Goal: Task Accomplishment & Management: Use online tool/utility

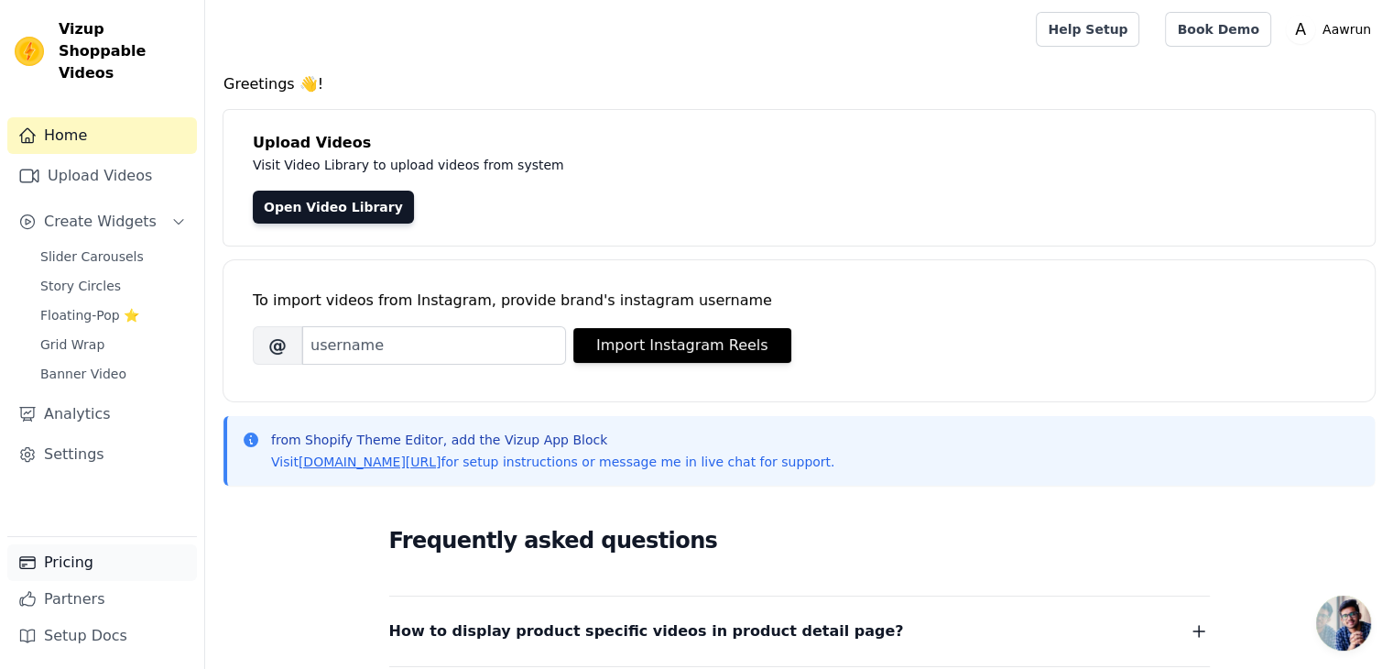
click at [77, 573] on link "Pricing" at bounding box center [102, 562] width 190 height 37
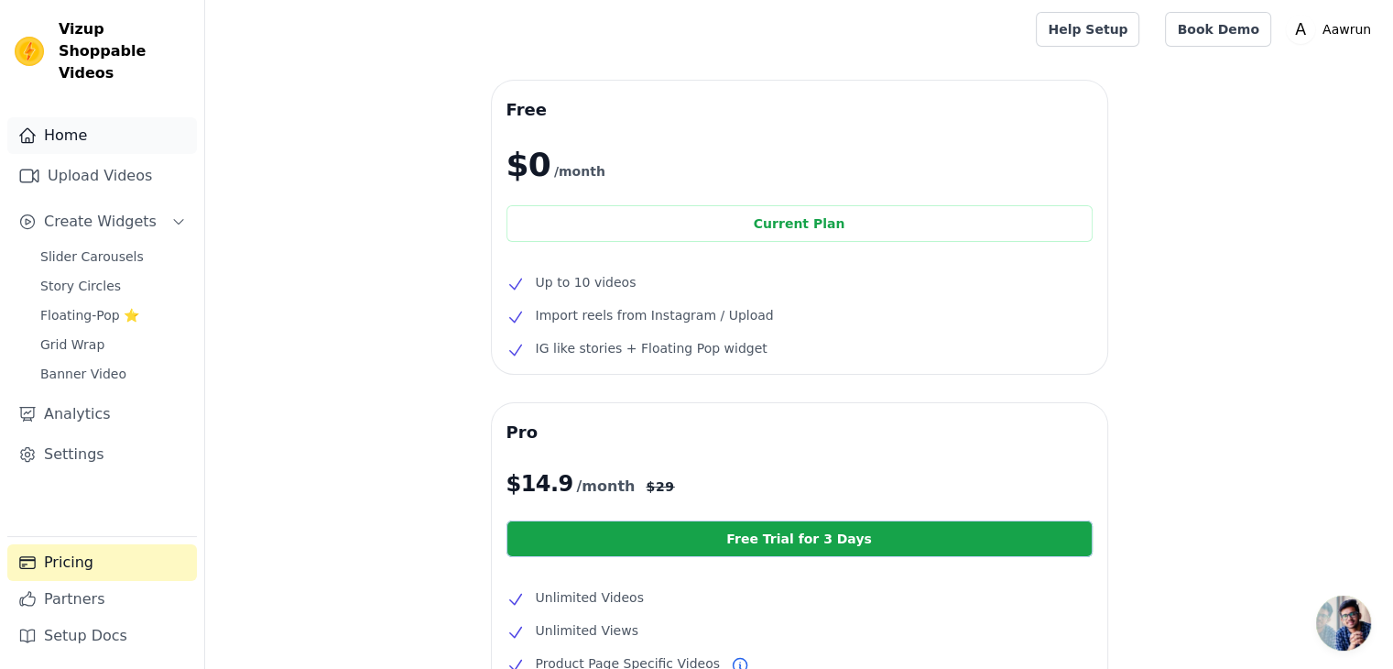
click at [71, 126] on link "Home" at bounding box center [102, 135] width 190 height 37
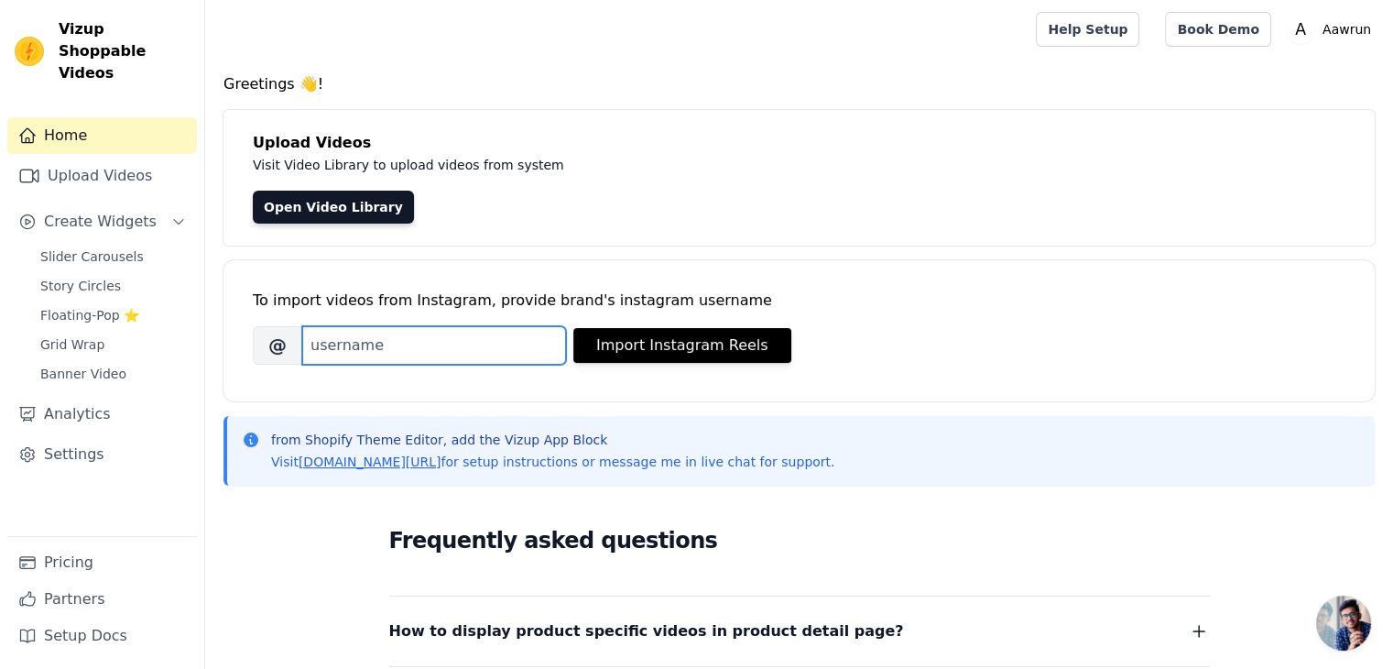
click at [361, 348] on input "Brand's Instagram Username" at bounding box center [434, 345] width 264 height 38
paste input "[URL][DOMAIN_NAME]"
drag, startPoint x: 495, startPoint y: 351, endPoint x: 200, endPoint y: 352, distance: 295.0
click at [200, 352] on div "Vizup Shoppable Videos Home Upload Videos Create Widgets Slider Carousels Story…" at bounding box center [696, 514] width 1393 height 1028
type input "aawrun"
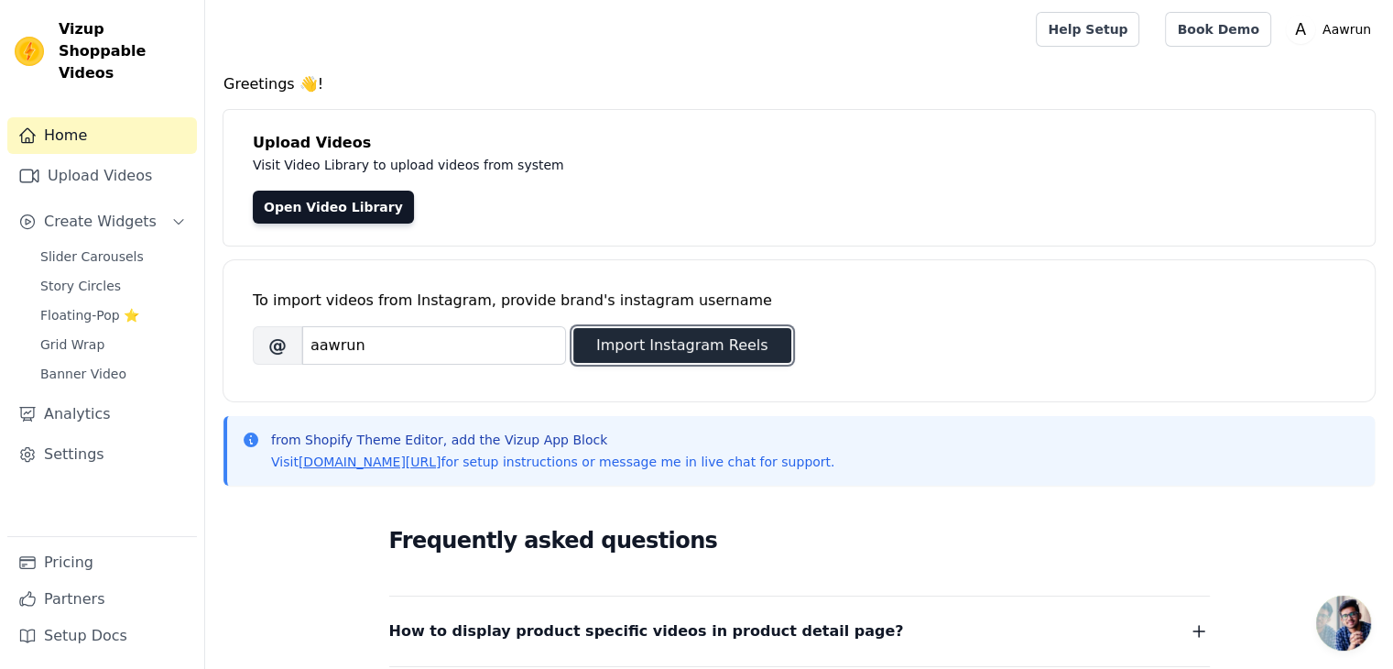
click at [685, 349] on button "Import Instagram Reels" at bounding box center [683, 345] width 218 height 35
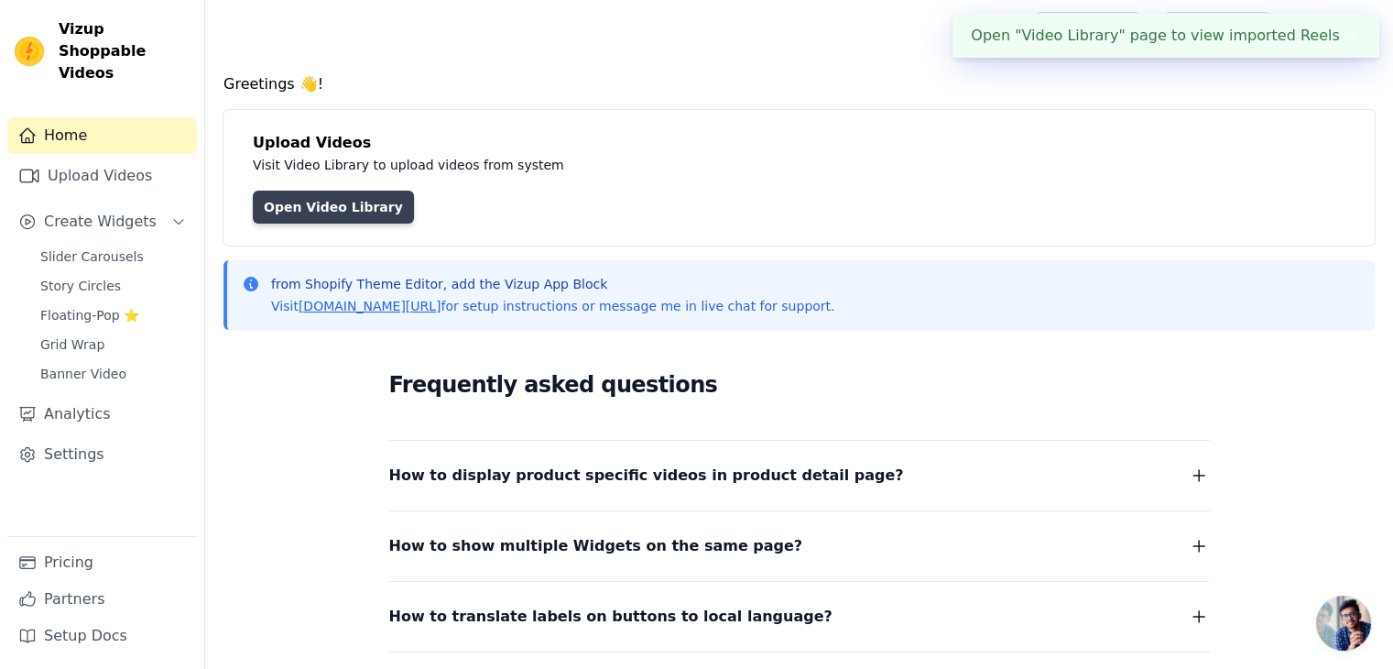
click at [325, 194] on link "Open Video Library" at bounding box center [333, 207] width 161 height 33
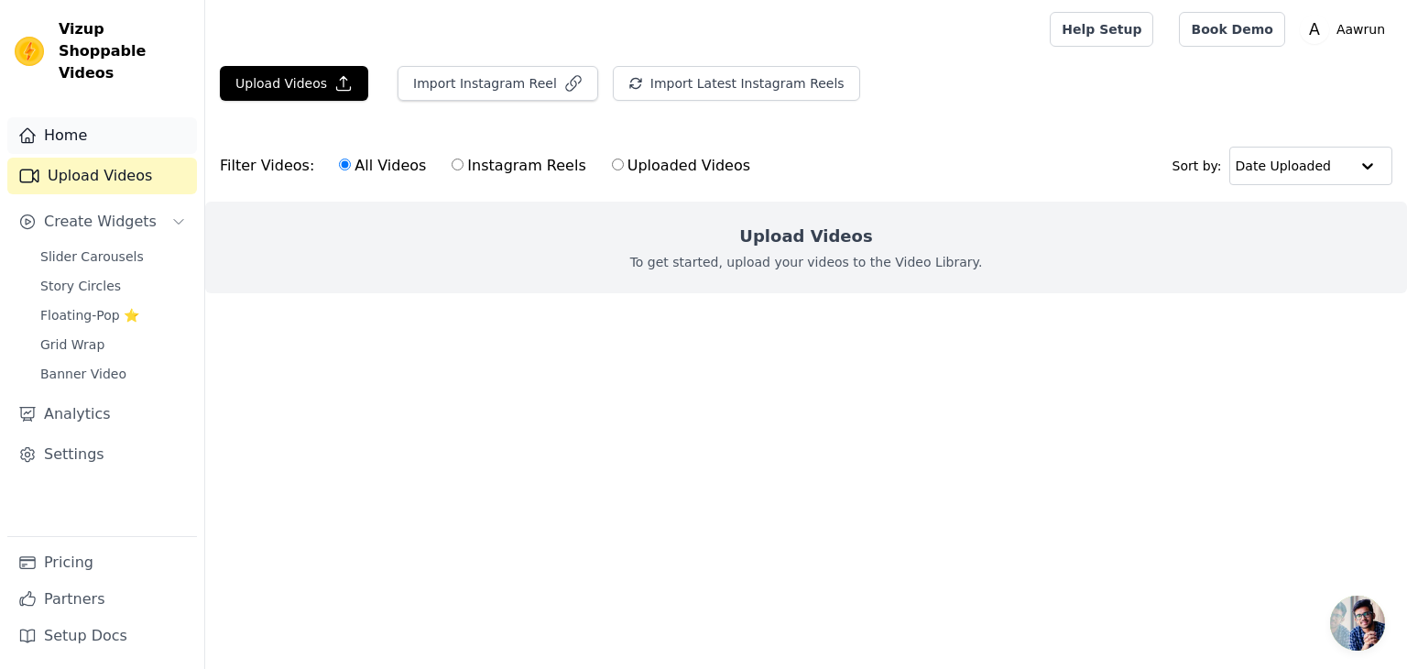
click at [76, 123] on link "Home" at bounding box center [102, 135] width 190 height 37
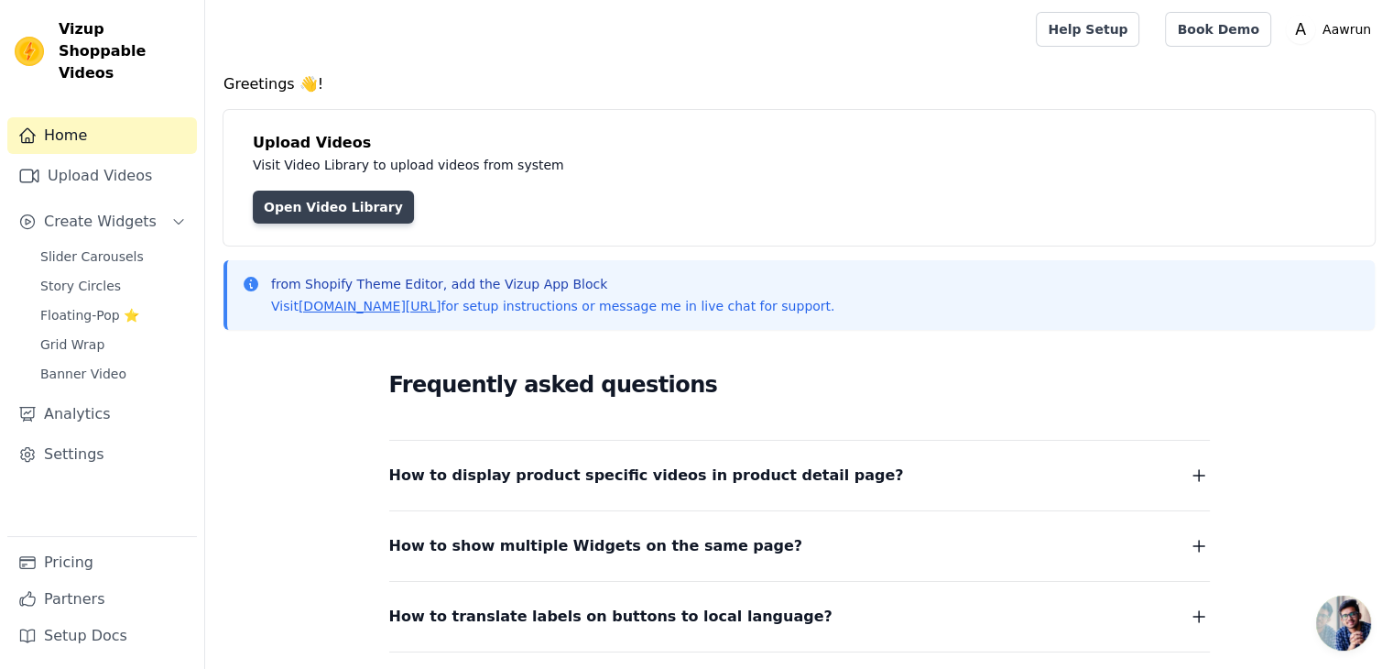
click at [346, 199] on link "Open Video Library" at bounding box center [333, 207] width 161 height 33
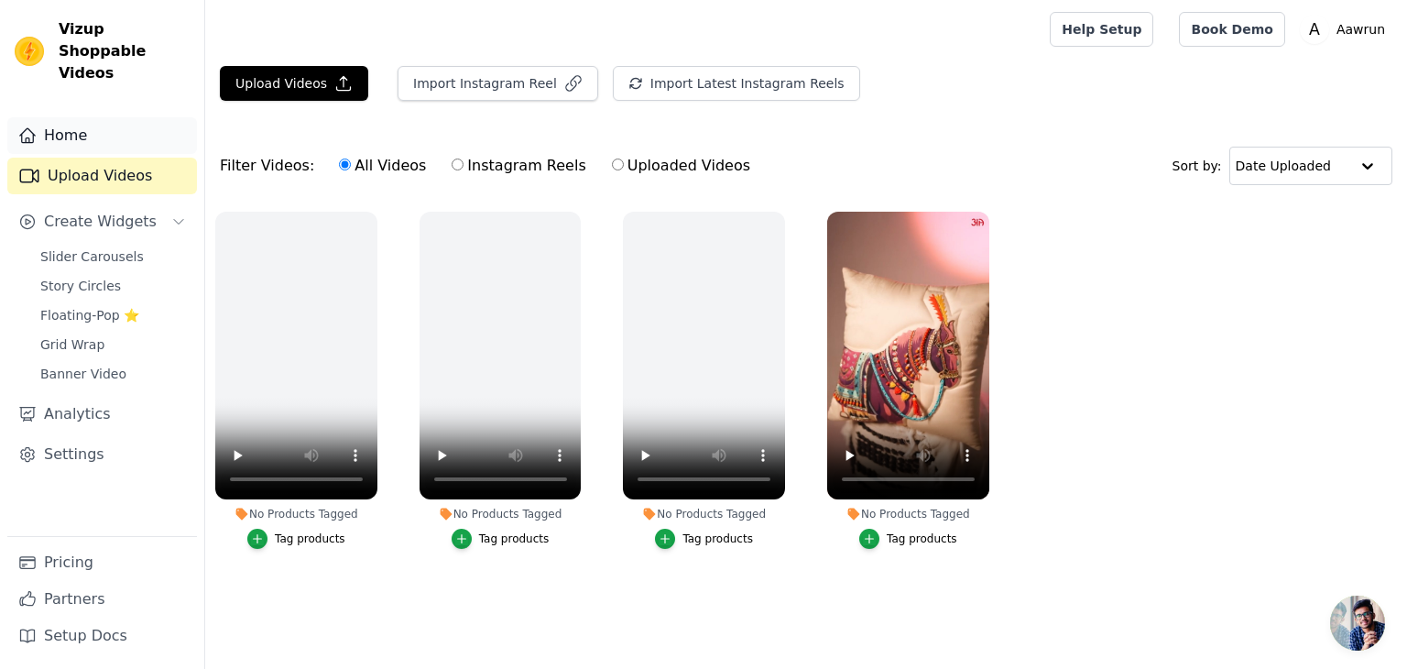
click at [67, 122] on link "Home" at bounding box center [102, 135] width 190 height 37
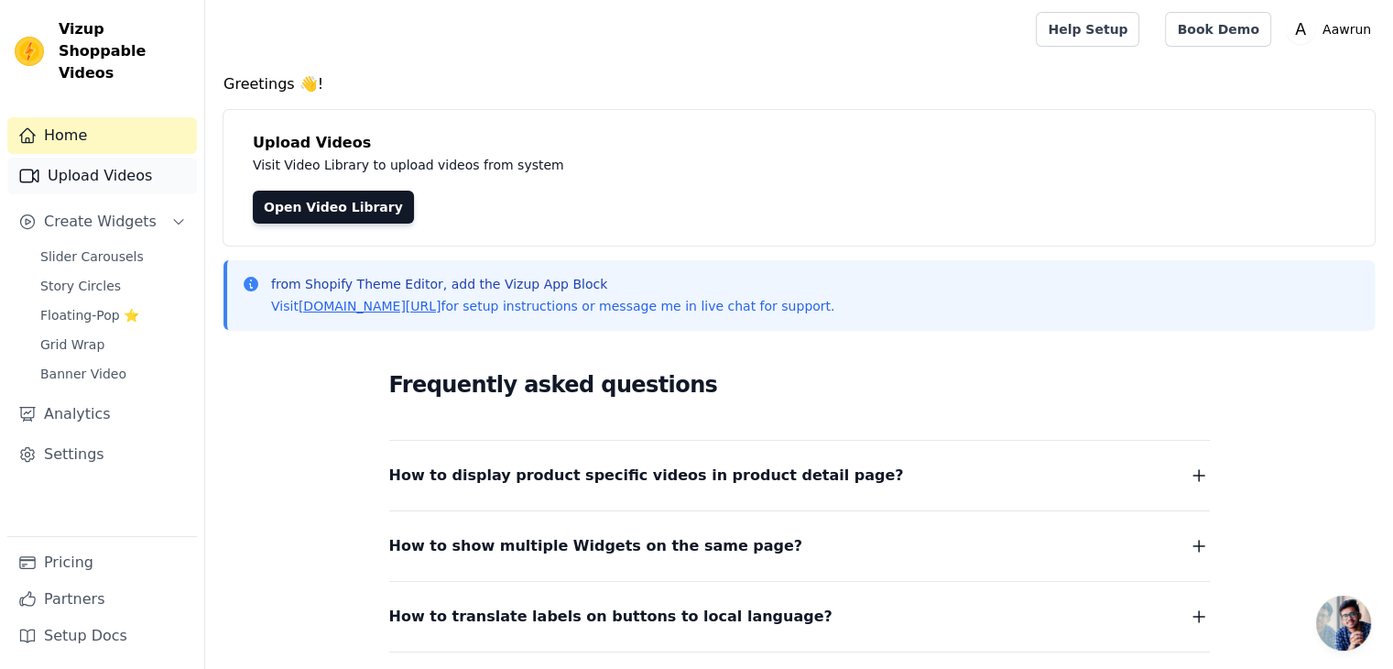
click at [72, 158] on link "Upload Videos" at bounding box center [102, 176] width 190 height 37
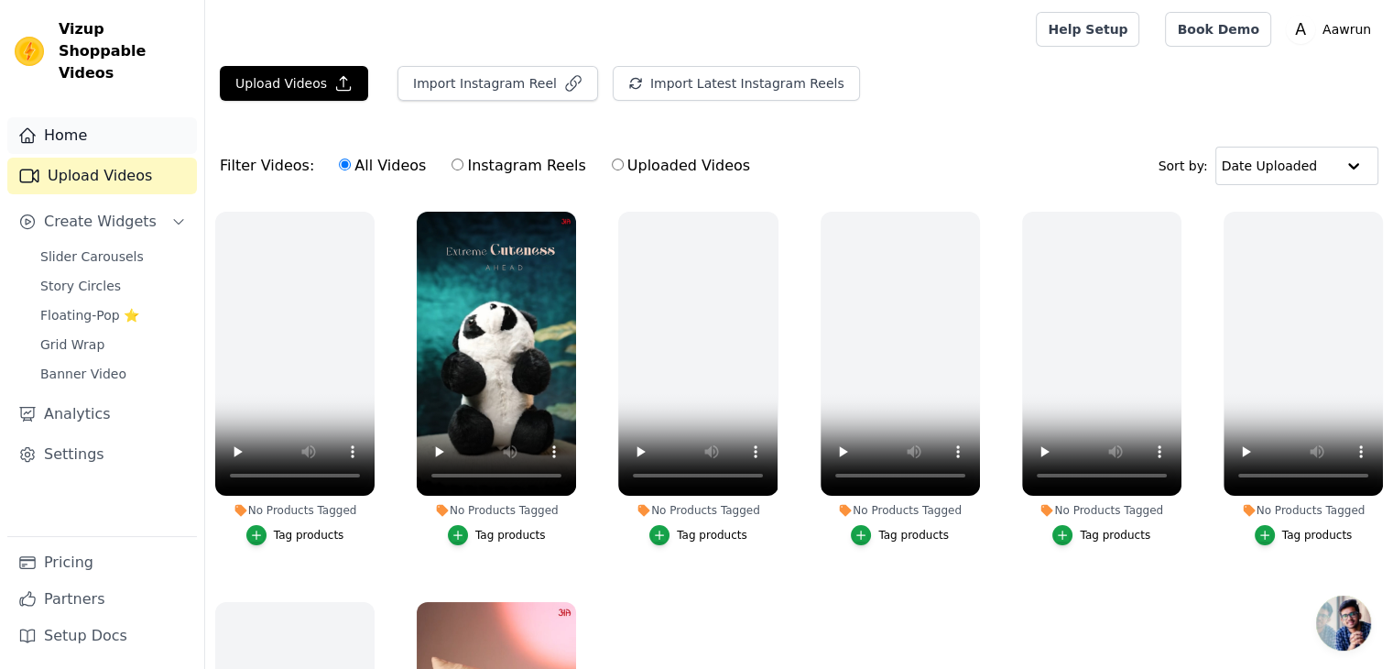
click at [82, 117] on link "Home" at bounding box center [102, 135] width 190 height 37
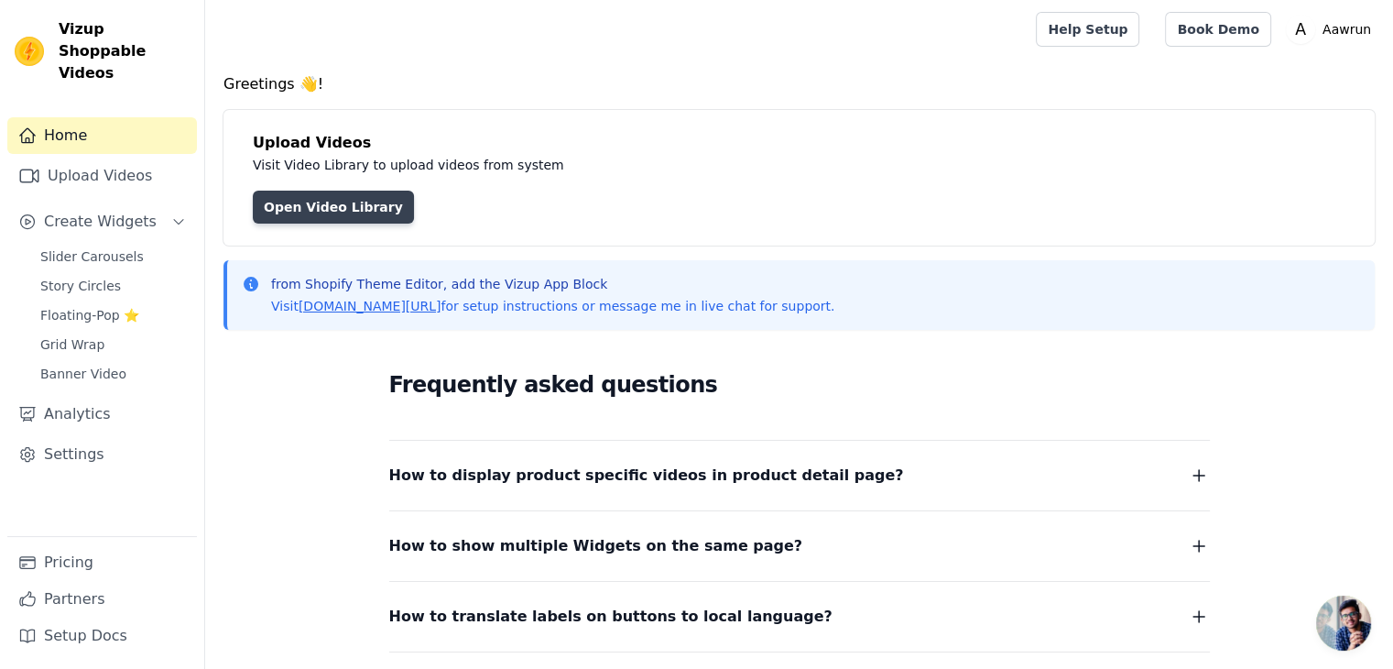
click at [323, 192] on link "Open Video Library" at bounding box center [333, 207] width 161 height 33
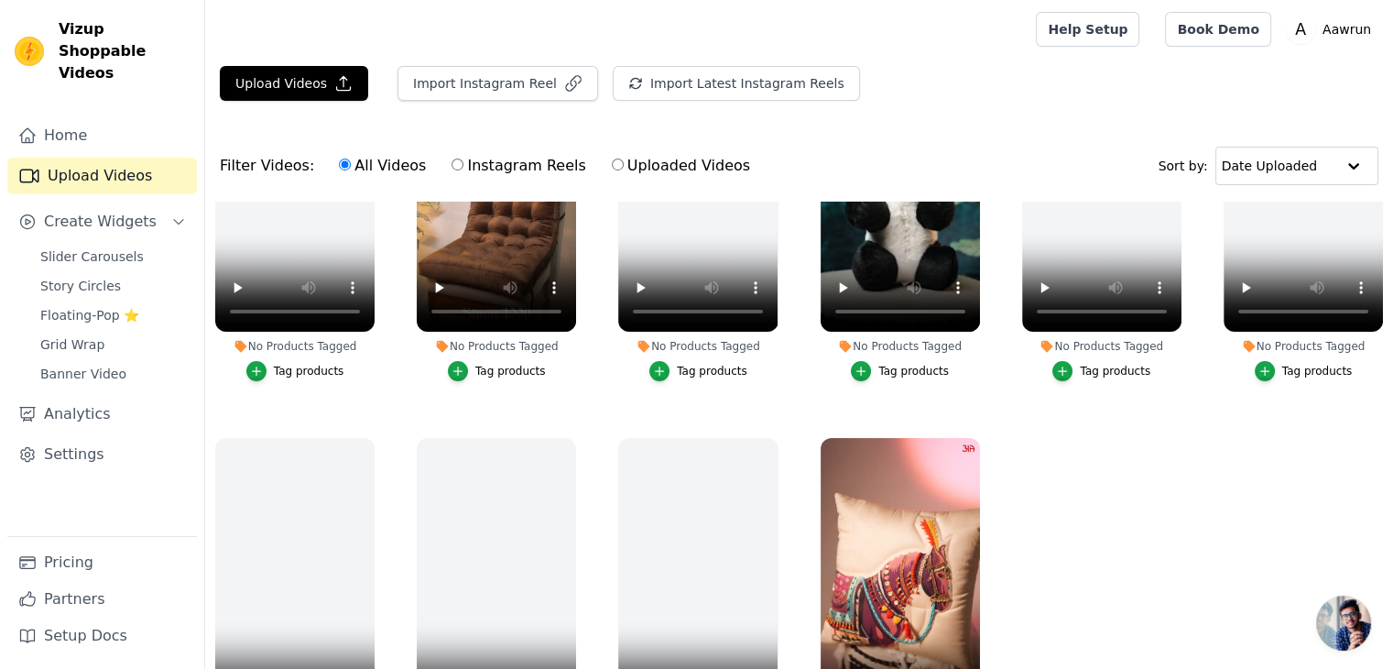
scroll to position [174, 0]
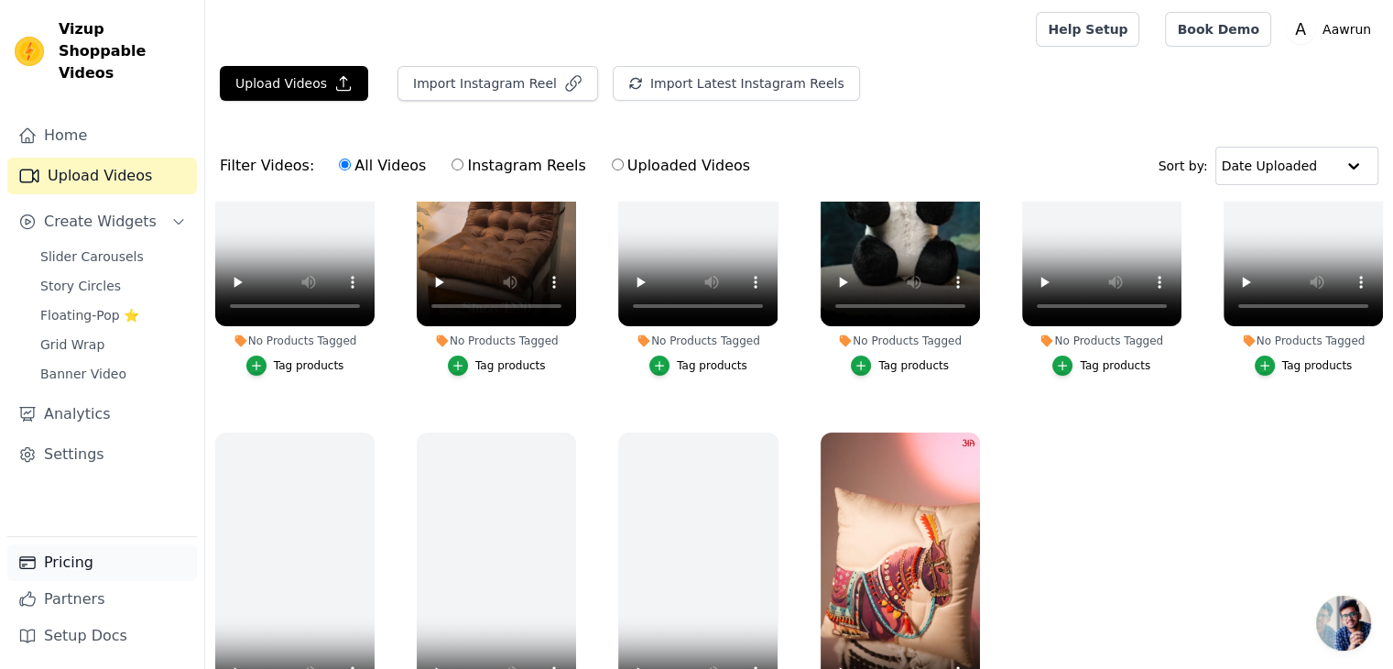
click at [82, 571] on link "Pricing" at bounding box center [102, 562] width 190 height 37
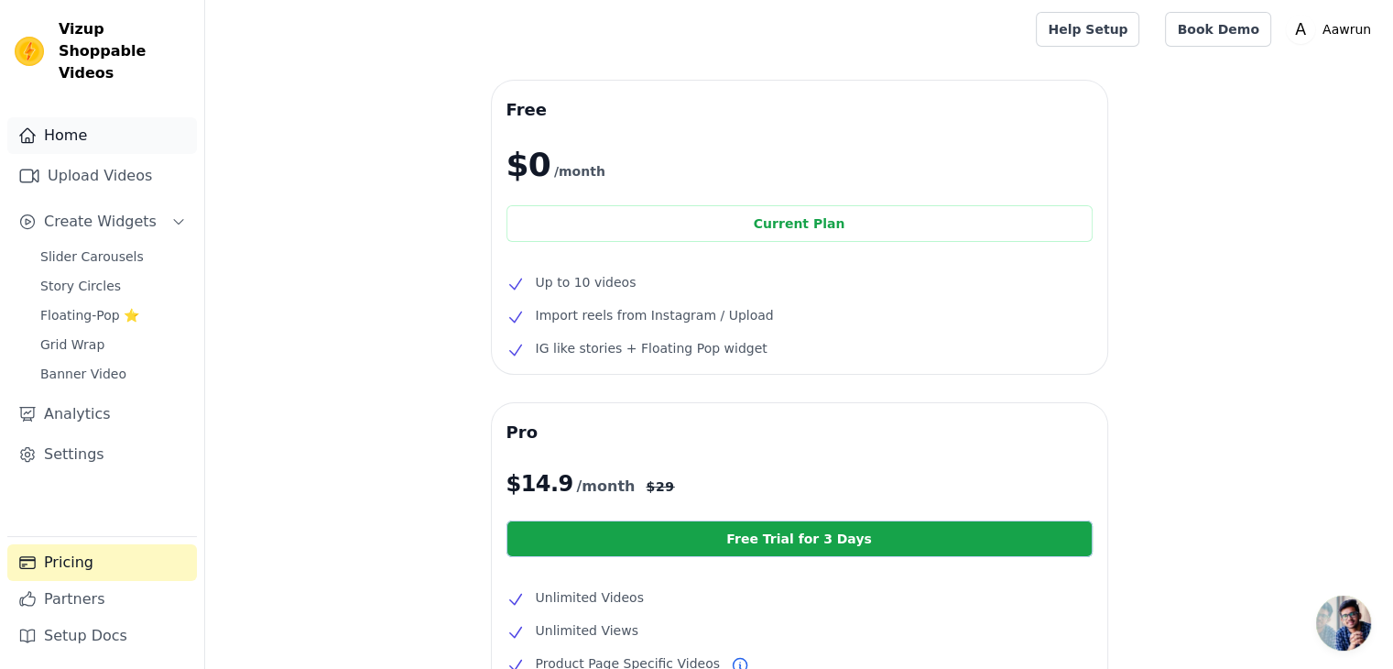
click at [82, 124] on link "Home" at bounding box center [102, 135] width 190 height 37
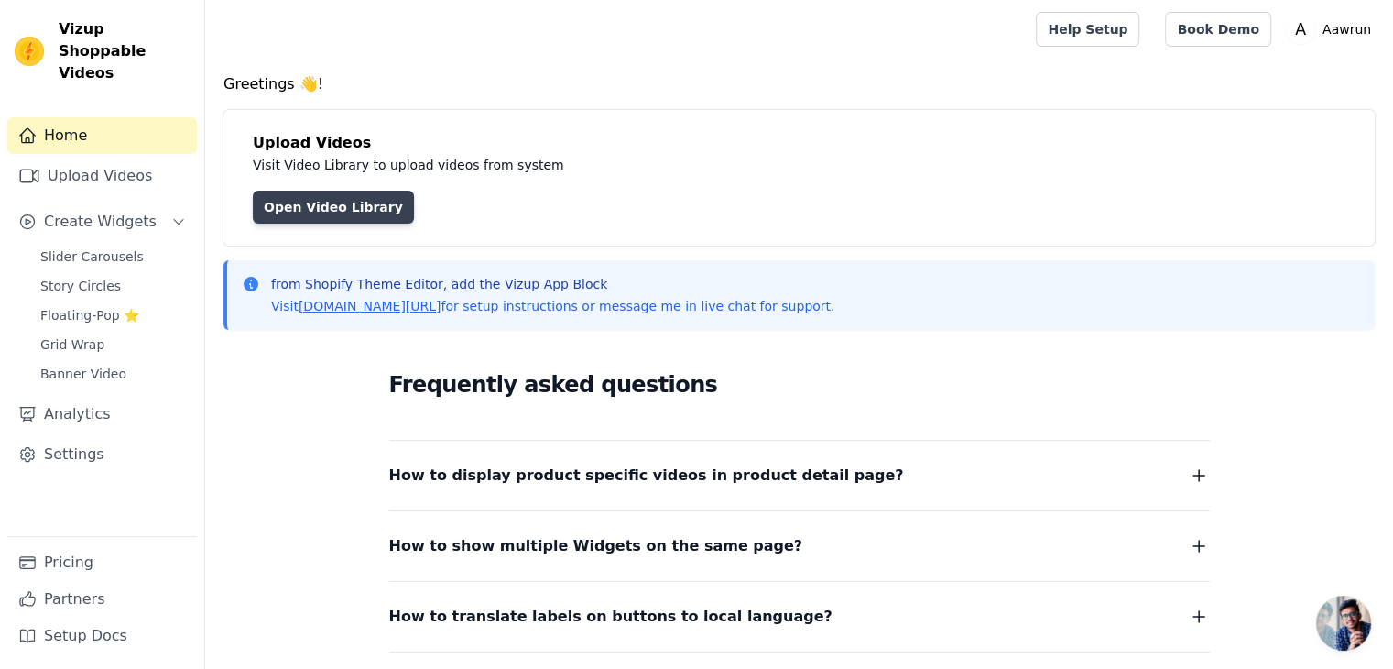
click at [274, 201] on link "Open Video Library" at bounding box center [333, 207] width 161 height 33
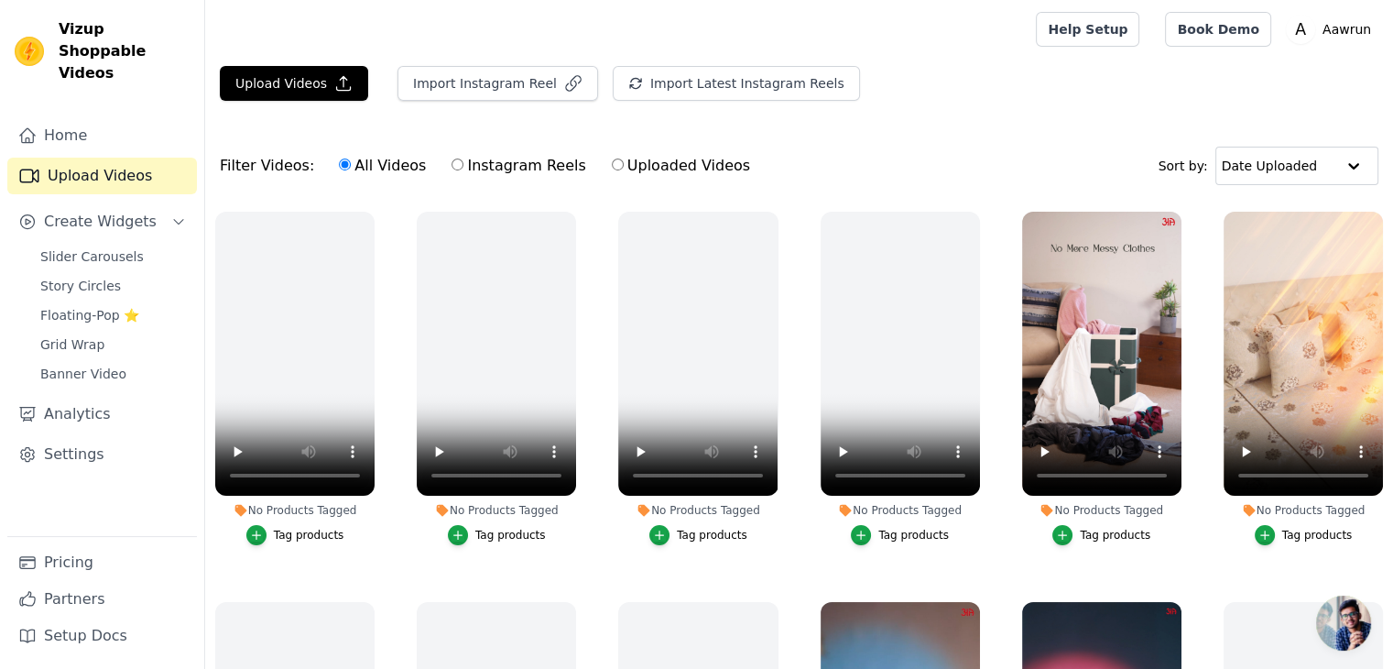
click at [452, 164] on input "Instagram Reels" at bounding box center [458, 164] width 12 height 12
radio input "true"
click at [806, 130] on div "Filter Videos: All Videos Instagram Reels Uploaded Videos Sort by: Date Uploaded" at bounding box center [799, 165] width 1188 height 71
click at [366, 215] on icon "button" at bounding box center [372, 216] width 14 height 14
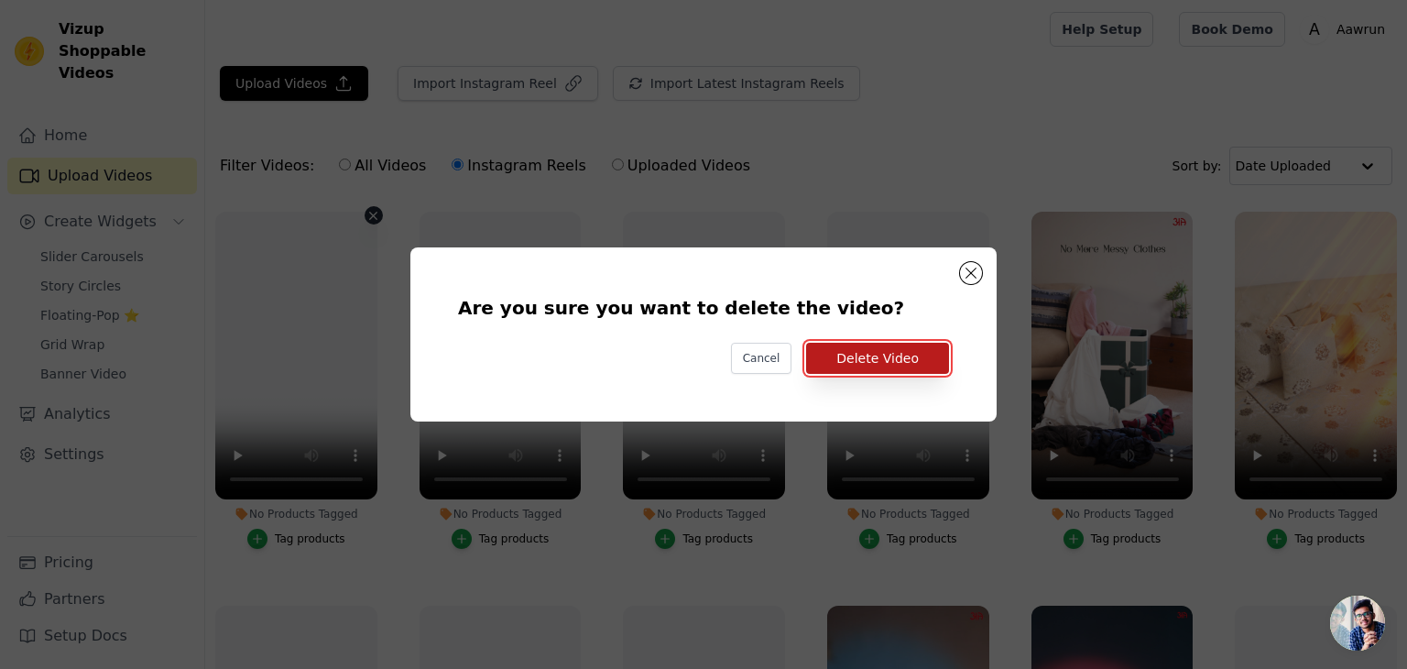
click at [891, 351] on button "Delete Video" at bounding box center [877, 358] width 143 height 31
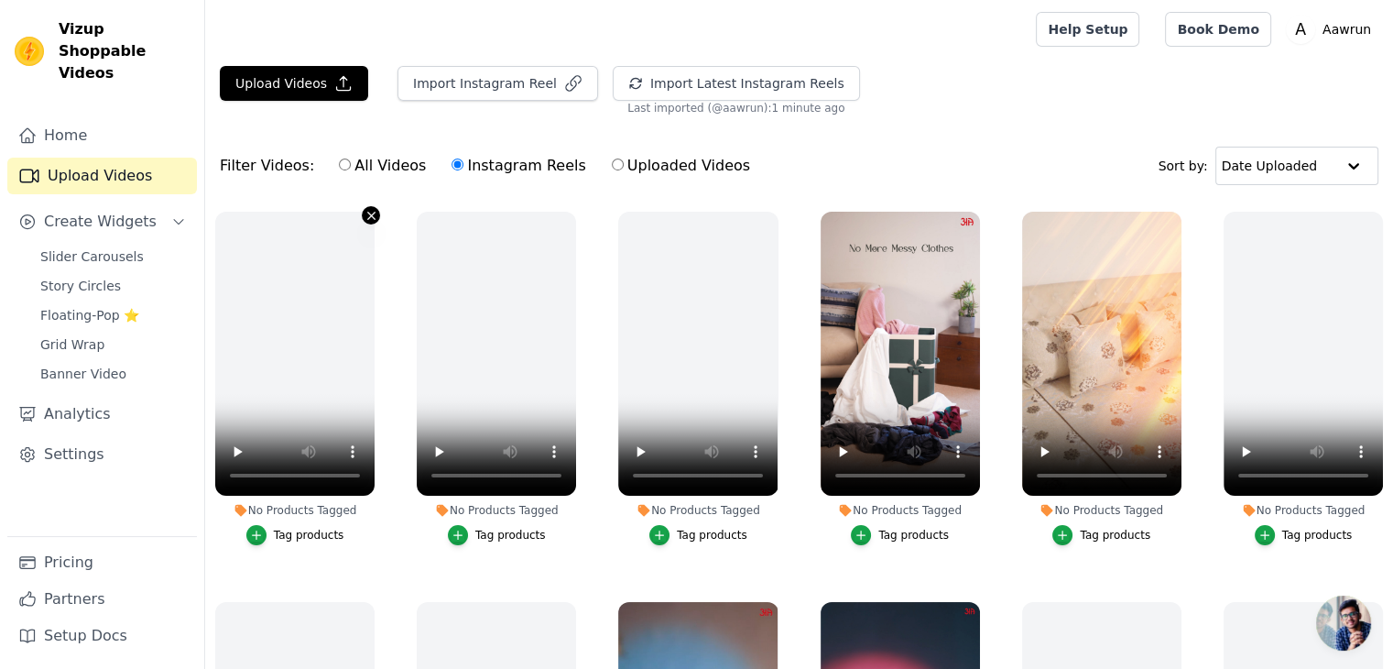
click at [366, 213] on icon "button" at bounding box center [372, 216] width 14 height 14
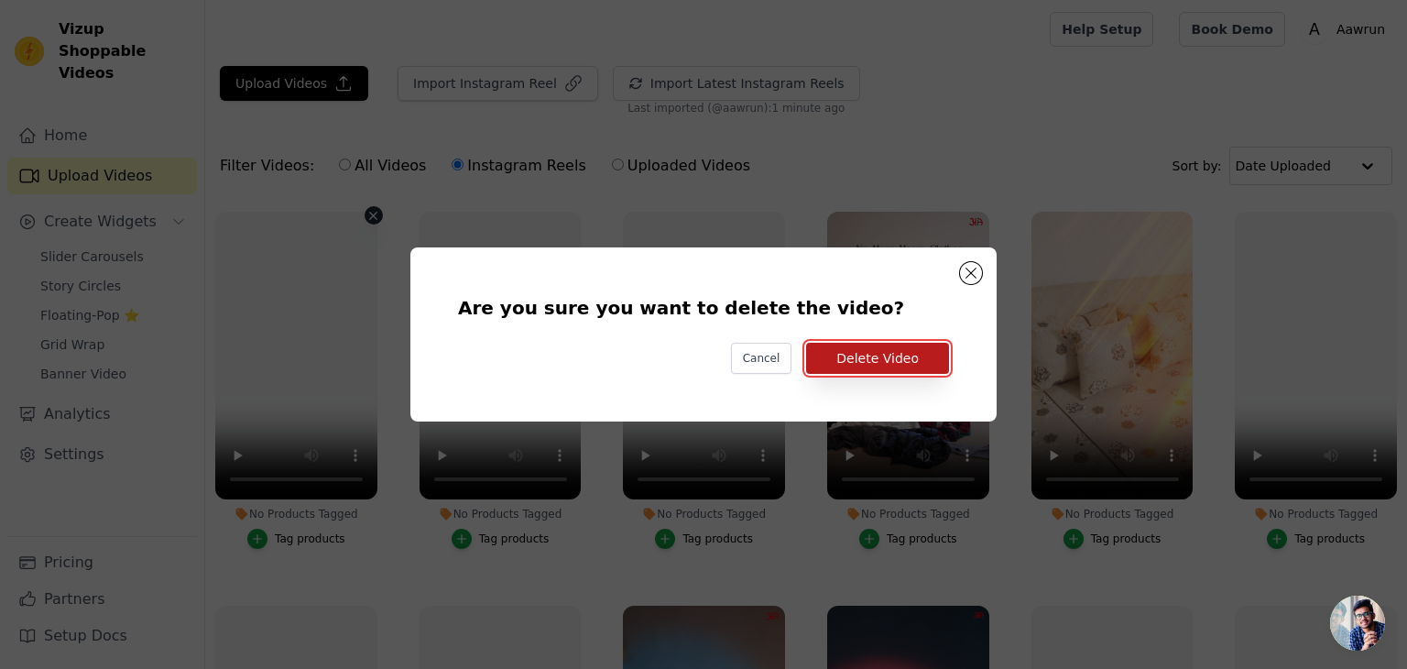
click at [881, 360] on button "Delete Video" at bounding box center [877, 358] width 143 height 31
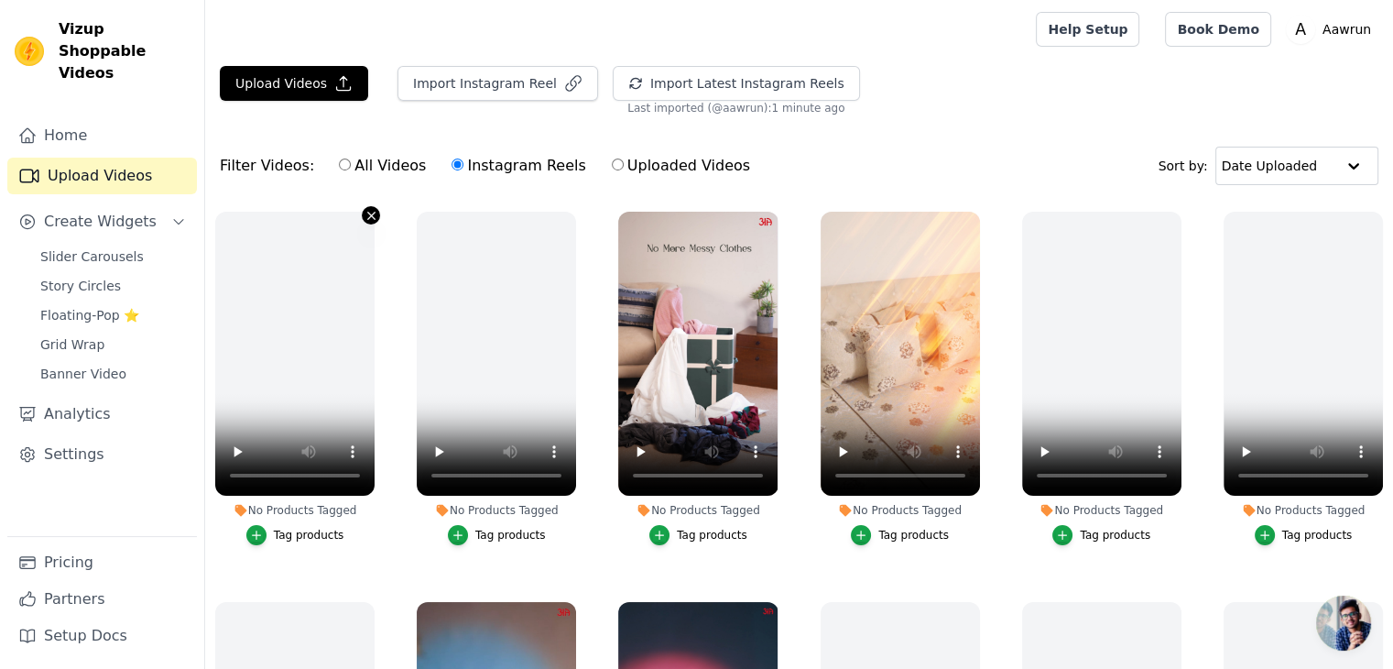
click at [370, 216] on icon "button" at bounding box center [372, 216] width 14 height 14
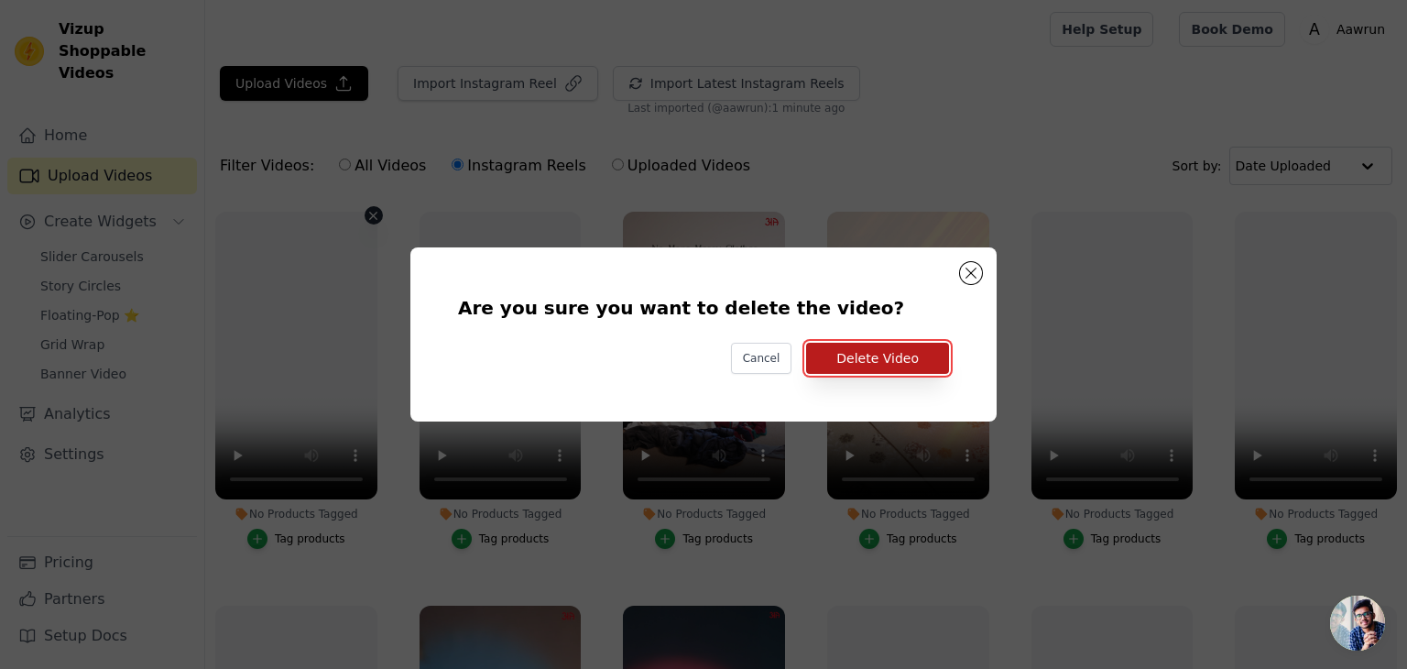
click at [927, 347] on button "Delete Video" at bounding box center [877, 358] width 143 height 31
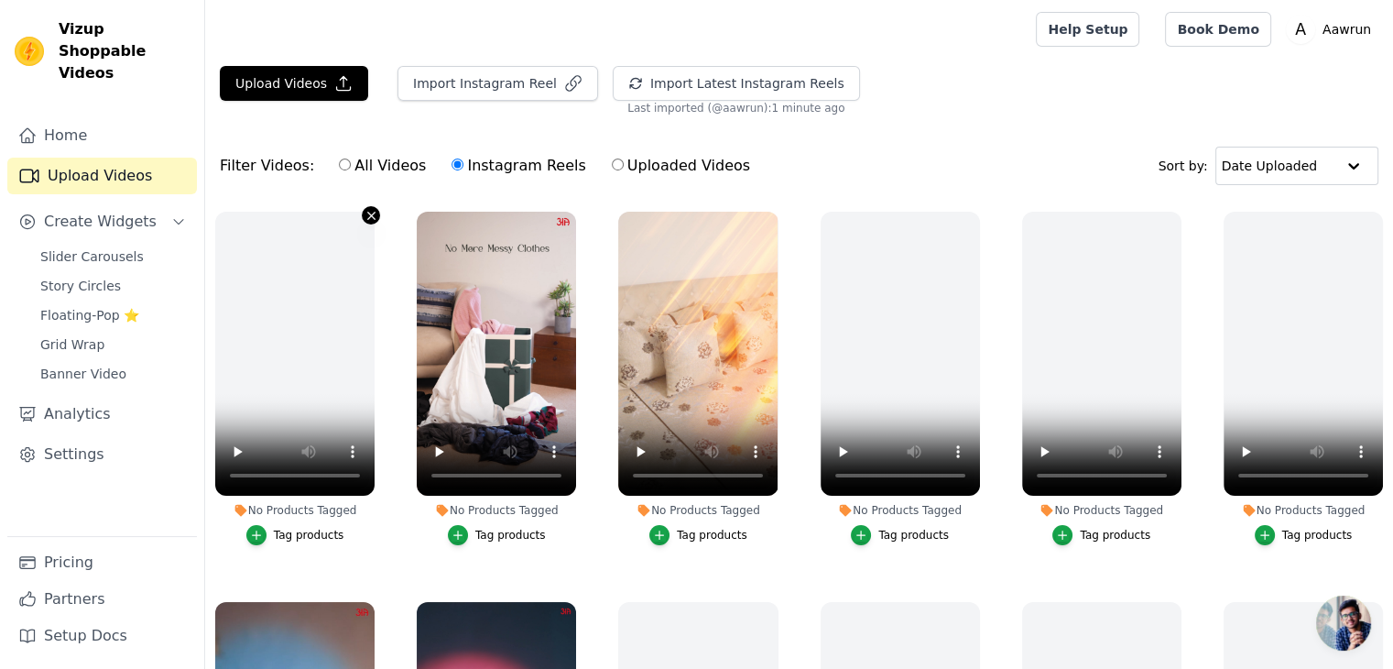
click at [366, 213] on icon "button" at bounding box center [372, 216] width 14 height 14
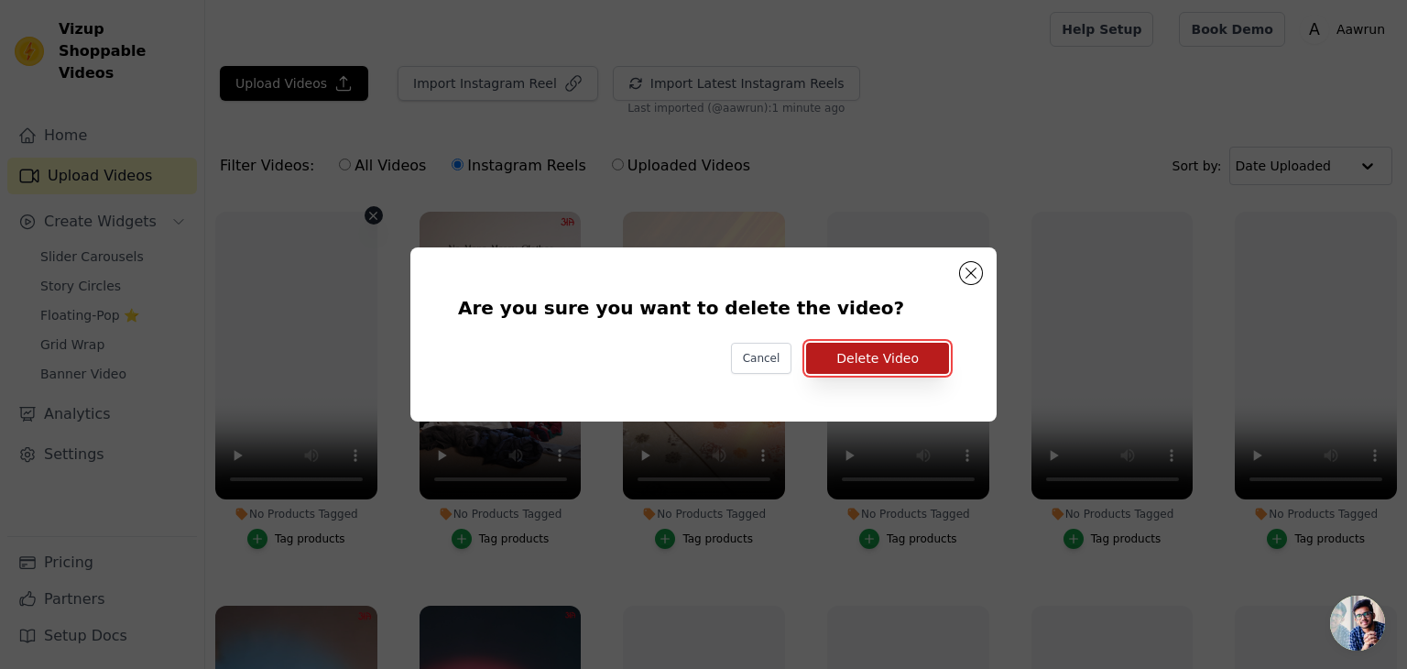
click at [911, 345] on button "Delete Video" at bounding box center [877, 358] width 143 height 31
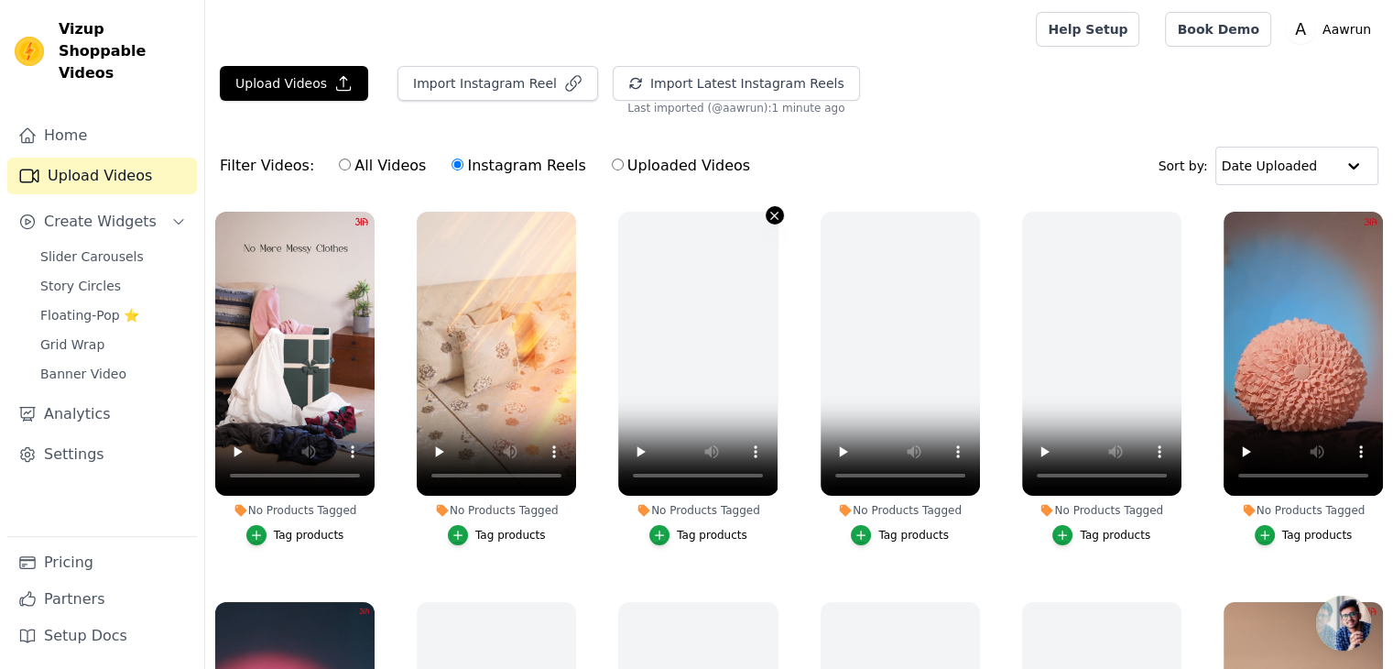
click at [768, 215] on icon "button" at bounding box center [775, 216] width 14 height 14
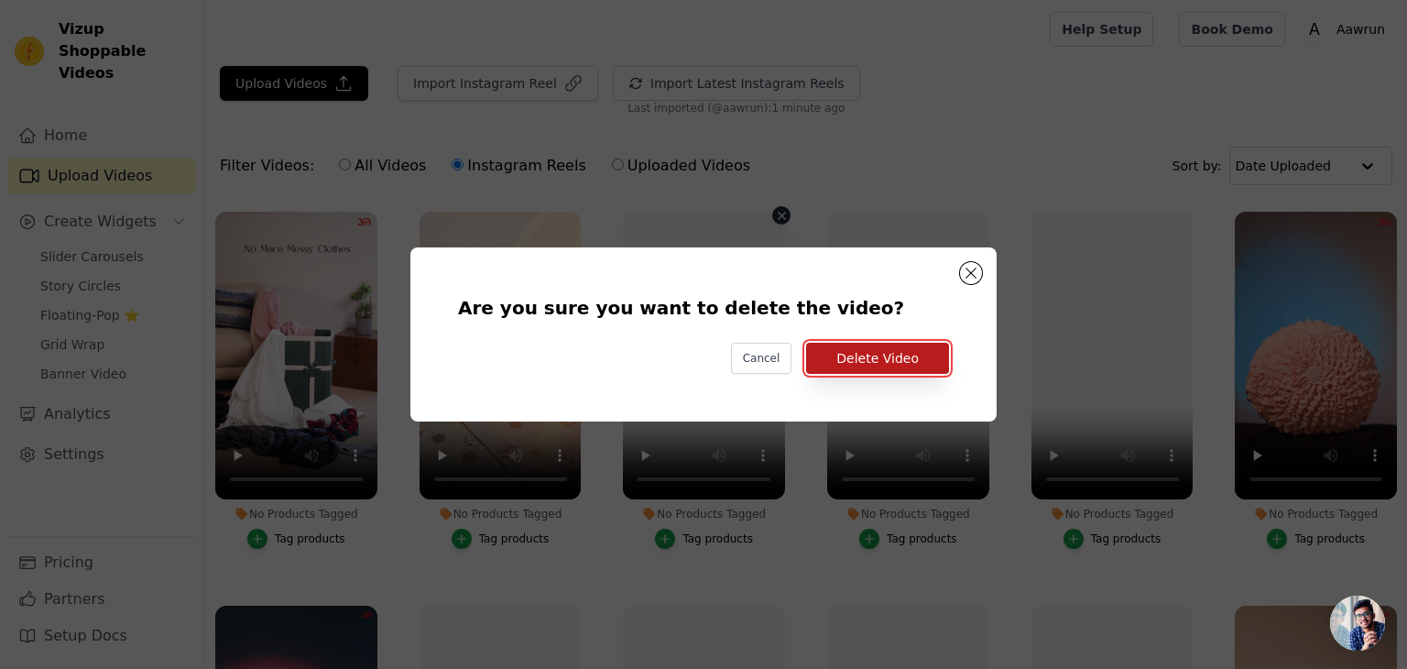
click at [891, 367] on button "Delete Video" at bounding box center [877, 358] width 143 height 31
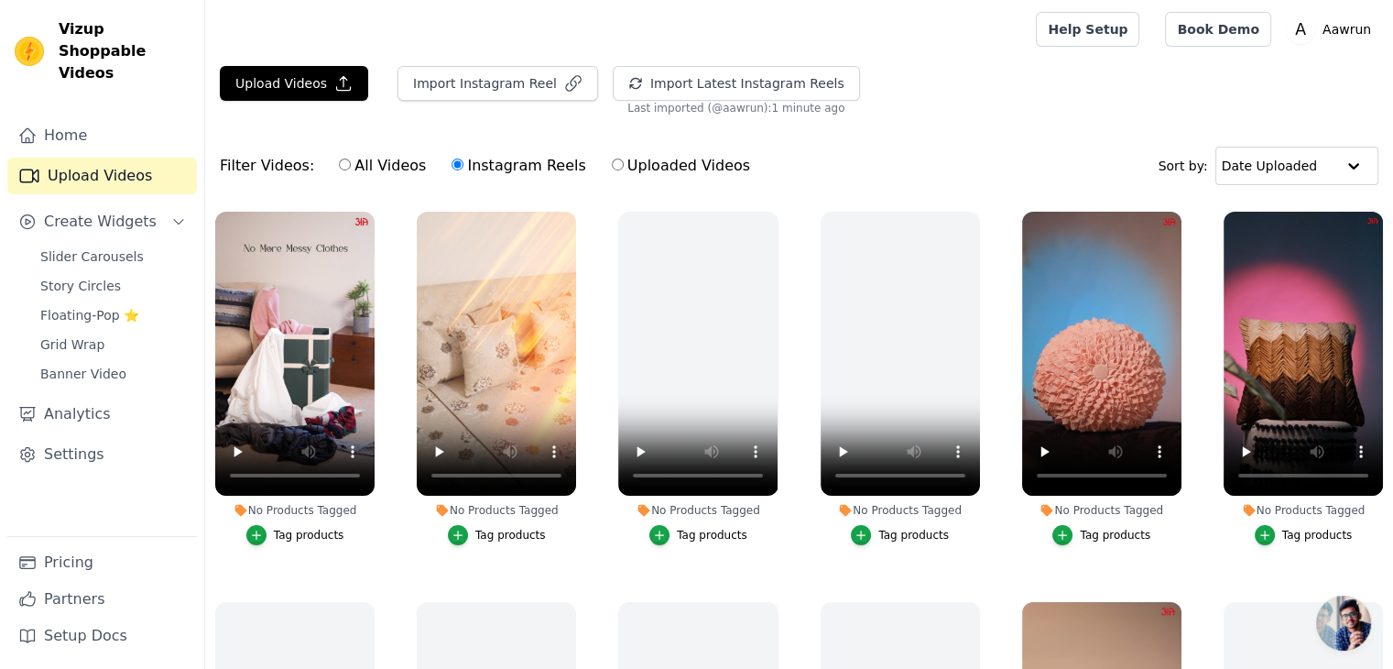
click at [282, 540] on button "Tag products" at bounding box center [295, 535] width 98 height 20
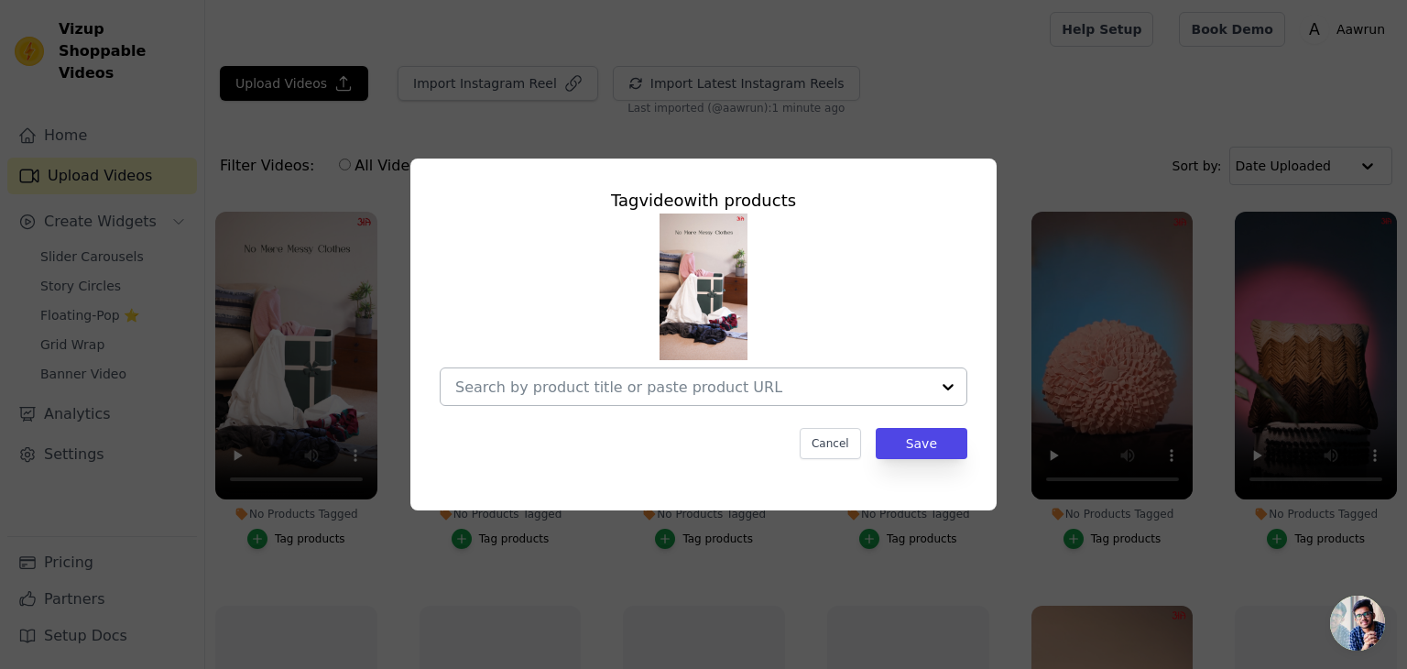
click at [938, 382] on div at bounding box center [948, 386] width 37 height 37
click at [905, 339] on div at bounding box center [704, 309] width 528 height 192
click at [844, 448] on button "Cancel" at bounding box center [830, 443] width 61 height 31
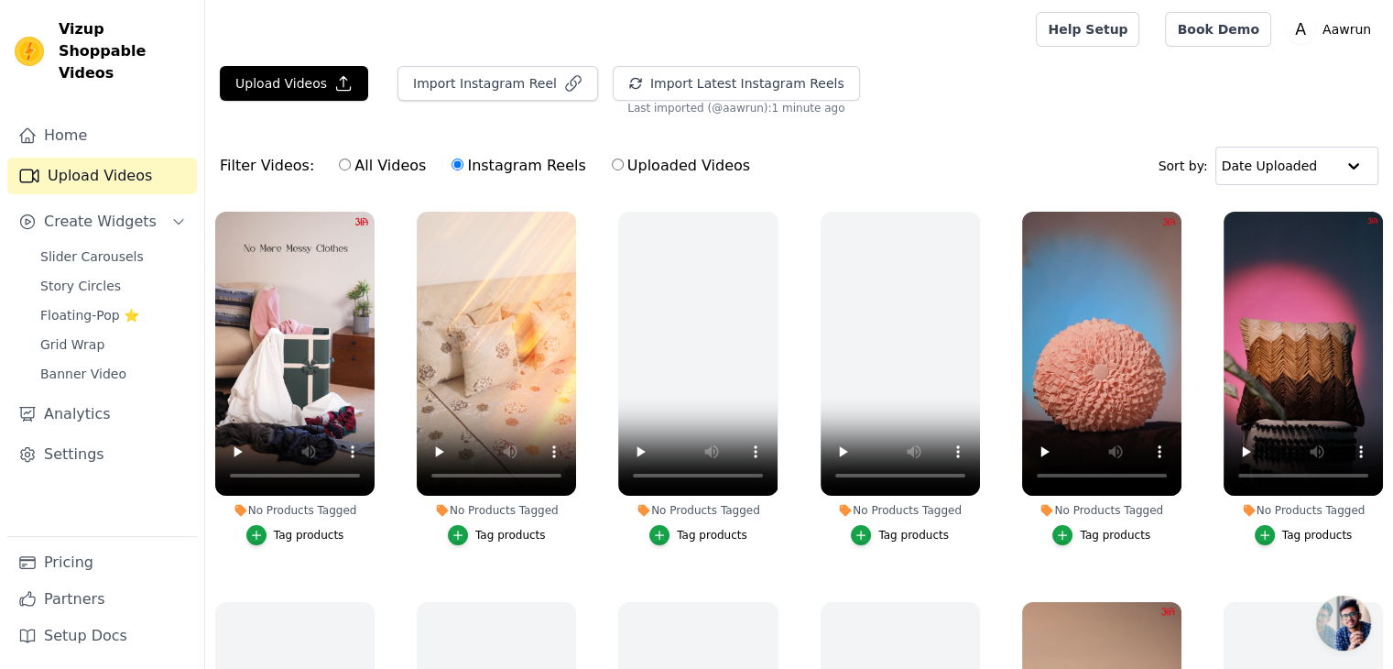
click at [296, 529] on div "Tag products" at bounding box center [309, 535] width 71 height 15
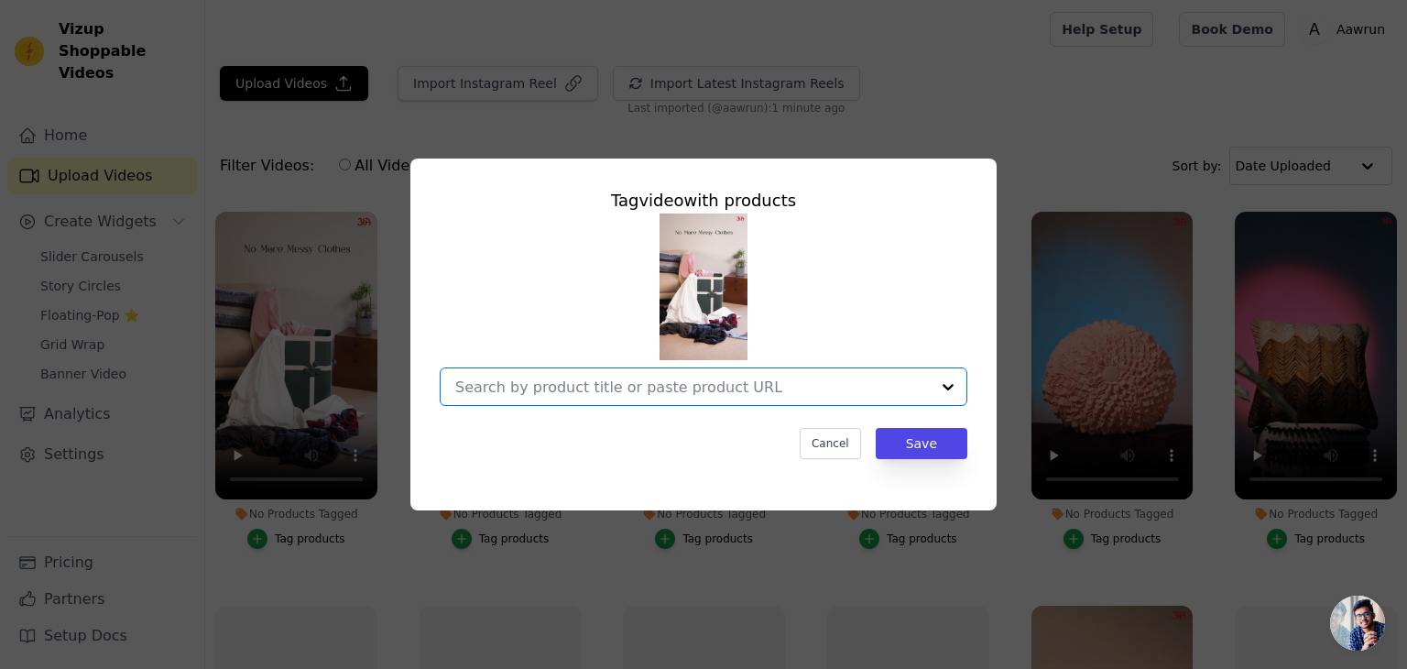
click at [666, 393] on input "No Products Tagged Tag video with products Option undefined, selected. Select i…" at bounding box center [692, 386] width 475 height 17
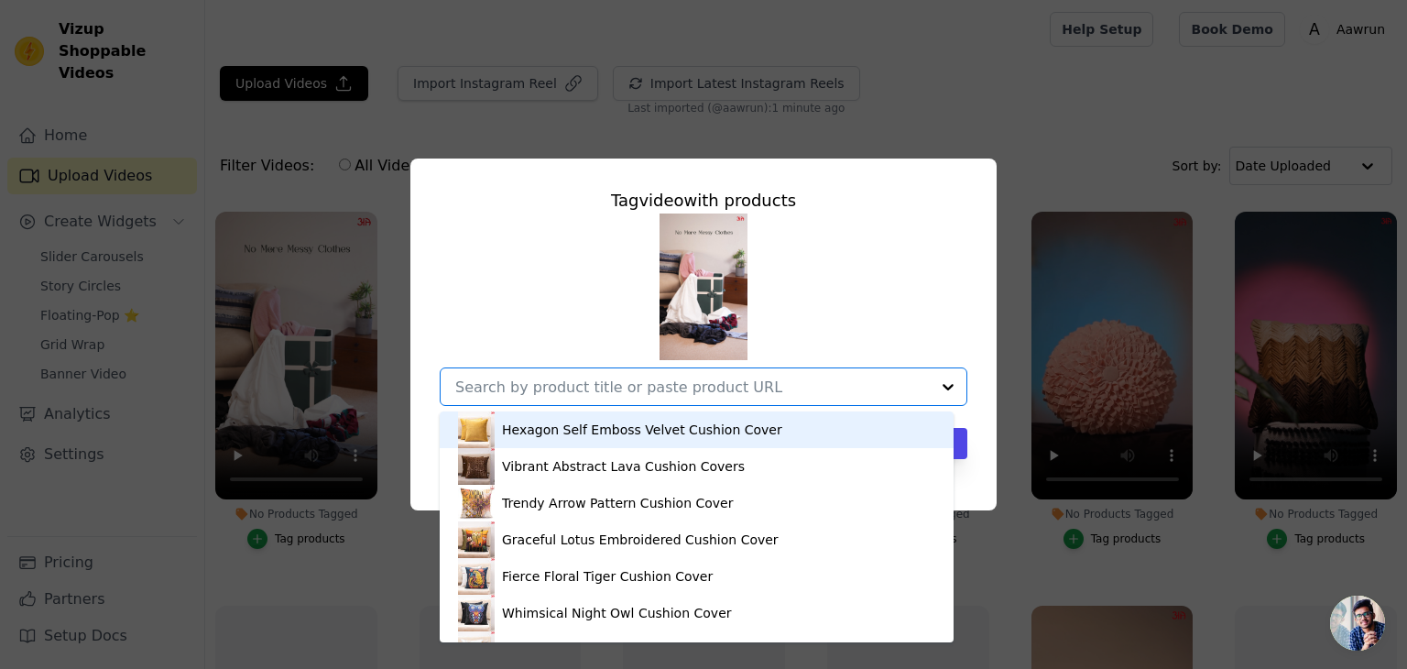
paste input "[URL][DOMAIN_NAME]"
type input "[URL][DOMAIN_NAME]"
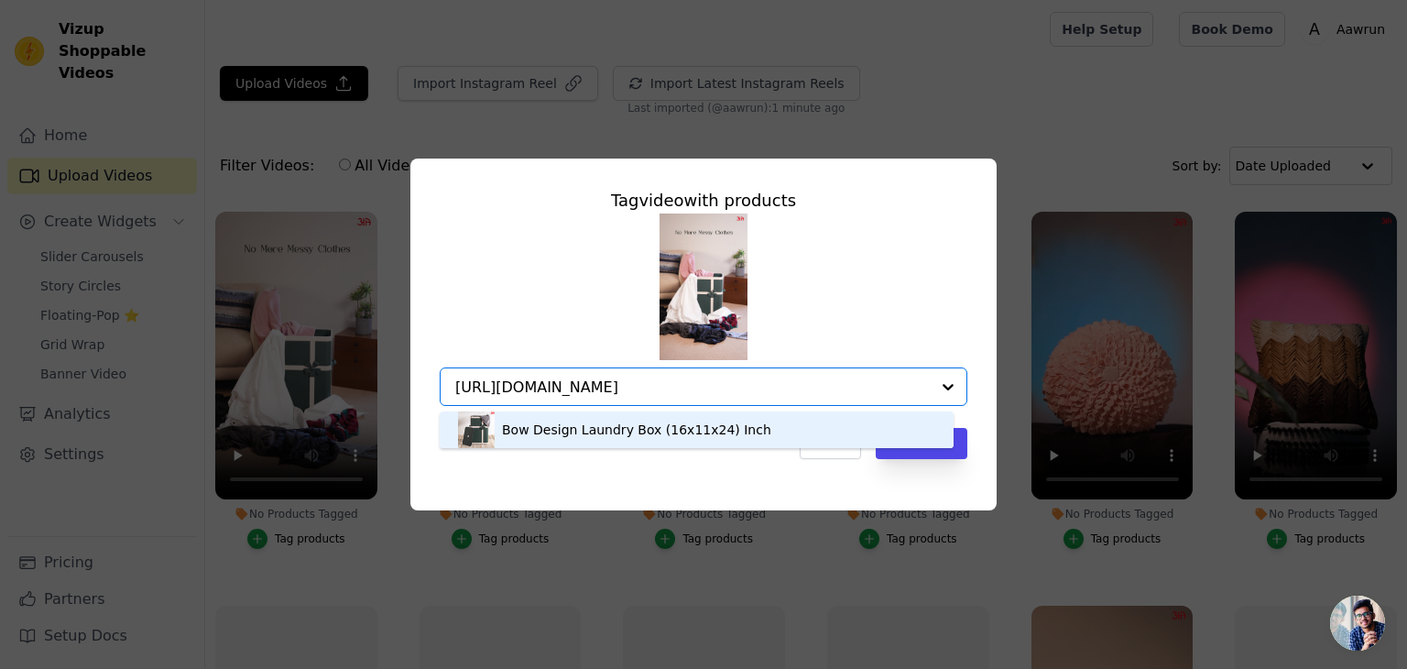
click at [612, 430] on div "Bow Design Laundry Box (16x11x24) Inch" at bounding box center [636, 430] width 269 height 18
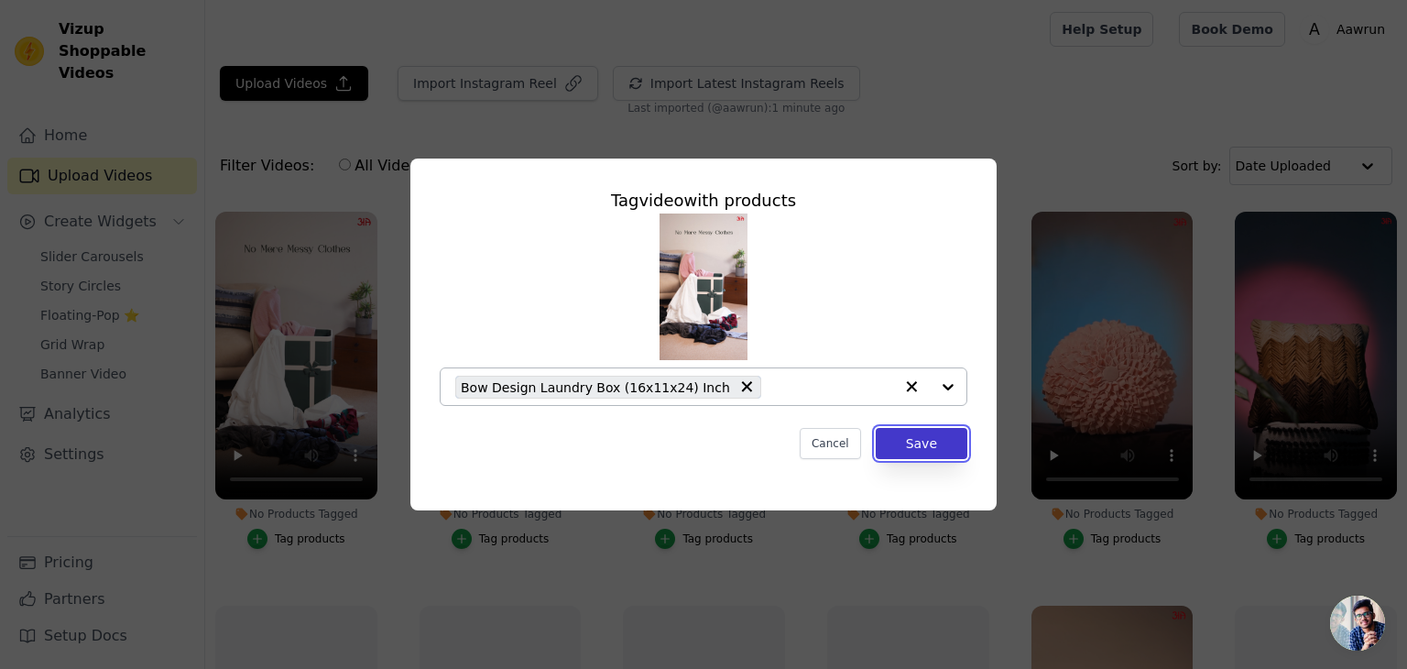
click at [920, 441] on button "Save" at bounding box center [922, 443] width 92 height 31
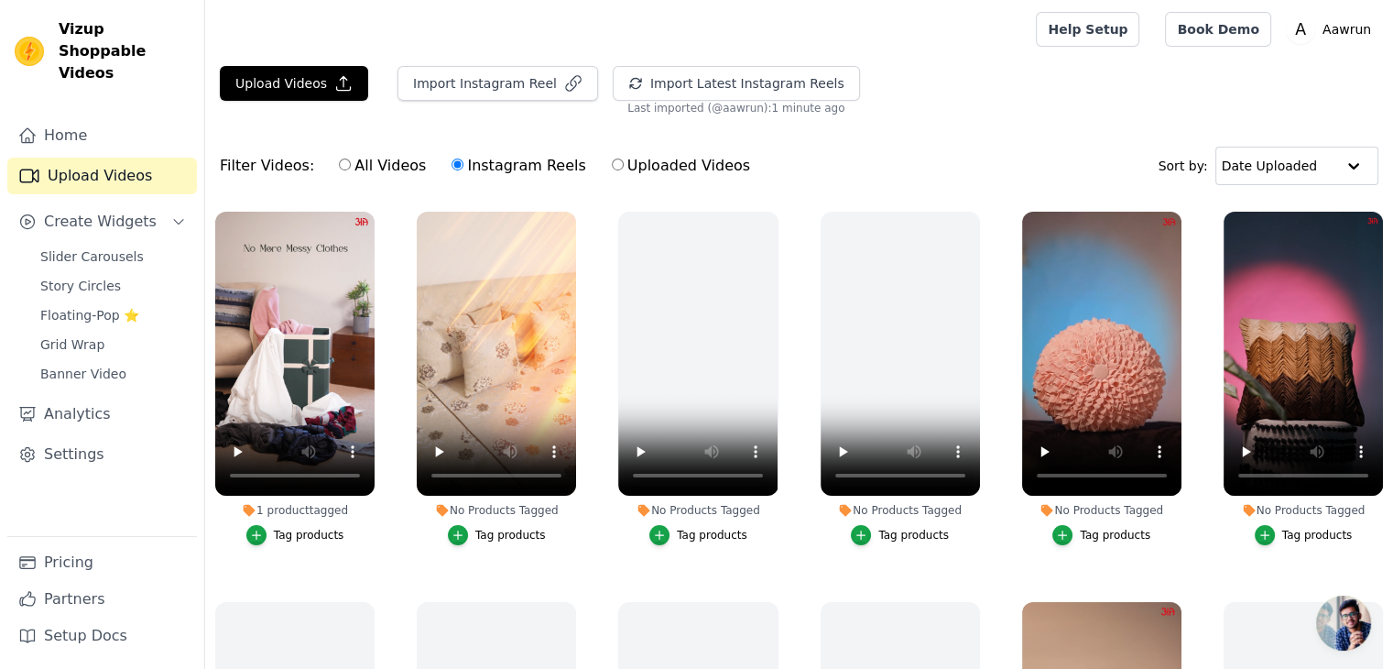
click at [491, 530] on div "Tag products" at bounding box center [510, 535] width 71 height 15
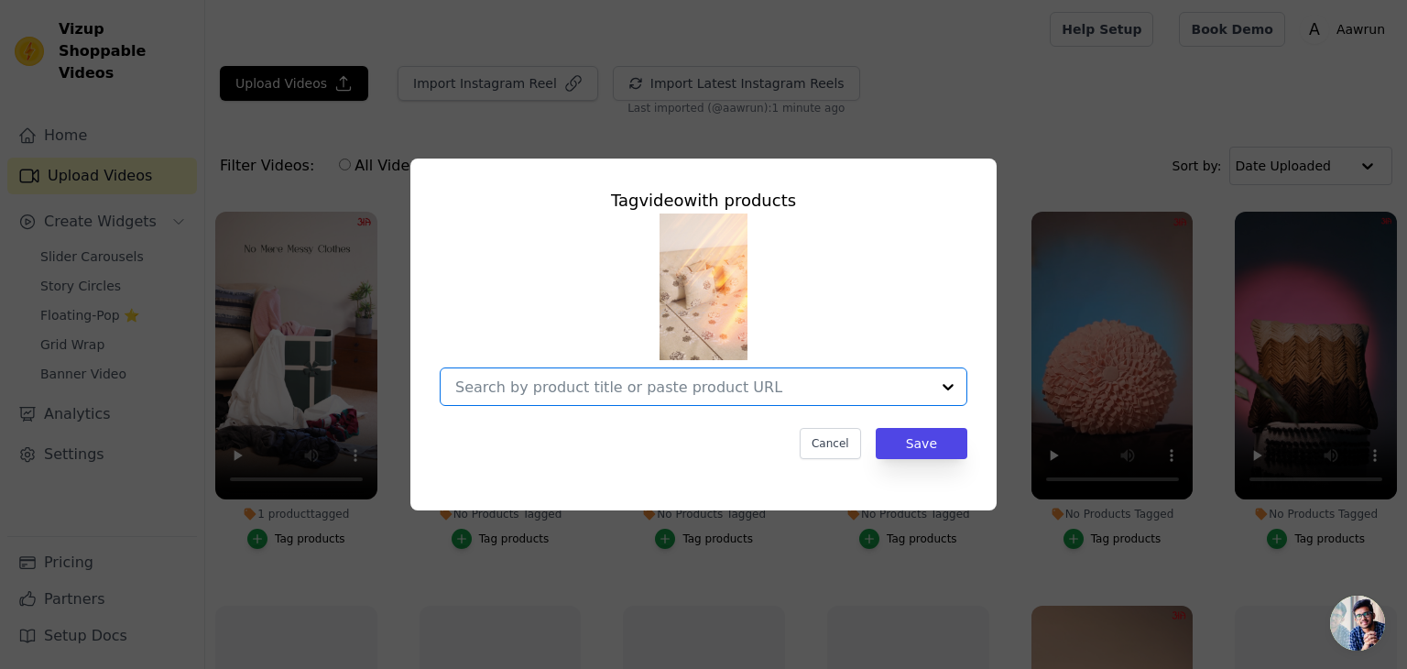
click at [733, 390] on input "No Products Tagged Tag video with products Option undefined, selected. Select i…" at bounding box center [692, 386] width 475 height 17
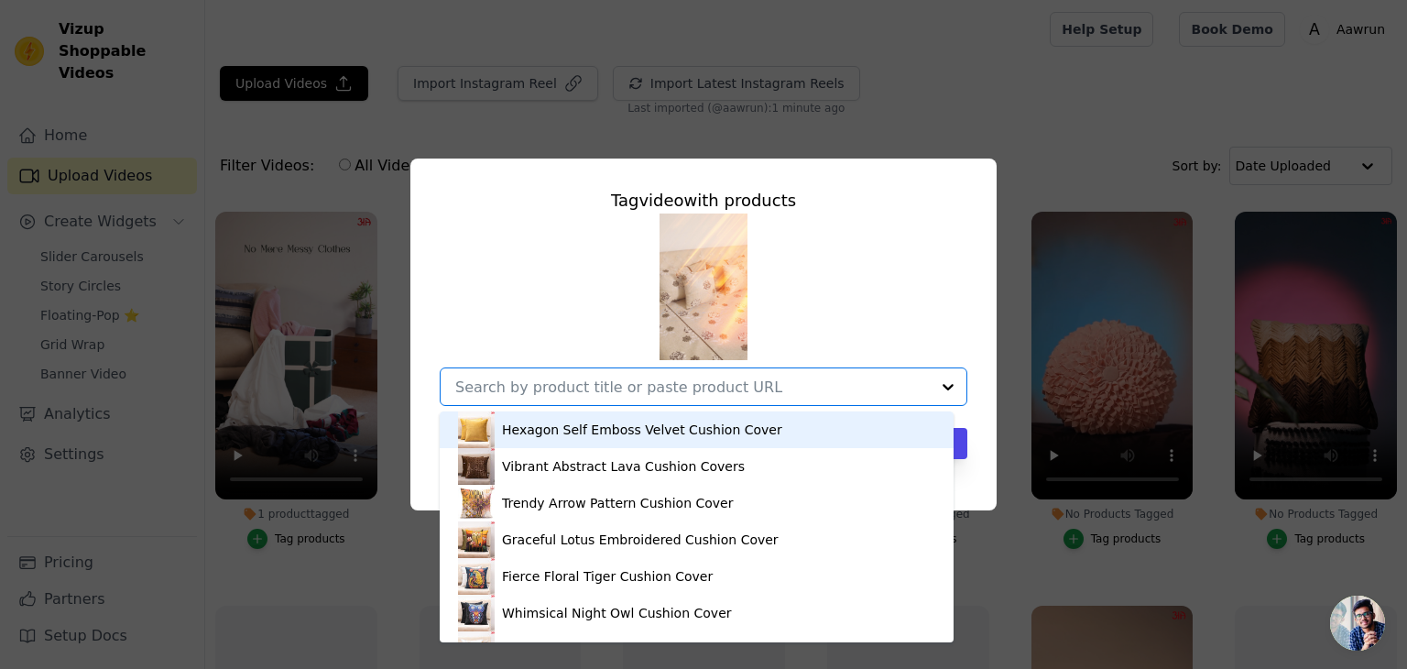
click at [1063, 71] on div "Tag video with products Hexagon Self Emboss Velvet Cushion Cover Vibrant Abstra…" at bounding box center [703, 334] width 1407 height 669
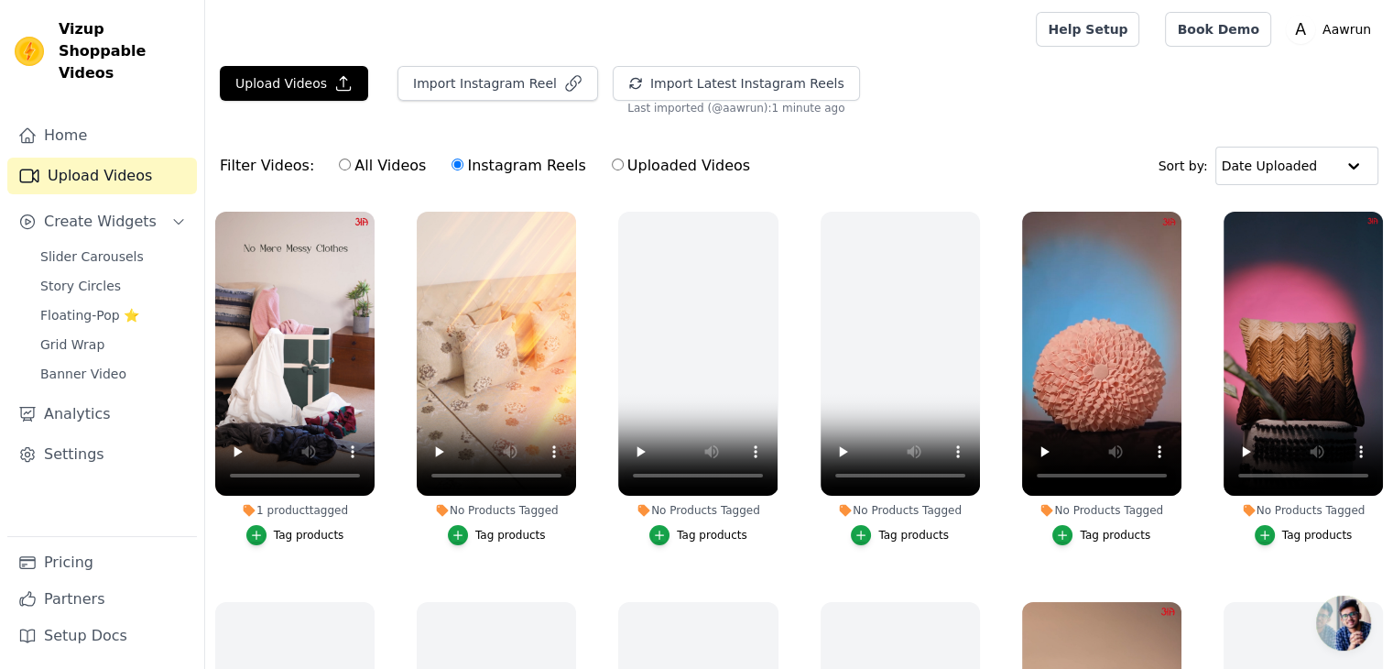
click at [507, 528] on div "Tag products" at bounding box center [510, 535] width 71 height 15
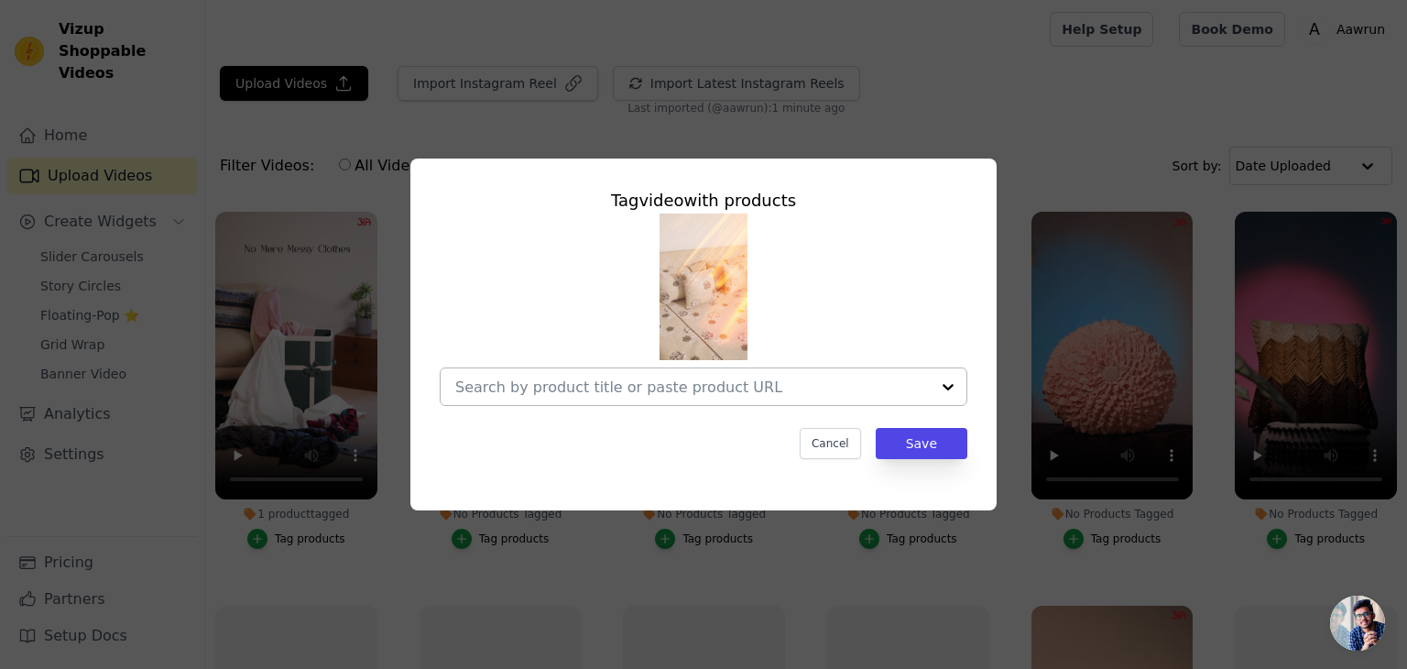
click at [593, 382] on input "No Products Tagged Tag video with products Cancel Save Tag products" at bounding box center [692, 386] width 475 height 17
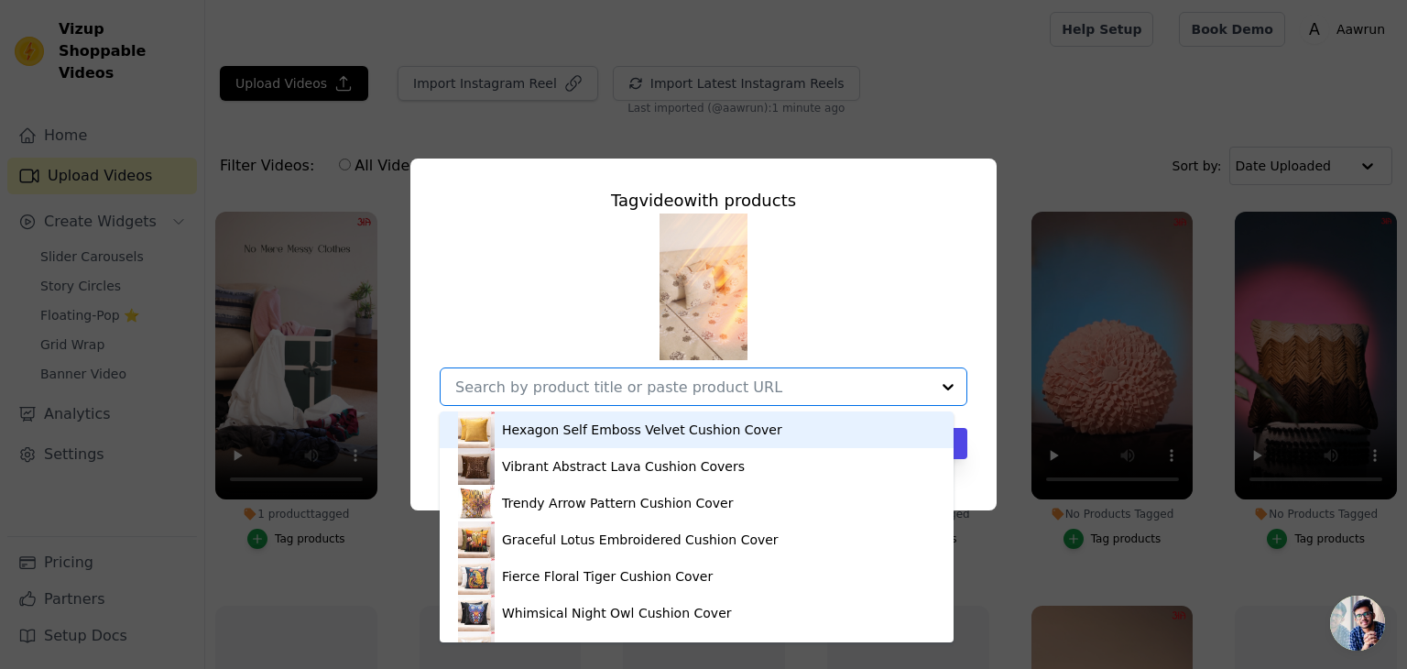
paste input "[URL][DOMAIN_NAME]"
type input "[URL][DOMAIN_NAME]"
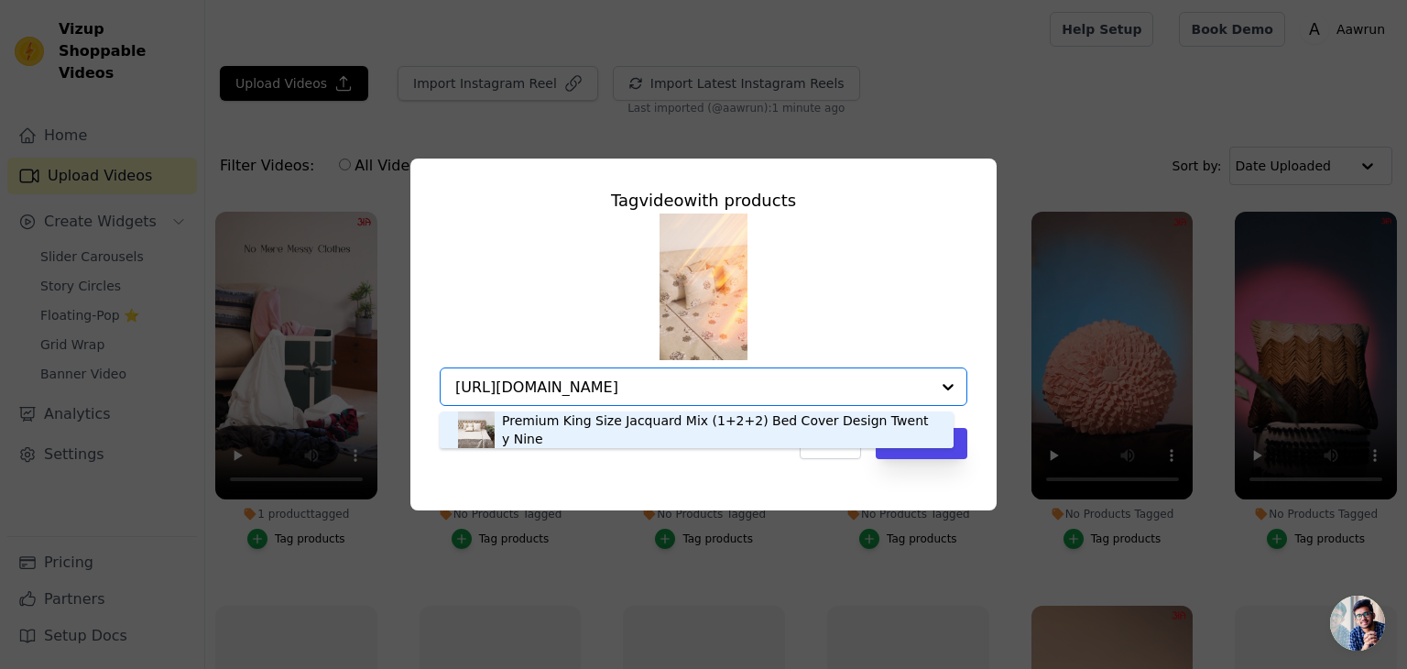
click at [617, 415] on div "Premium King Size Jacquard Mix (1+2+2) Bed Cover Design Twenty Nine" at bounding box center [696, 429] width 477 height 37
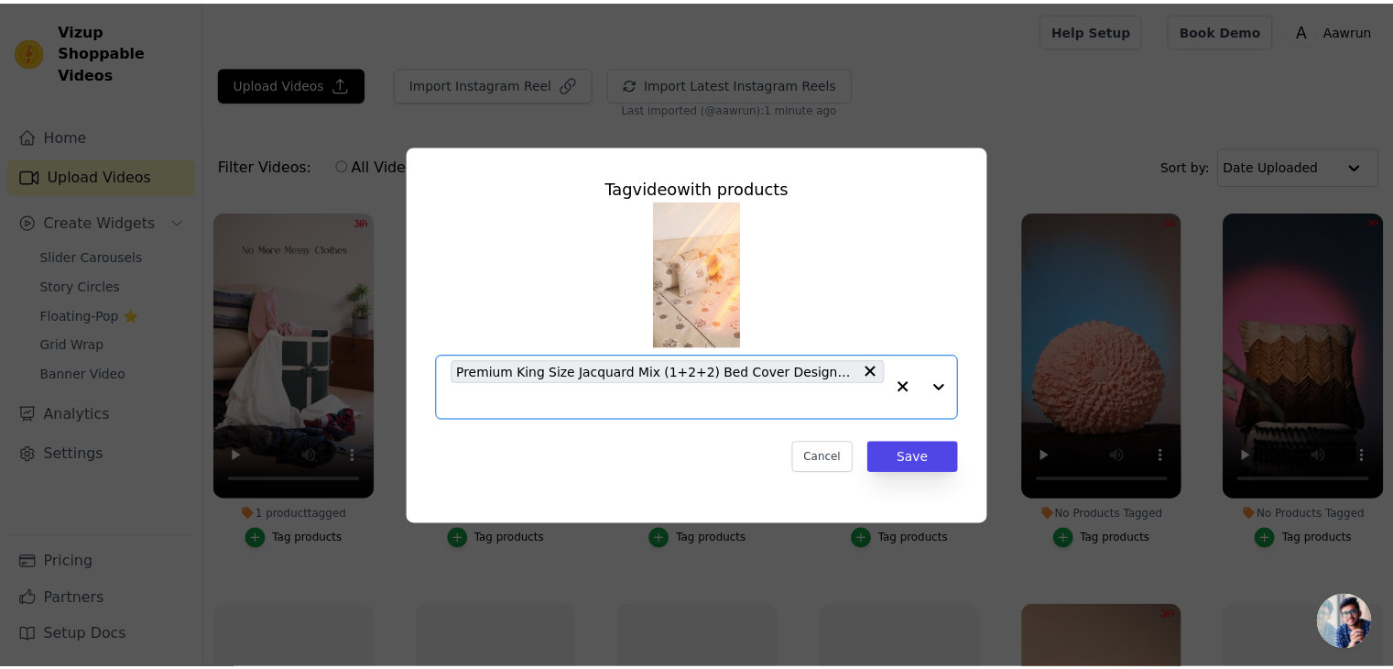
scroll to position [0, 0]
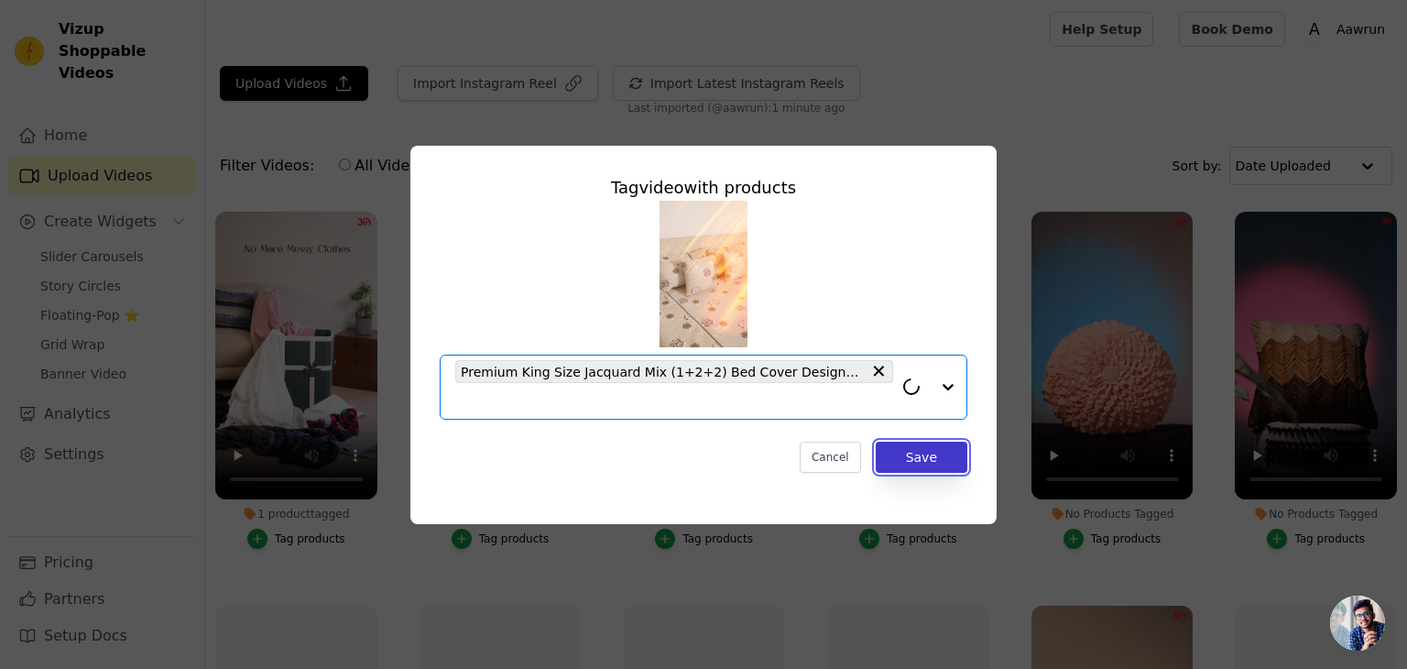
click at [904, 452] on button "Save" at bounding box center [922, 457] width 92 height 31
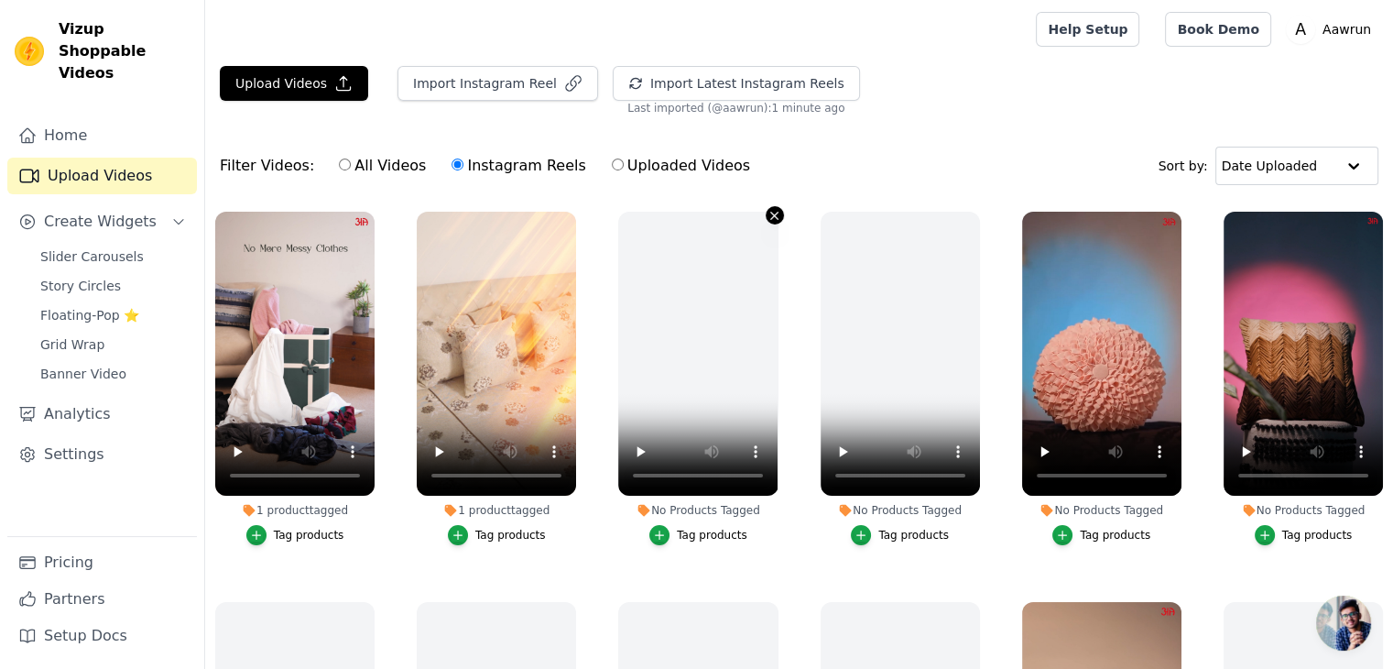
click at [769, 218] on icon "button" at bounding box center [775, 216] width 14 height 14
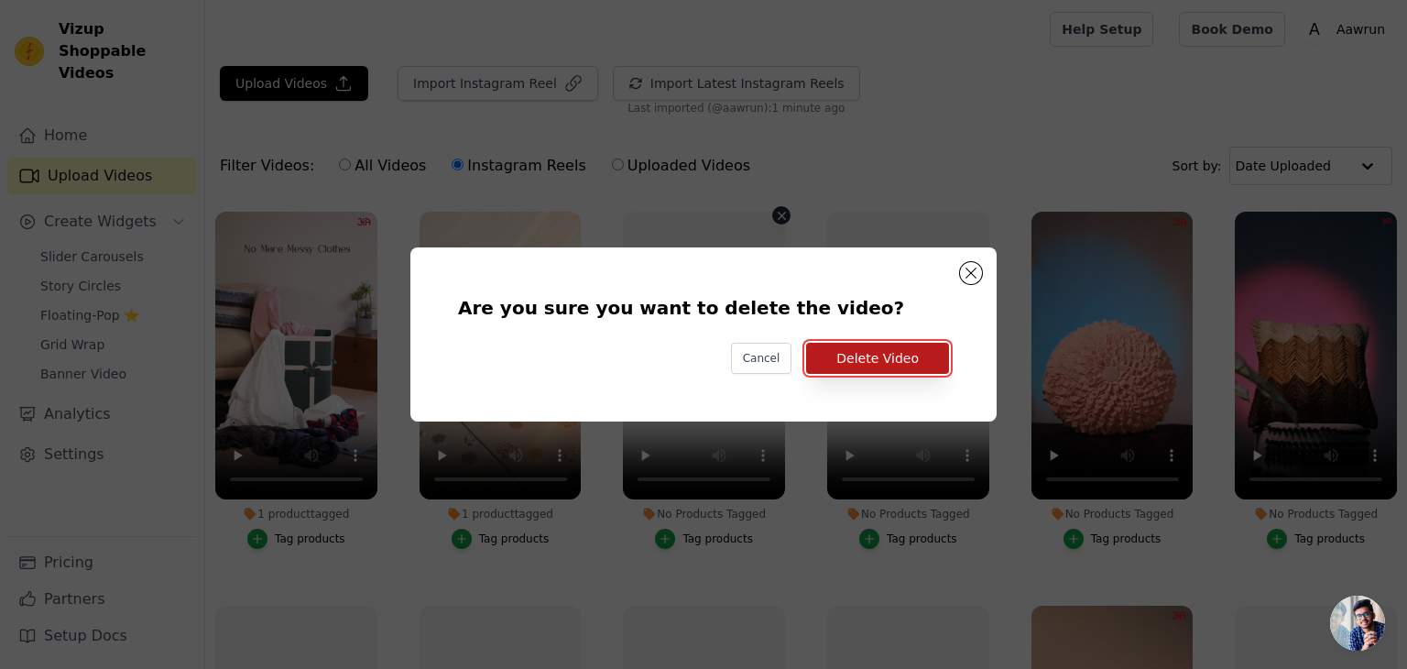
click at [858, 345] on button "Delete Video" at bounding box center [877, 358] width 143 height 31
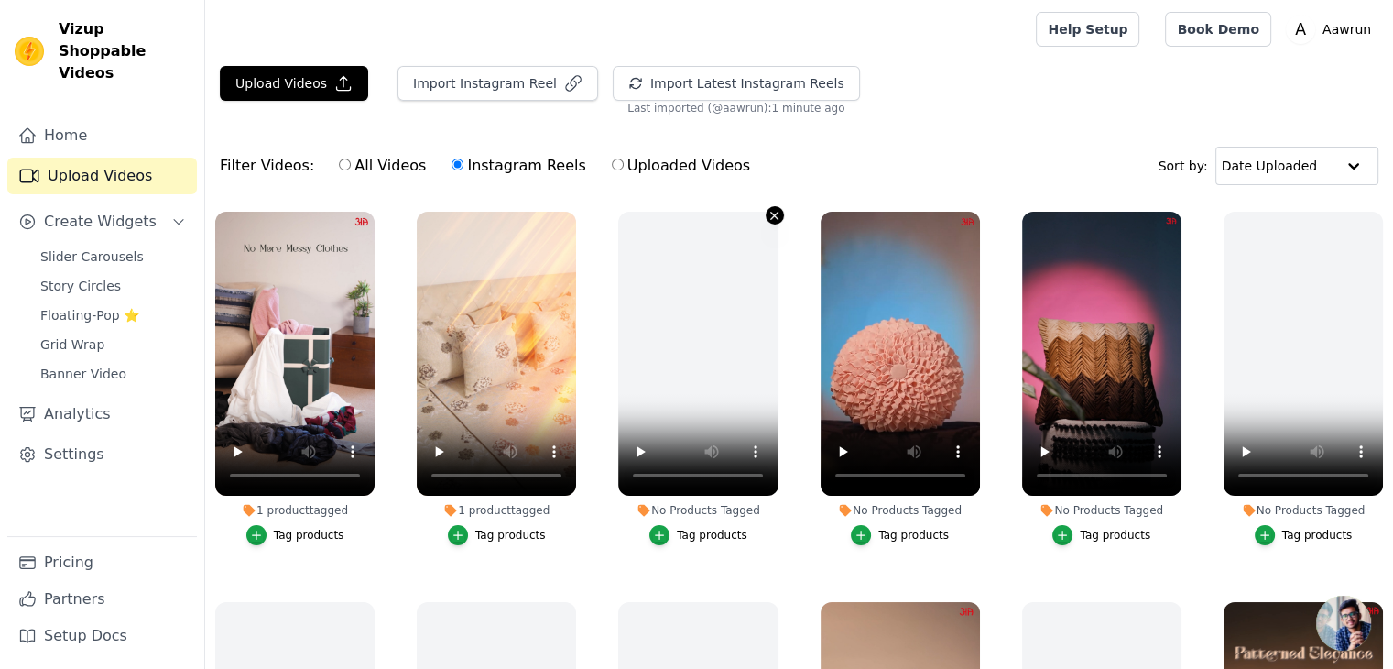
click at [768, 216] on icon "button" at bounding box center [775, 216] width 14 height 14
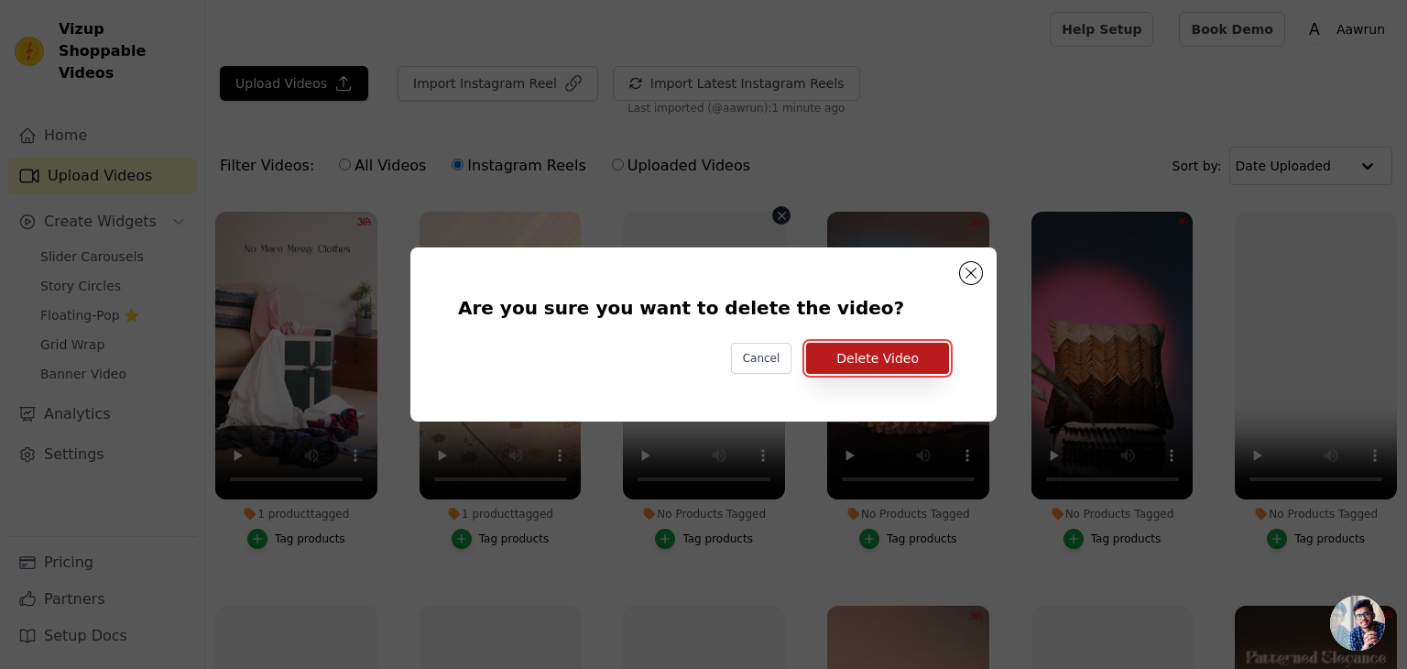
click at [868, 358] on button "Delete Video" at bounding box center [877, 358] width 143 height 31
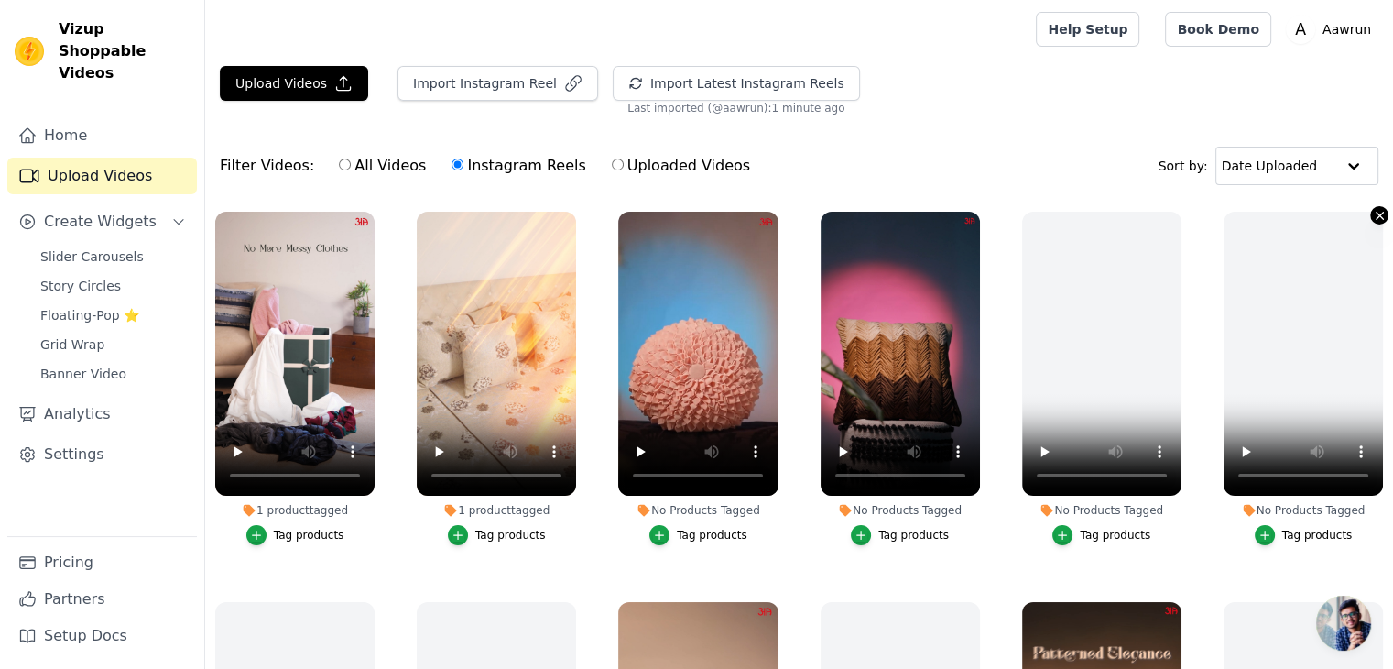
click at [1373, 218] on icon "button" at bounding box center [1380, 216] width 14 height 14
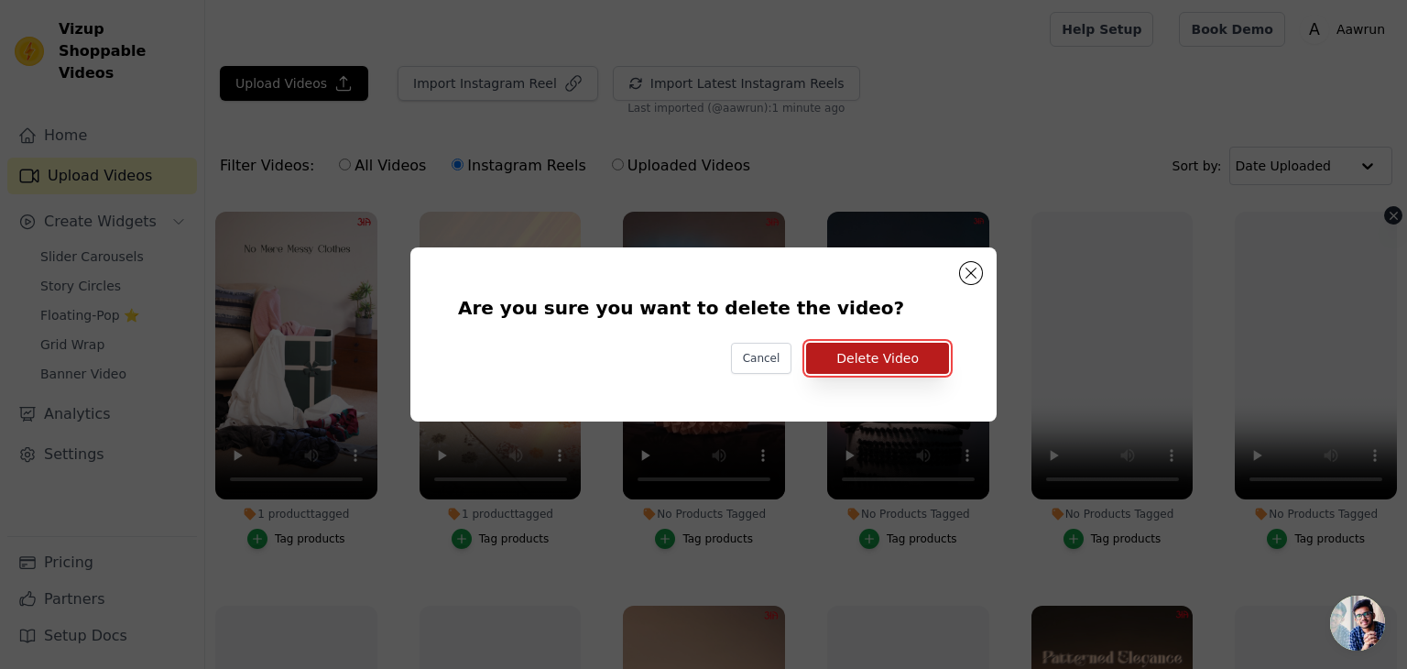
click at [910, 367] on button "Delete Video" at bounding box center [877, 358] width 143 height 31
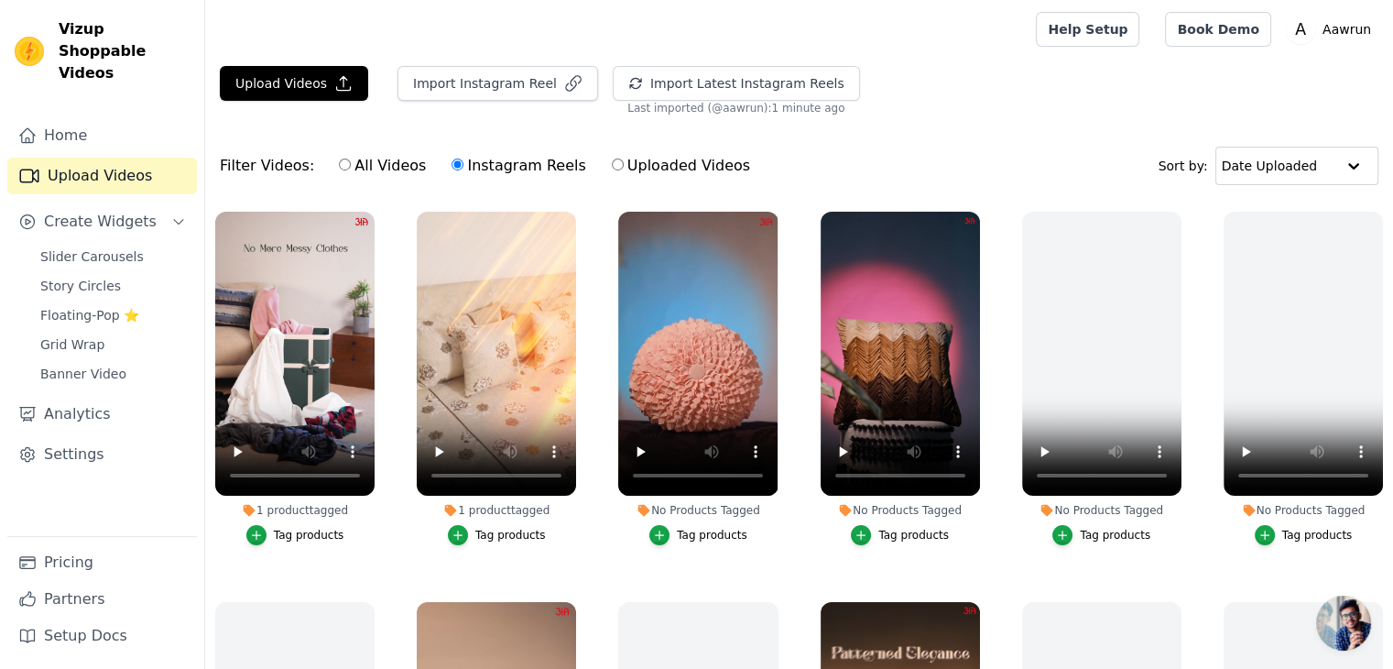
click at [673, 525] on button "Tag products" at bounding box center [699, 535] width 98 height 20
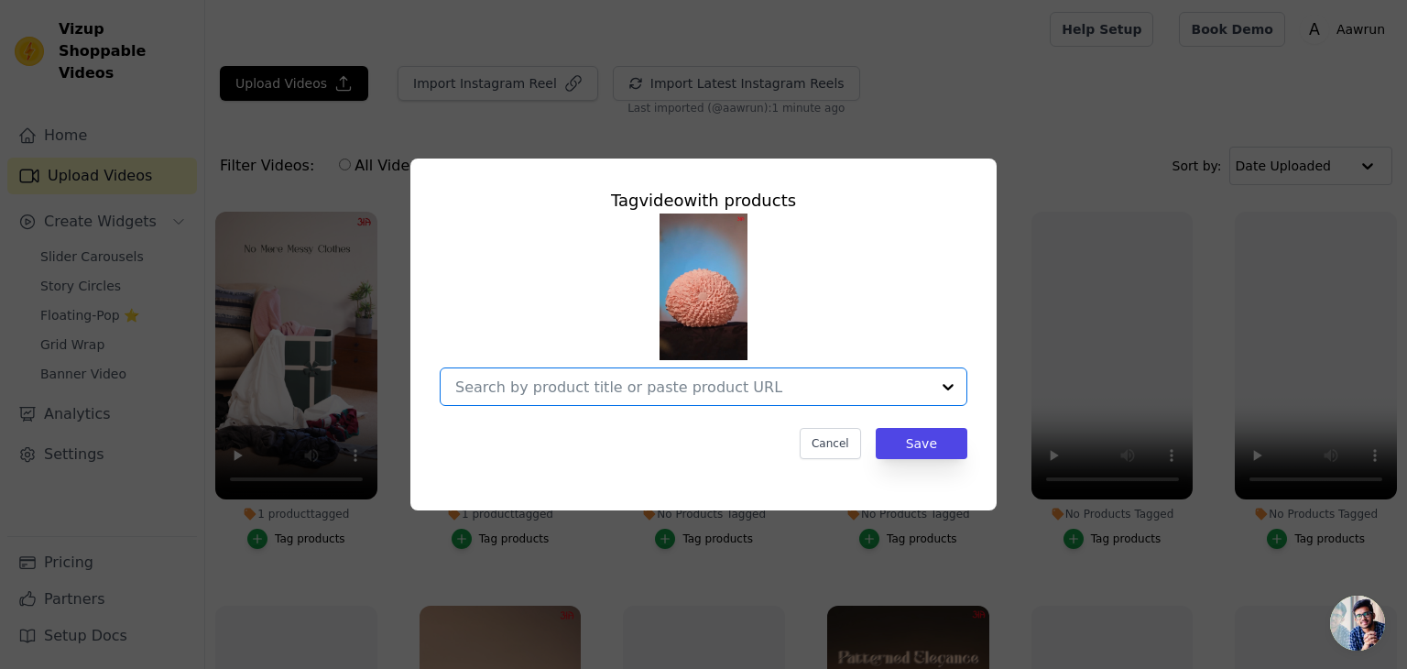
click at [660, 383] on input "No Products Tagged Tag video with products Option undefined, selected. Select i…" at bounding box center [692, 386] width 475 height 17
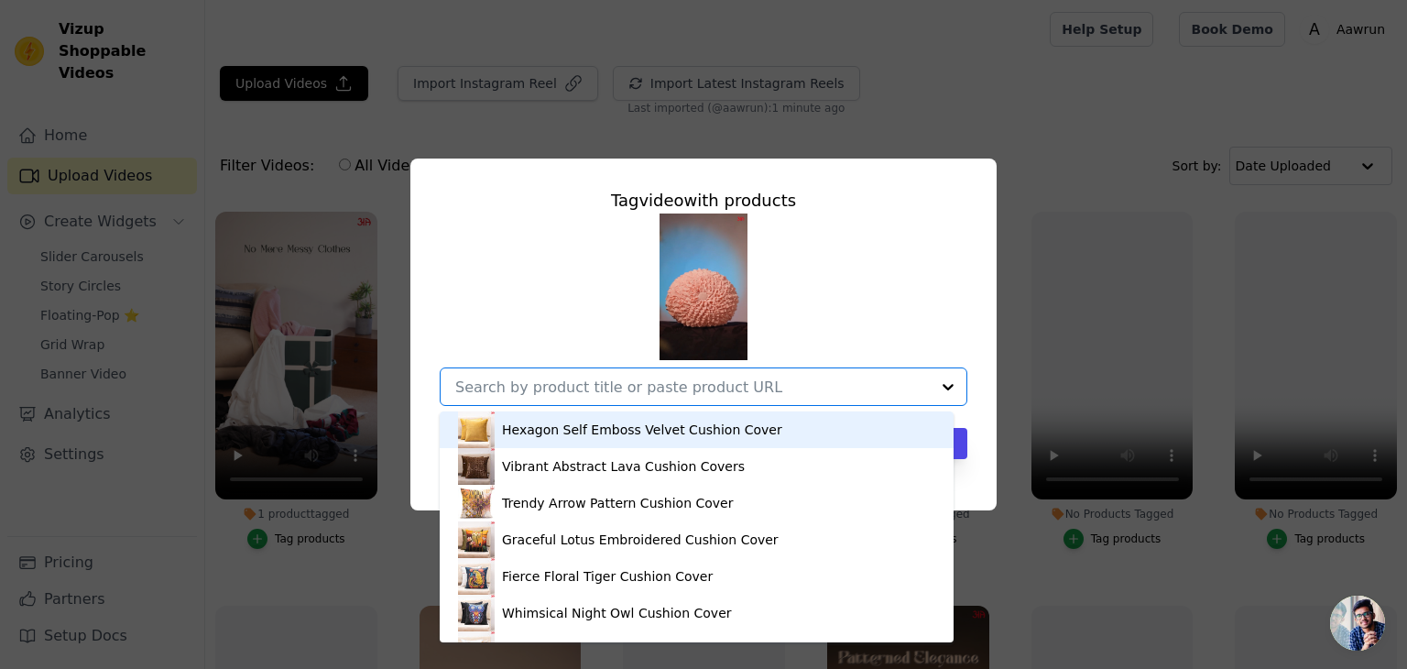
paste input "[URL][DOMAIN_NAME]"
type input "[URL][DOMAIN_NAME]"
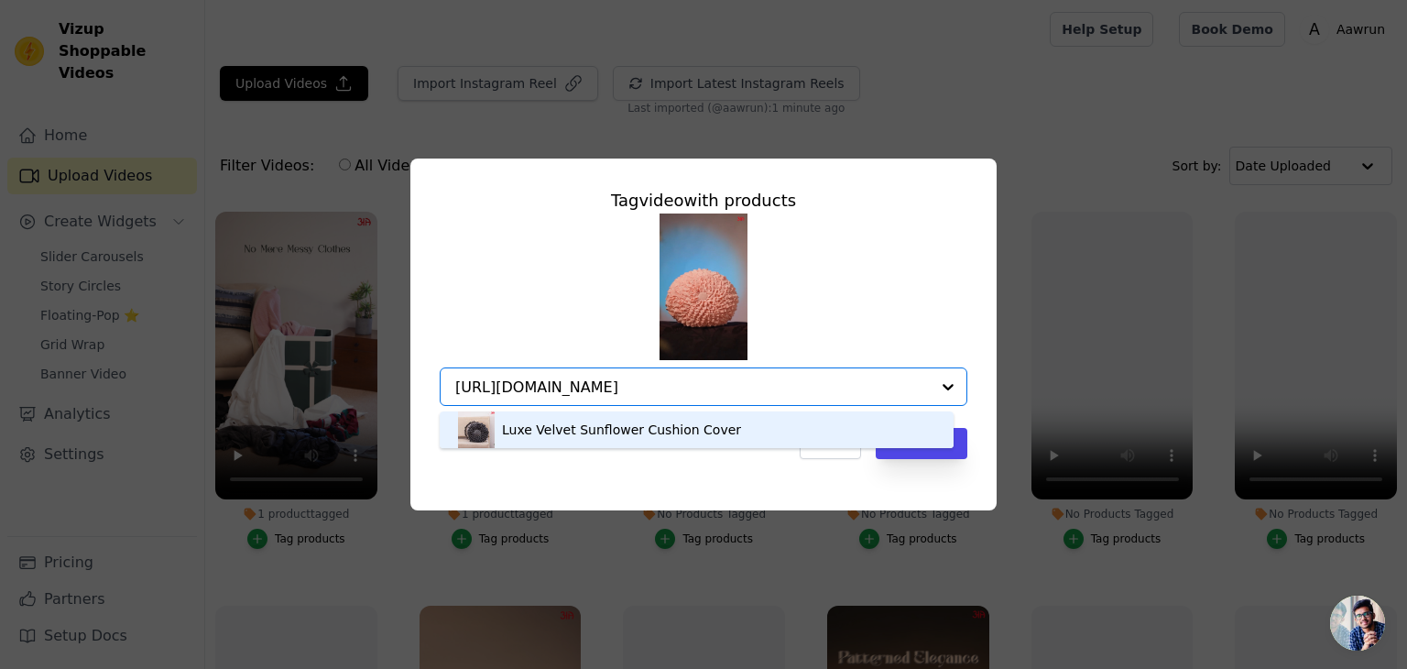
click at [608, 426] on div "Luxe Velvet Sunflower Cushion Cover" at bounding box center [621, 430] width 239 height 18
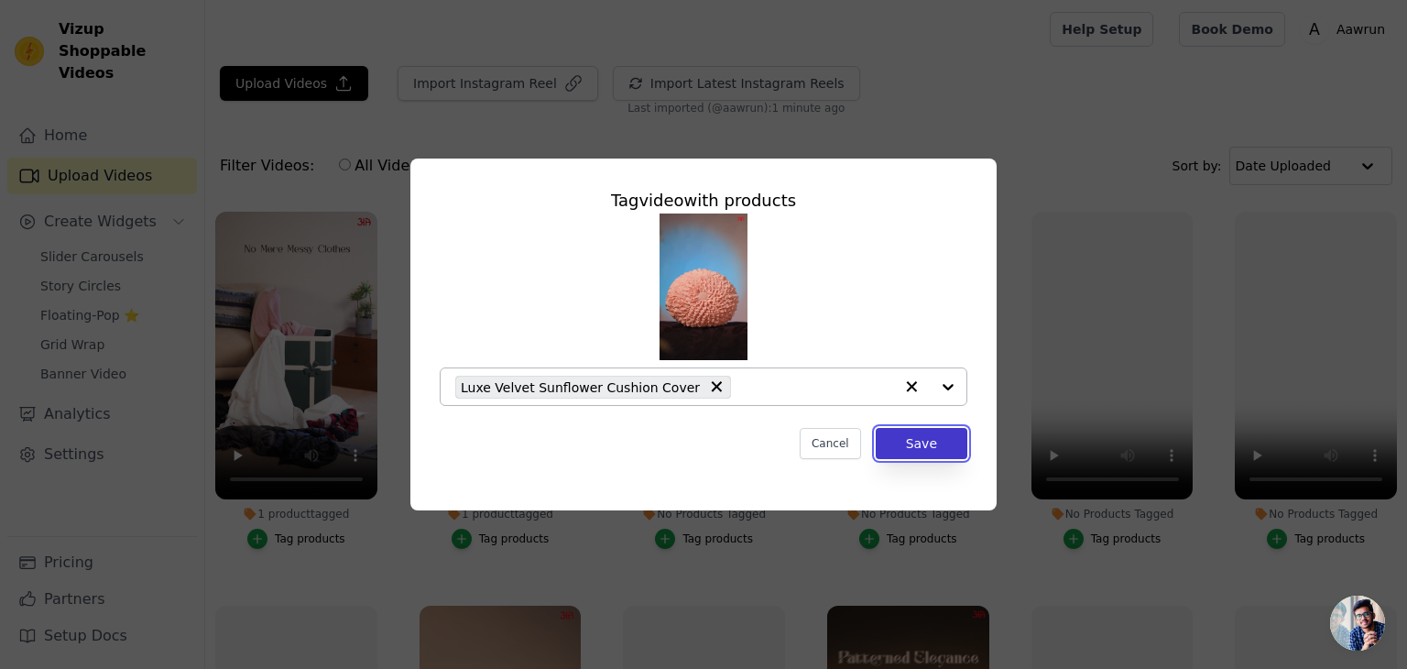
click at [934, 450] on button "Save" at bounding box center [922, 443] width 92 height 31
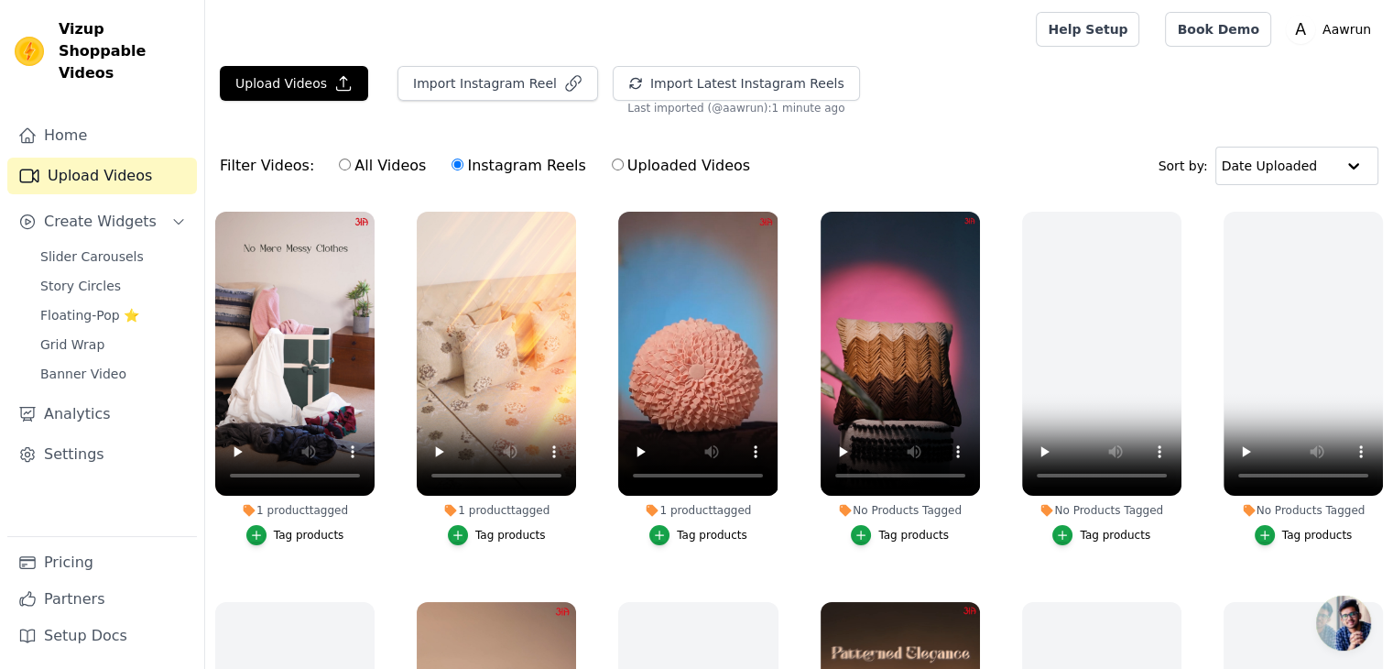
click at [694, 512] on div "1 product tagged" at bounding box center [697, 510] width 159 height 15
click at [669, 532] on div "button" at bounding box center [660, 535] width 20 height 20
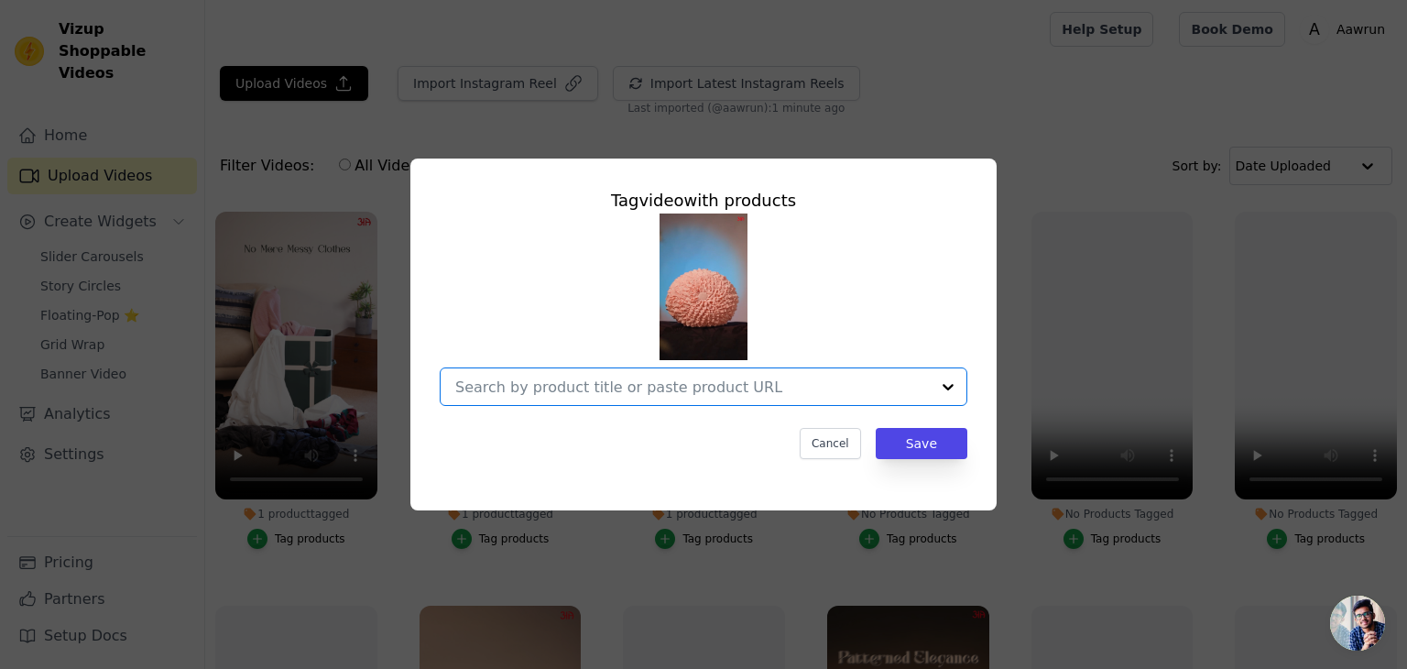
click at [656, 380] on input "1 product tagged Tag video with products Option undefined, selected. Select is …" at bounding box center [692, 386] width 475 height 17
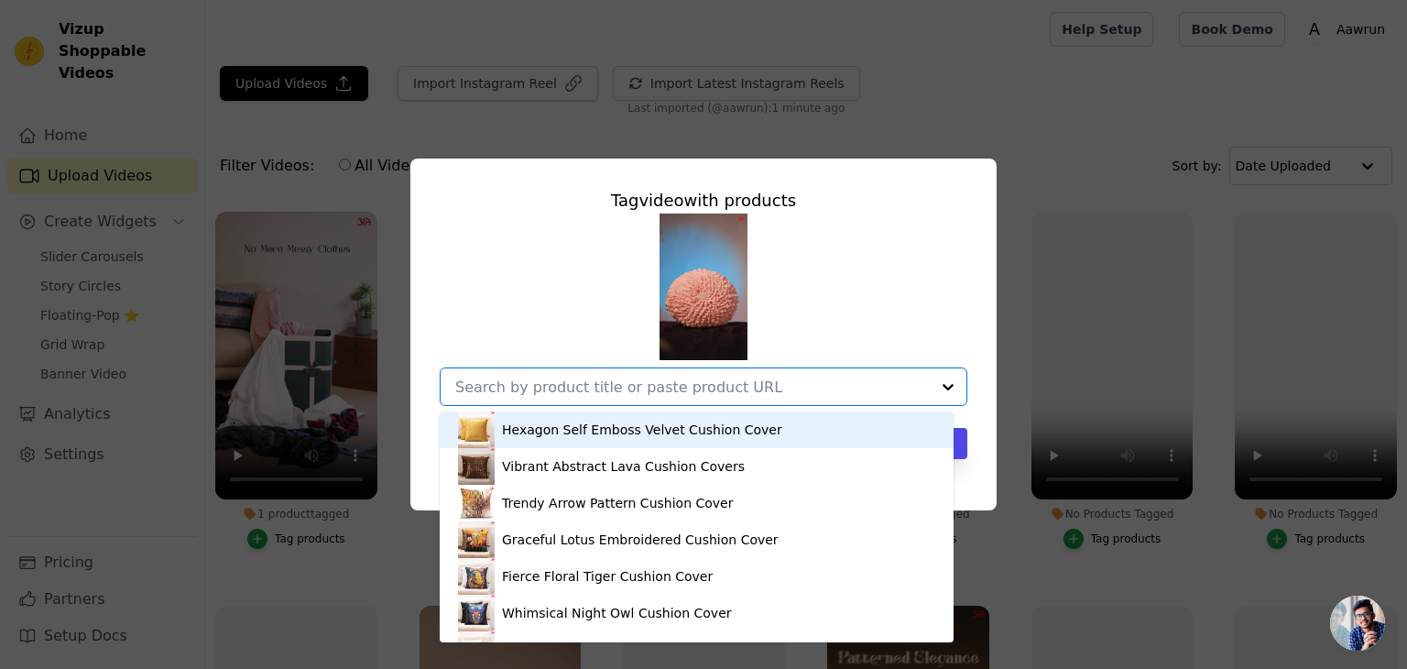
paste input "[URL][DOMAIN_NAME][PERSON_NAME]"
type input "[URL][DOMAIN_NAME][PERSON_NAME]"
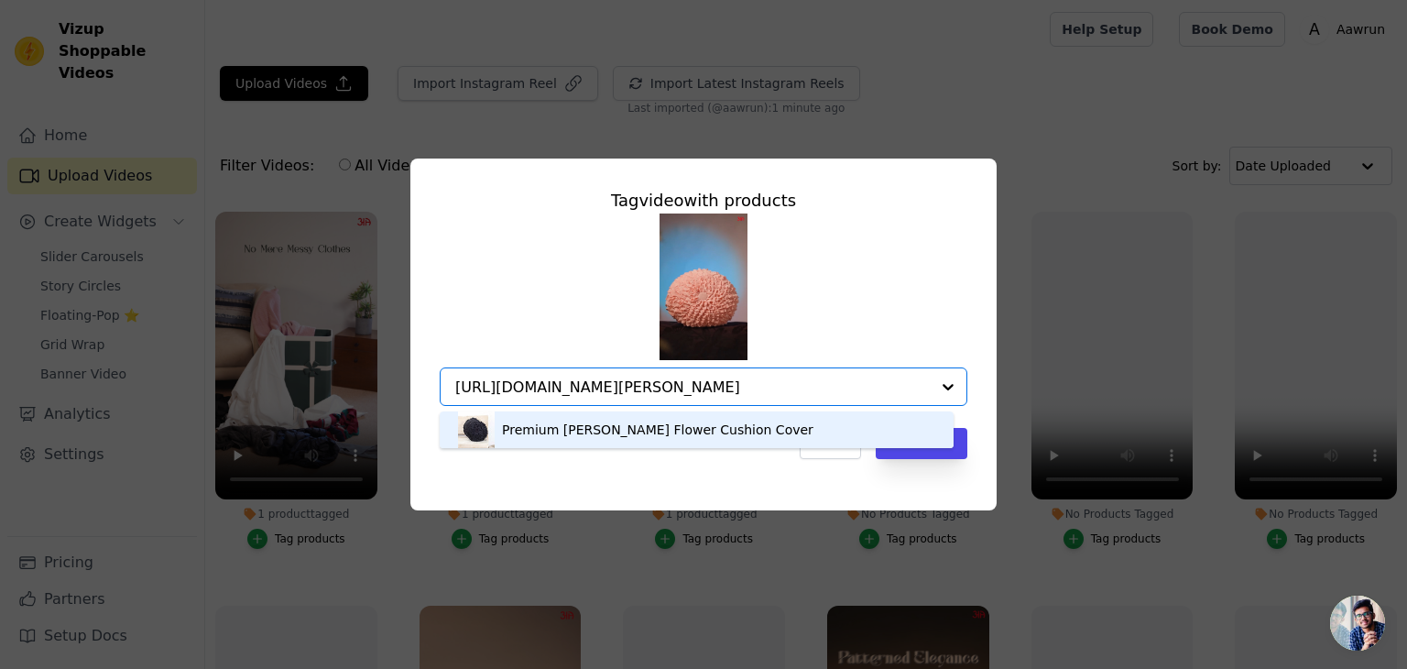
click at [623, 434] on div "Premium [PERSON_NAME] Flower Cushion Cover" at bounding box center [657, 430] width 311 height 18
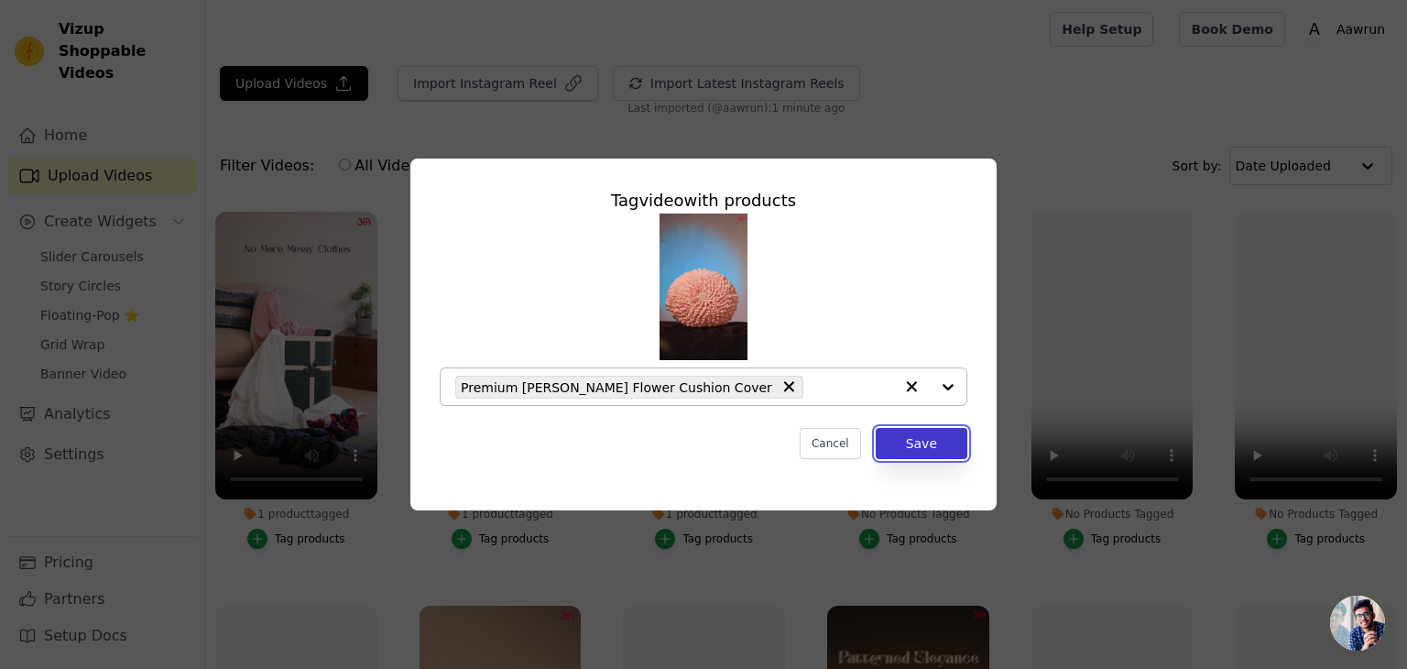
click at [940, 452] on button "Save" at bounding box center [922, 443] width 92 height 31
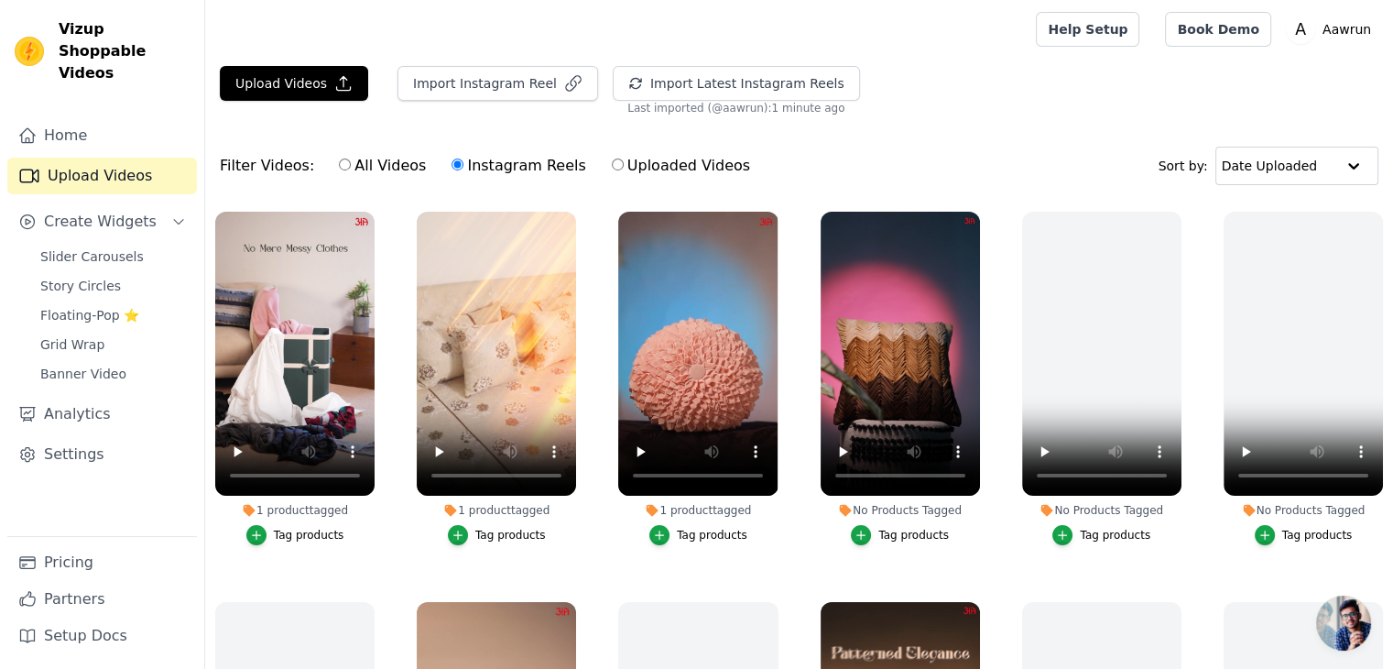
click at [880, 535] on div "Tag products" at bounding box center [914, 535] width 71 height 15
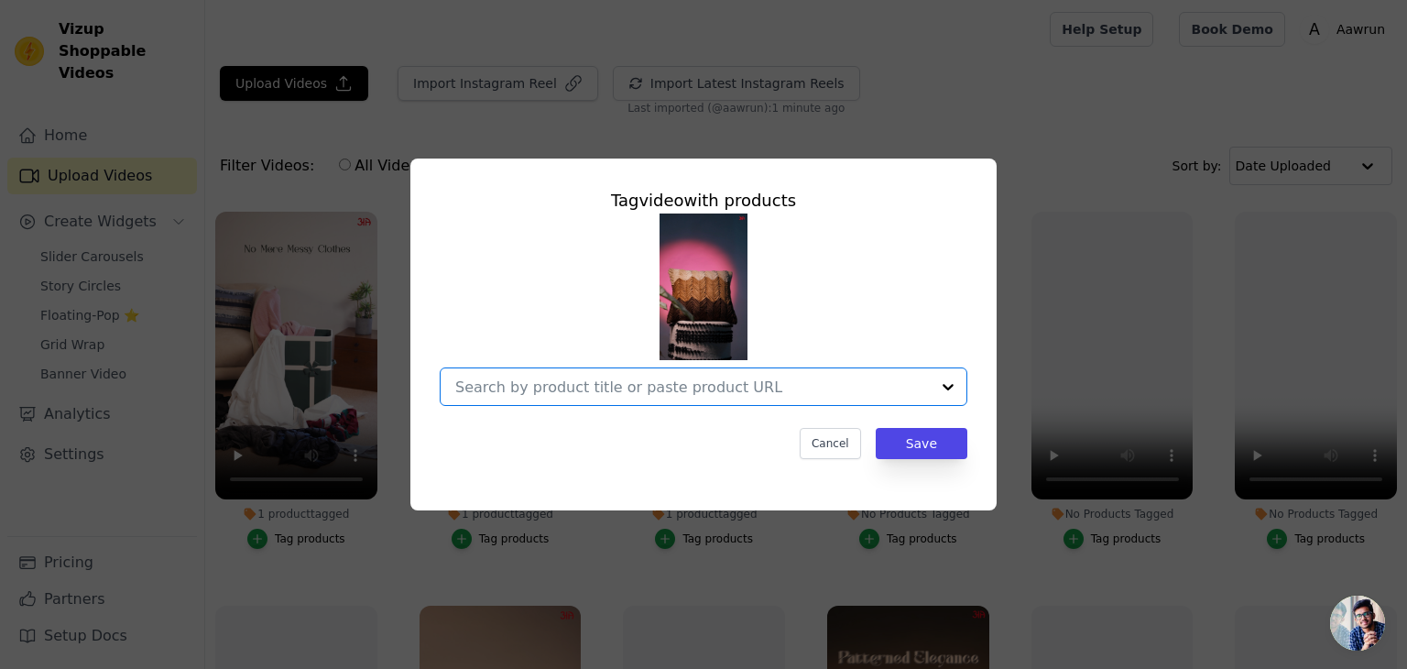
click at [700, 379] on input "No Products Tagged Tag video with products Option undefined, selected. Select i…" at bounding box center [692, 386] width 475 height 17
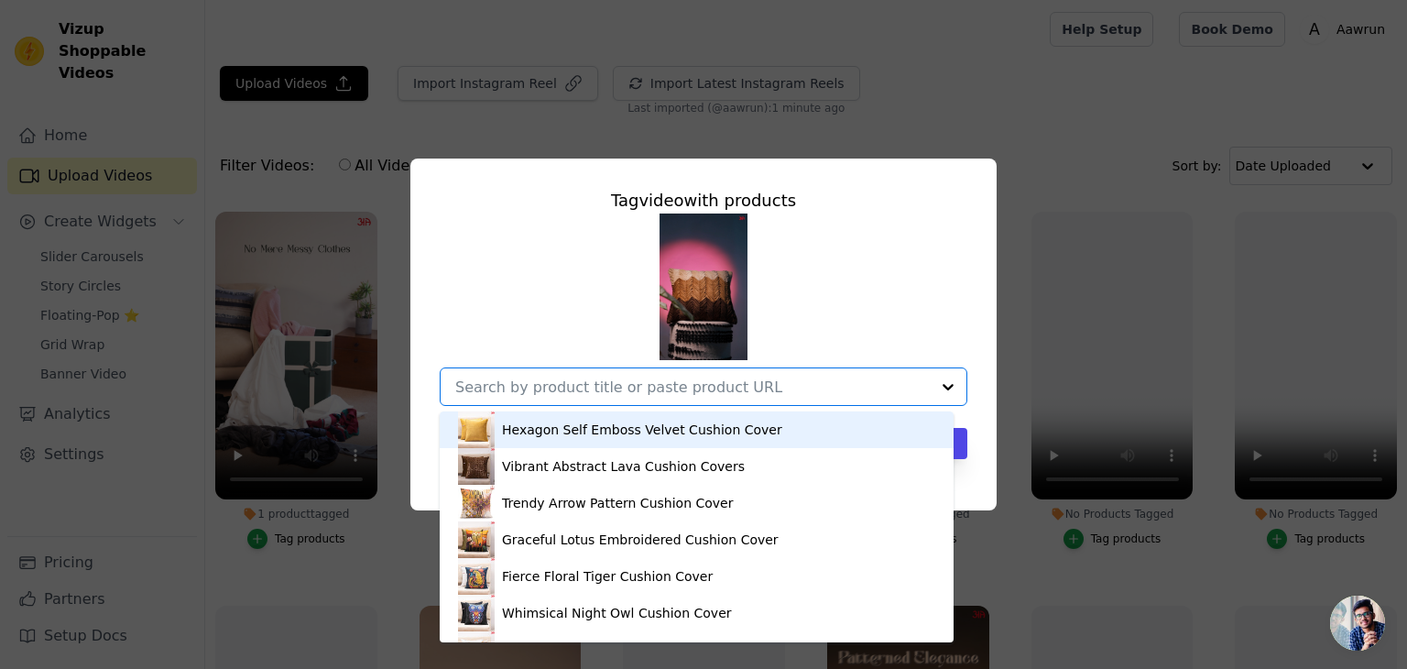
paste input "[URL][DOMAIN_NAME]"
type input "[URL][DOMAIN_NAME]"
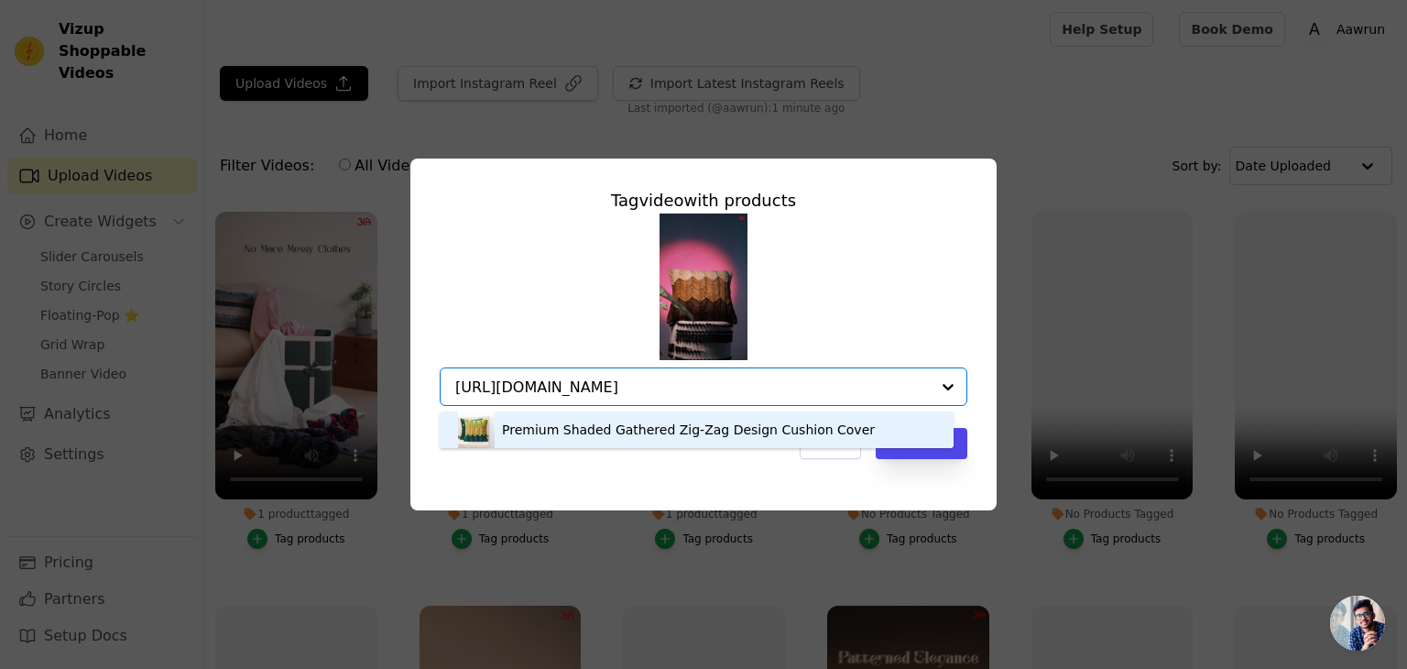
click at [859, 431] on div "Premium Shaded Gathered Zig-Zag Design Cushion Cover" at bounding box center [696, 429] width 477 height 37
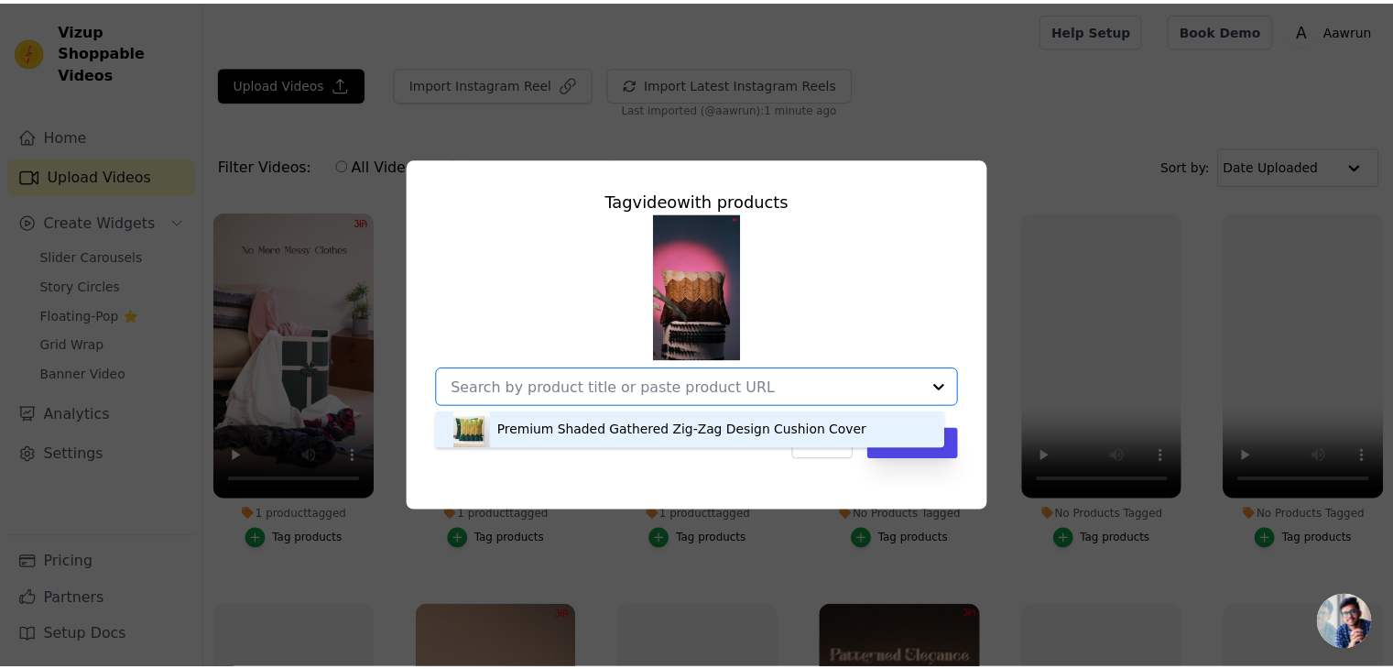
scroll to position [0, 0]
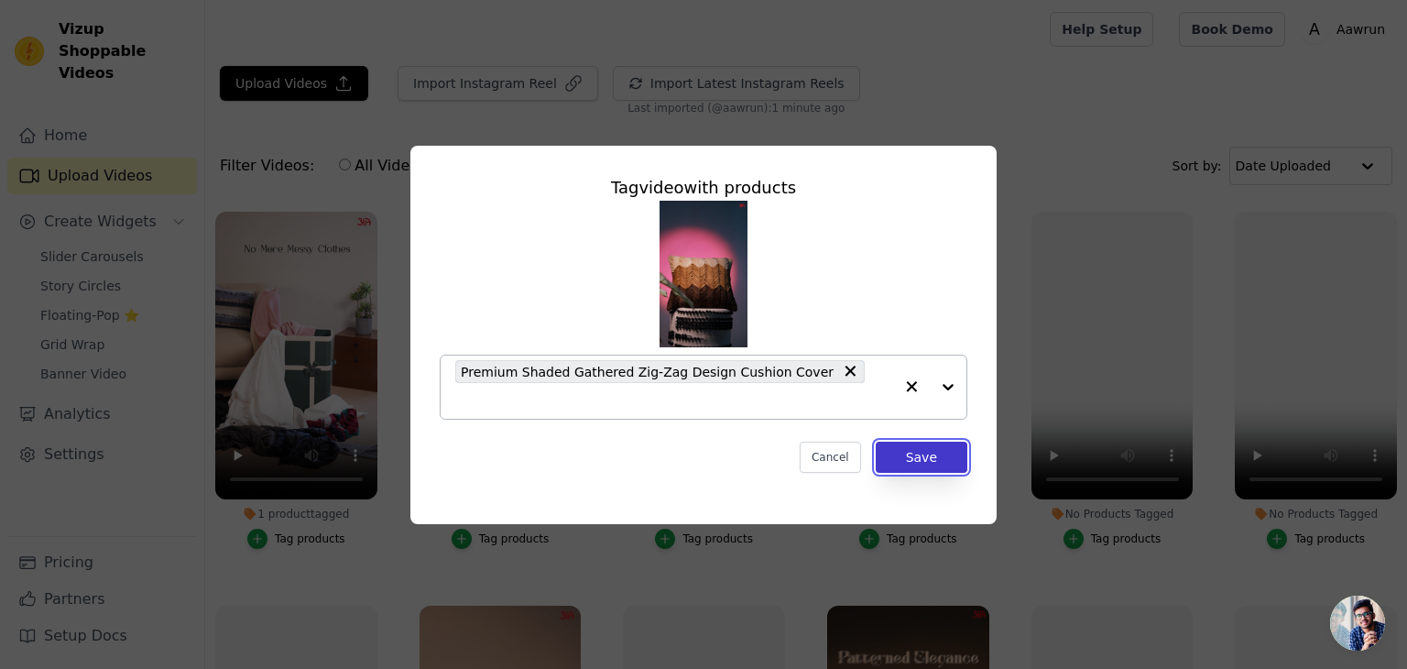
click at [912, 444] on button "Save" at bounding box center [922, 457] width 92 height 31
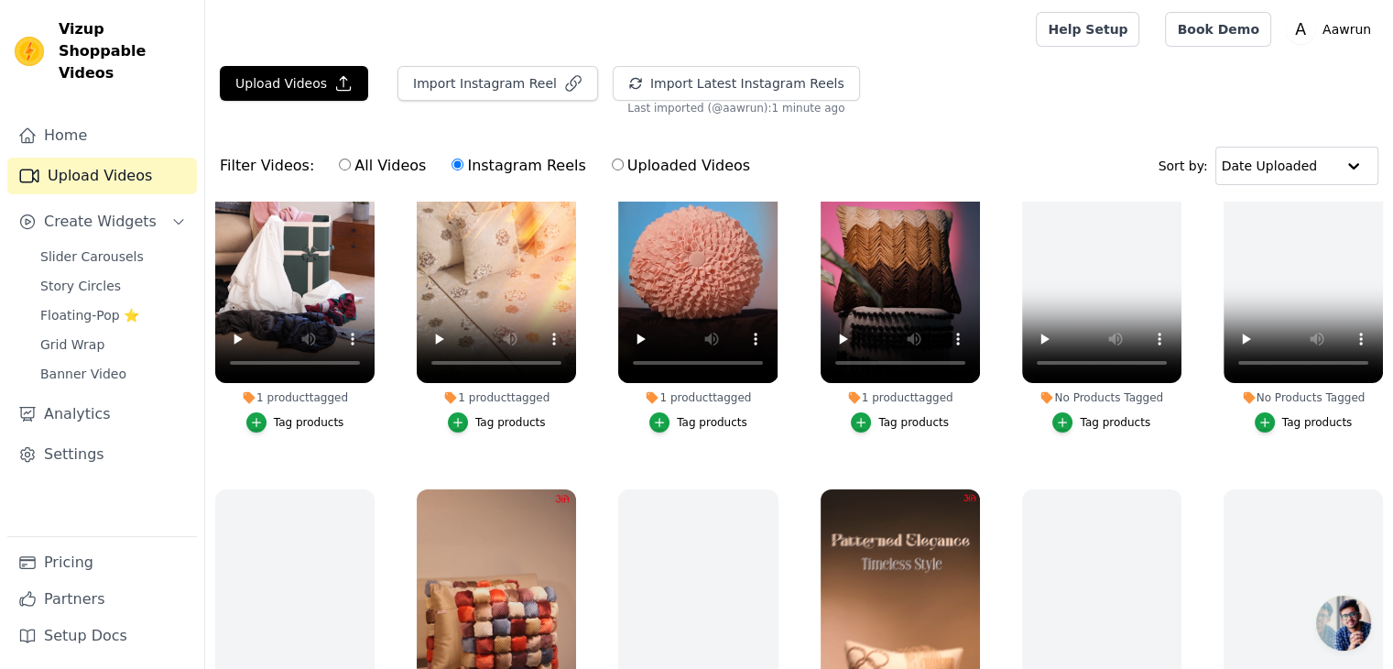
scroll to position [271, 0]
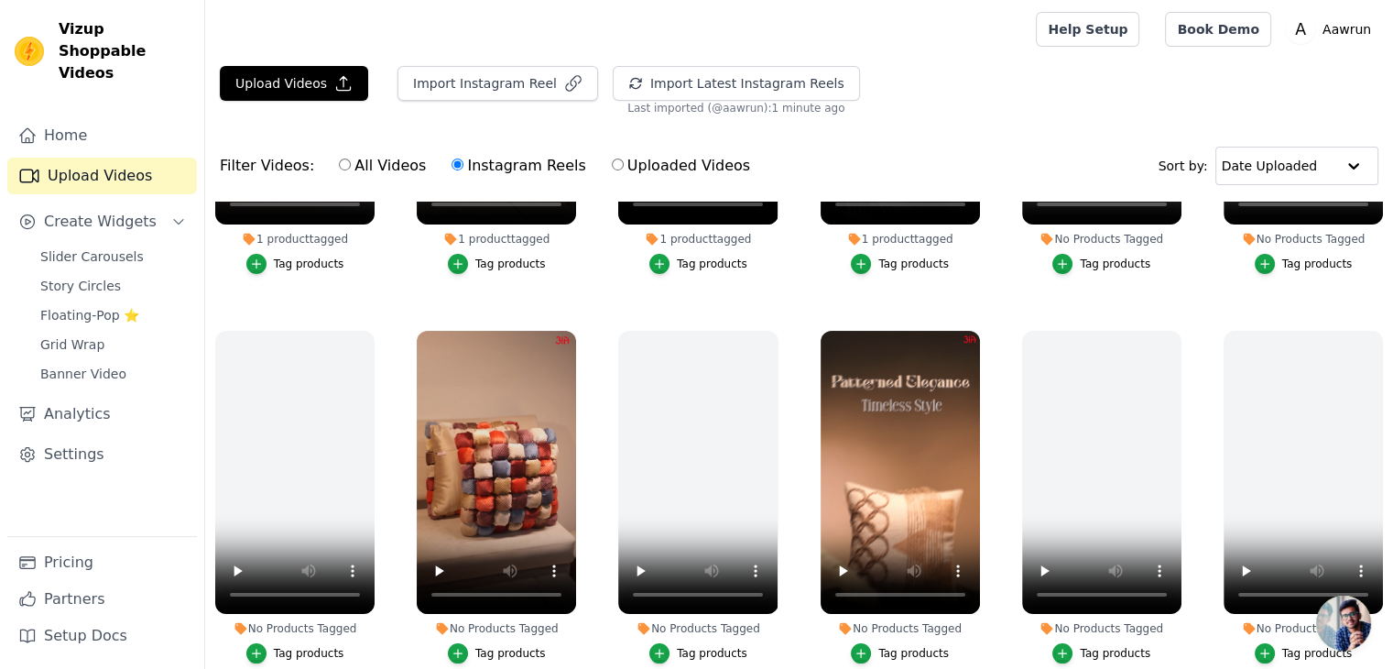
click at [489, 646] on div "Tag products" at bounding box center [510, 653] width 71 height 15
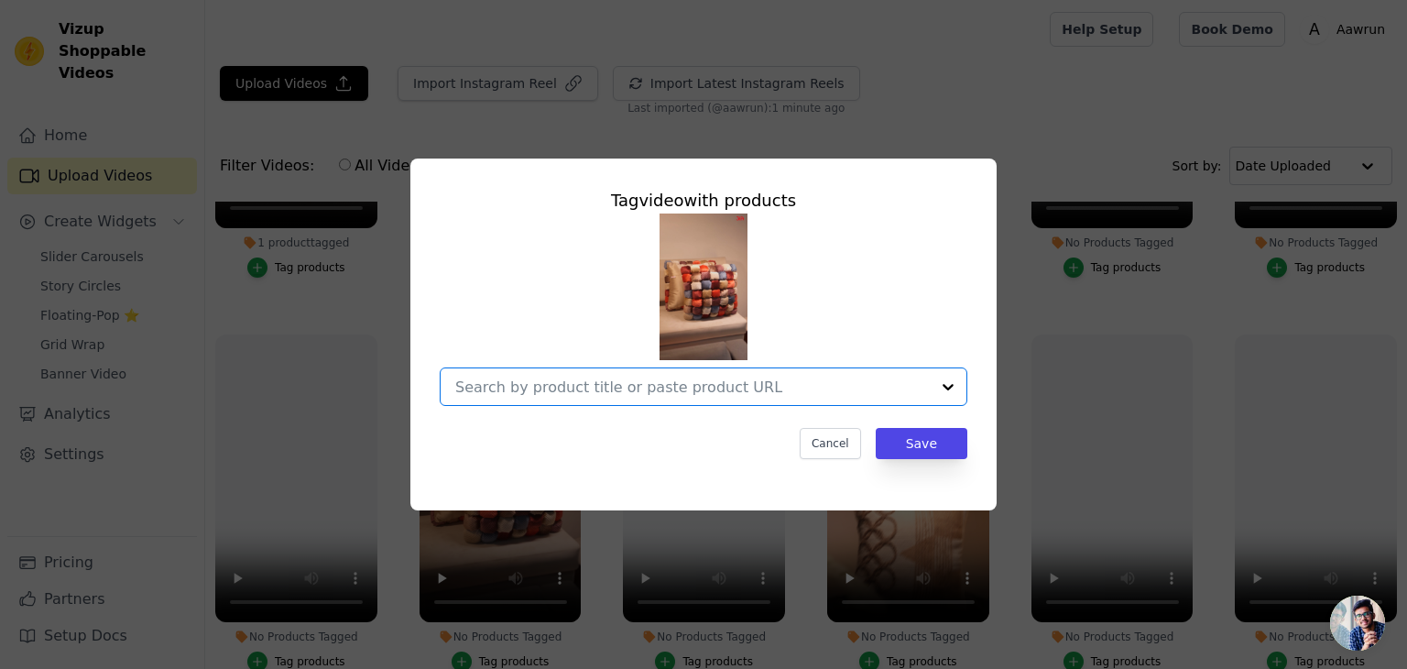
click at [630, 393] on input "No Products Tagged Tag video with products Option undefined, selected. Select i…" at bounding box center [692, 386] width 475 height 17
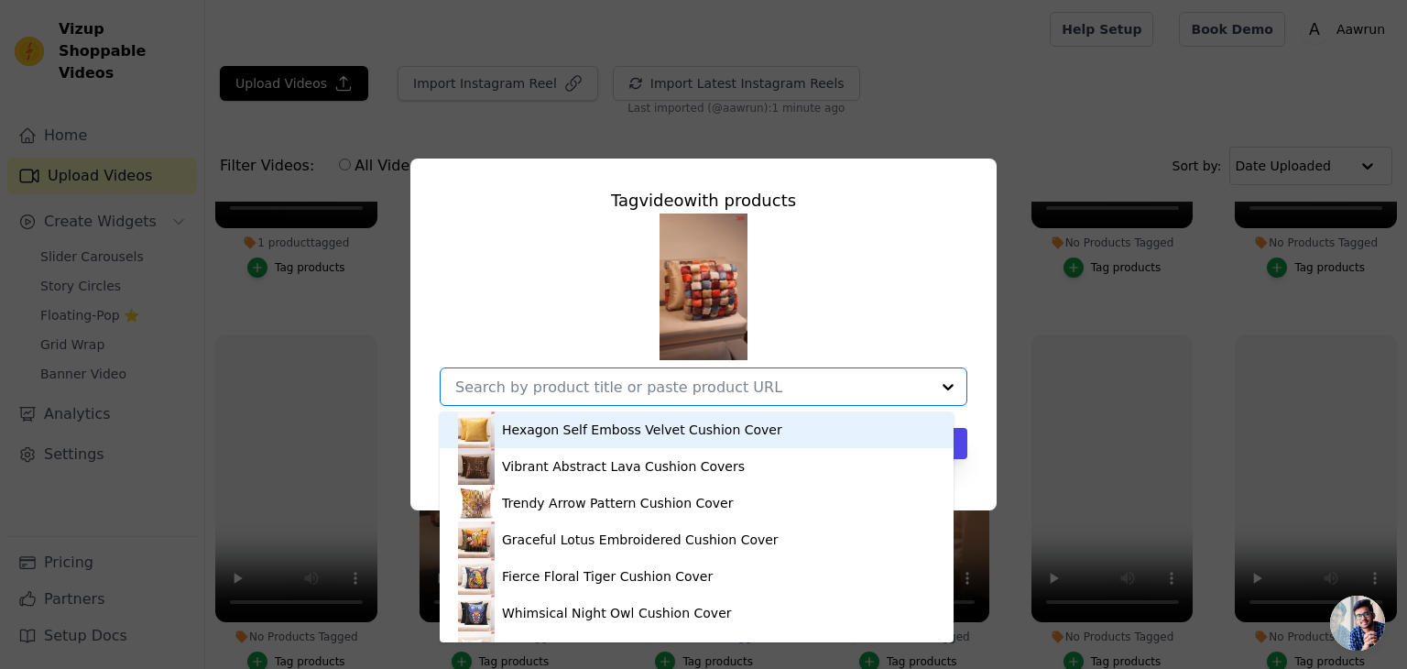
paste input "[URL][DOMAIN_NAME]"
type input "[URL][DOMAIN_NAME]"
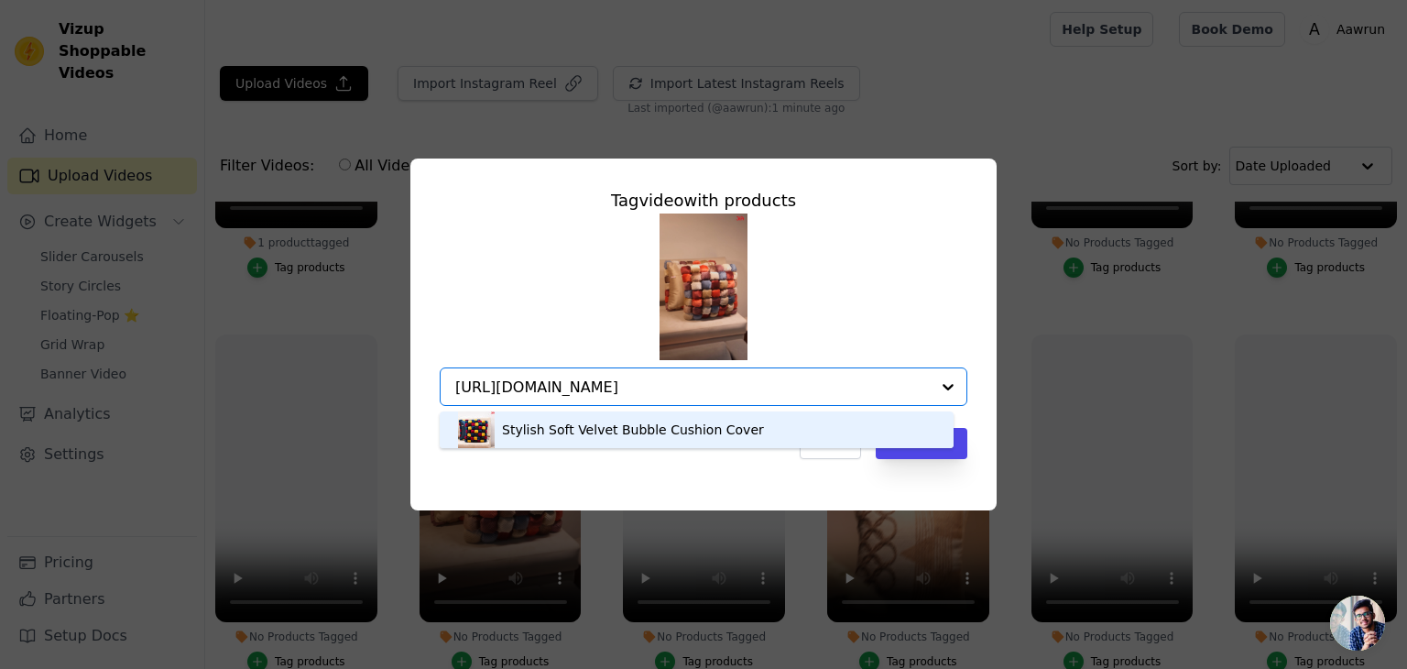
click at [585, 428] on div "Stylish Soft Velvet Bubble Cushion Cover" at bounding box center [633, 430] width 262 height 18
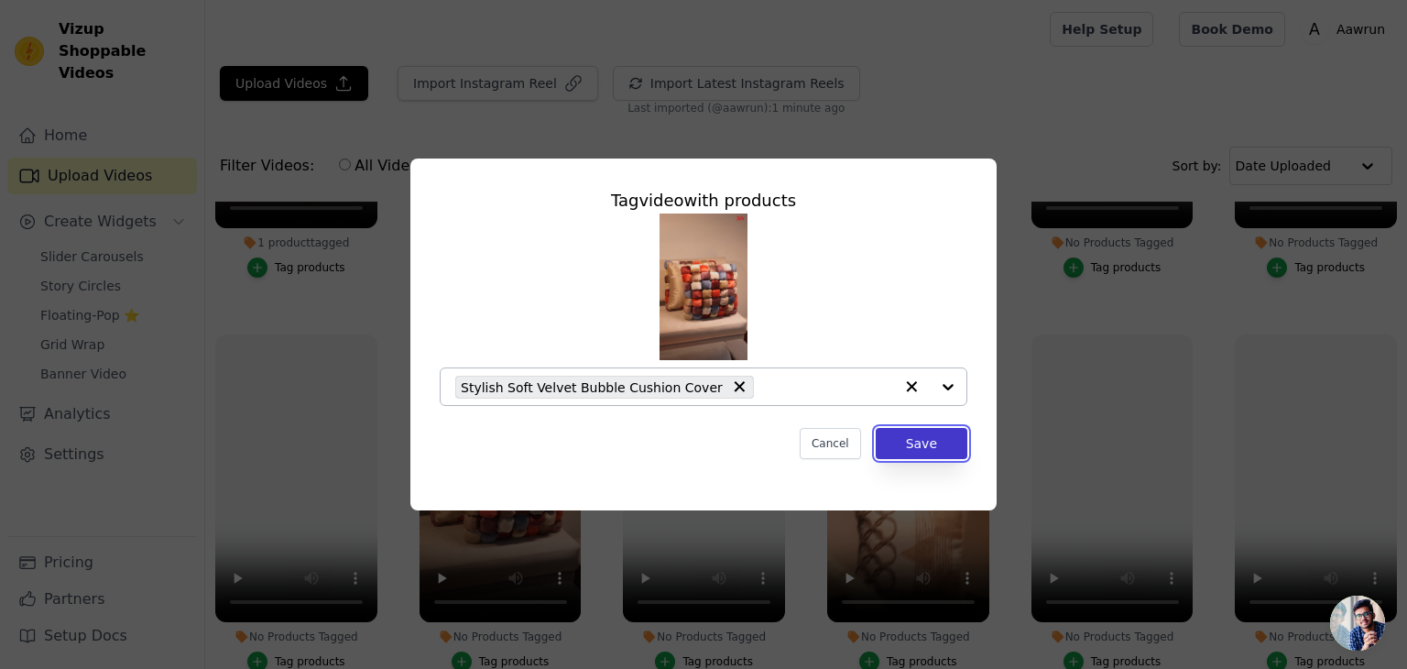
click at [918, 455] on button "Save" at bounding box center [922, 443] width 92 height 31
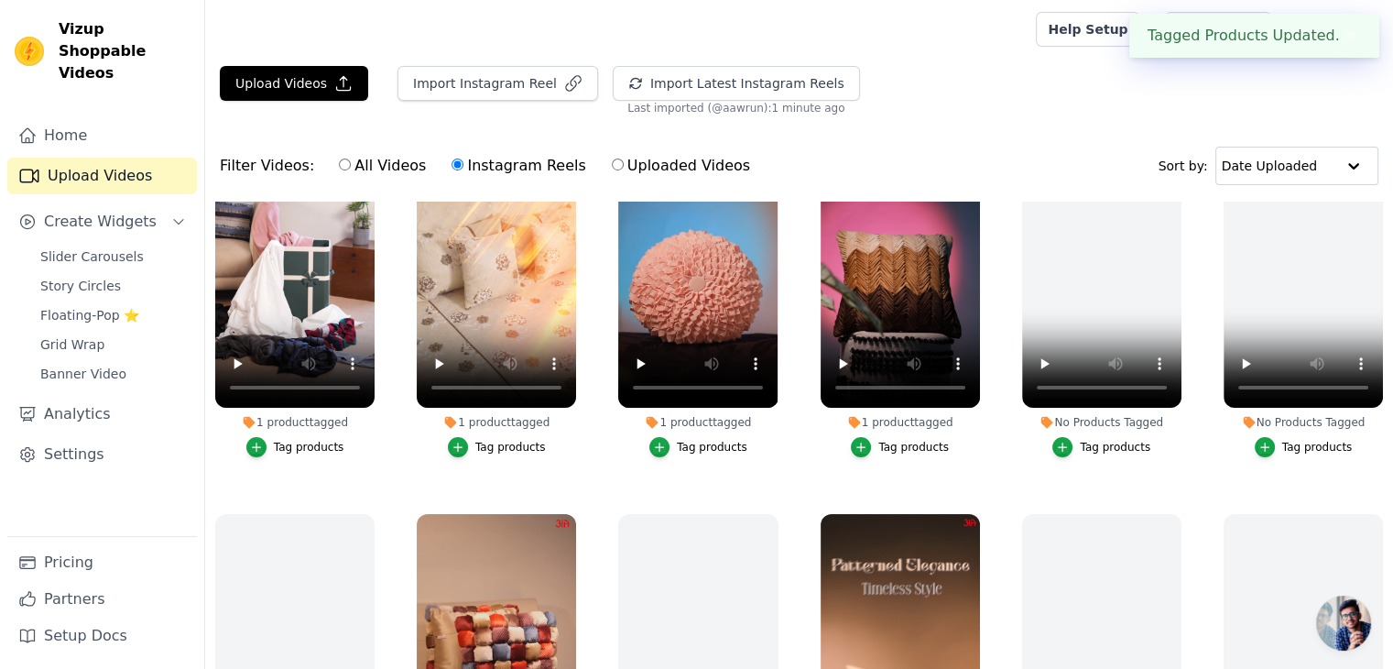
scroll to position [0, 0]
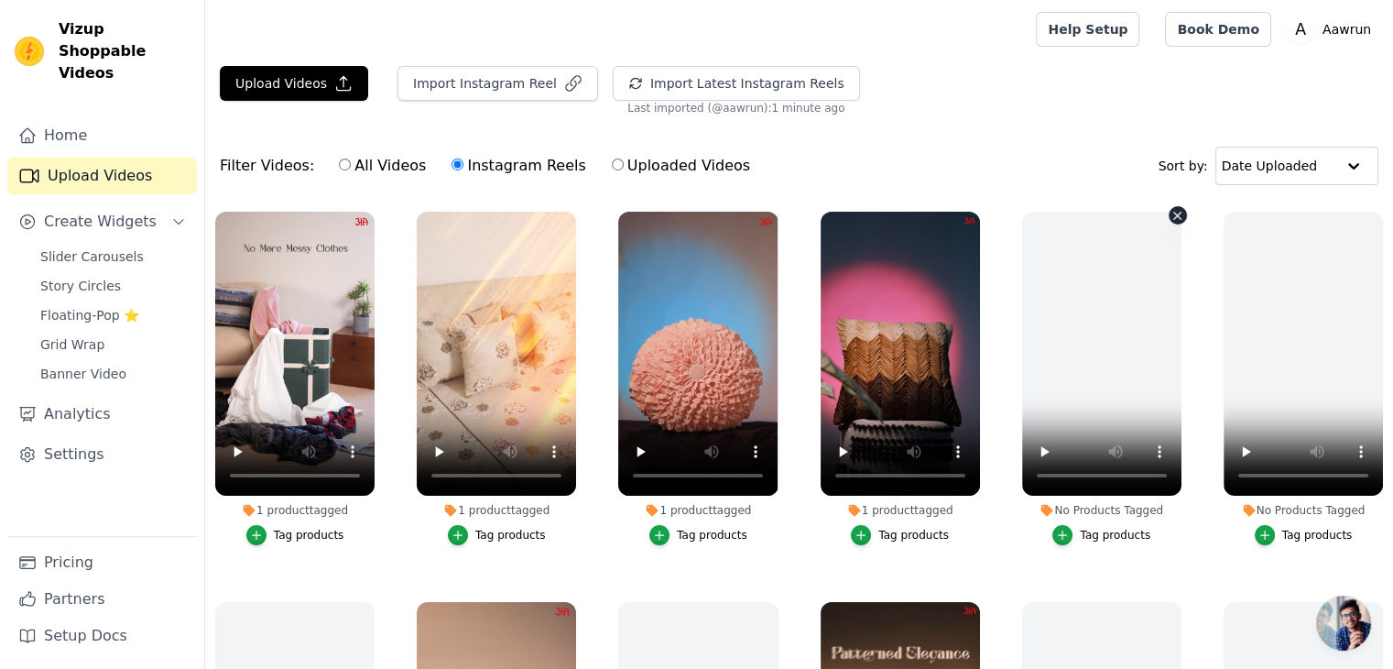
click at [1171, 221] on icon "button" at bounding box center [1178, 216] width 14 height 14
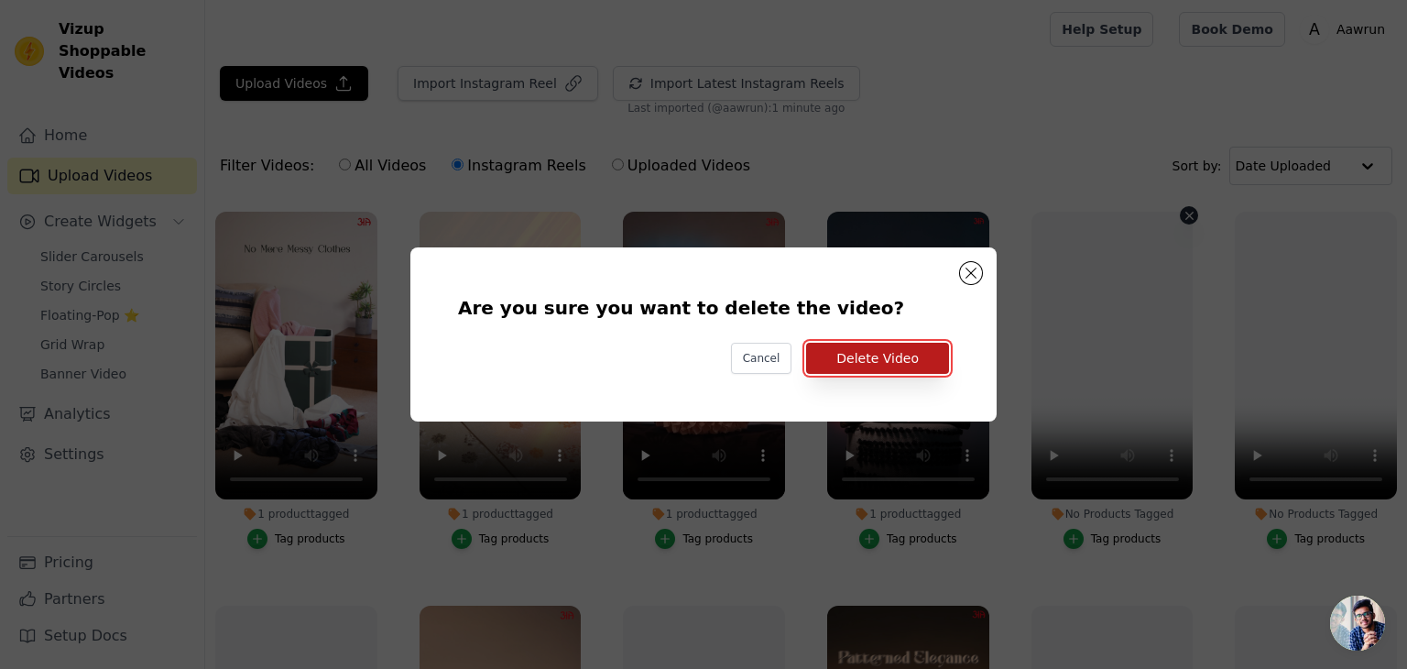
click at [915, 365] on button "Delete Video" at bounding box center [877, 358] width 143 height 31
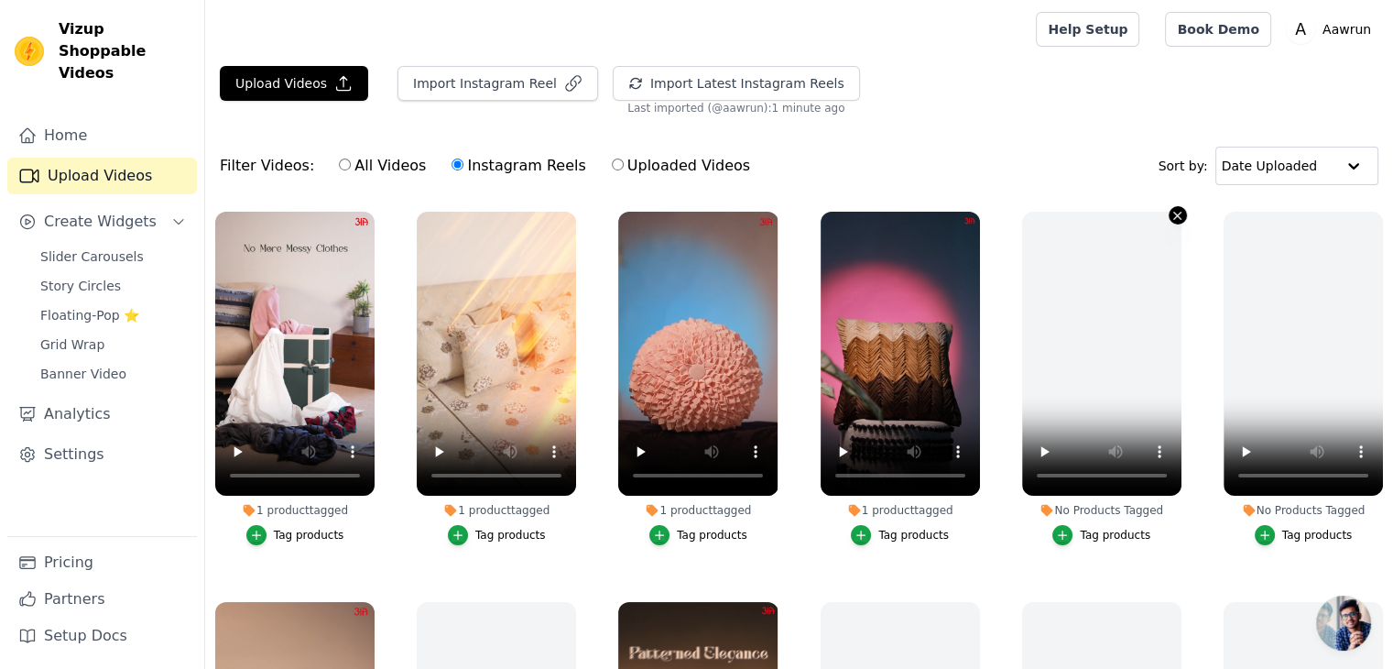
click at [1175, 213] on icon "button" at bounding box center [1178, 216] width 14 height 14
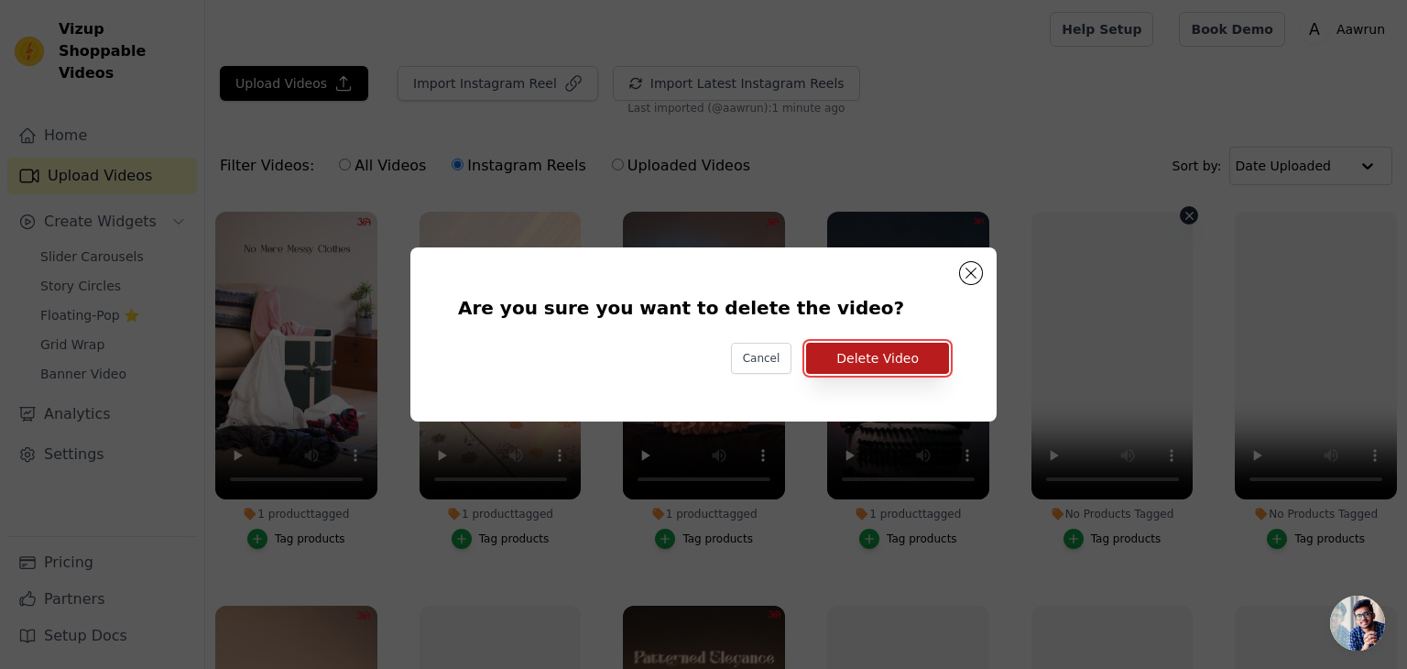
click at [874, 358] on button "Delete Video" at bounding box center [877, 358] width 143 height 31
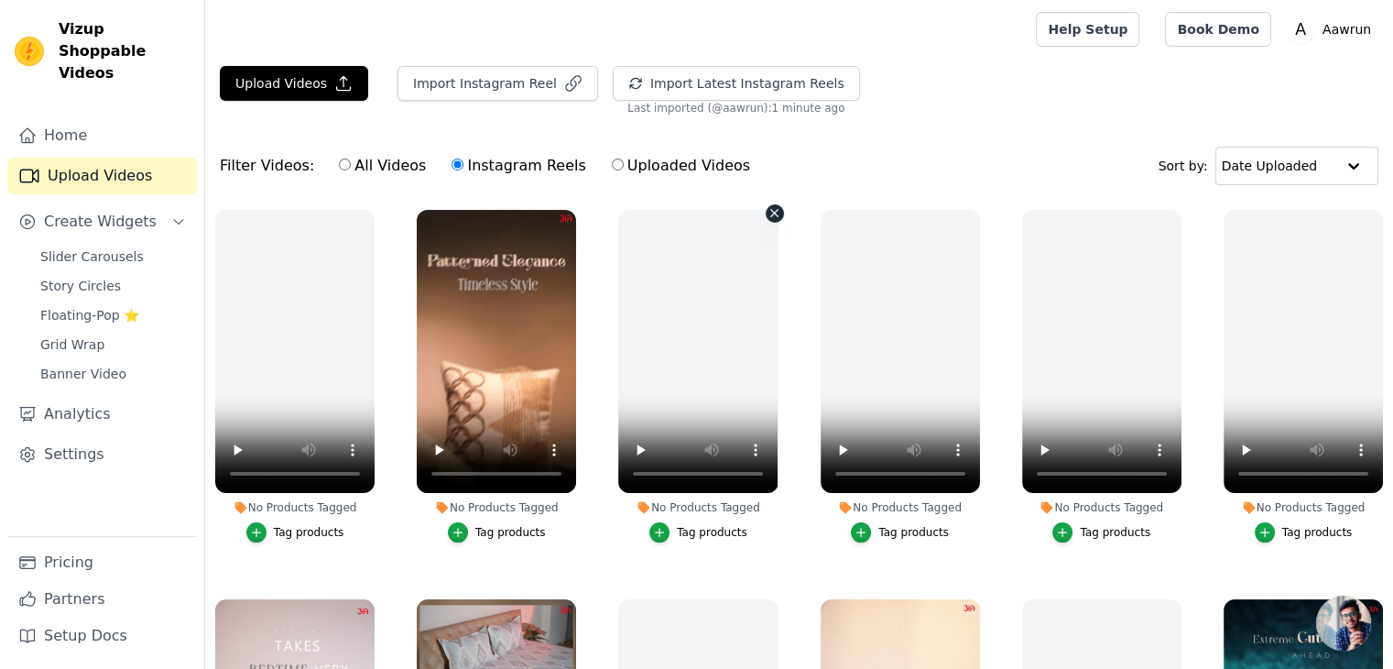
scroll to position [392, 0]
click at [495, 525] on div "Tag products" at bounding box center [510, 532] width 71 height 15
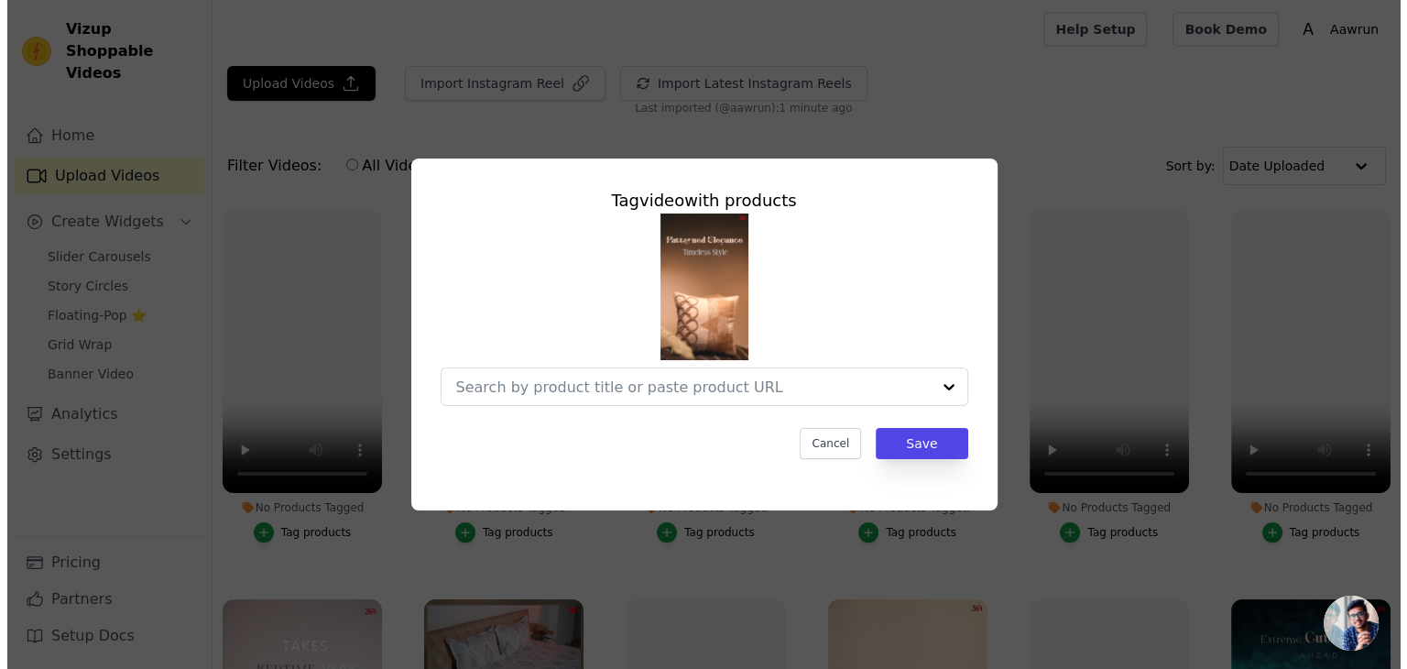
scroll to position [396, 0]
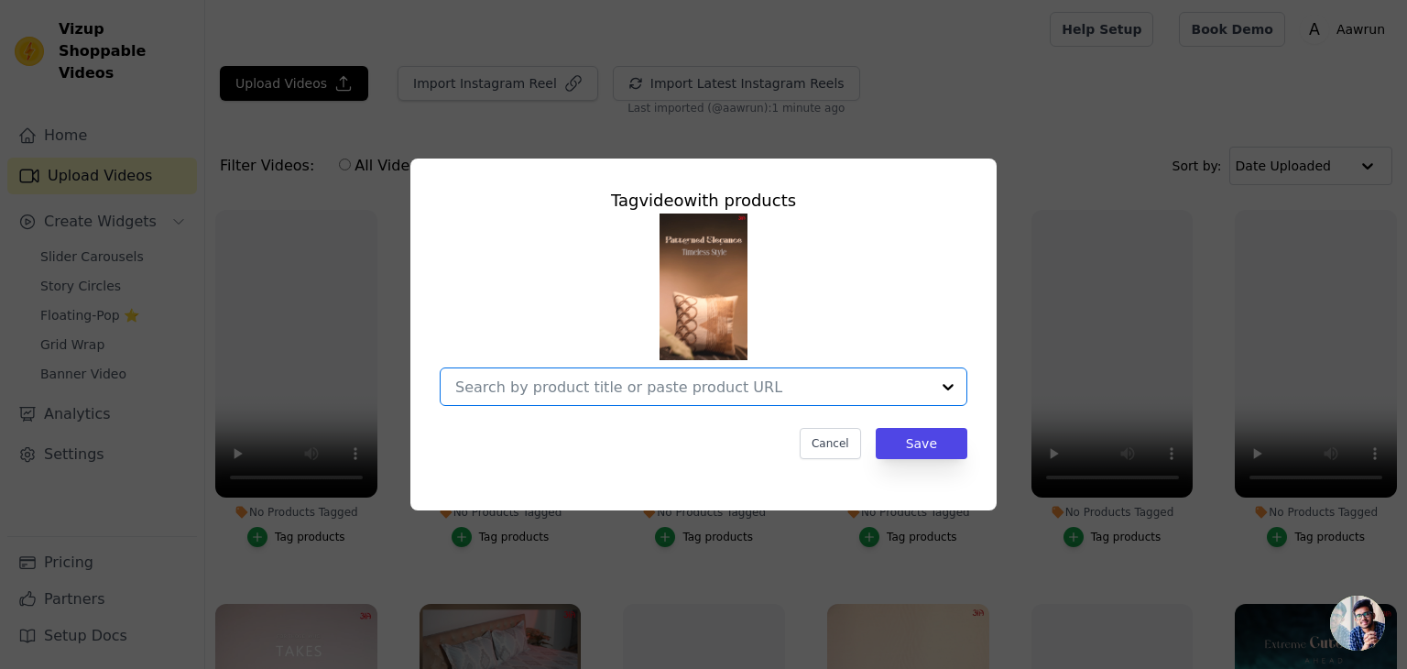
click at [622, 380] on input "No Products Tagged Tag video with products Option undefined, selected. Select i…" at bounding box center [692, 386] width 475 height 17
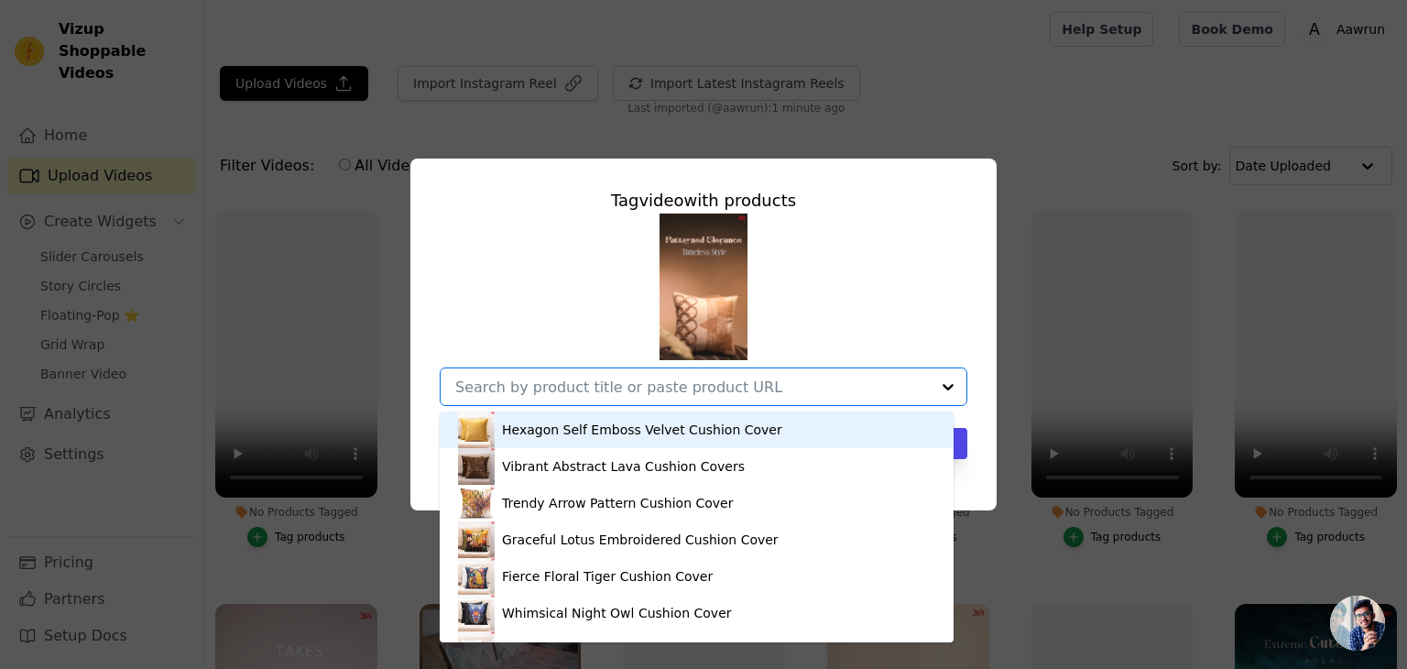
paste input "[URL][DOMAIN_NAME]"
type input "[URL][DOMAIN_NAME]"
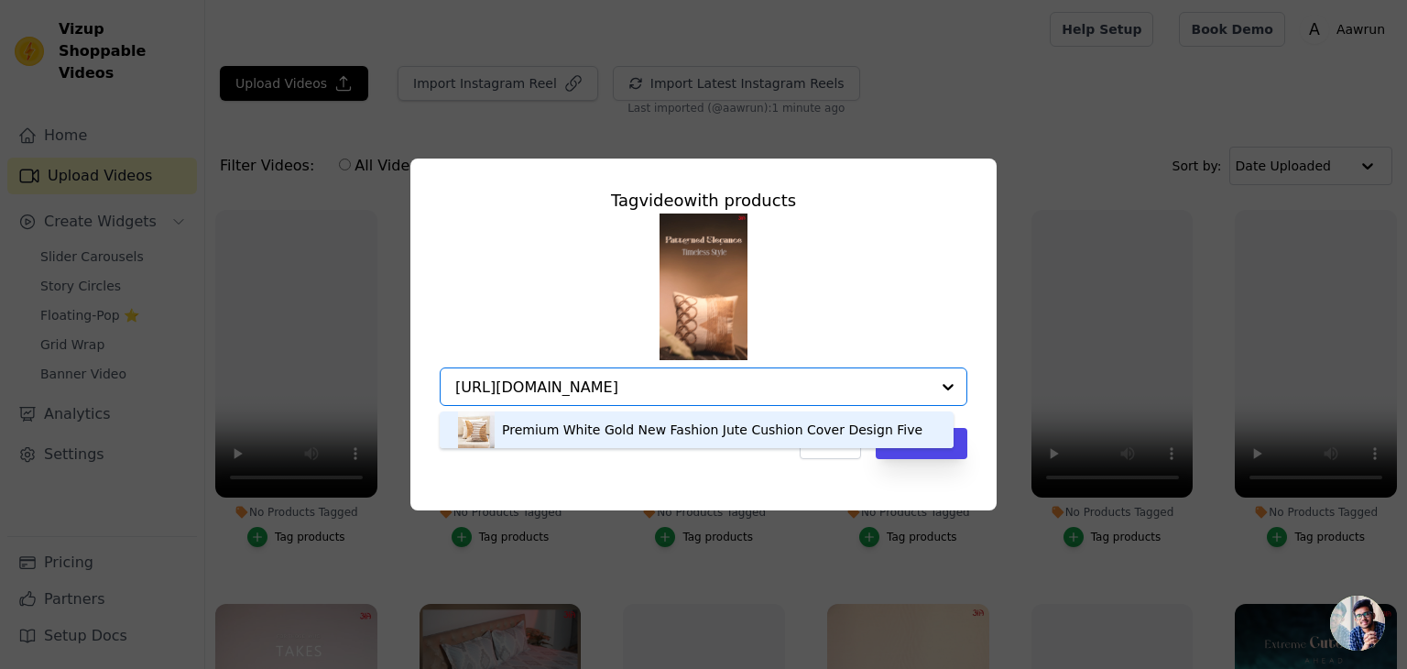
click at [581, 436] on div "Premium White Gold New Fashion Jute Cushion Cover Design Five" at bounding box center [712, 430] width 421 height 18
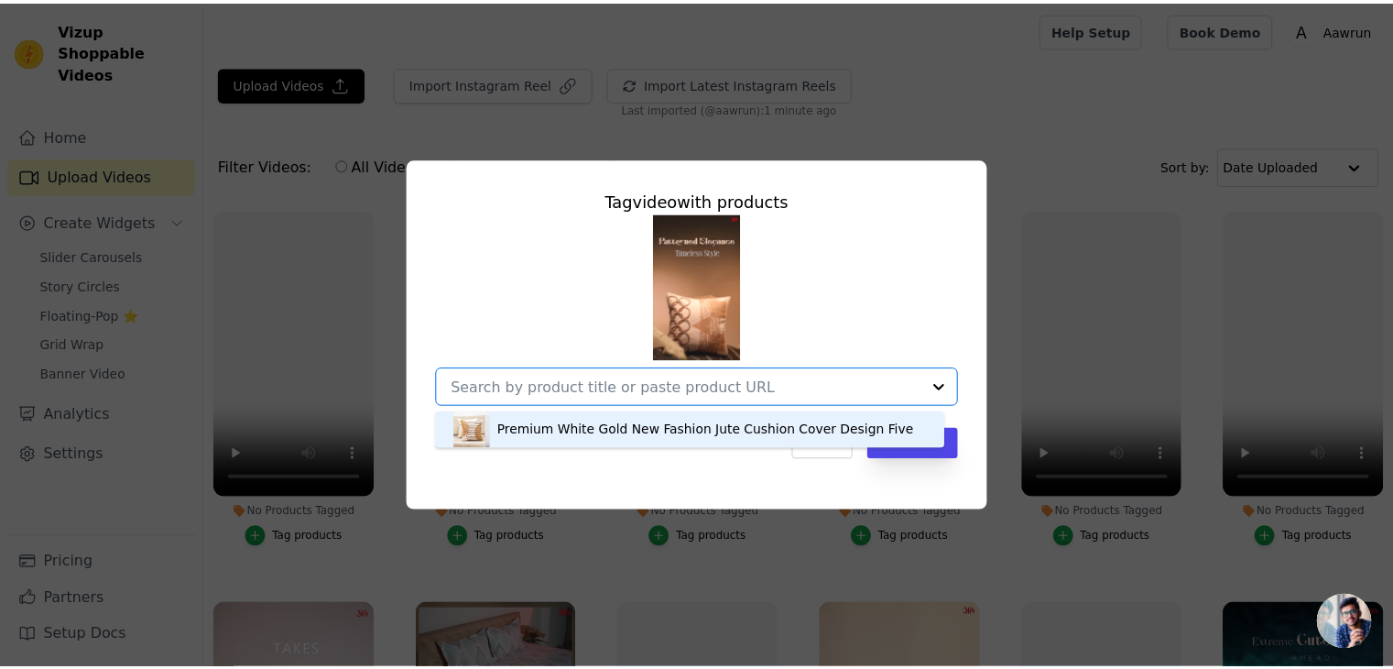
scroll to position [0, 0]
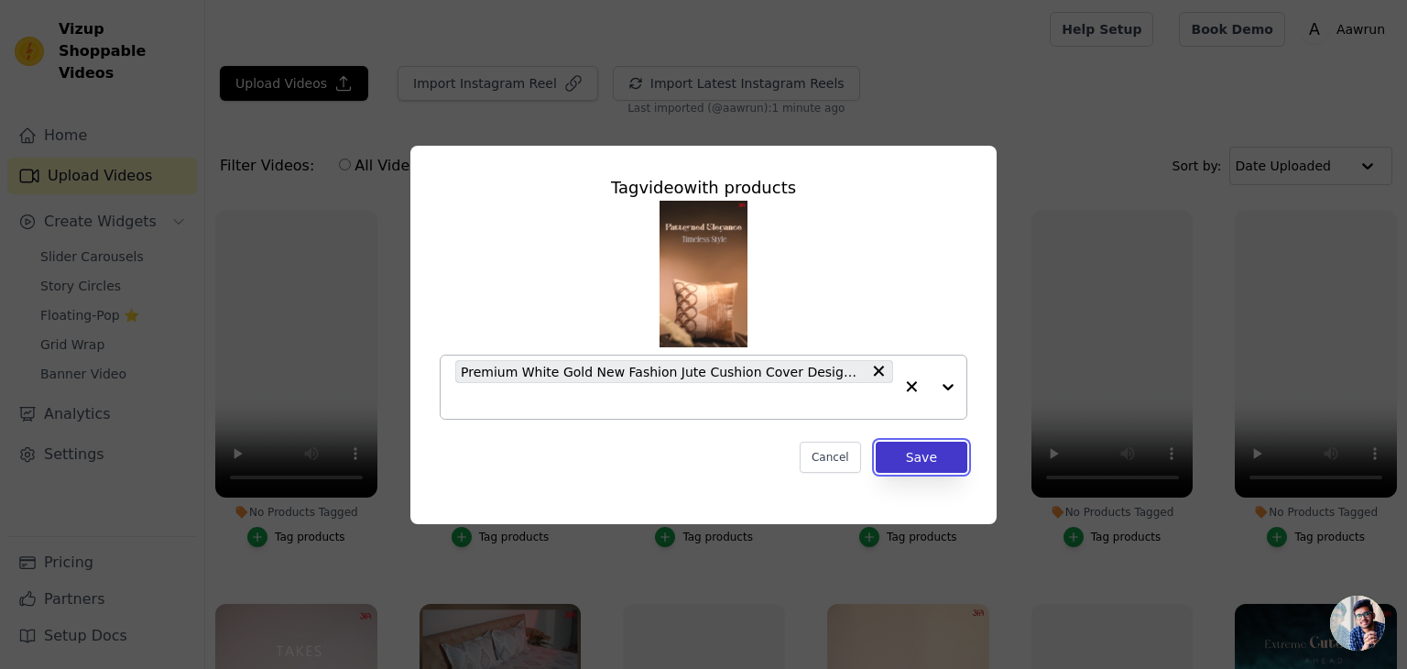
click at [902, 459] on button "Save" at bounding box center [922, 457] width 92 height 31
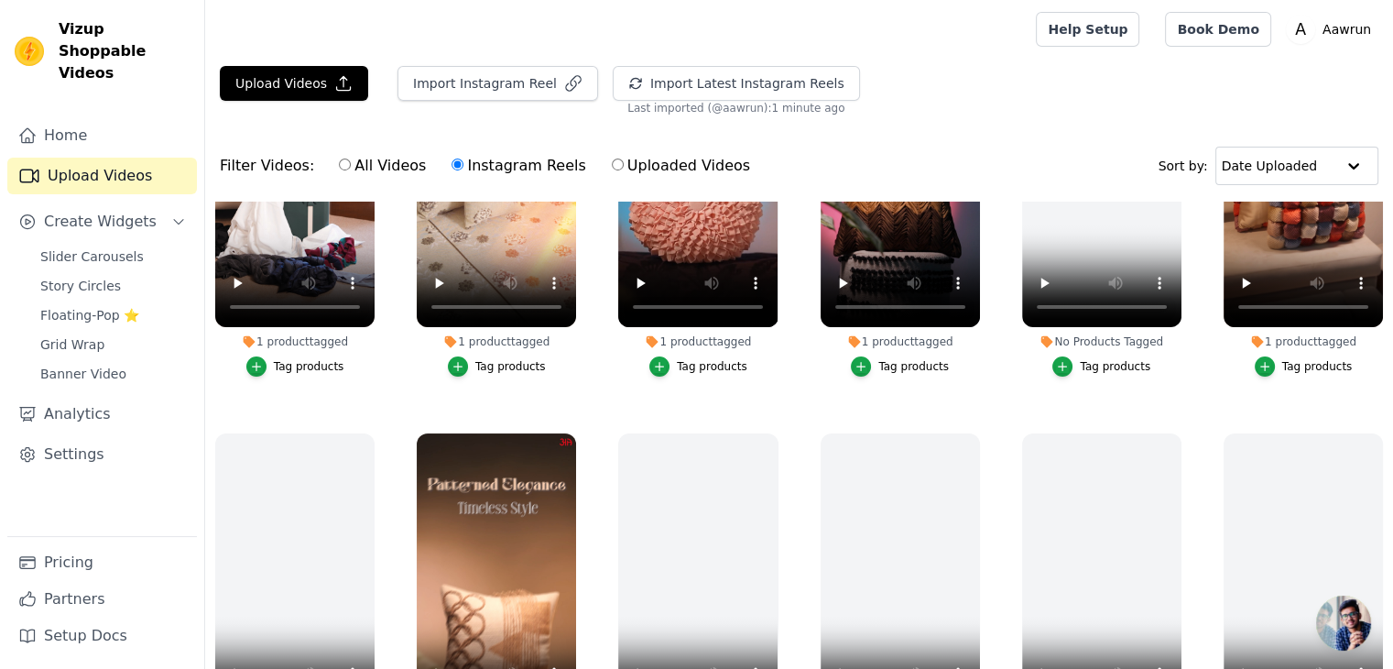
scroll to position [160, 0]
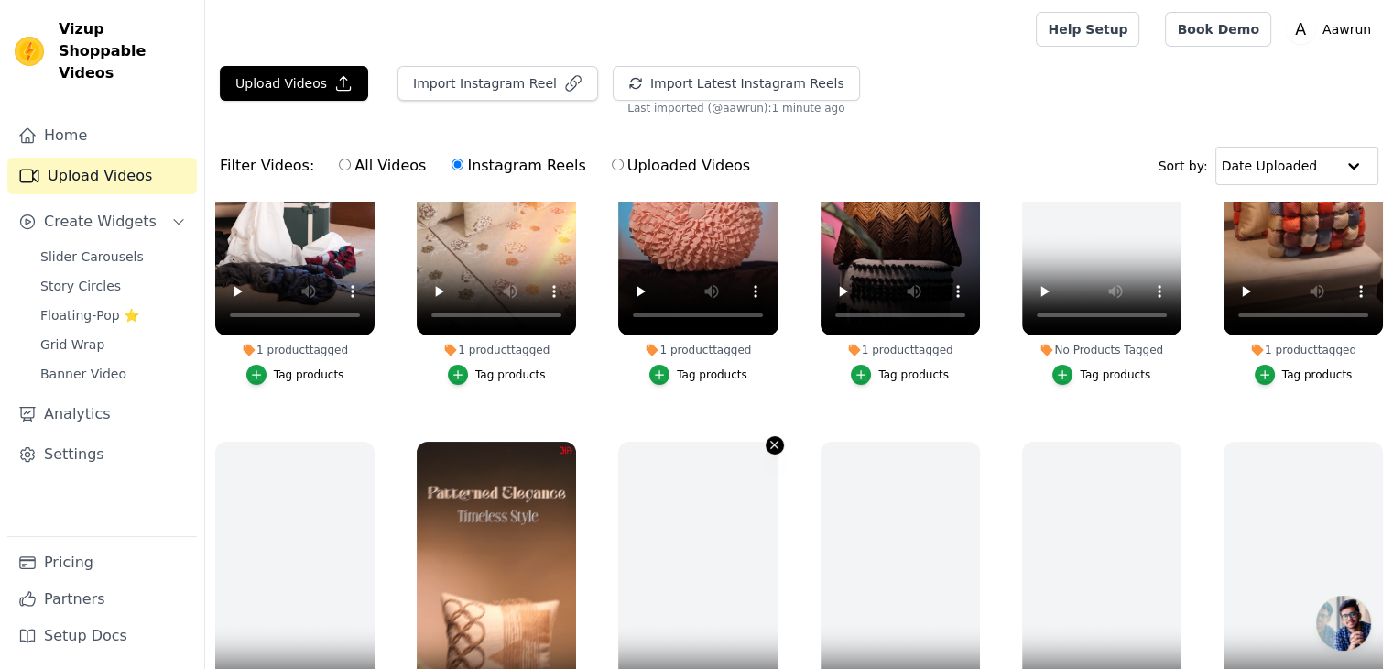
click at [770, 439] on icon "button" at bounding box center [775, 445] width 14 height 14
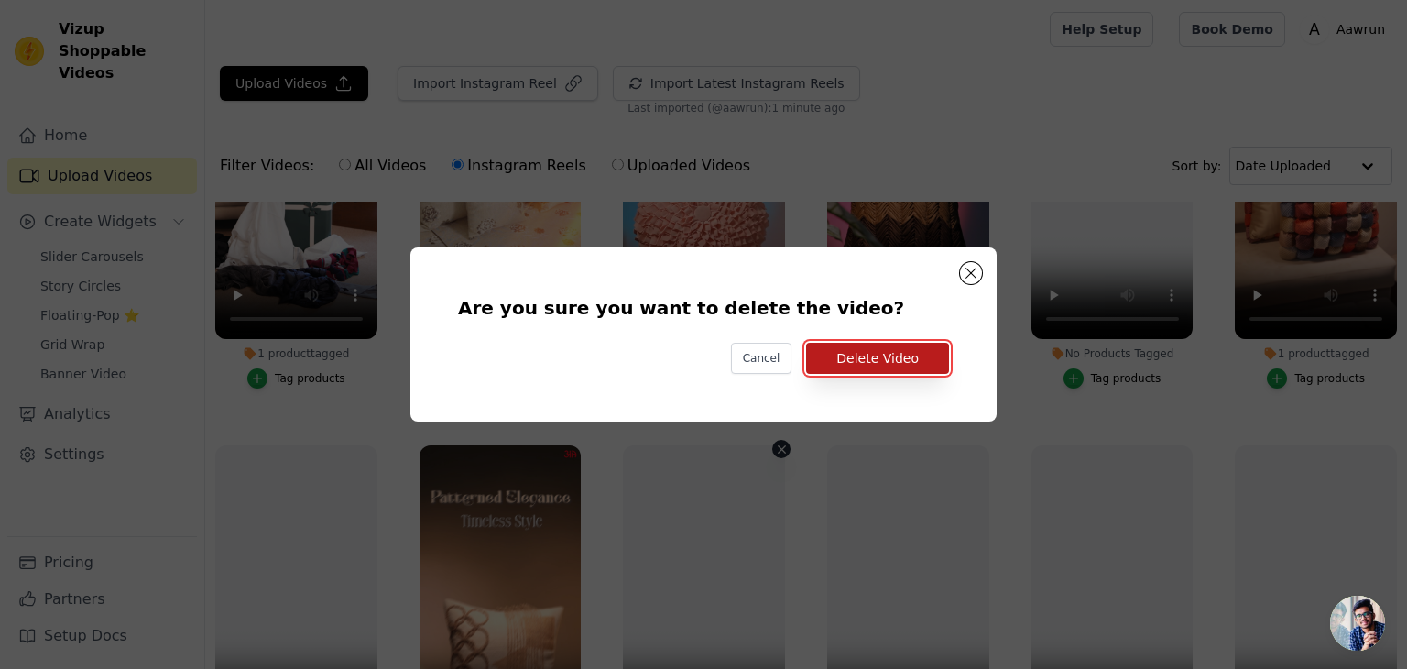
click at [886, 369] on button "Delete Video" at bounding box center [877, 358] width 143 height 31
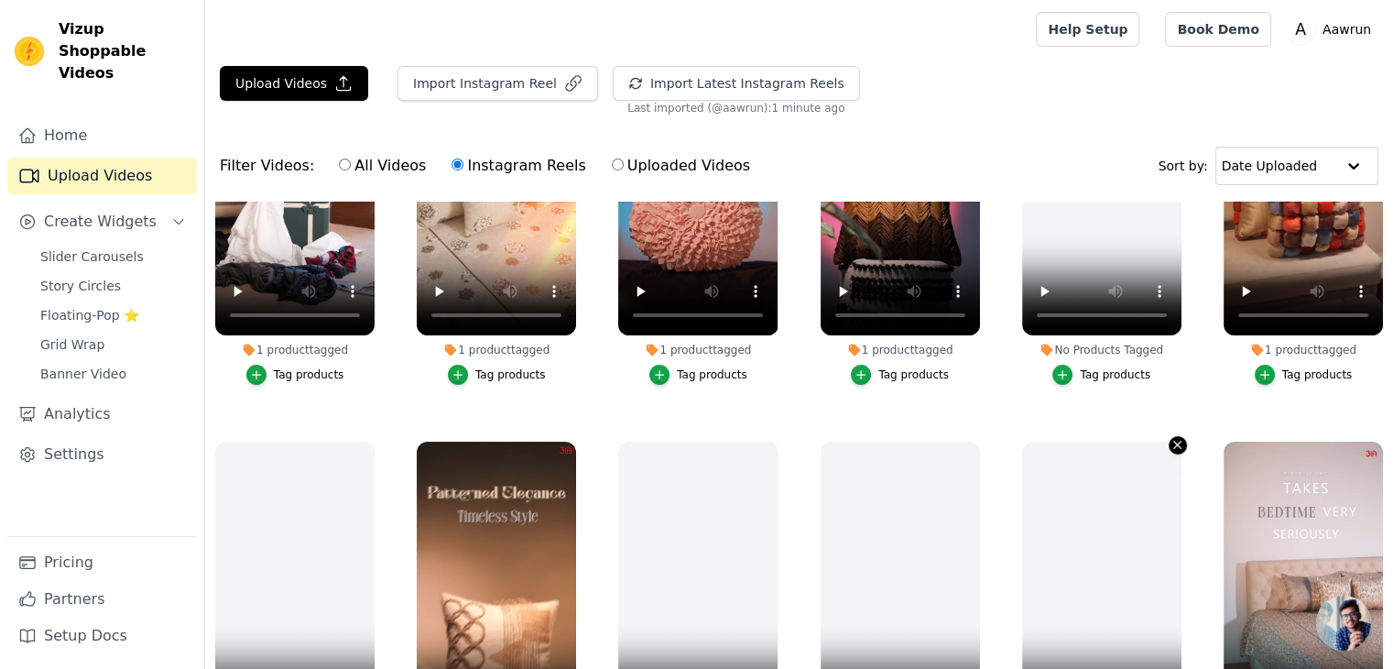
click at [1171, 441] on icon "button" at bounding box center [1178, 445] width 14 height 14
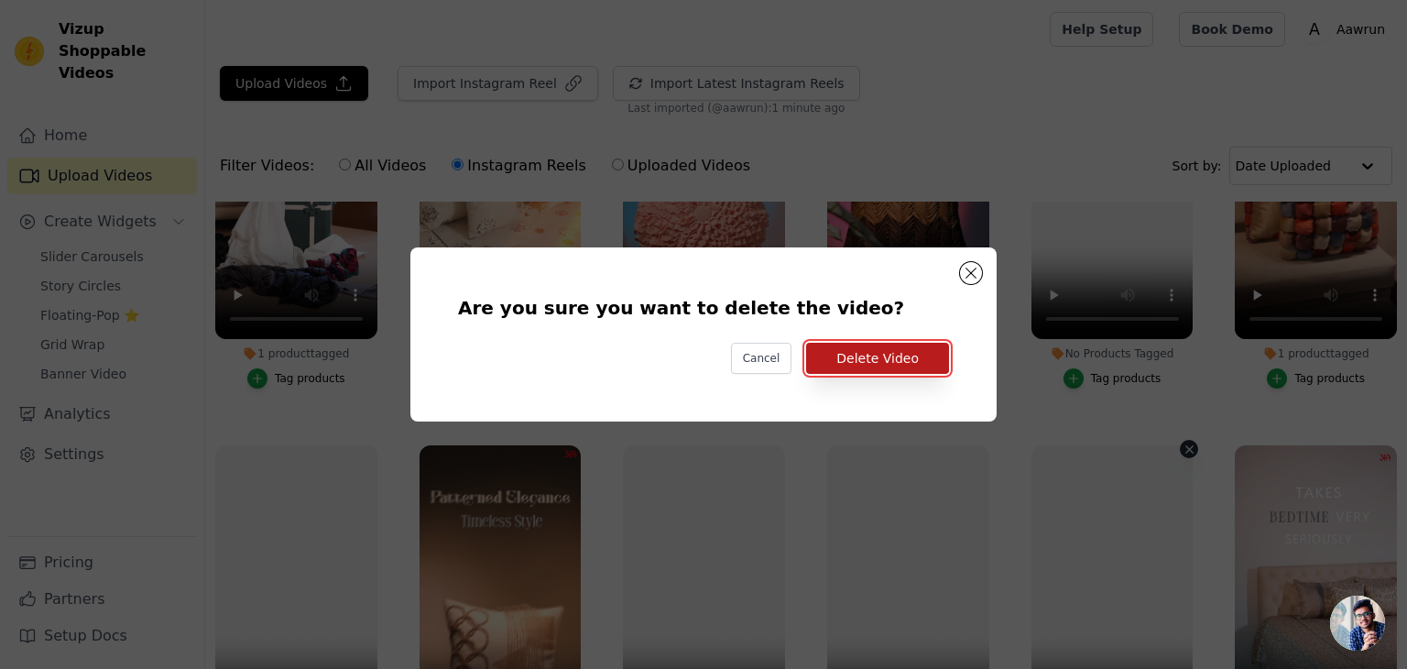
click at [893, 366] on button "Delete Video" at bounding box center [877, 358] width 143 height 31
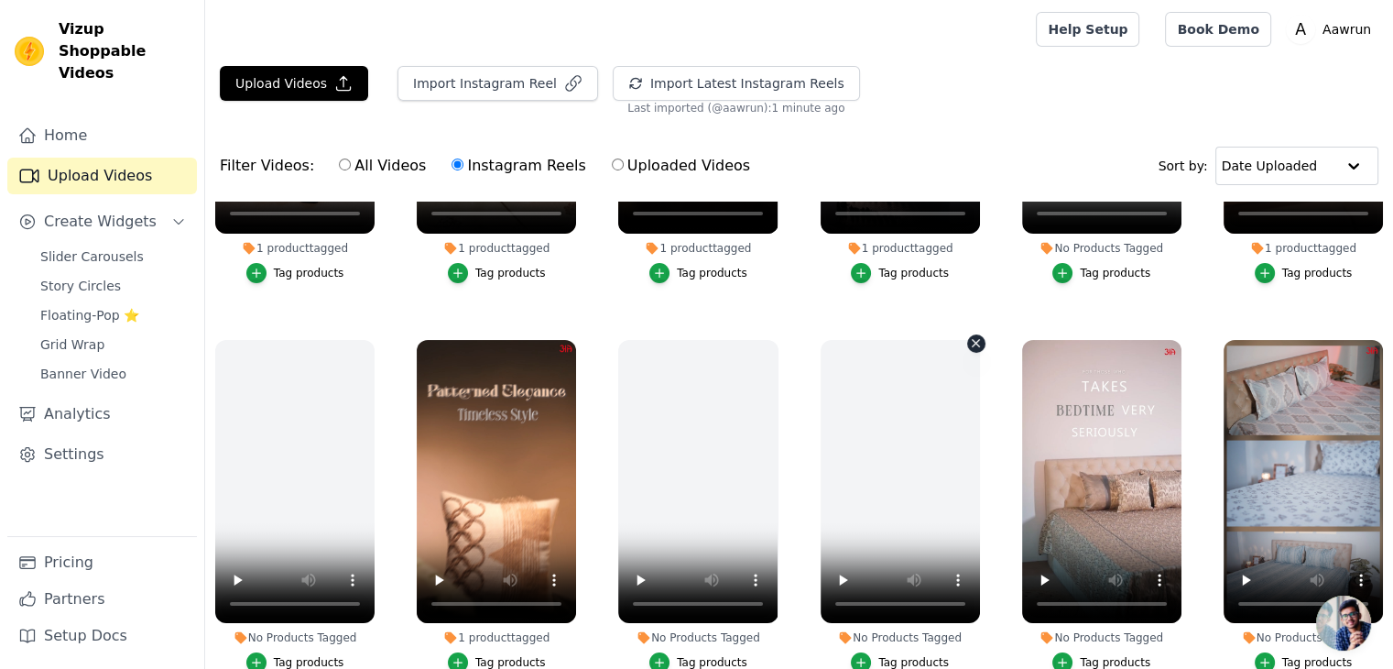
scroll to position [263, 0]
click at [969, 341] on icon "button" at bounding box center [976, 342] width 14 height 14
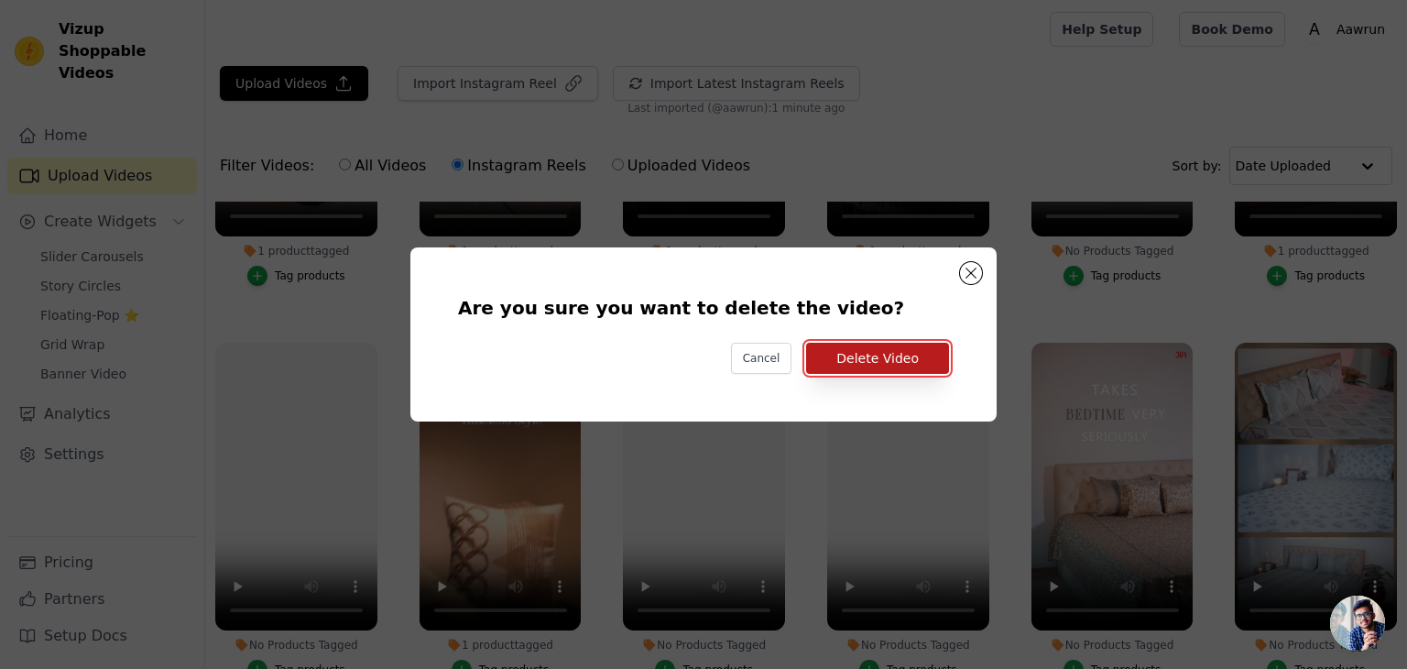
click at [884, 362] on button "Delete Video" at bounding box center [877, 358] width 143 height 31
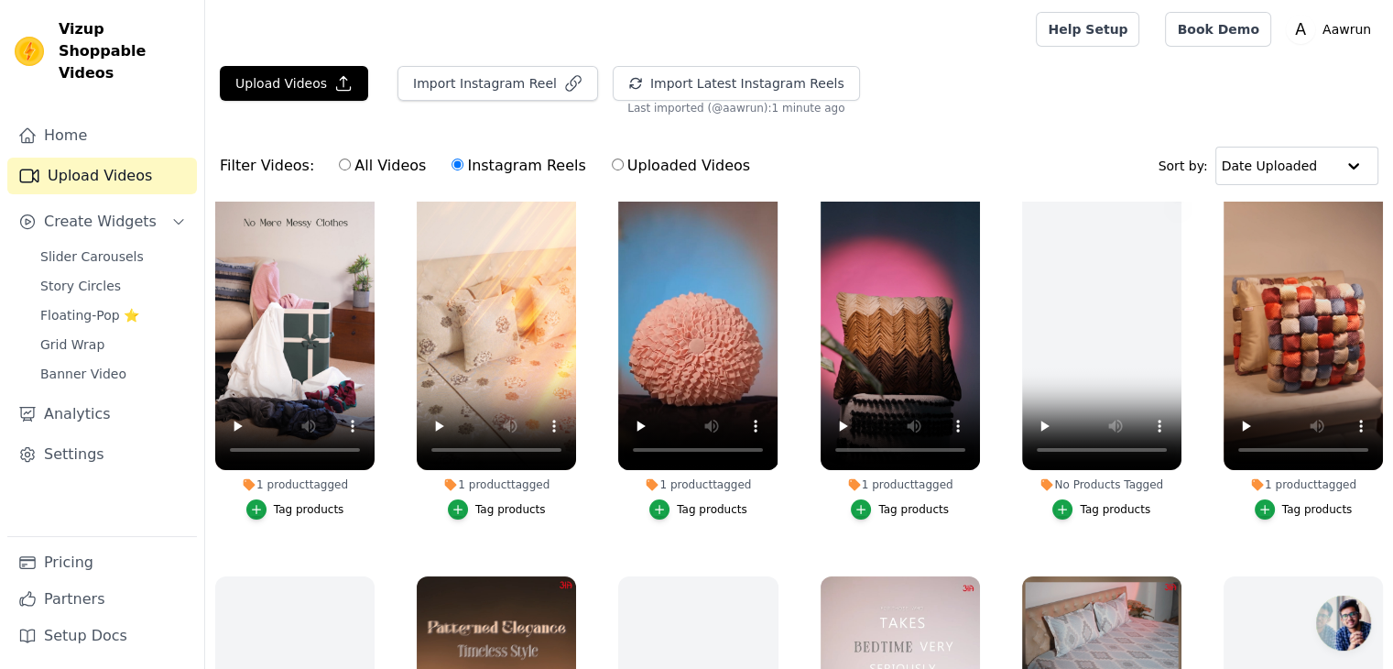
scroll to position [0, 0]
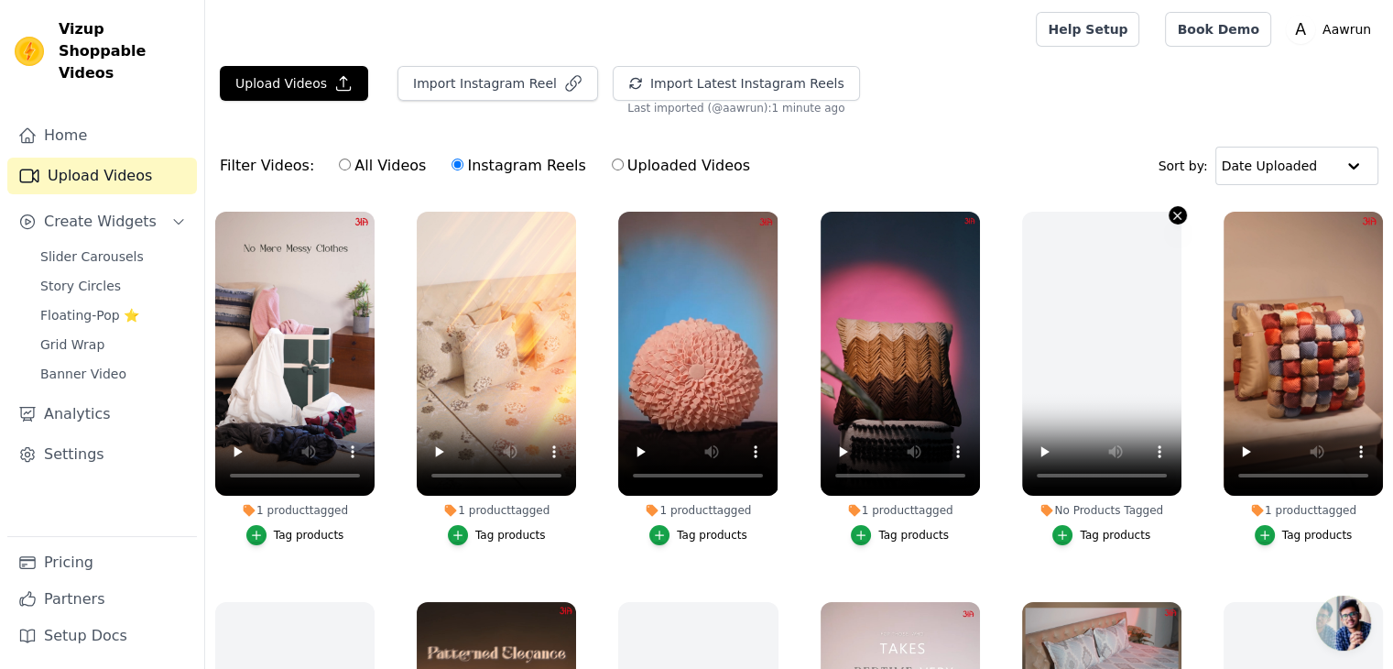
click at [1171, 209] on icon "button" at bounding box center [1178, 216] width 14 height 14
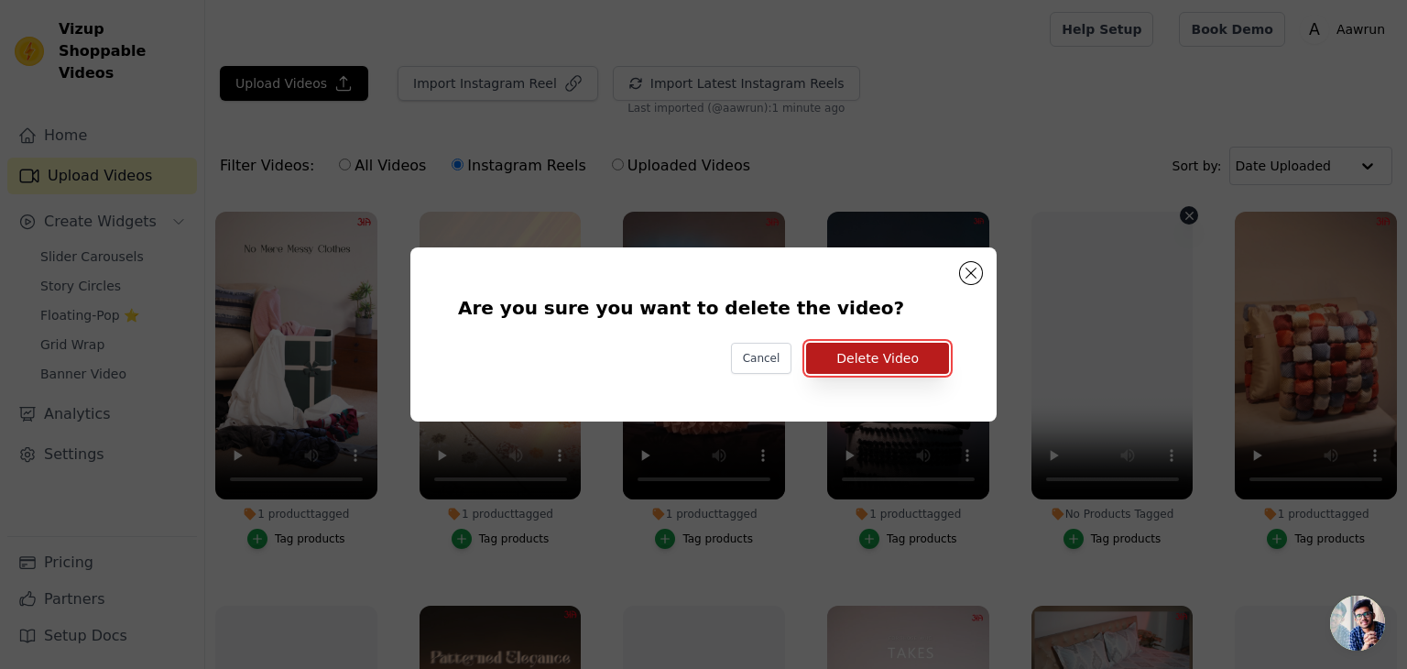
click at [900, 356] on button "Delete Video" at bounding box center [877, 358] width 143 height 31
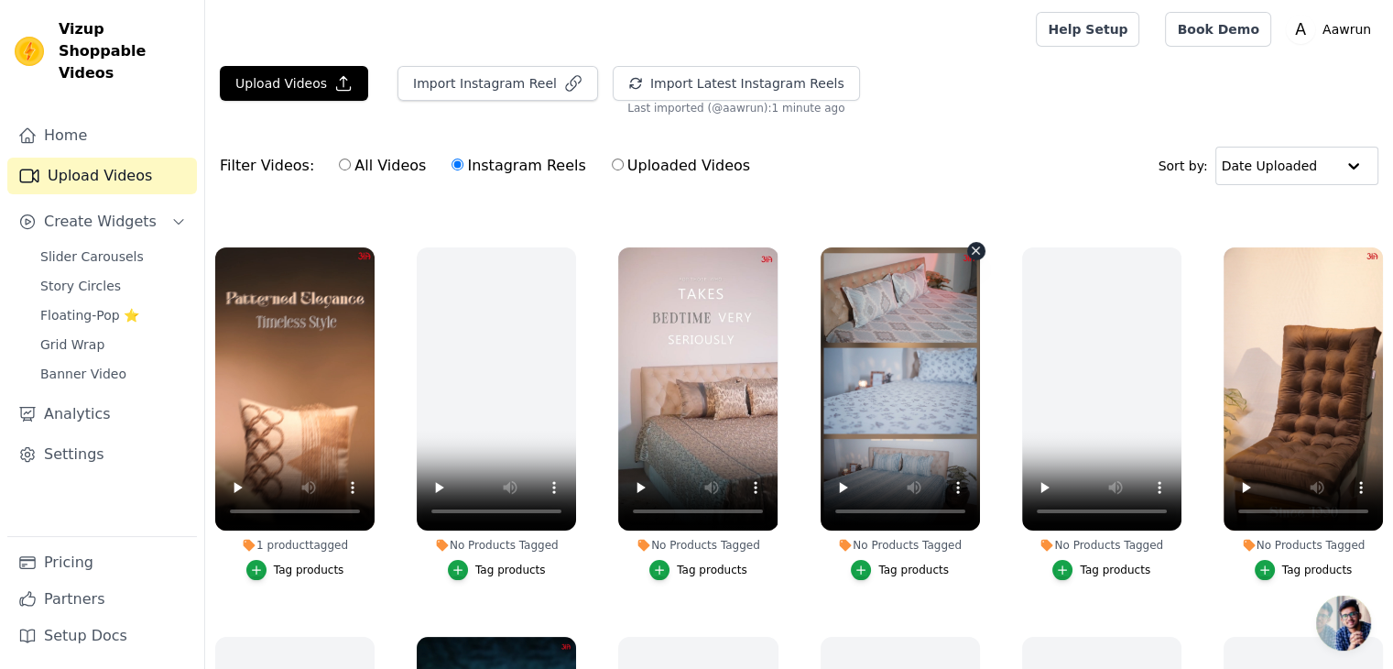
scroll to position [357, 0]
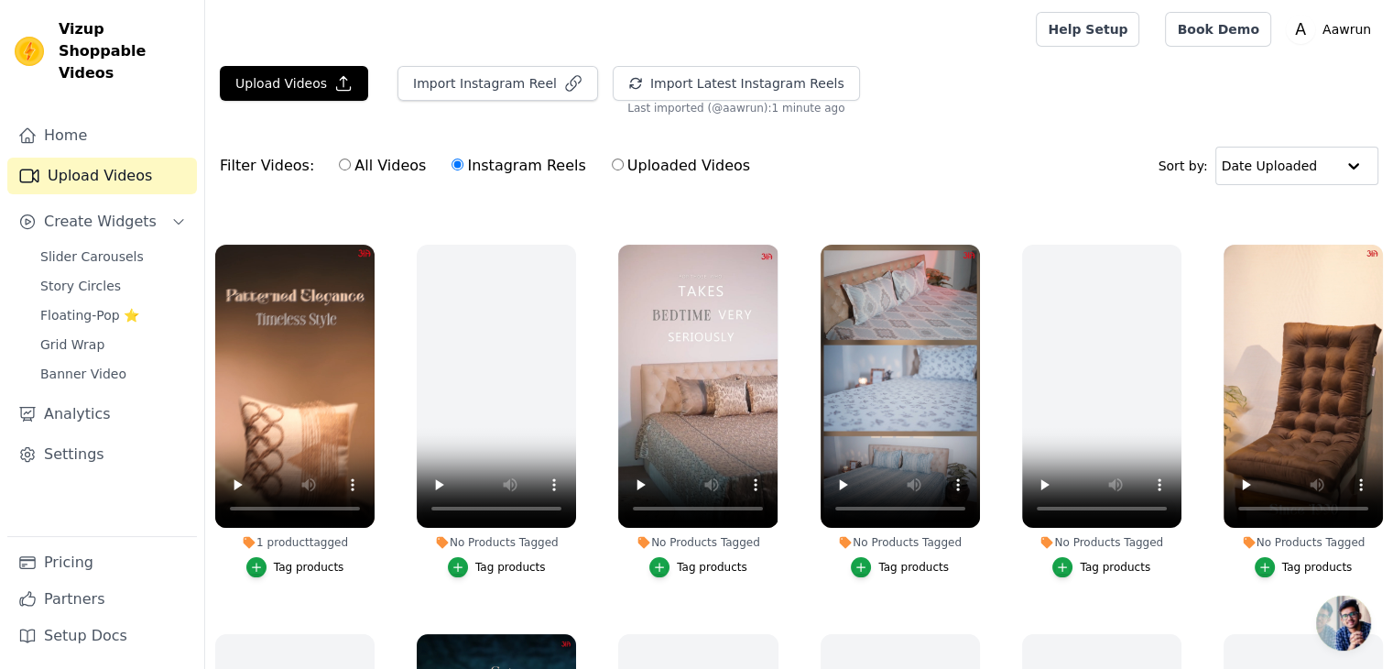
click at [566, 238] on div "No Products Tagged Tag products" at bounding box center [497, 415] width 180 height 361
click at [566, 242] on icon "button" at bounding box center [573, 248] width 14 height 14
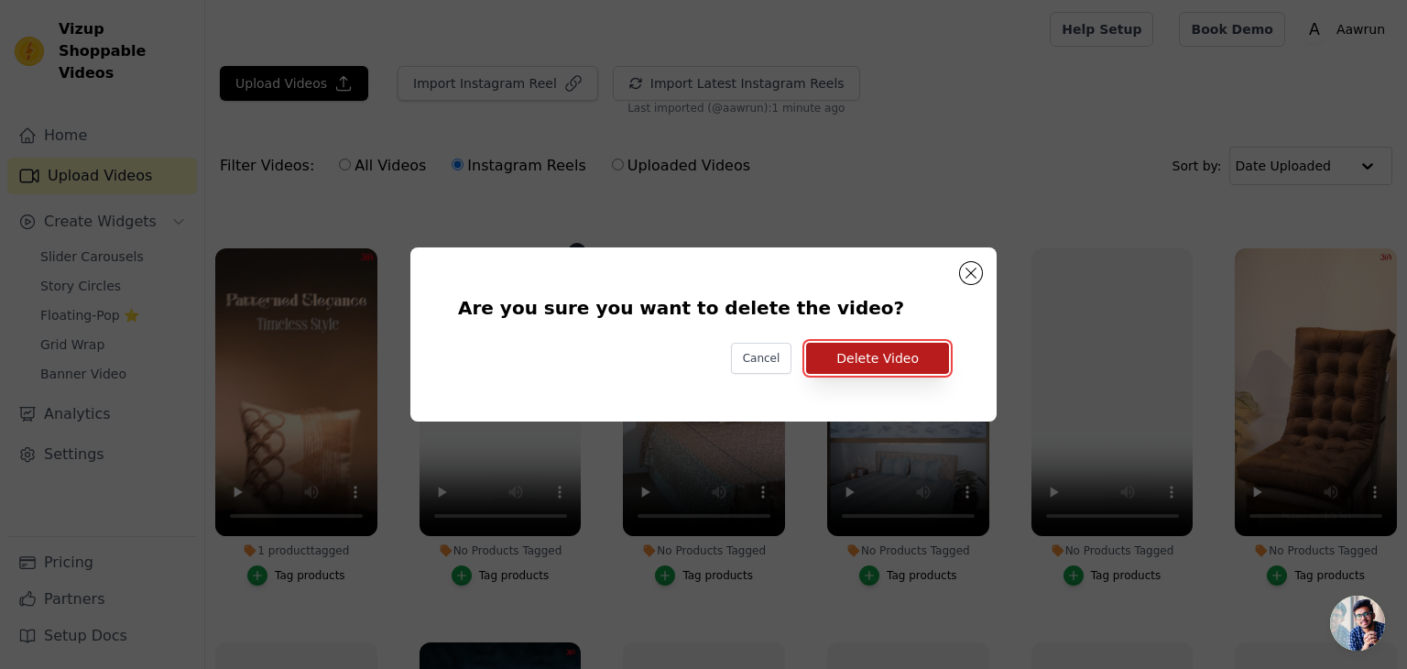
click at [888, 360] on button "Delete Video" at bounding box center [877, 358] width 143 height 31
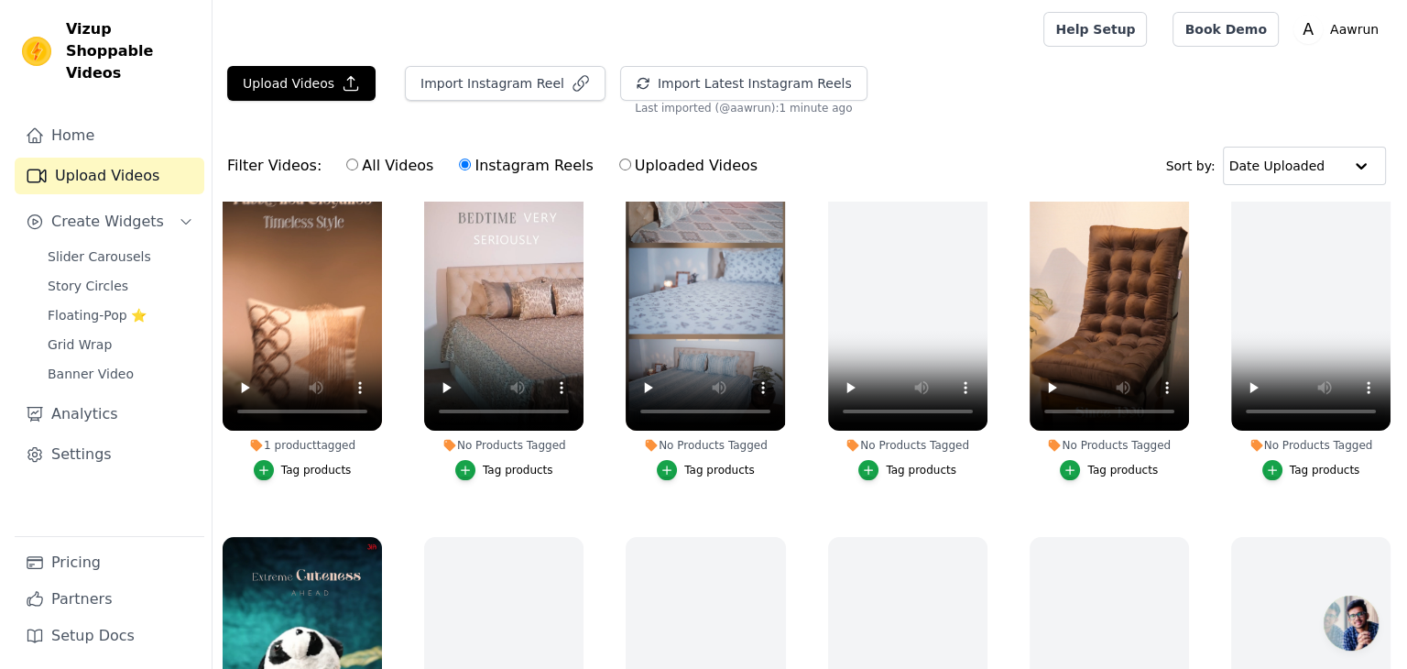
scroll to position [464, 0]
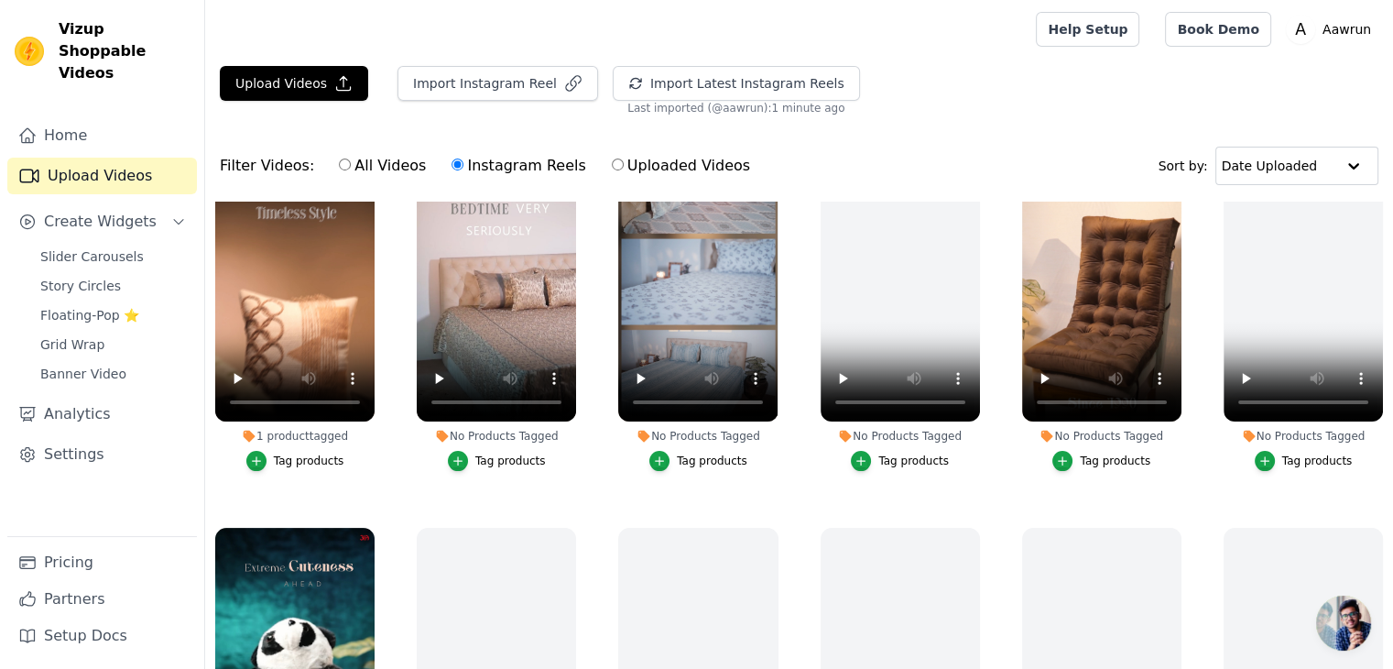
click at [689, 455] on div "Tag products" at bounding box center [712, 460] width 71 height 15
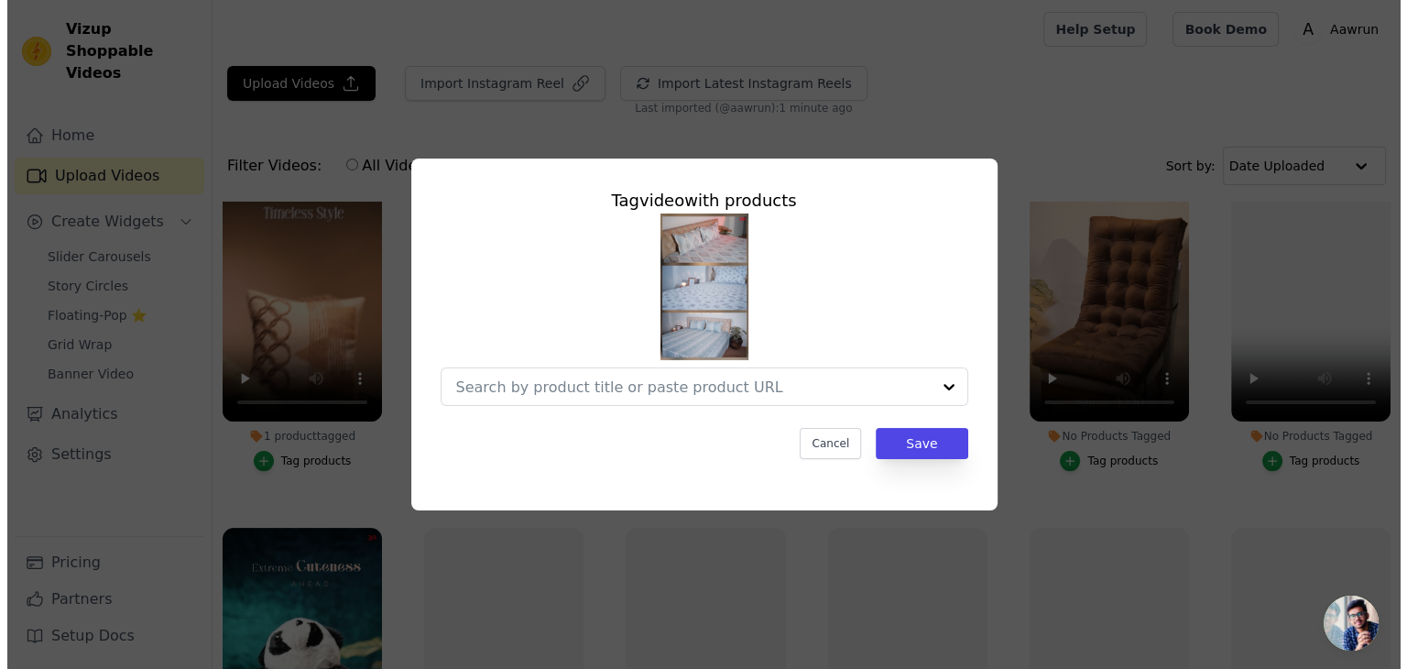
scroll to position [468, 0]
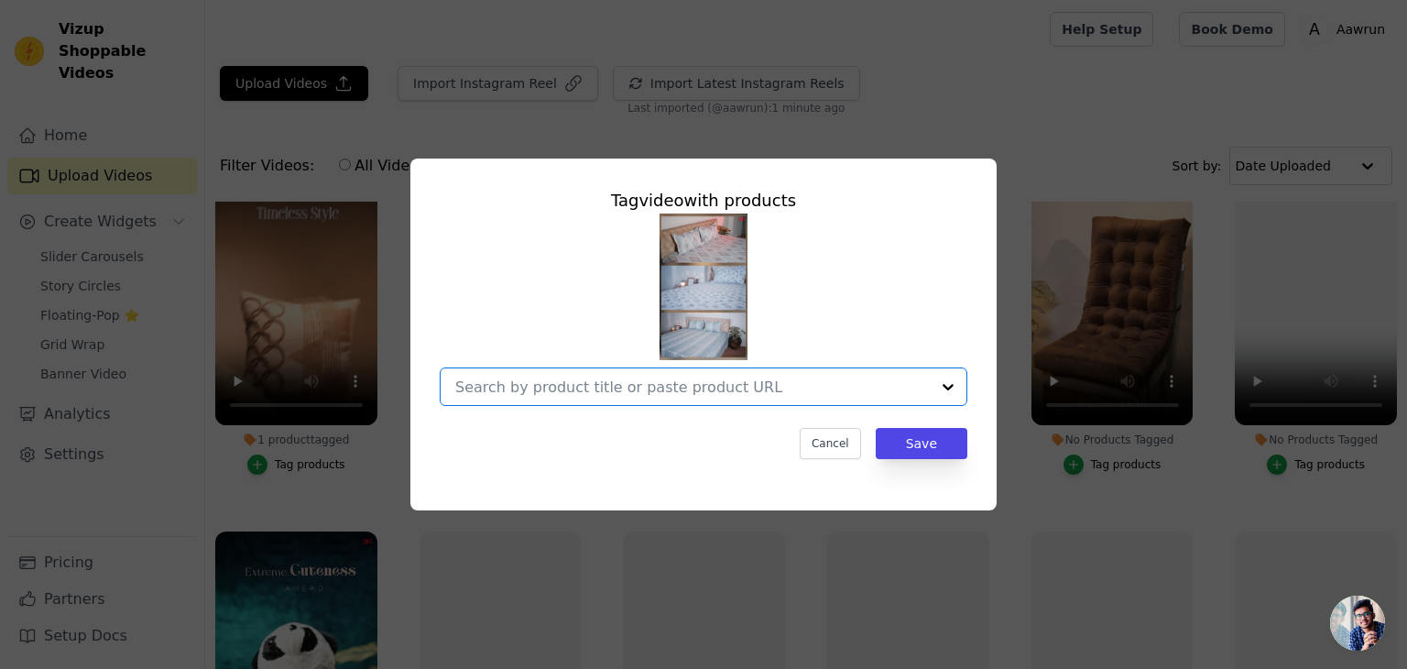
click at [697, 387] on input "No Products Tagged Tag video with products Option undefined, selected. Select i…" at bounding box center [692, 386] width 475 height 17
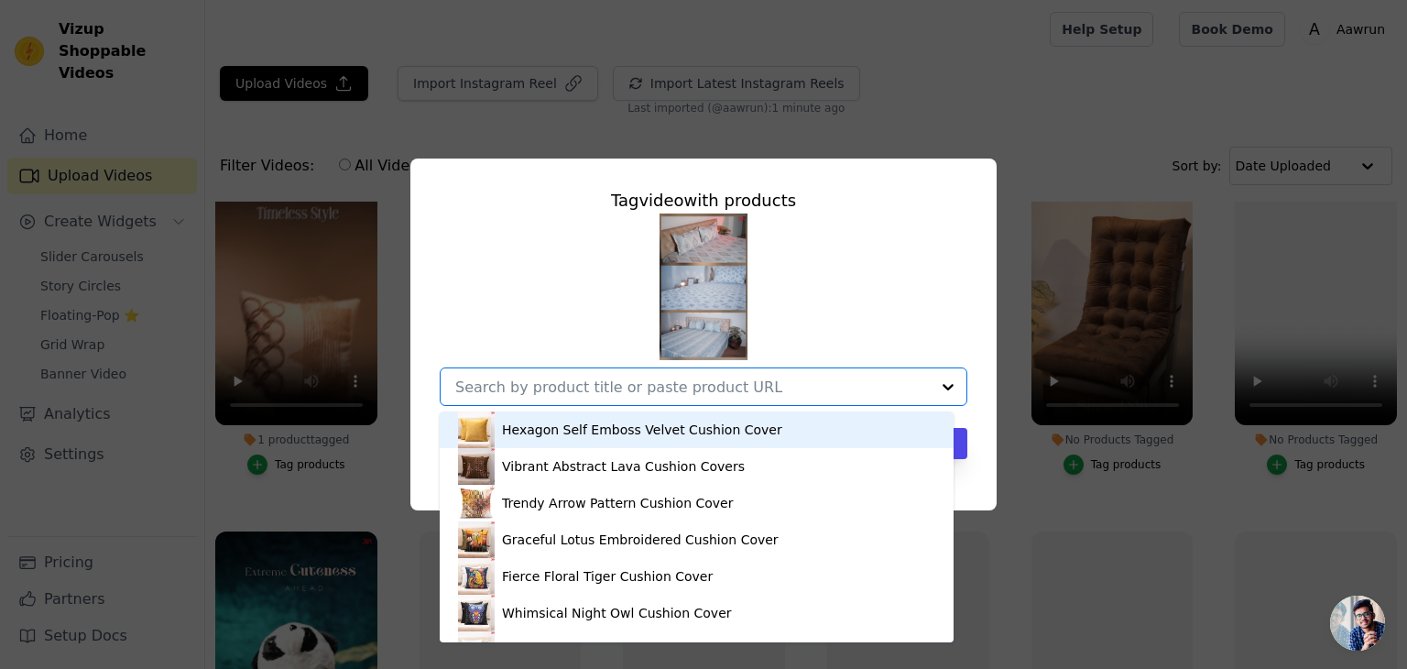
paste input "[URL][DOMAIN_NAME]"
type input "[URL][DOMAIN_NAME]"
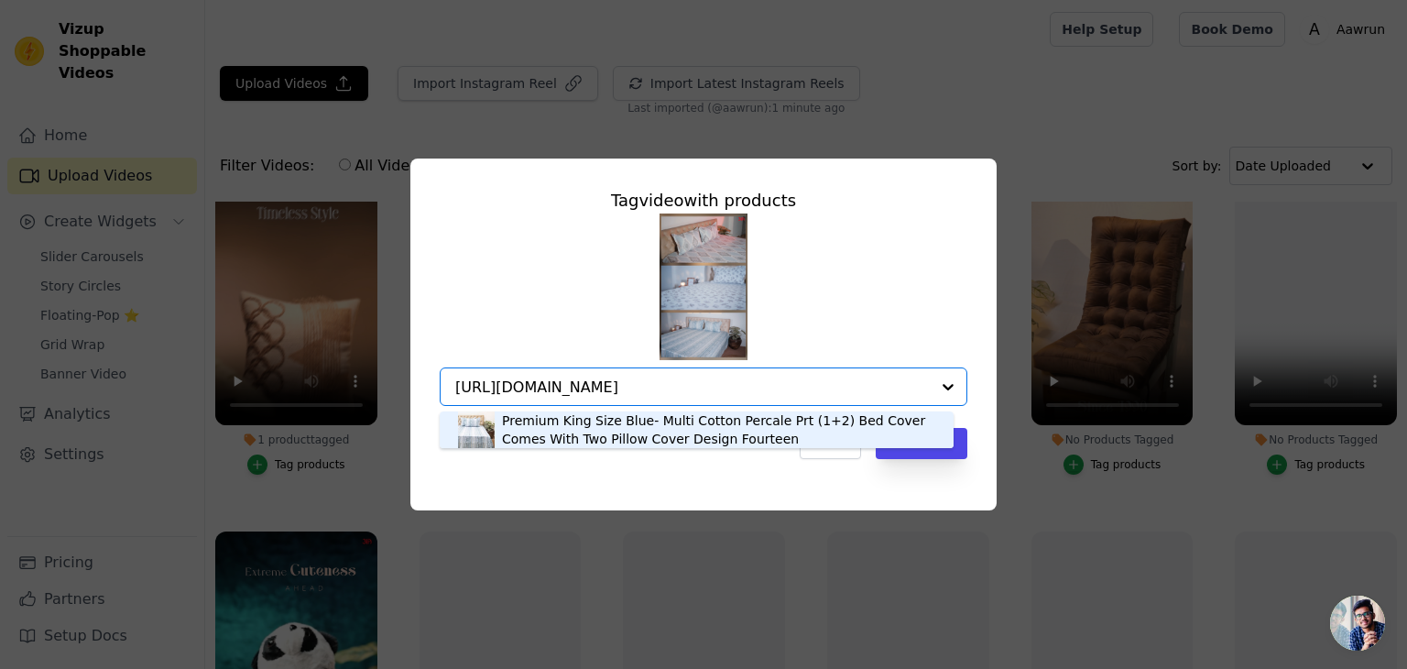
click at [635, 421] on div "Premium King Size Blue- Multi Cotton Percale Prt (1+2) Bed Cover Comes With Two…" at bounding box center [718, 429] width 433 height 37
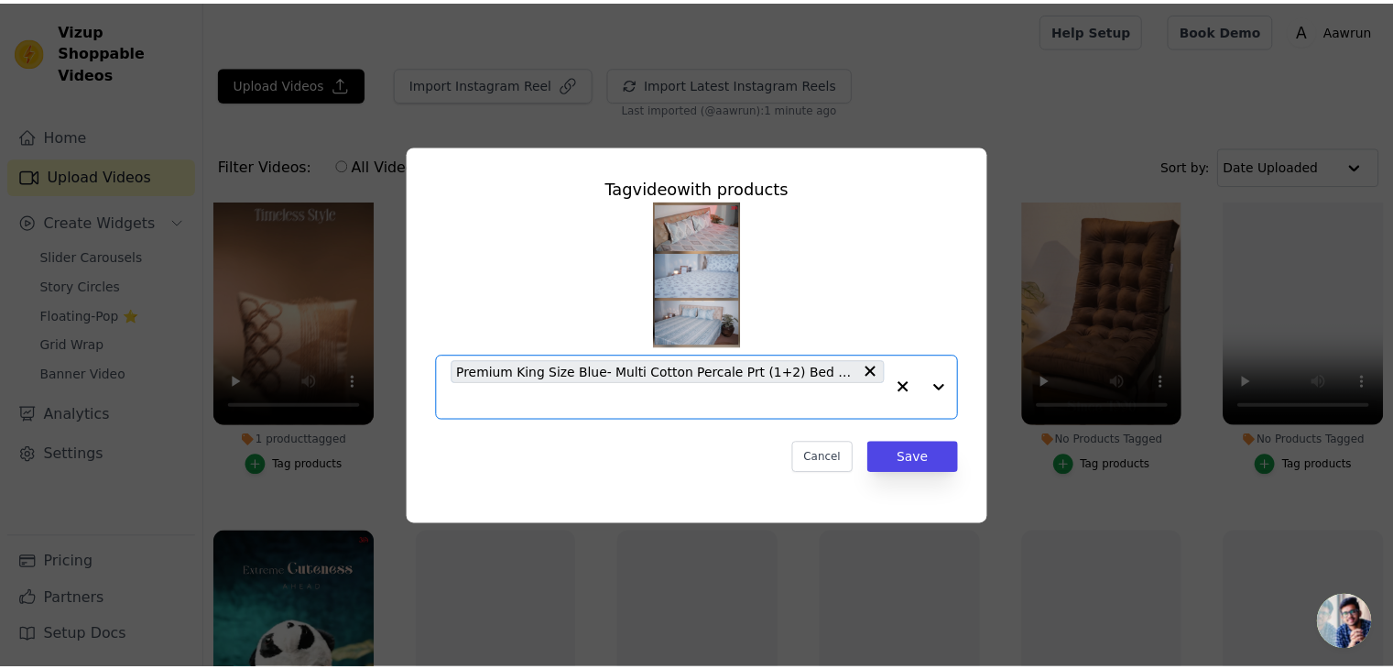
scroll to position [0, 0]
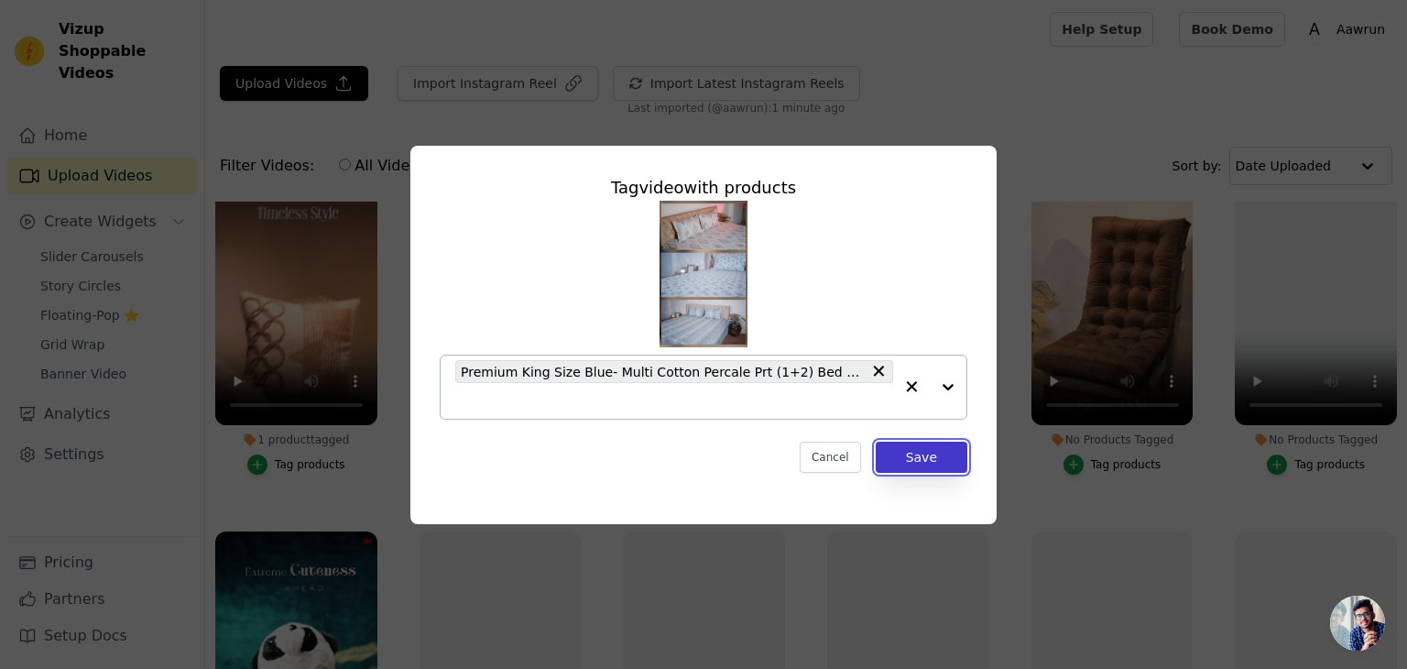
click at [910, 450] on button "Save" at bounding box center [922, 457] width 92 height 31
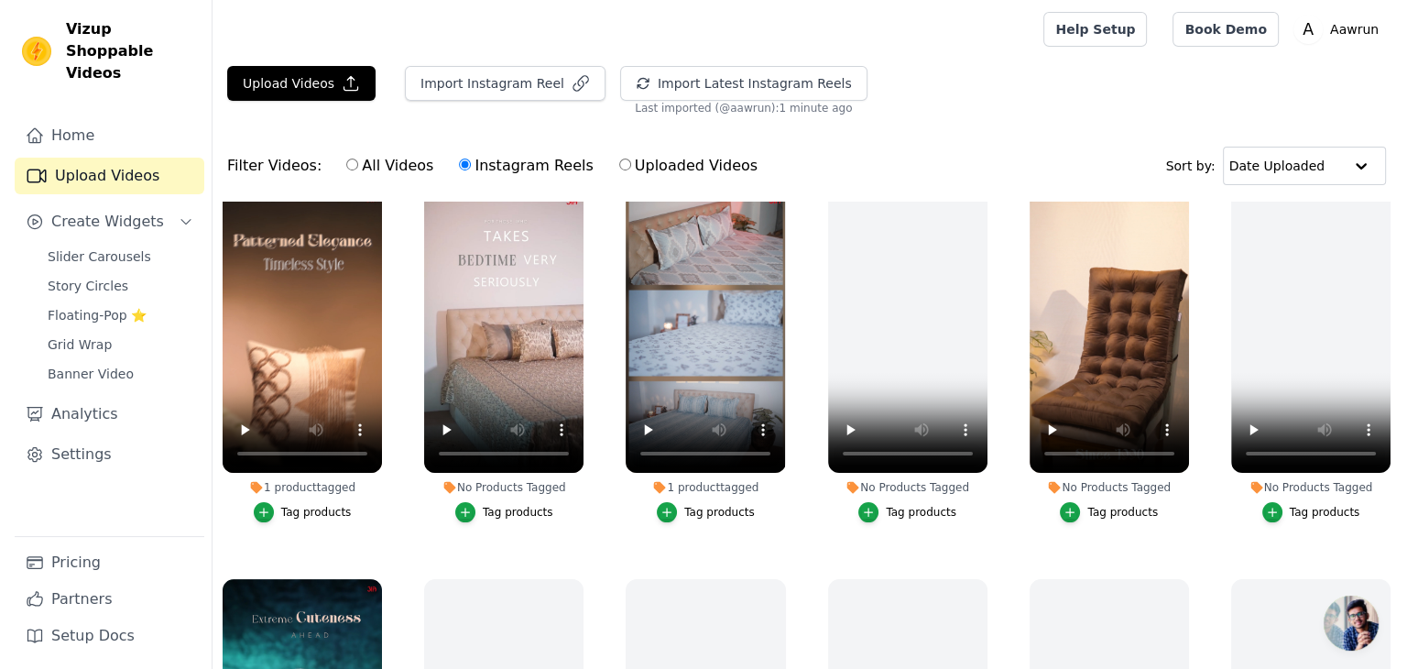
scroll to position [465, 0]
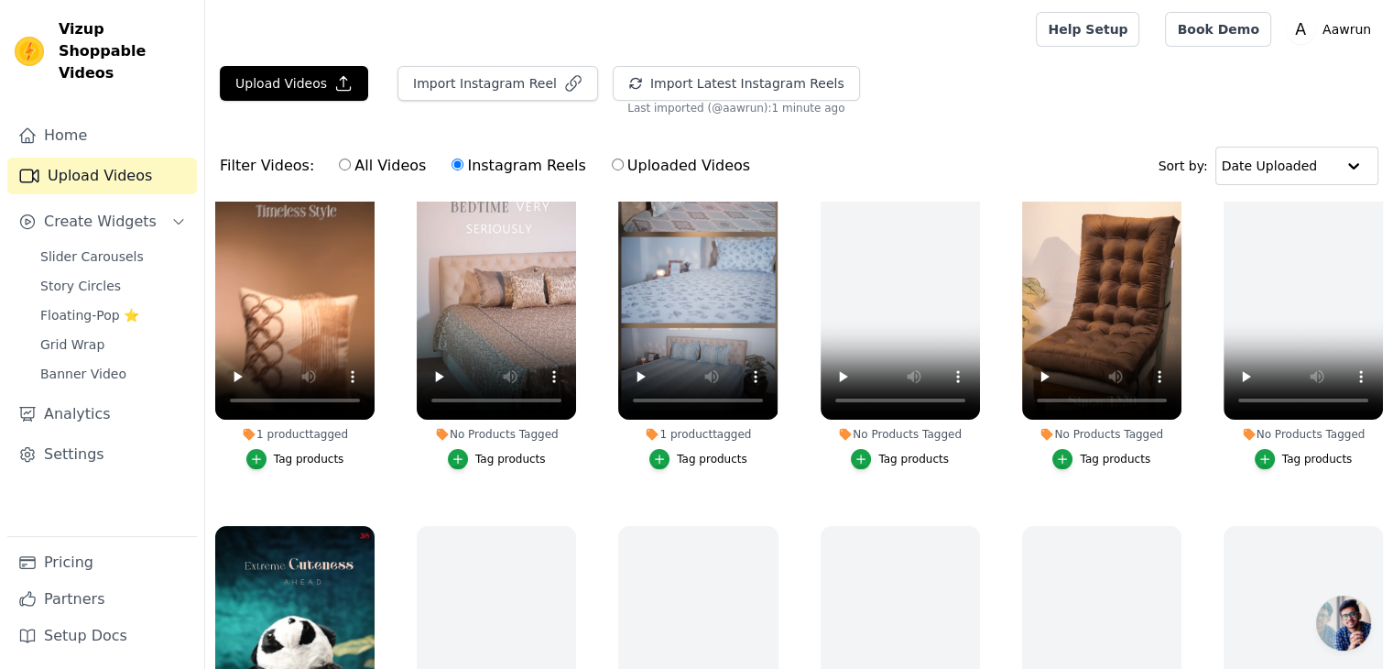
click at [493, 453] on div "Tag products" at bounding box center [510, 459] width 71 height 15
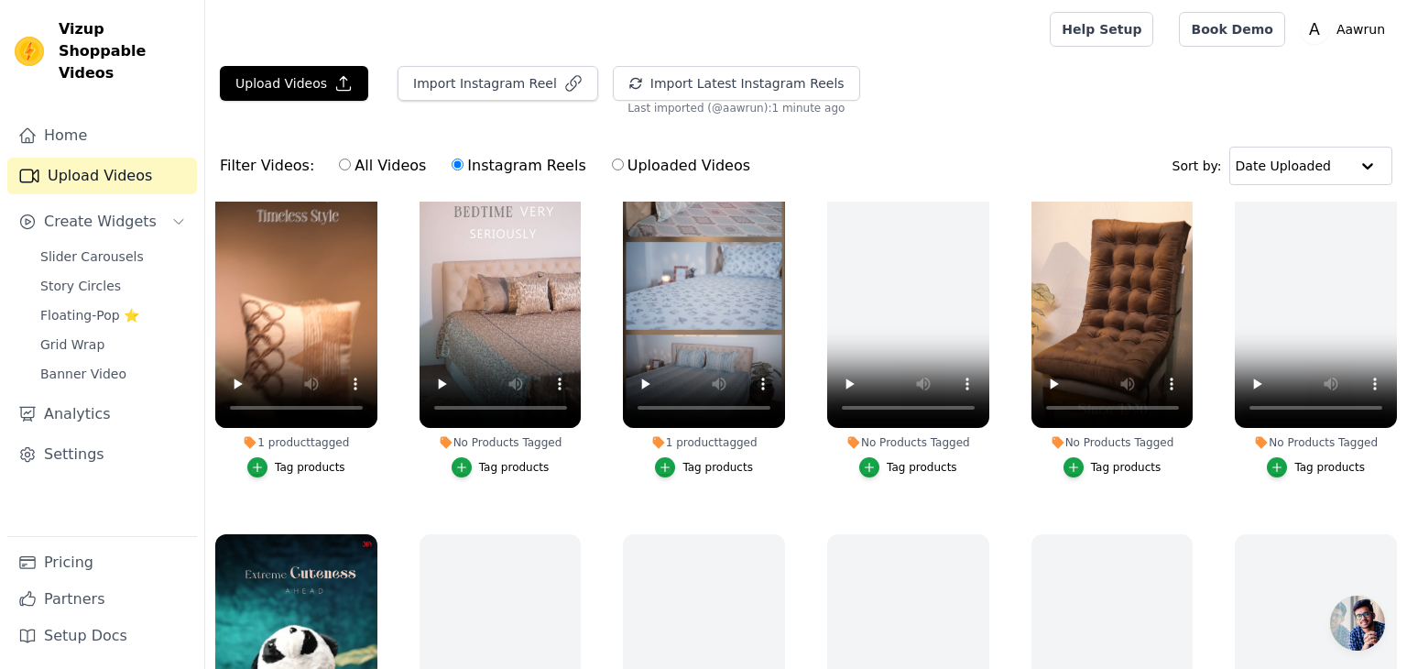
scroll to position [469, 0]
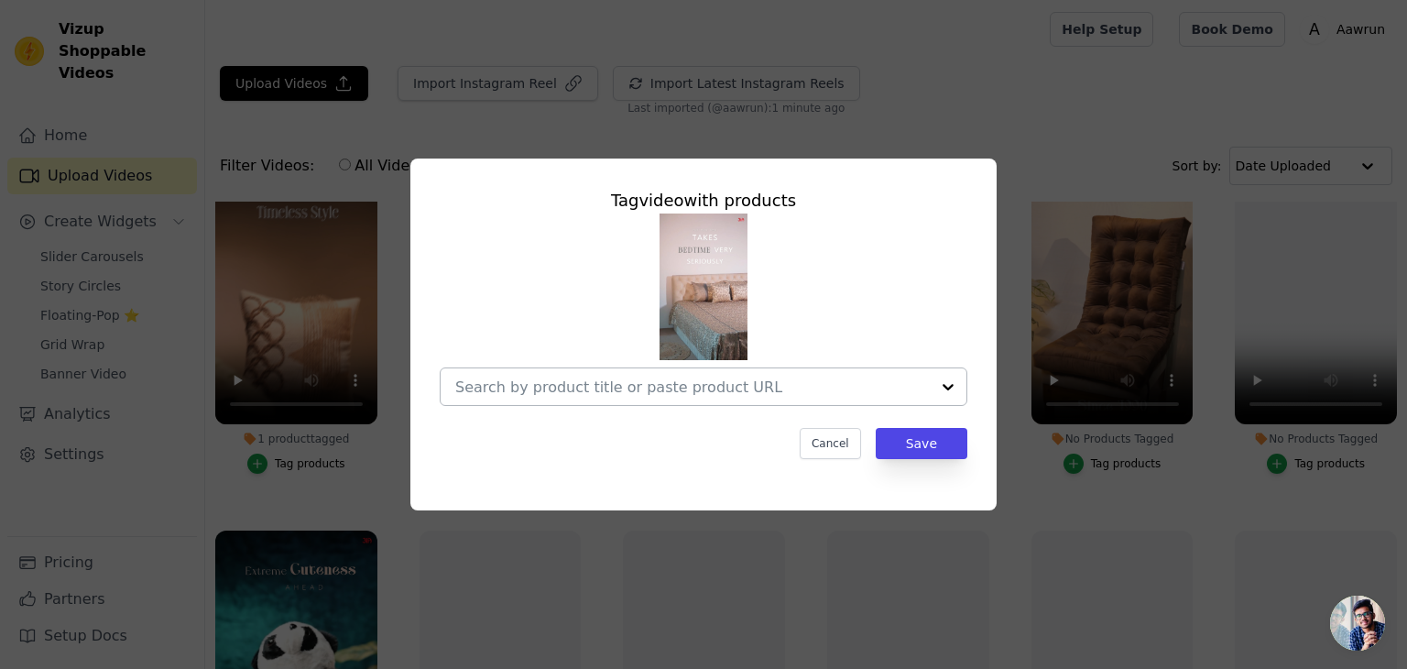
click at [597, 393] on input "No Products Tagged Tag video with products Cancel Save Tag products" at bounding box center [692, 386] width 475 height 17
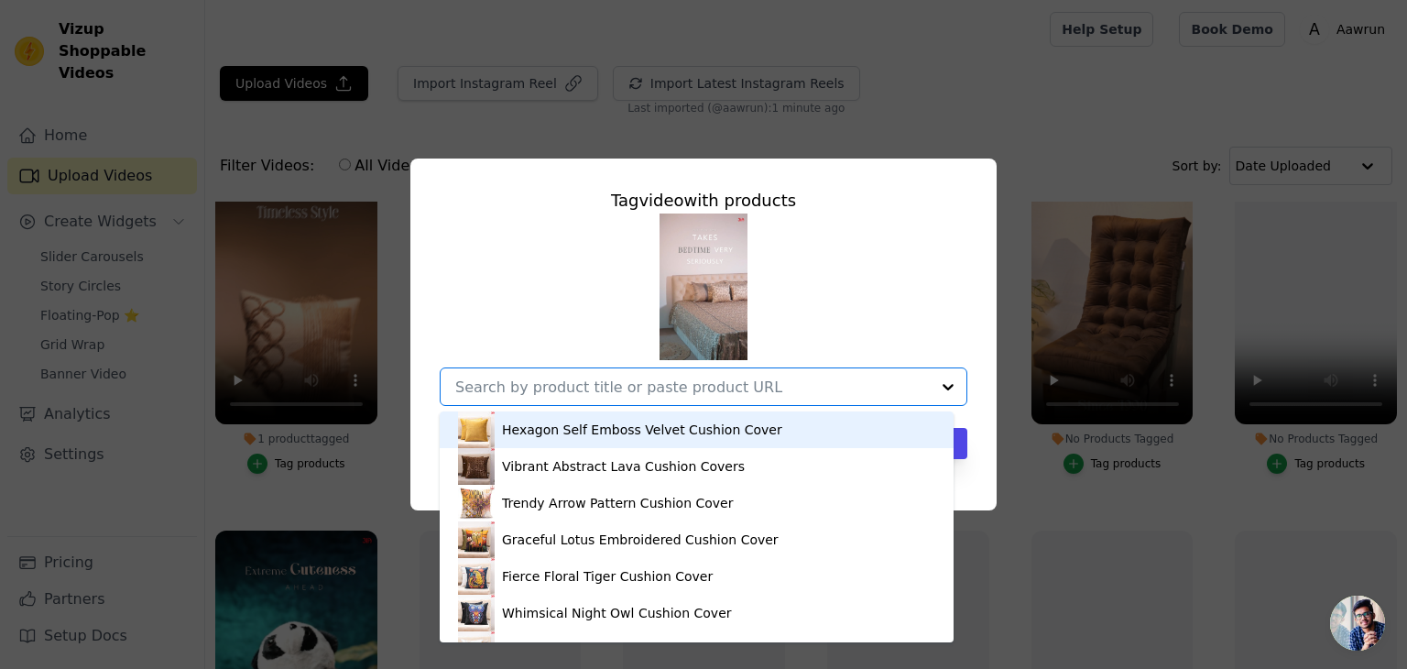
paste input "[URL][DOMAIN_NAME]"
type input "[URL][DOMAIN_NAME]"
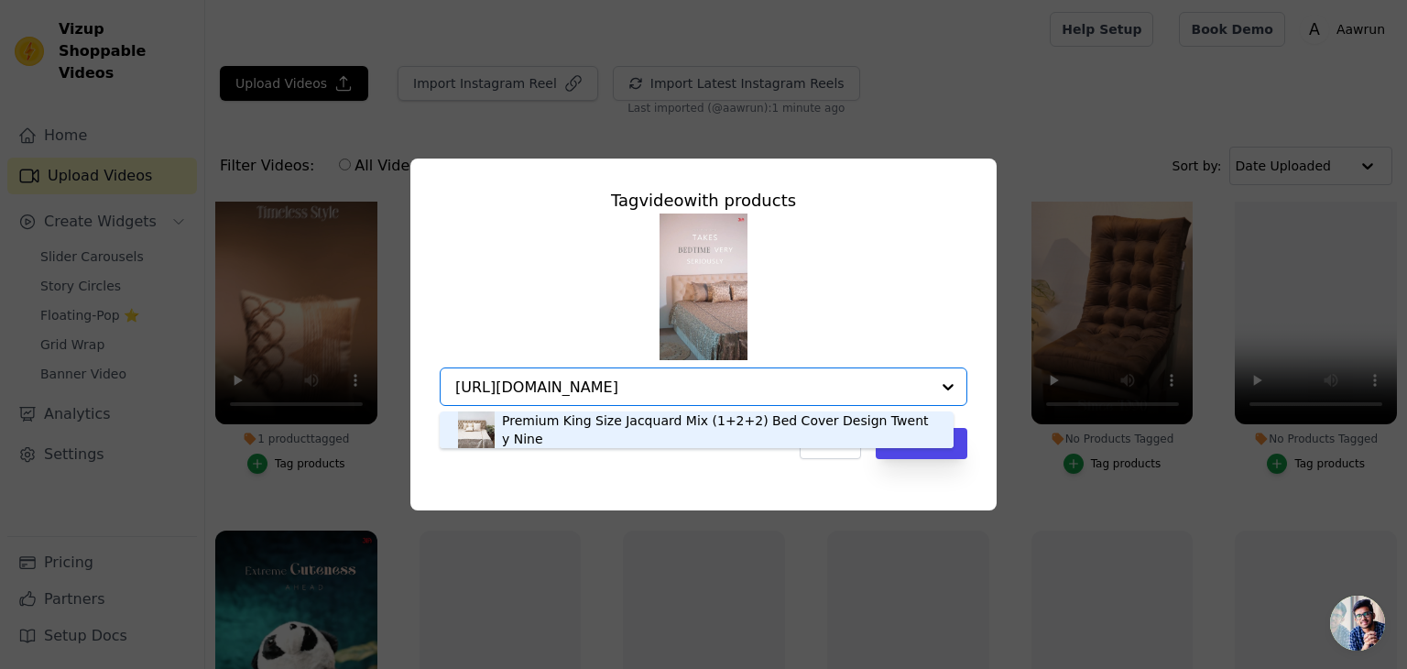
click at [608, 429] on div "Premium King Size Jacquard Mix (1+2+2) Bed Cover Design Twenty Nine" at bounding box center [718, 429] width 433 height 37
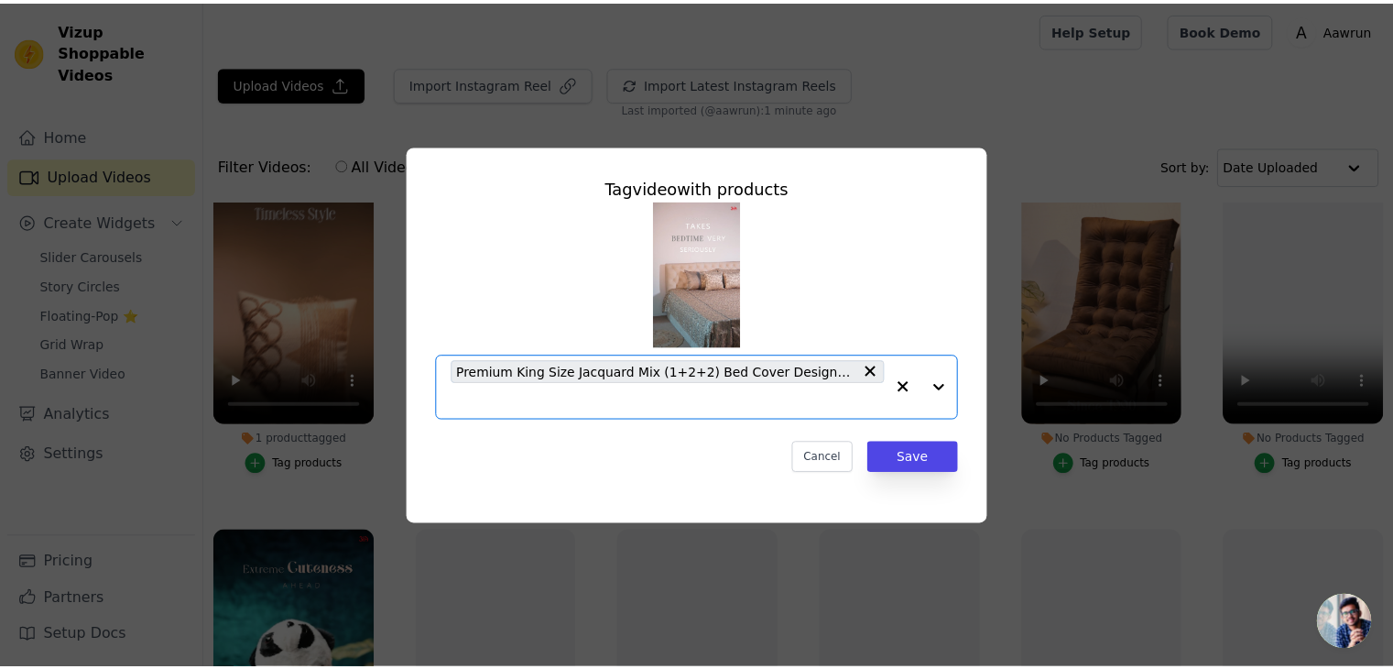
scroll to position [0, 0]
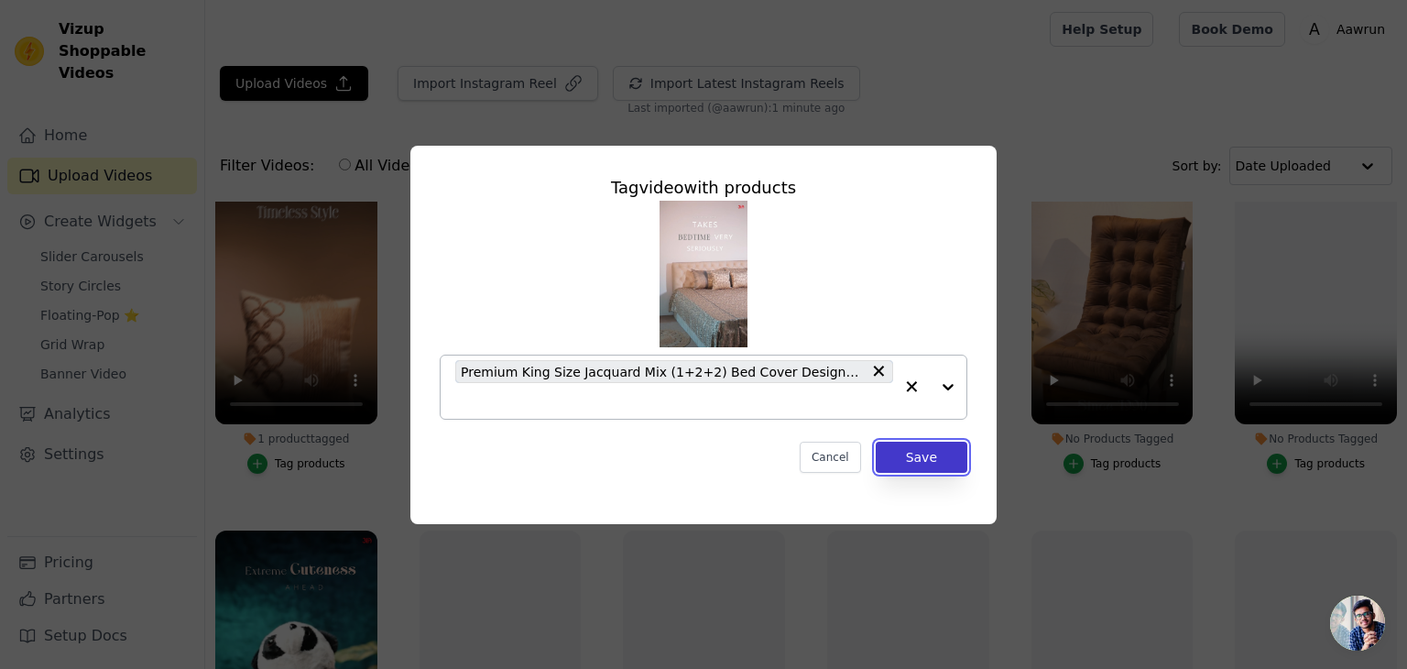
click at [909, 459] on button "Save" at bounding box center [922, 457] width 92 height 31
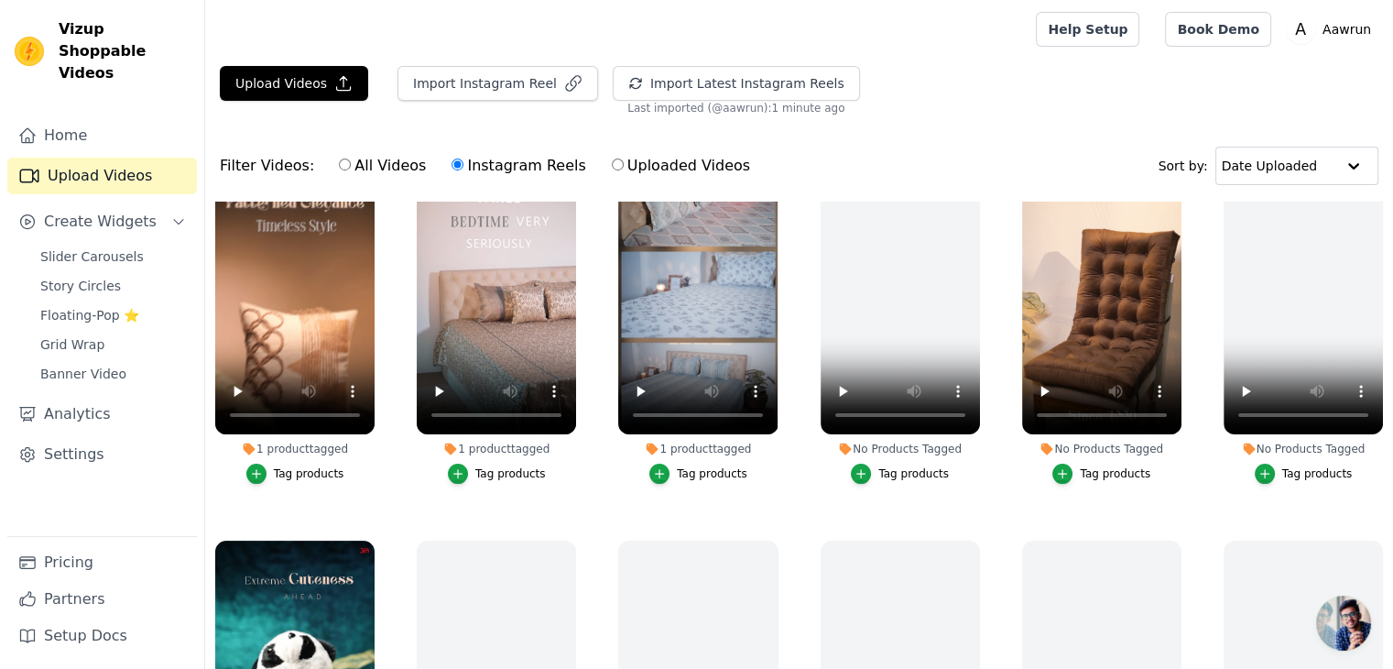
scroll to position [278, 0]
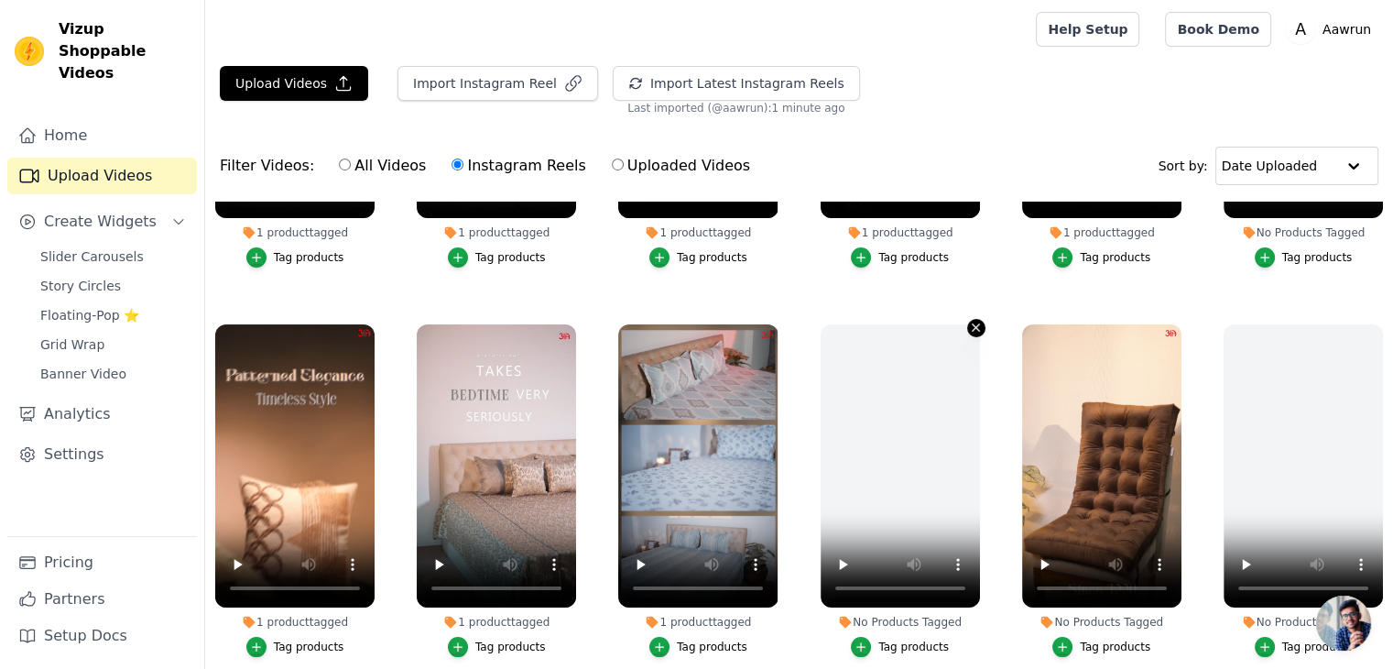
click at [969, 327] on icon "button" at bounding box center [976, 328] width 14 height 14
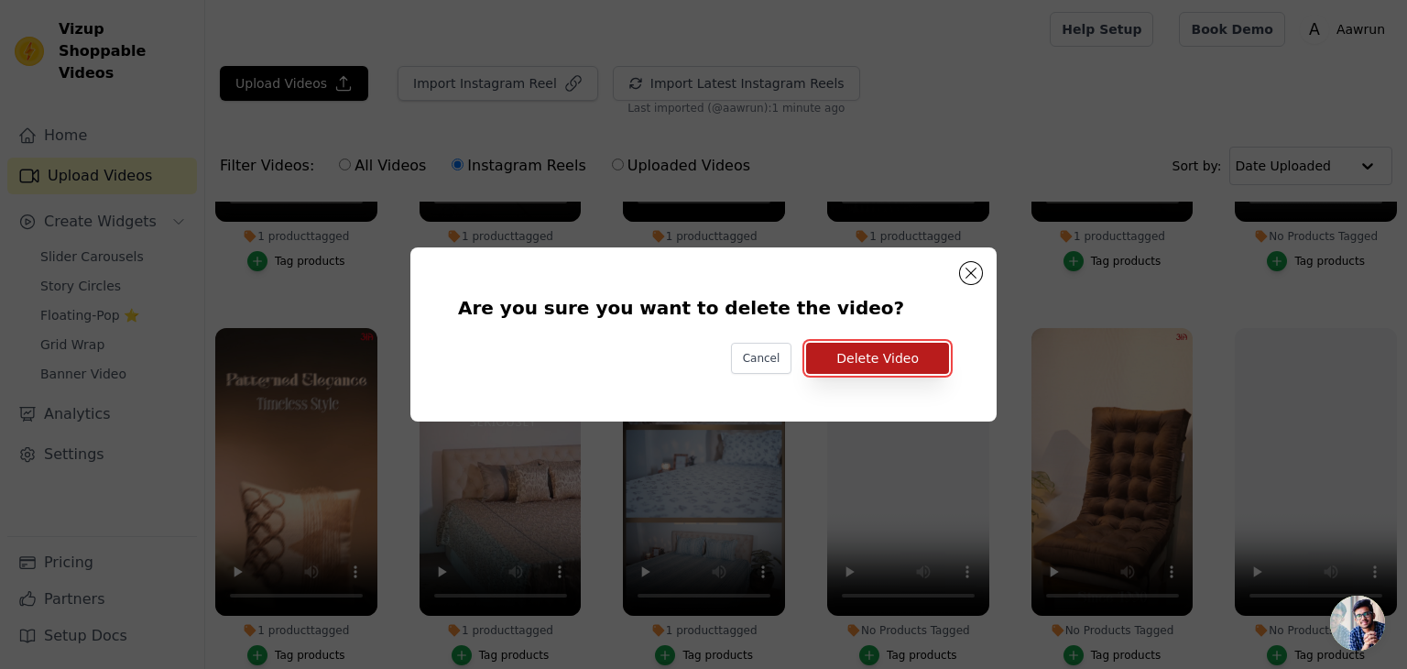
click at [885, 355] on button "Delete Video" at bounding box center [877, 358] width 143 height 31
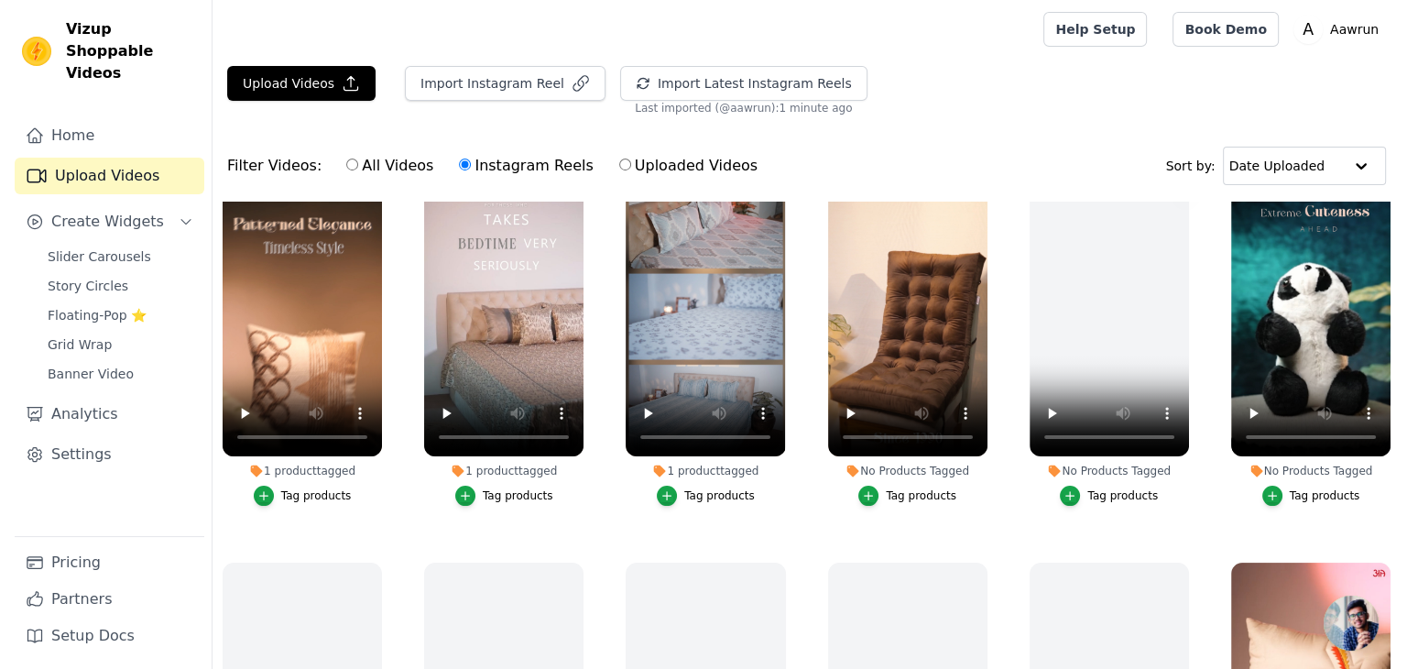
scroll to position [377, 0]
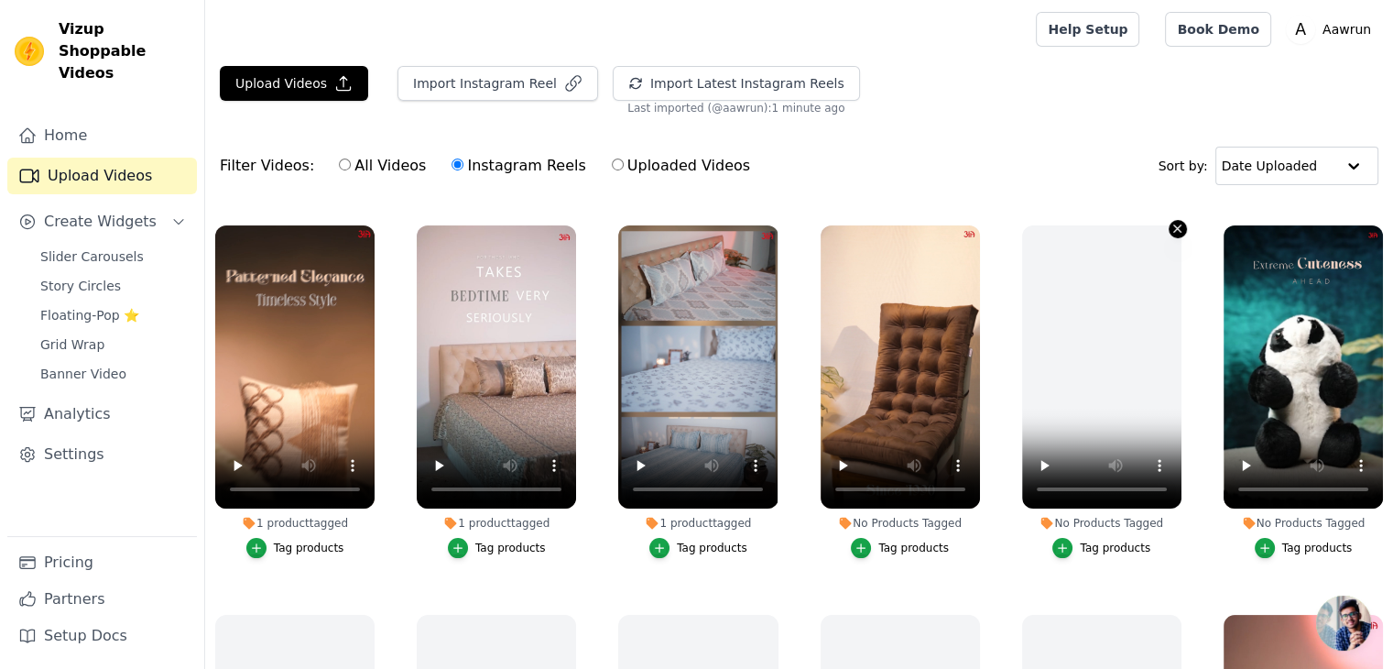
click at [1175, 225] on icon "button" at bounding box center [1178, 228] width 7 height 7
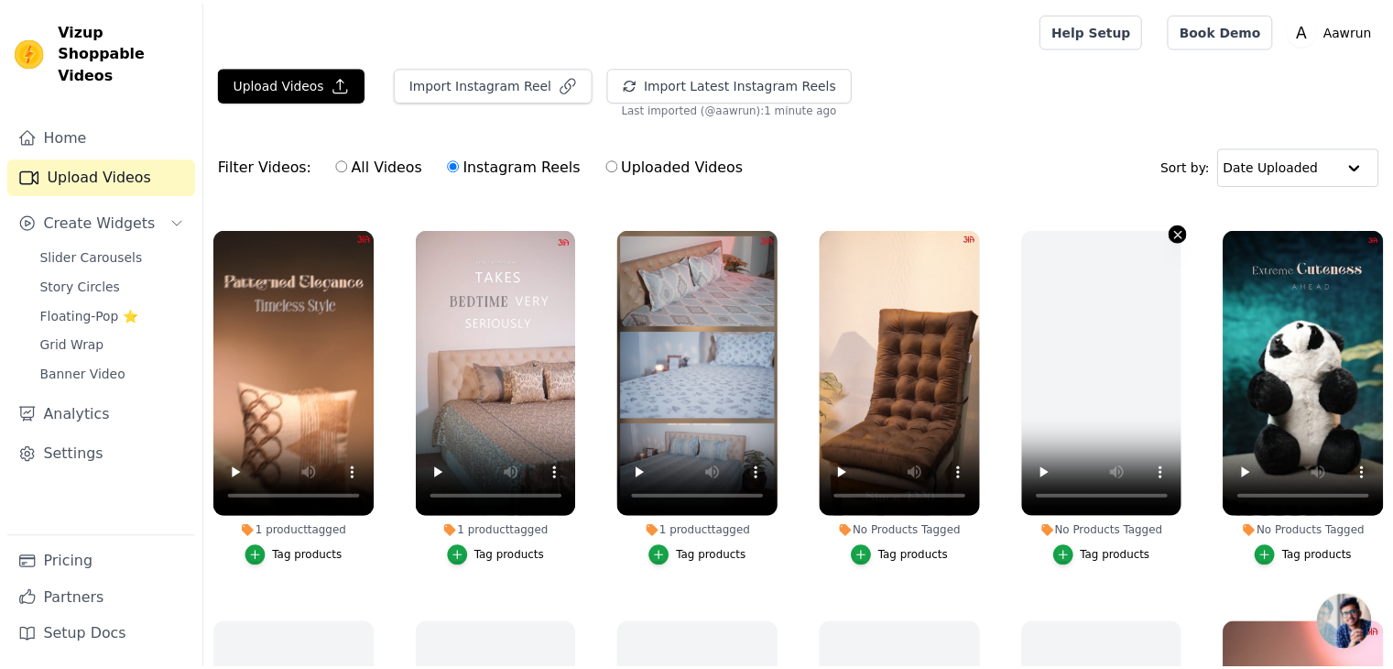
scroll to position [380, 0]
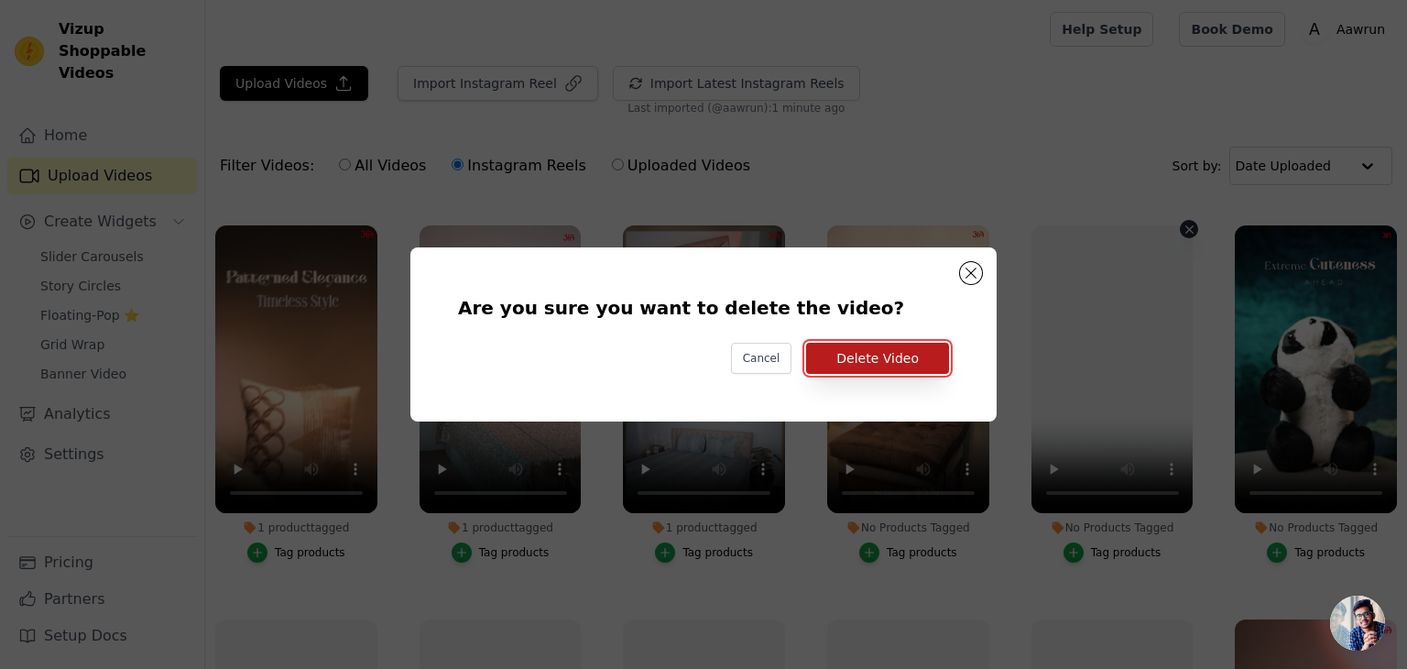
click at [909, 349] on button "Delete Video" at bounding box center [877, 358] width 143 height 31
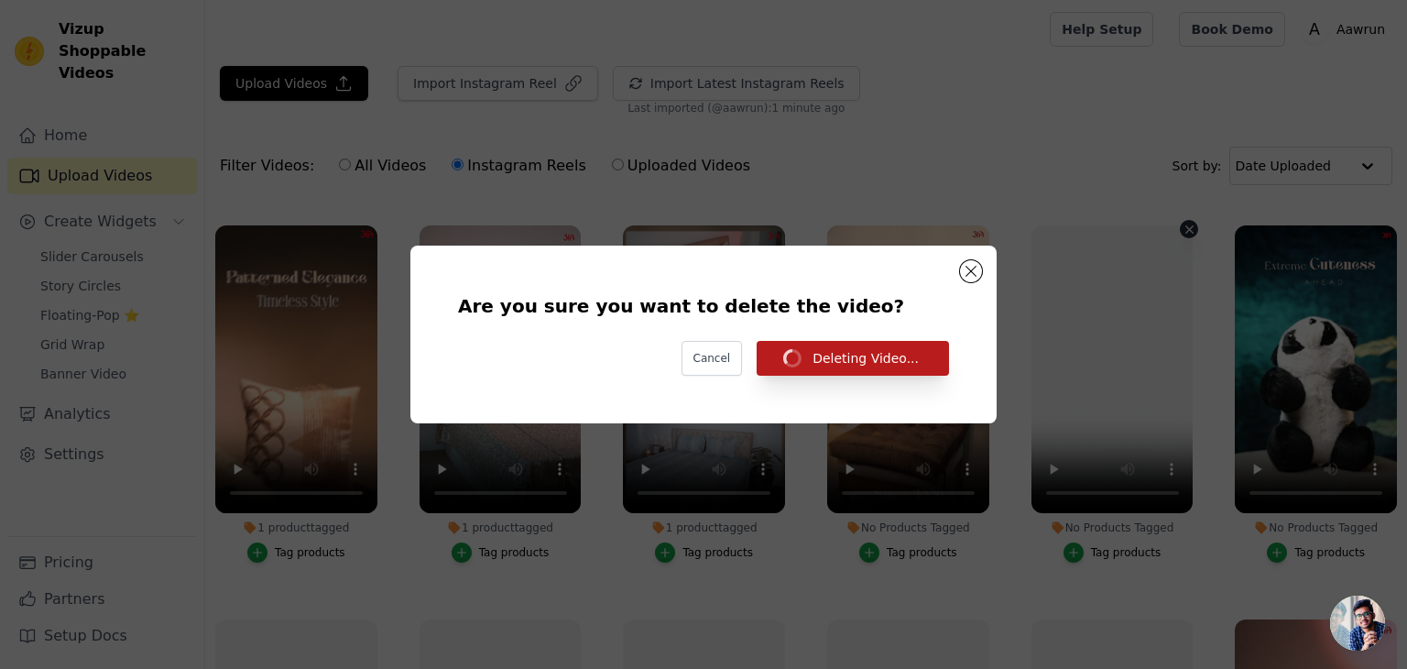
scroll to position [377, 0]
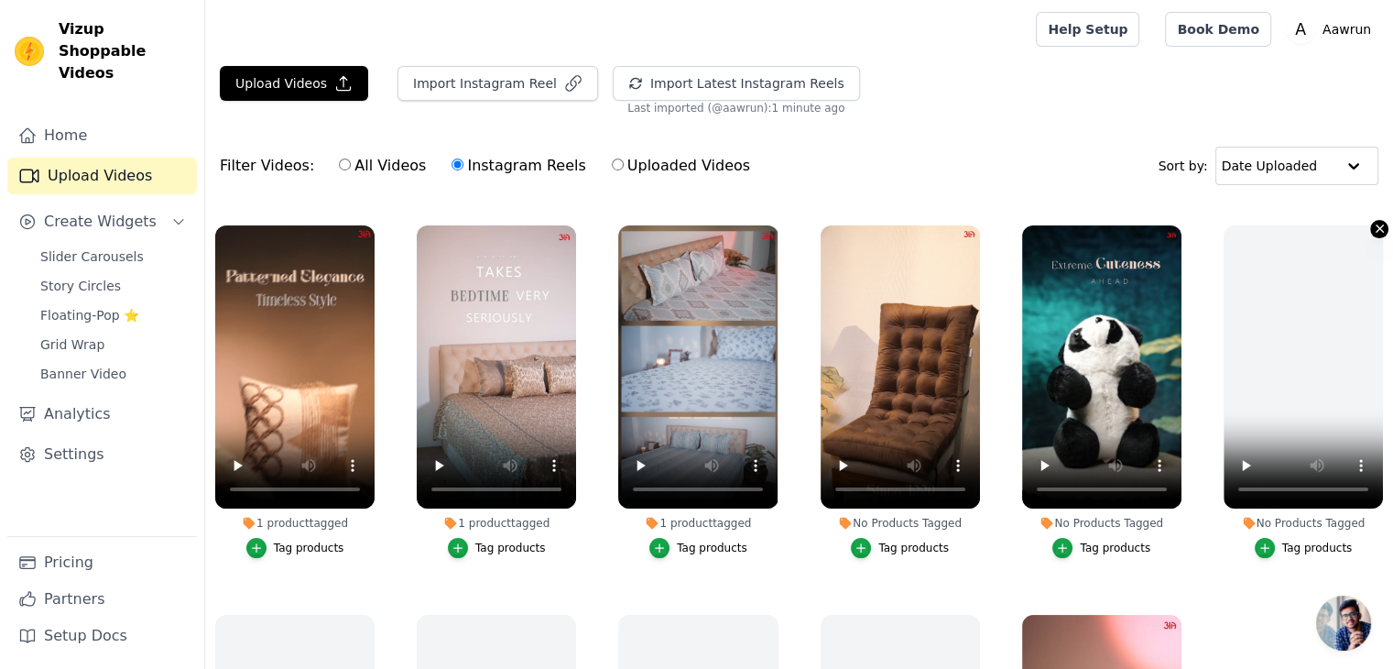
click at [1374, 226] on icon "button" at bounding box center [1380, 229] width 14 height 14
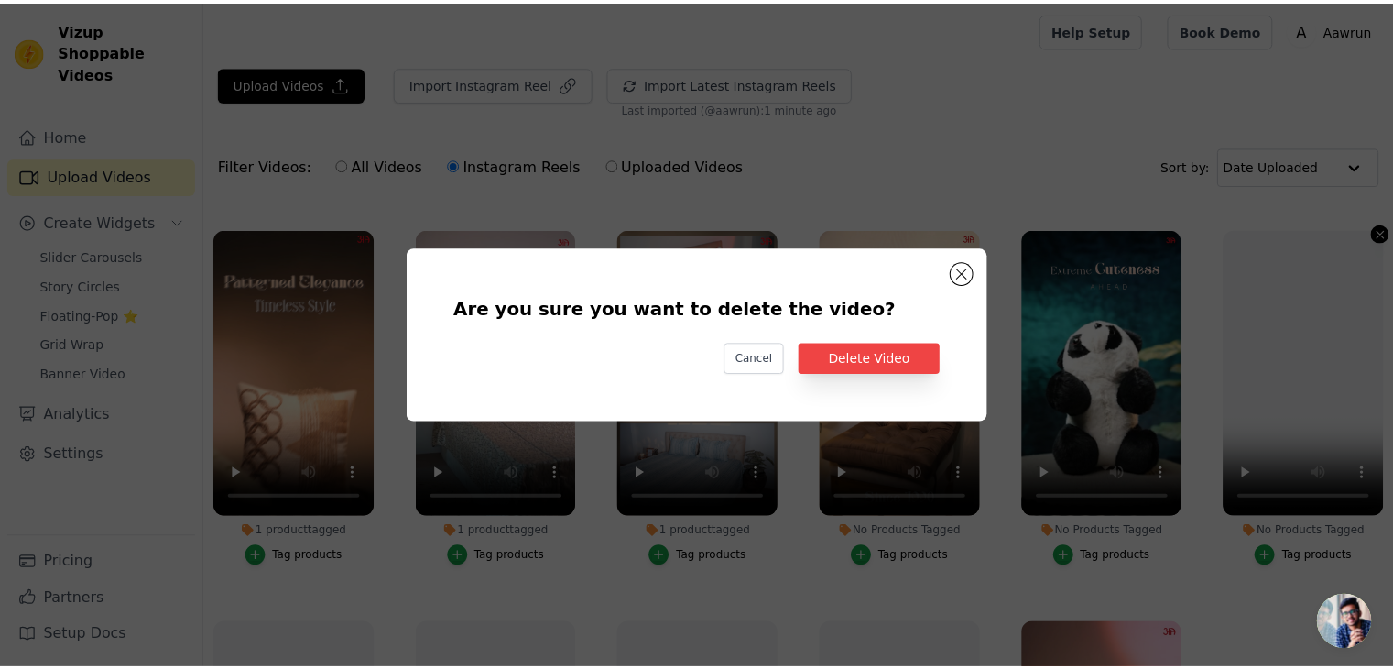
scroll to position [380, 0]
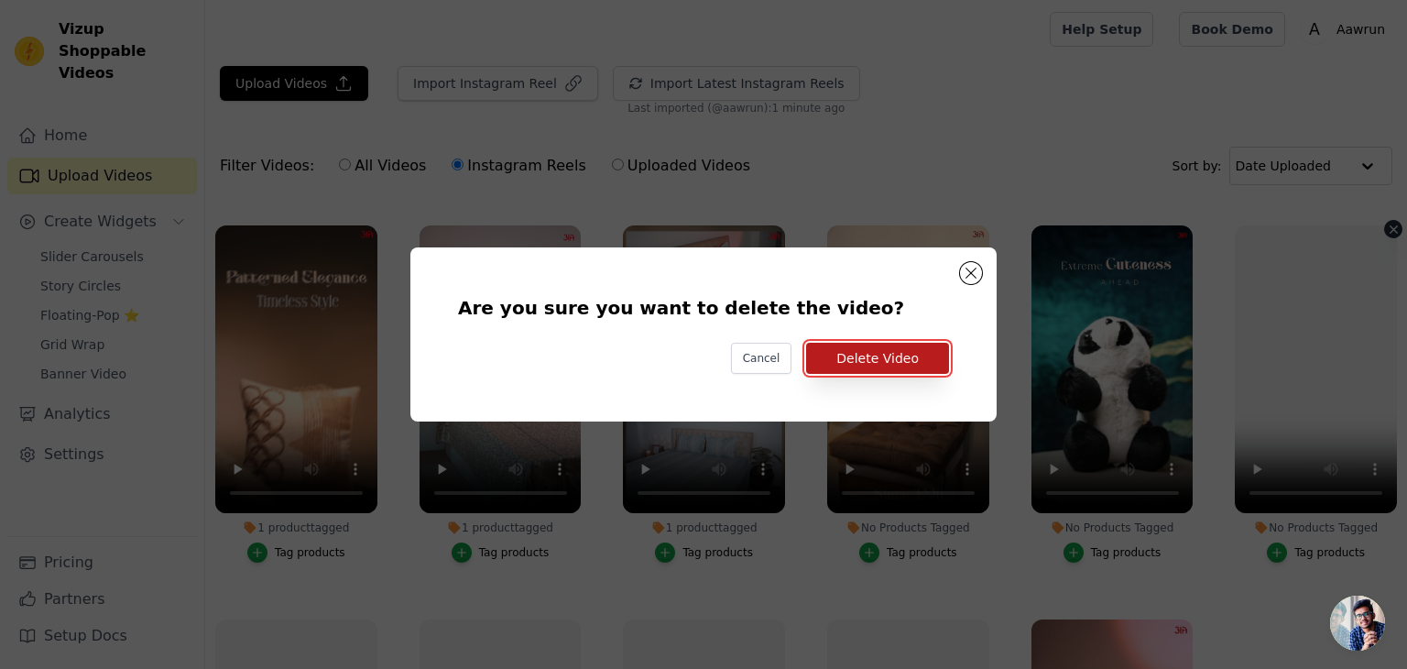
click at [934, 355] on button "Delete Video" at bounding box center [877, 358] width 143 height 31
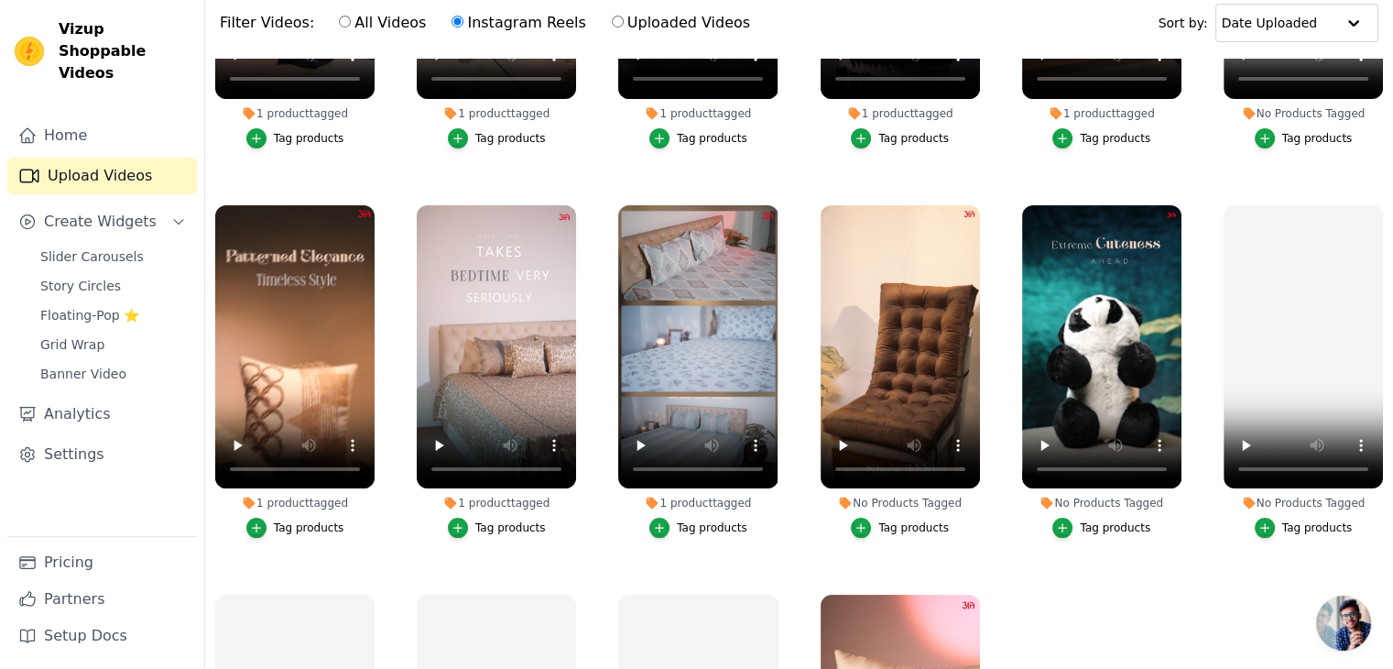
scroll to position [249, 0]
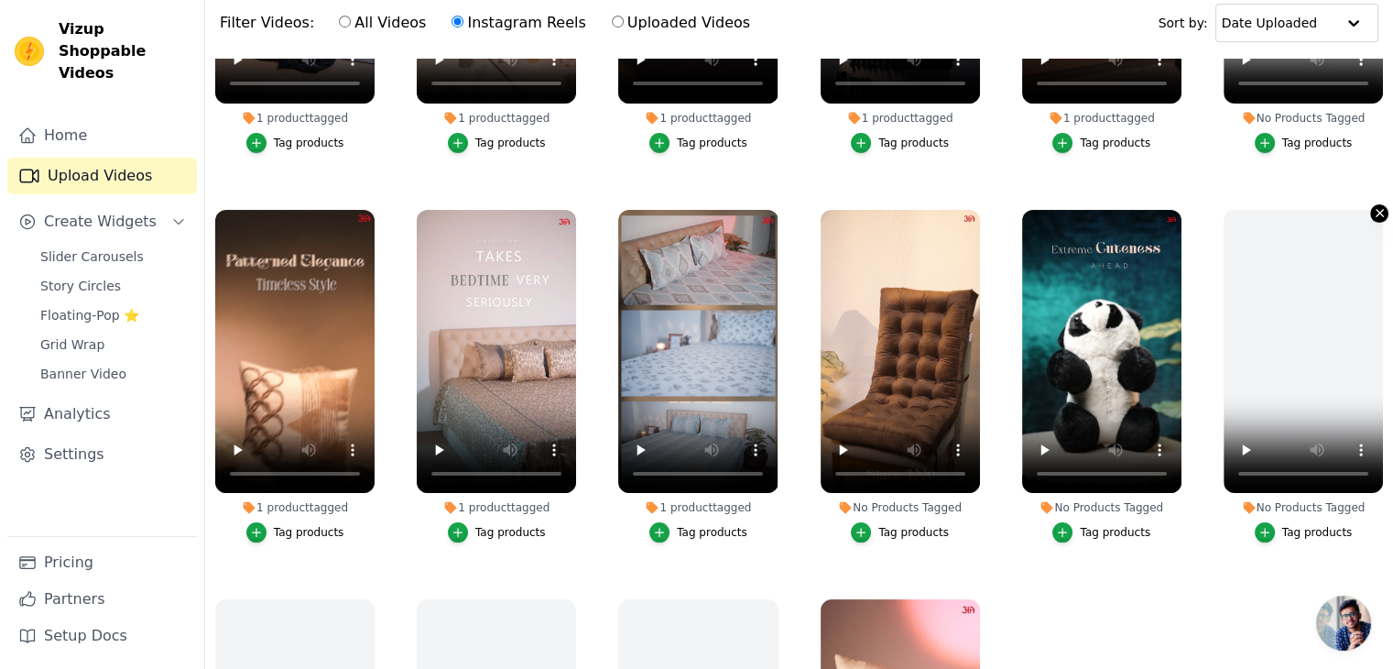
click at [1373, 213] on icon "button" at bounding box center [1380, 213] width 14 height 14
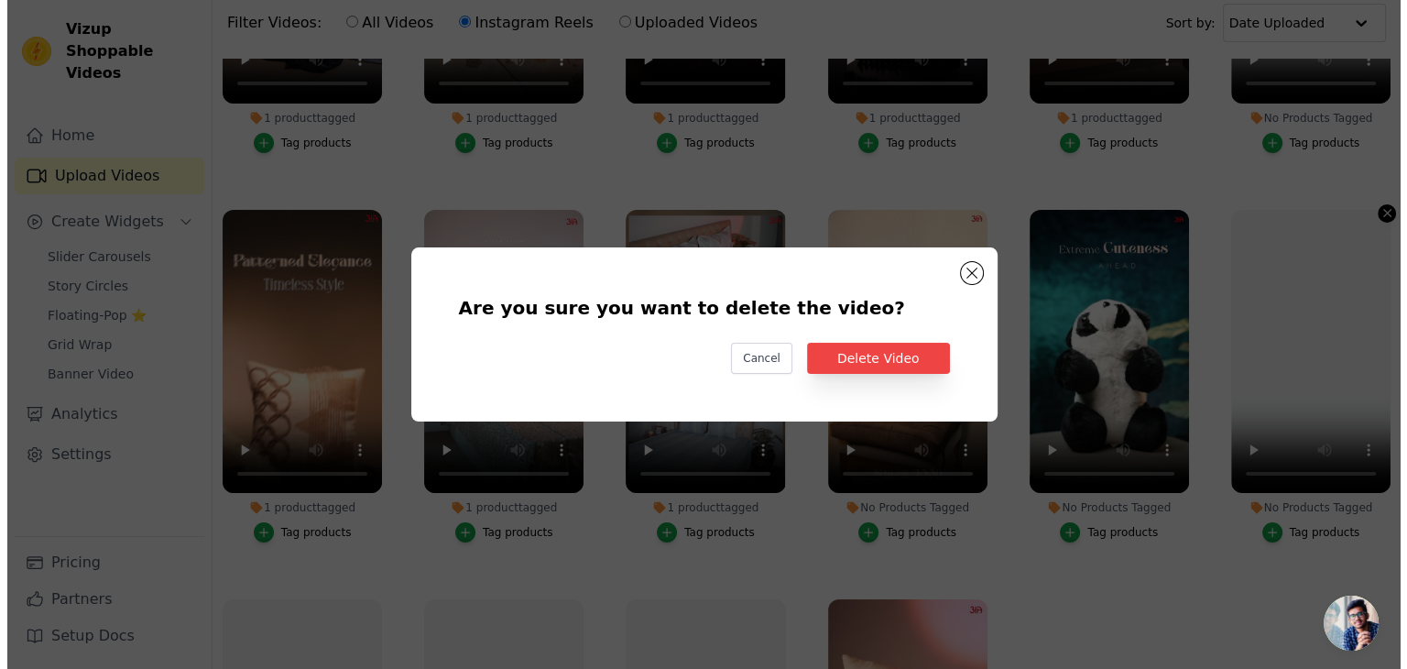
scroll to position [0, 0]
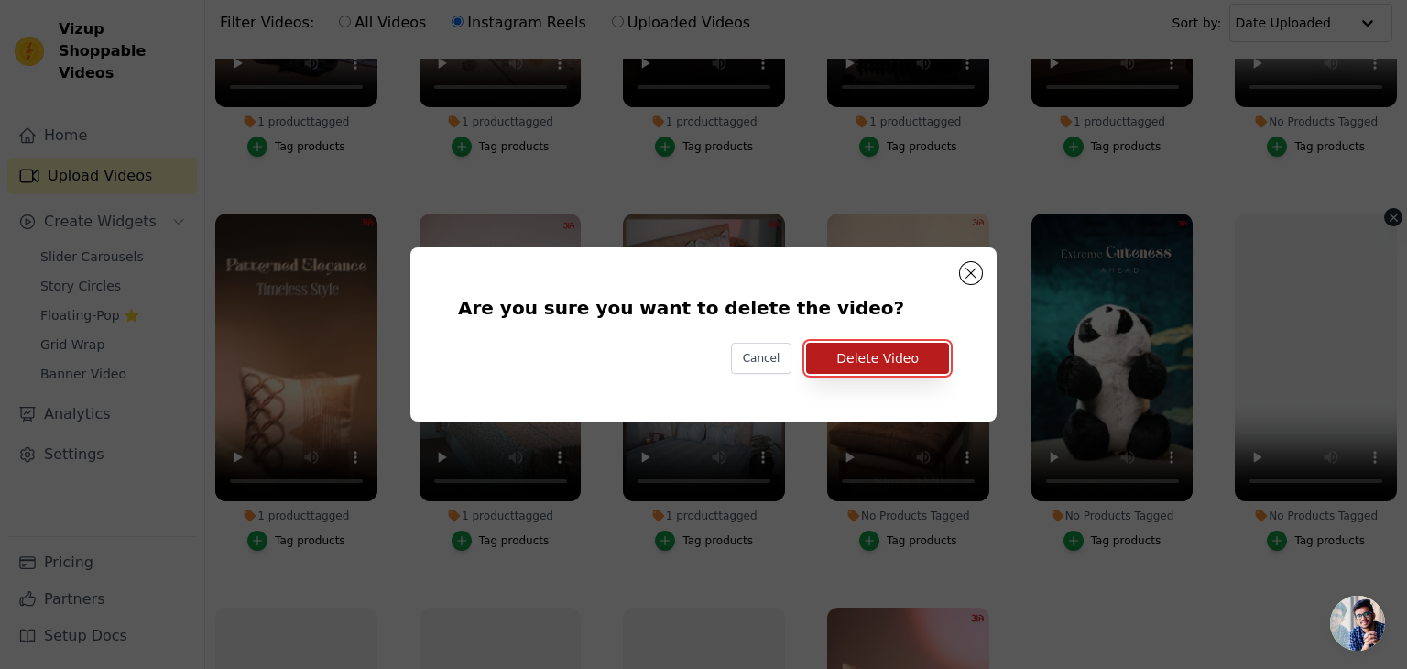
click at [930, 365] on button "Delete Video" at bounding box center [877, 358] width 143 height 31
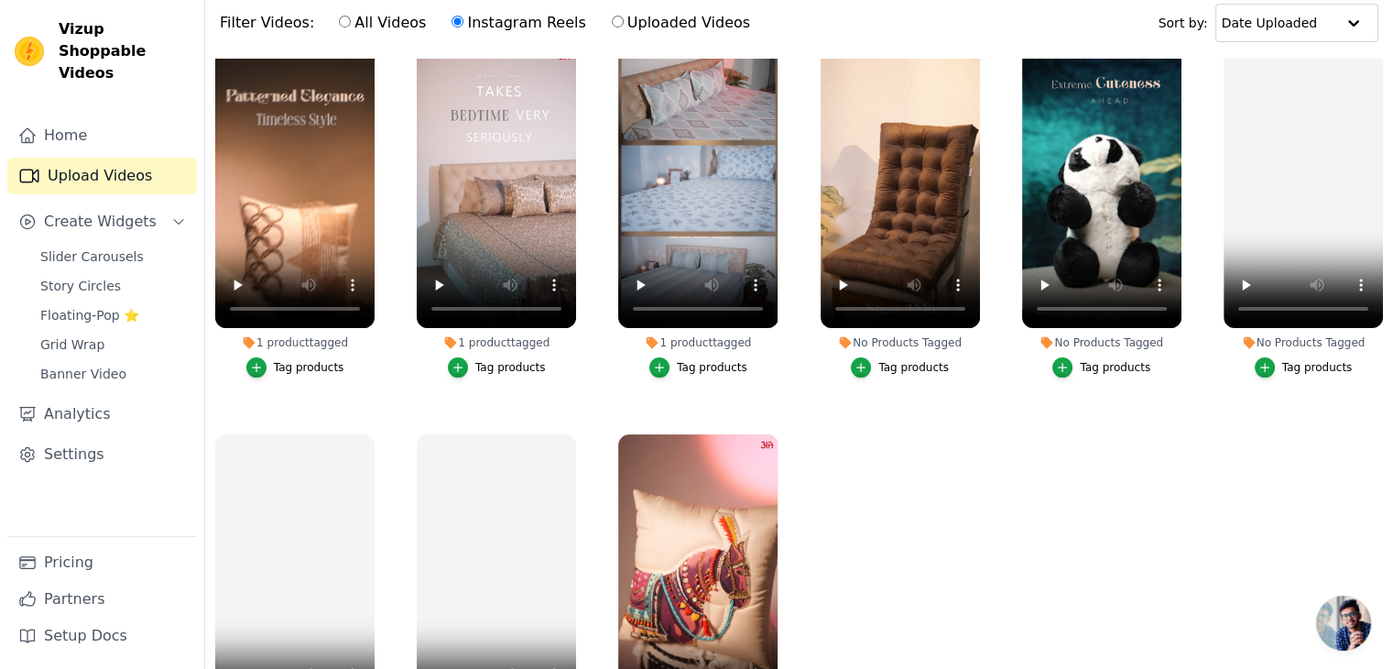
scroll to position [421, 0]
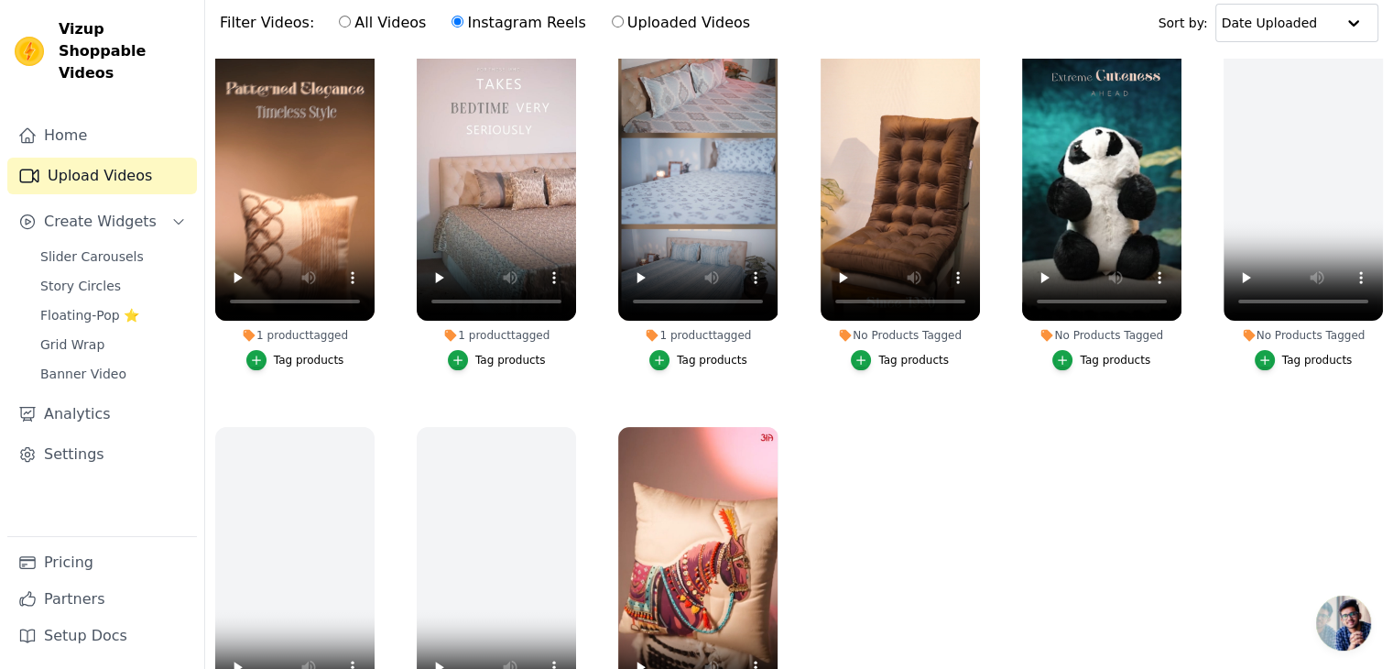
click at [1087, 356] on div "Tag products" at bounding box center [1115, 360] width 71 height 15
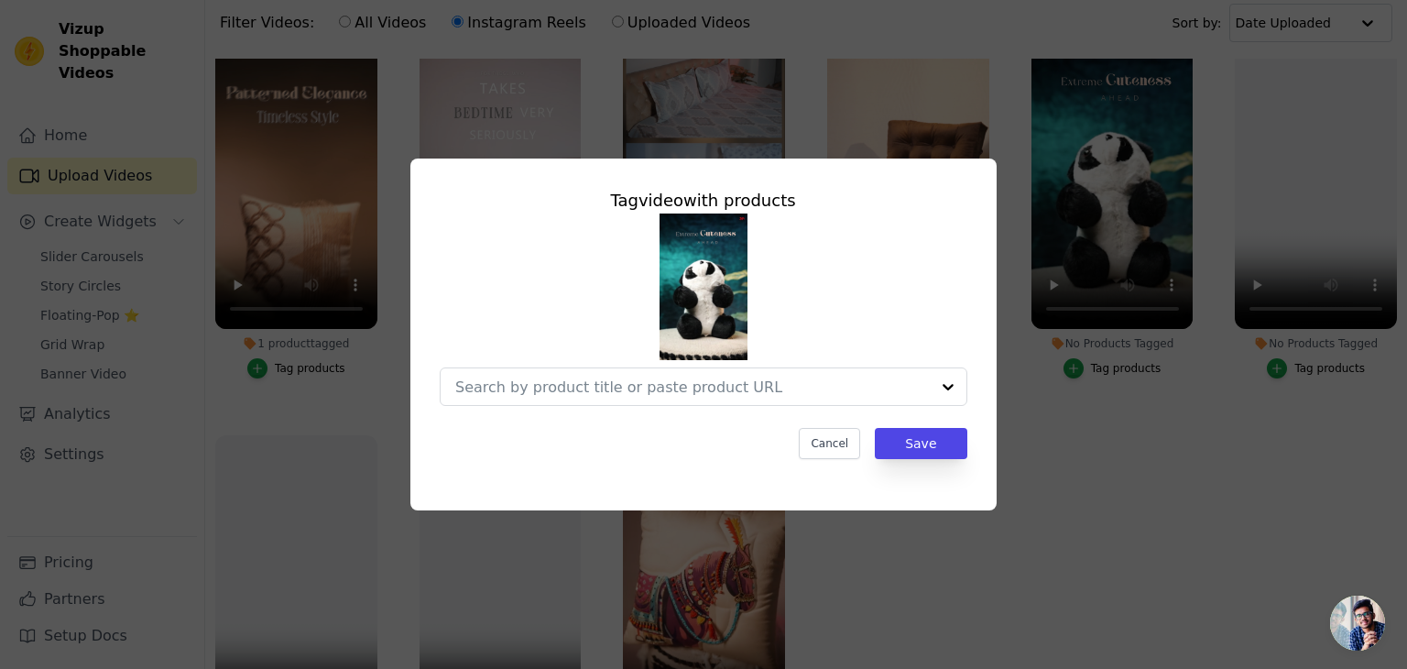
scroll to position [426, 0]
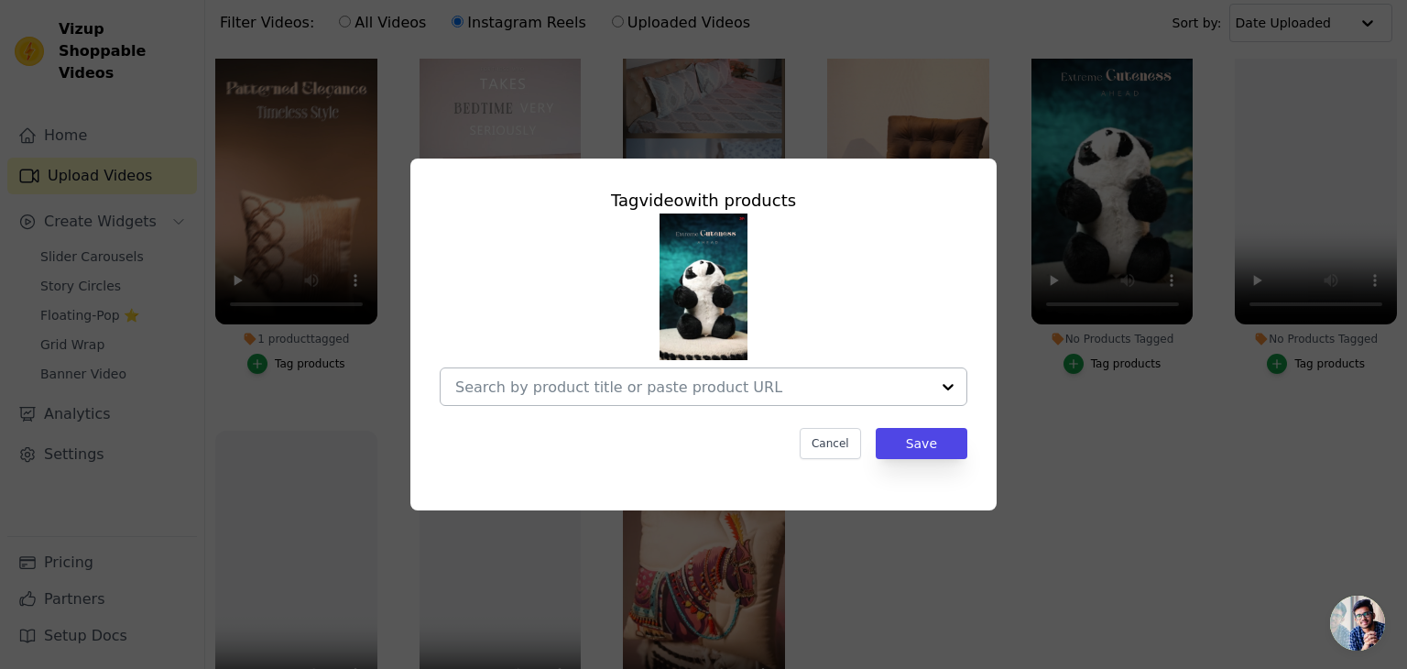
click at [778, 399] on div at bounding box center [692, 386] width 475 height 37
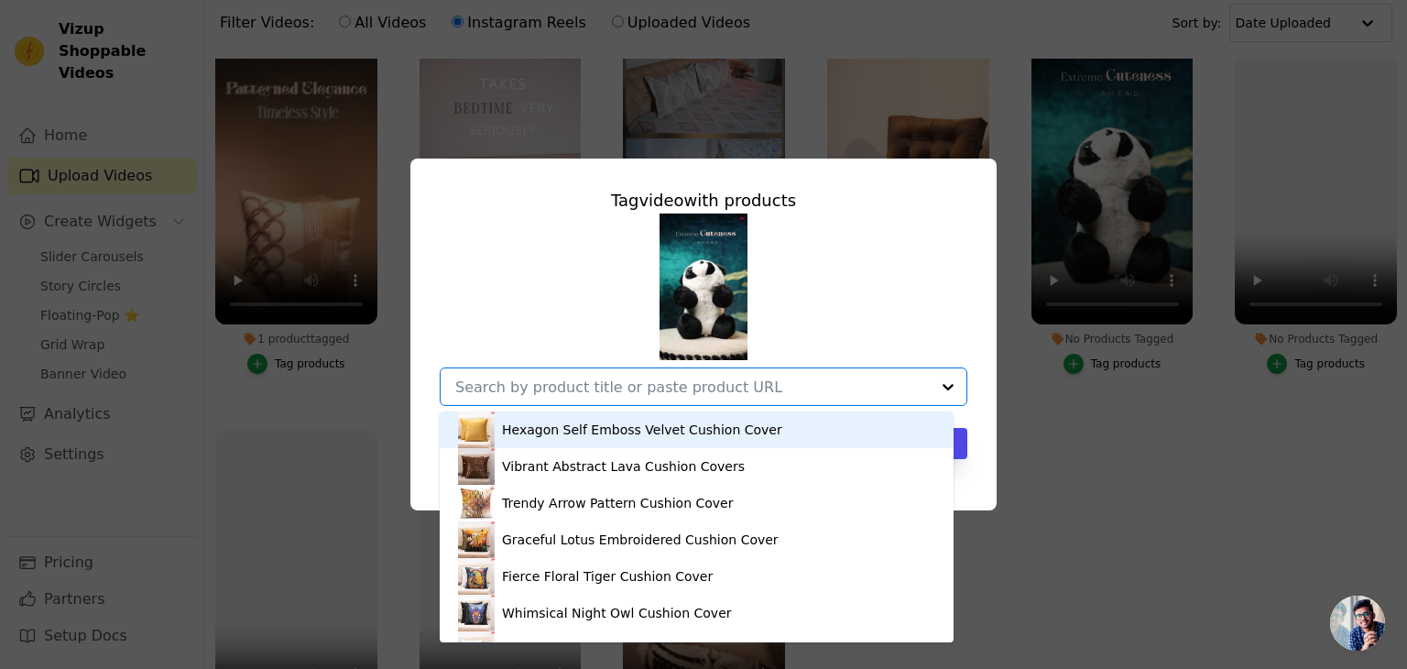
paste input "[URL][DOMAIN_NAME]"
type input "[URL][DOMAIN_NAME]"
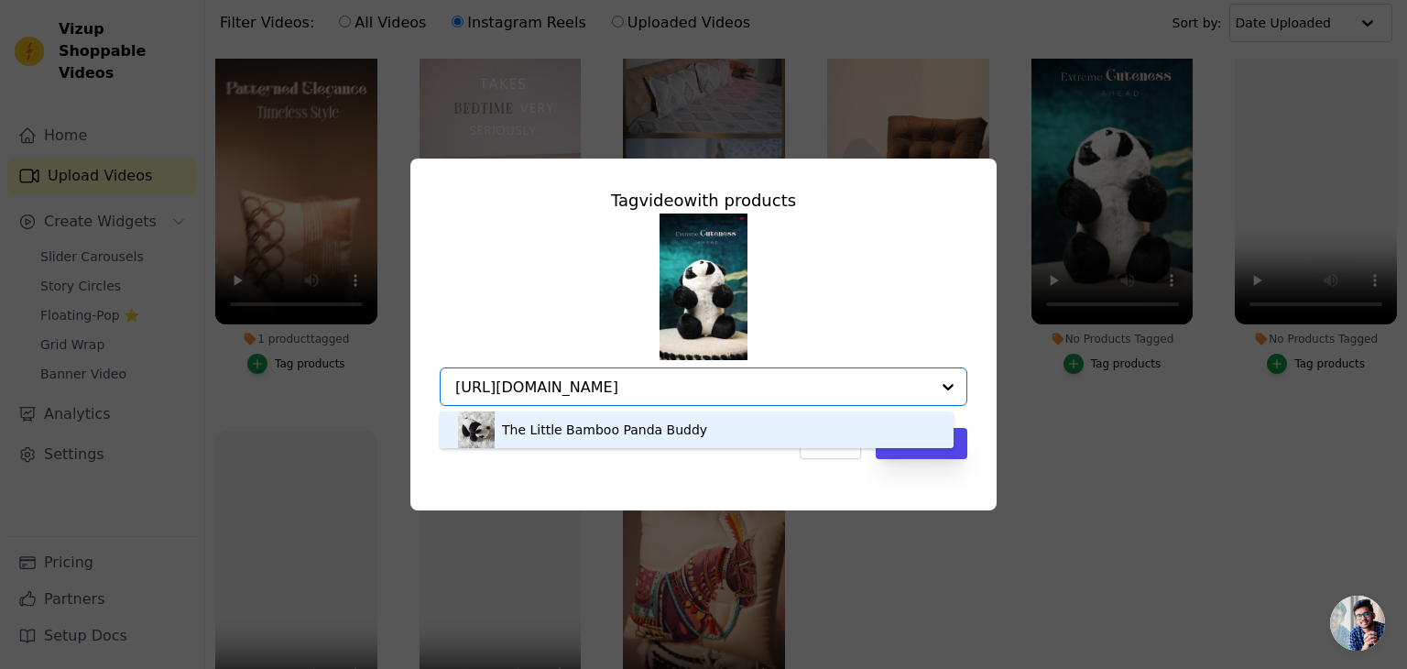
click at [653, 422] on div "The Little Bamboo Panda Buddy" at bounding box center [604, 430] width 205 height 18
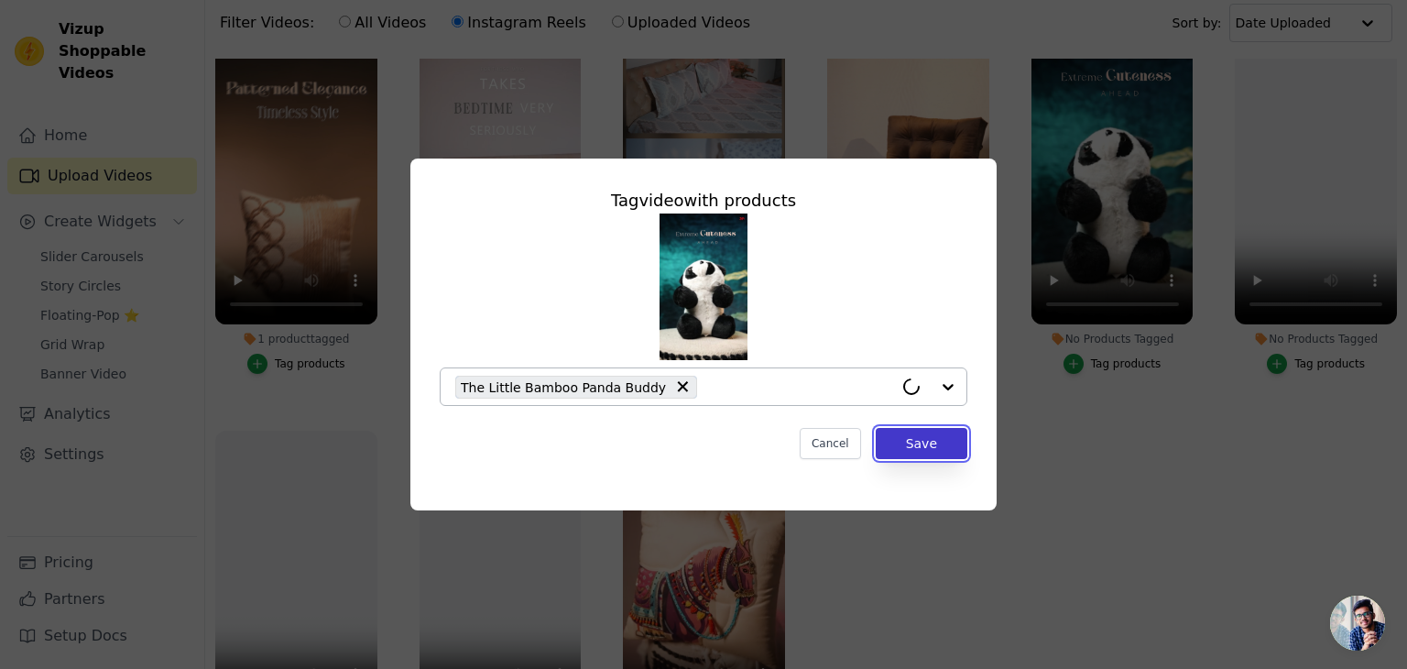
click at [905, 437] on button "Save" at bounding box center [922, 443] width 92 height 31
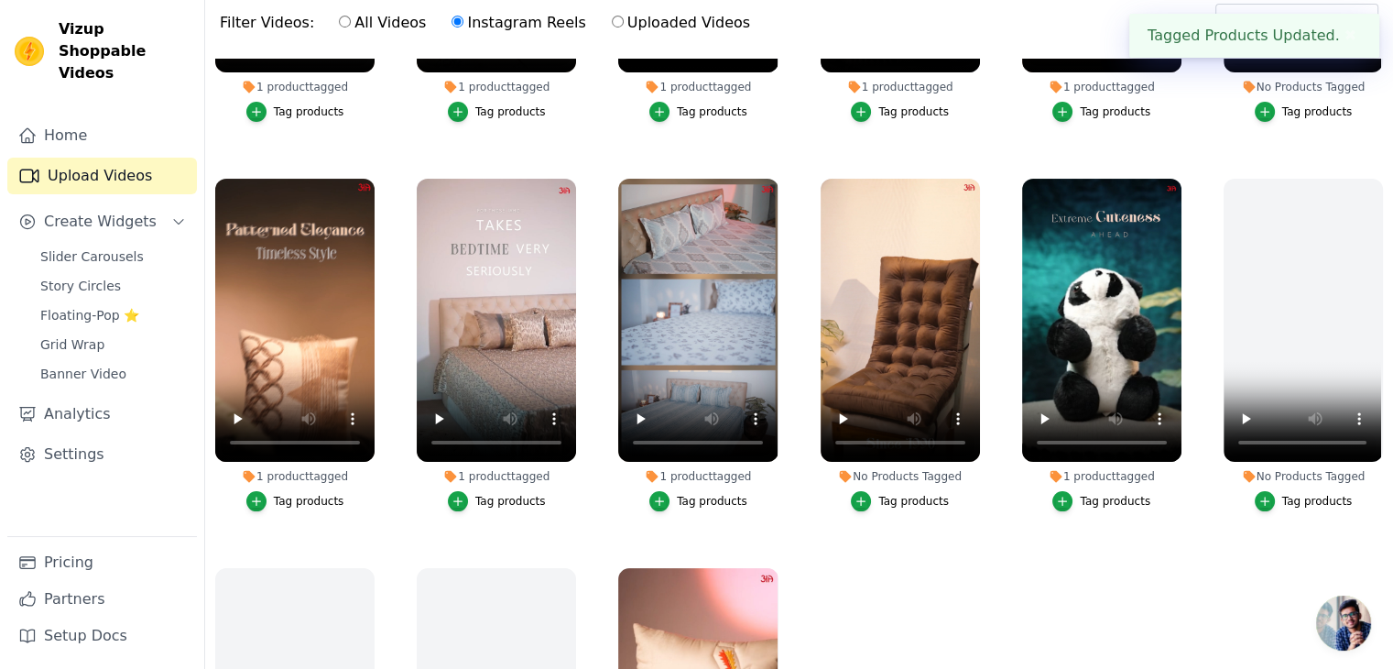
scroll to position [279, 0]
click at [1373, 185] on icon "button" at bounding box center [1380, 183] width 14 height 14
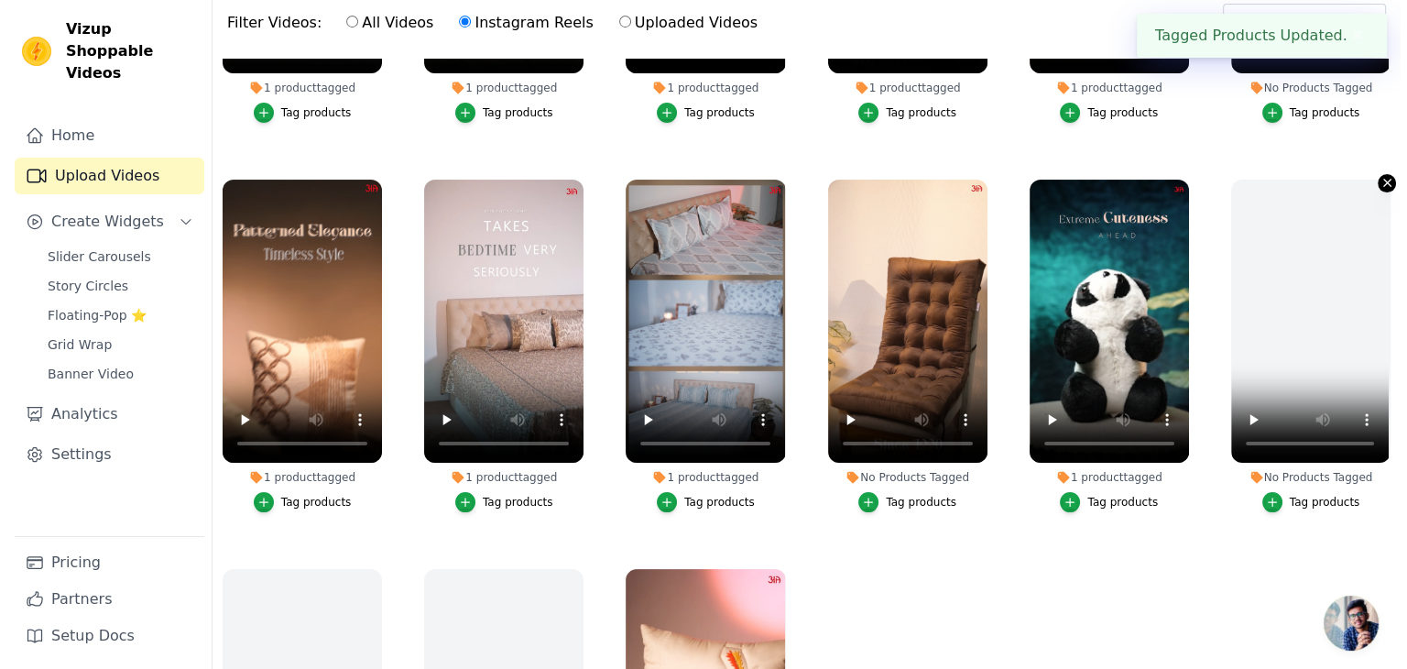
scroll to position [0, 0]
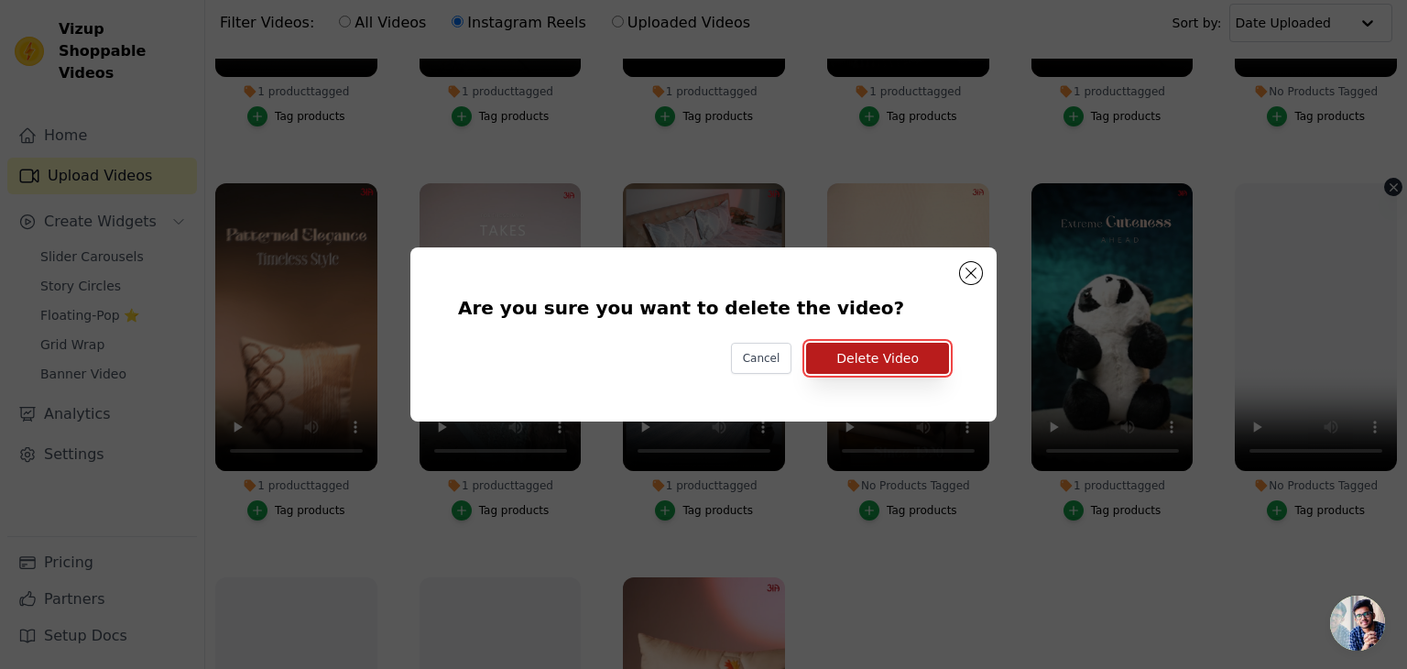
click at [917, 360] on button "Delete Video" at bounding box center [877, 358] width 143 height 31
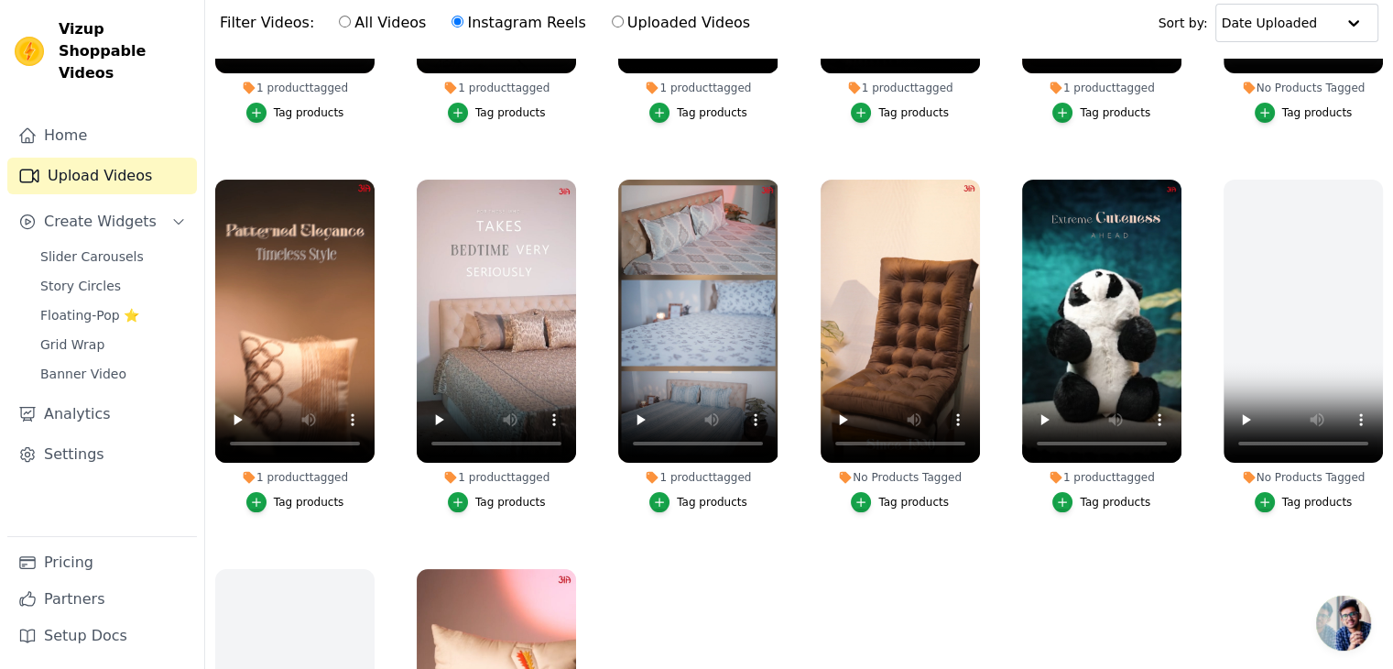
scroll to position [562, 0]
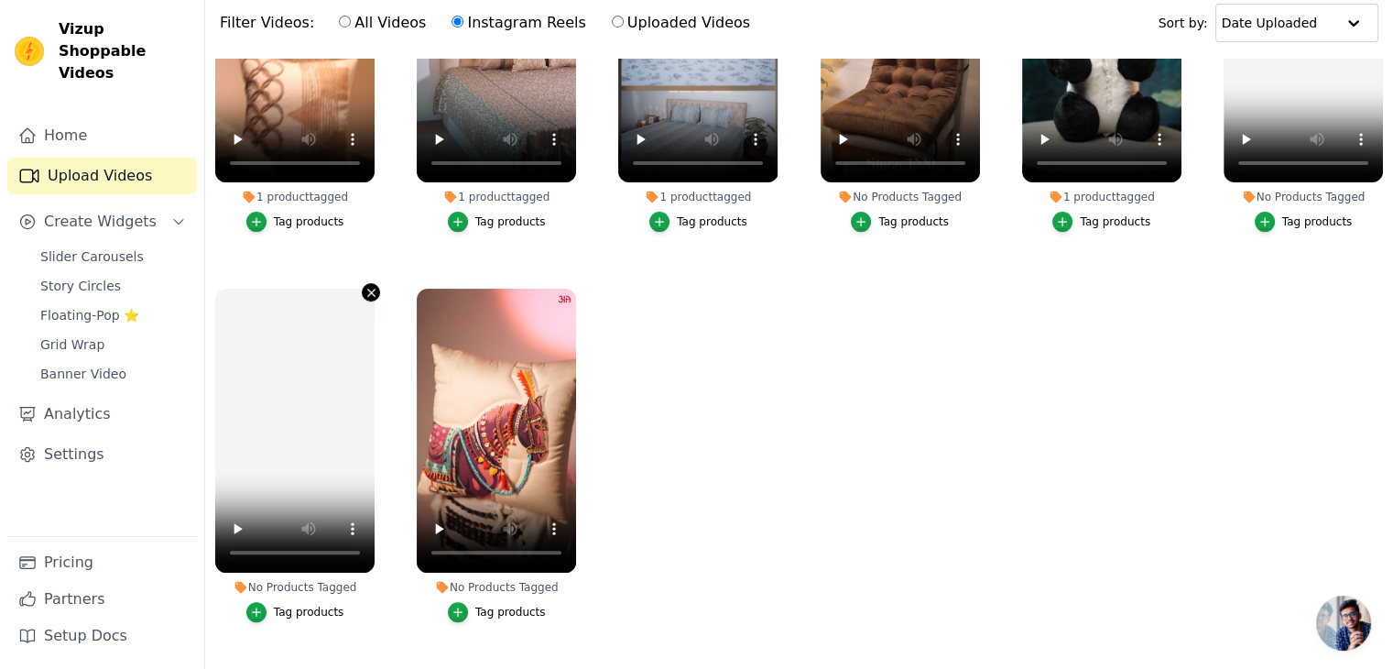
click at [366, 286] on icon "button" at bounding box center [372, 293] width 14 height 14
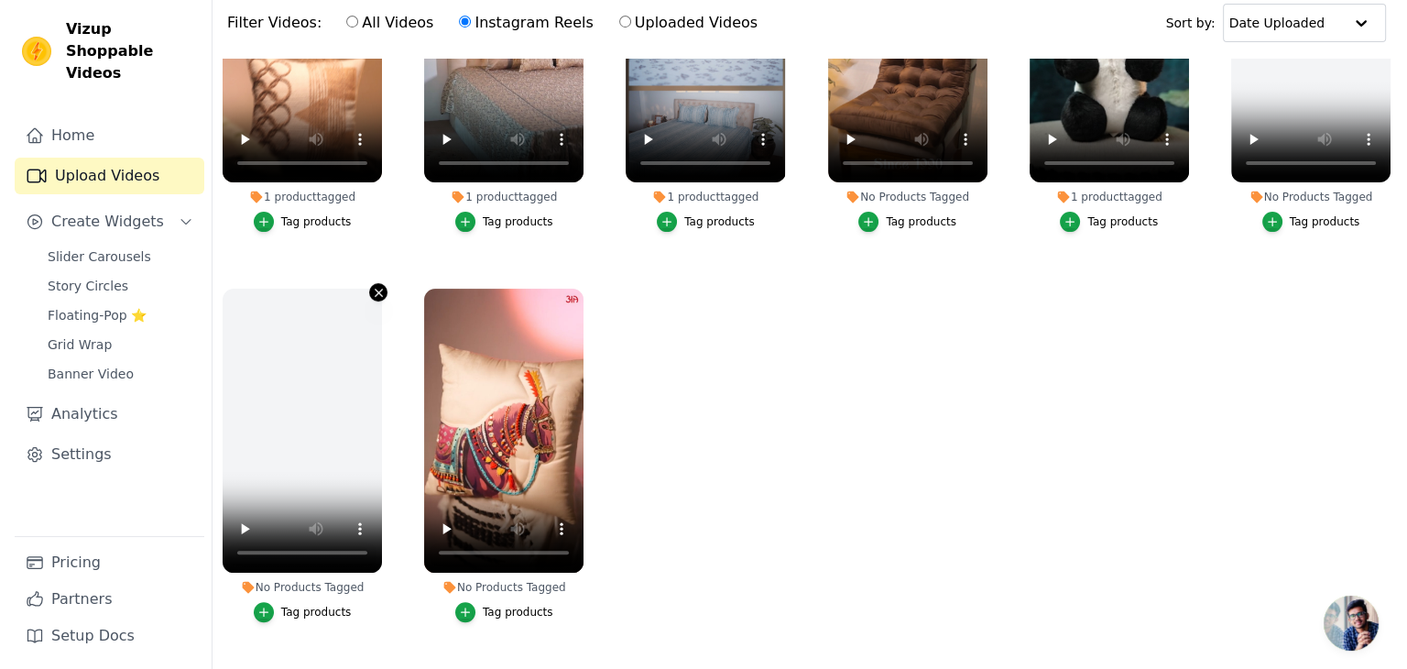
scroll to position [566, 0]
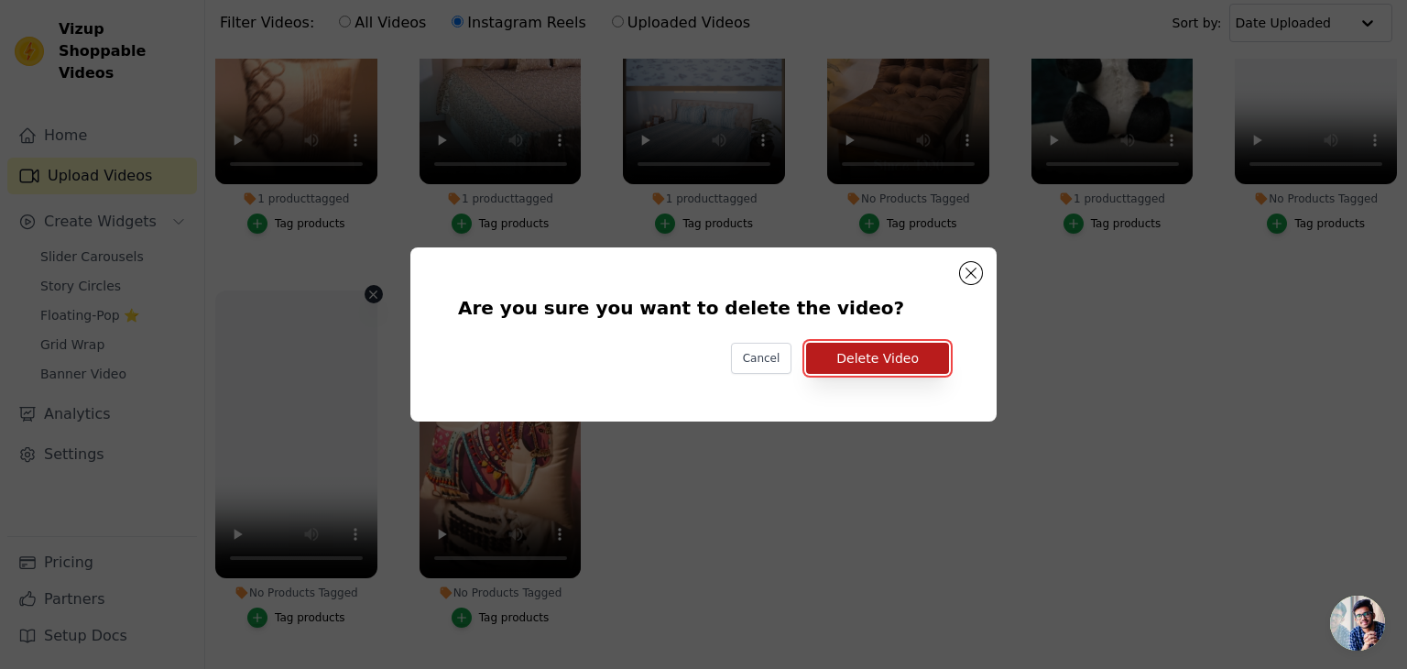
click at [915, 362] on button "Delete Video" at bounding box center [877, 358] width 143 height 31
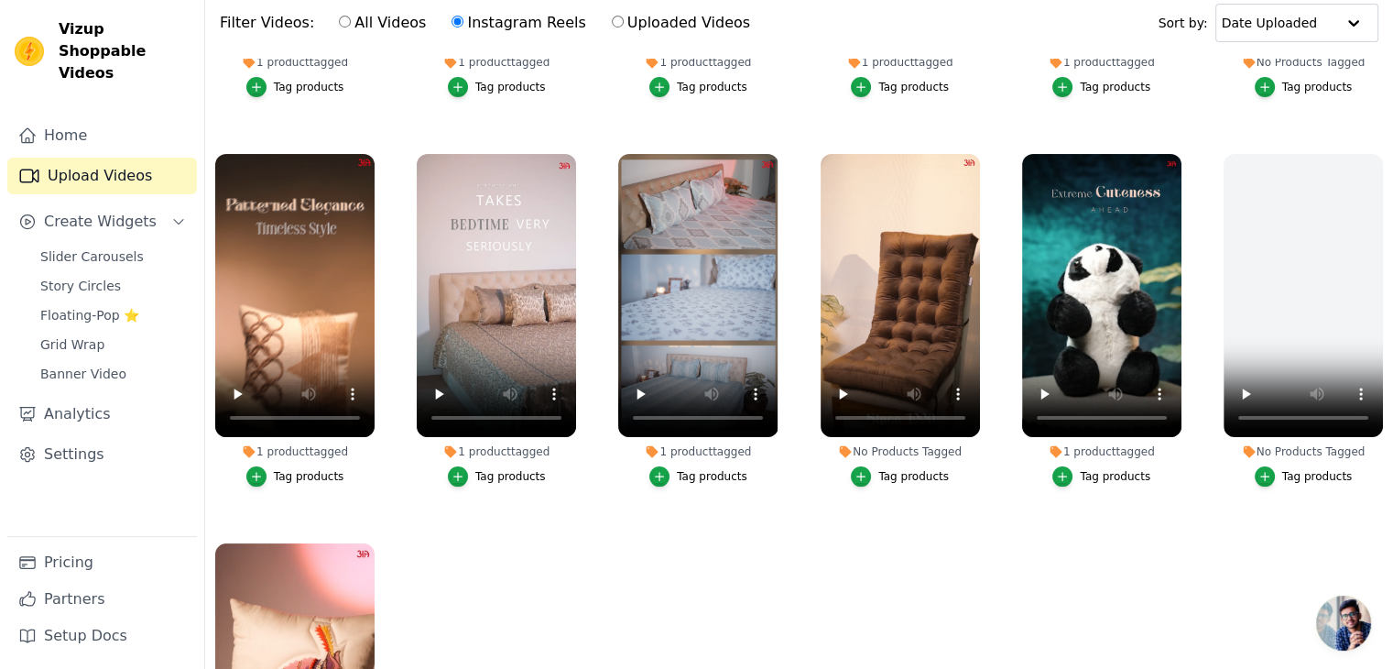
scroll to position [300, 0]
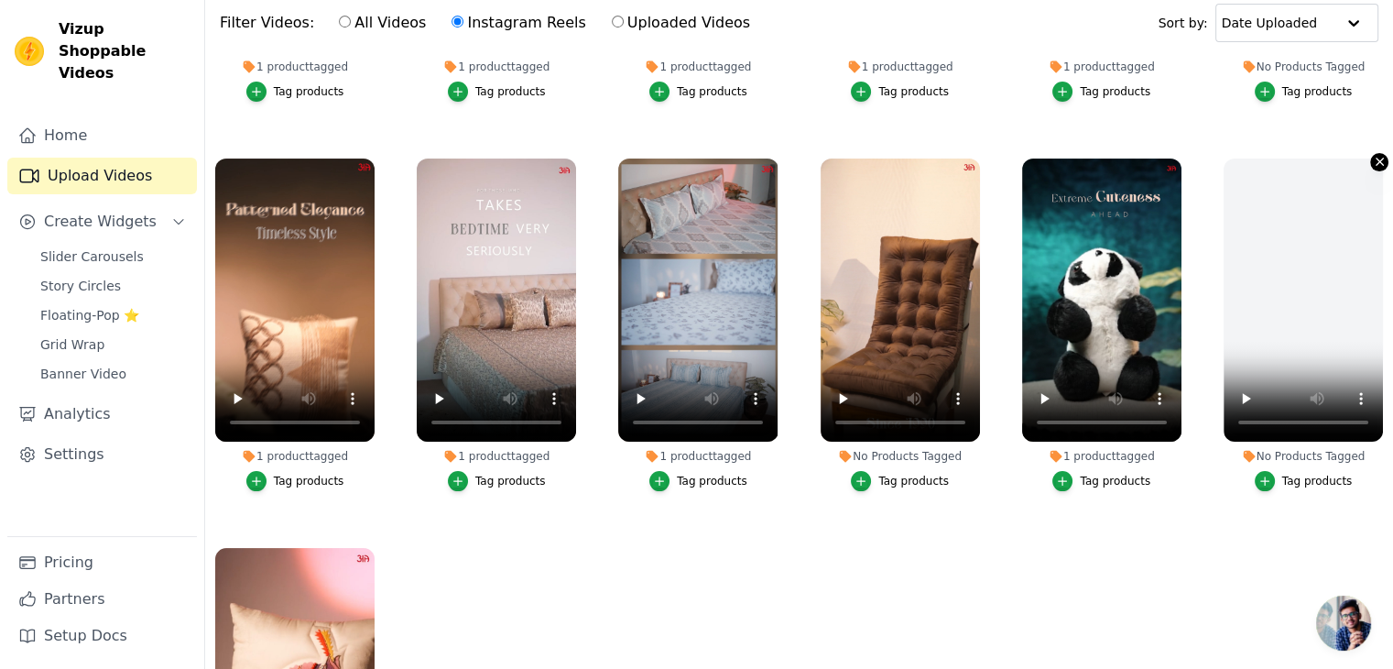
click at [1376, 158] on icon "button" at bounding box center [1379, 161] width 7 height 7
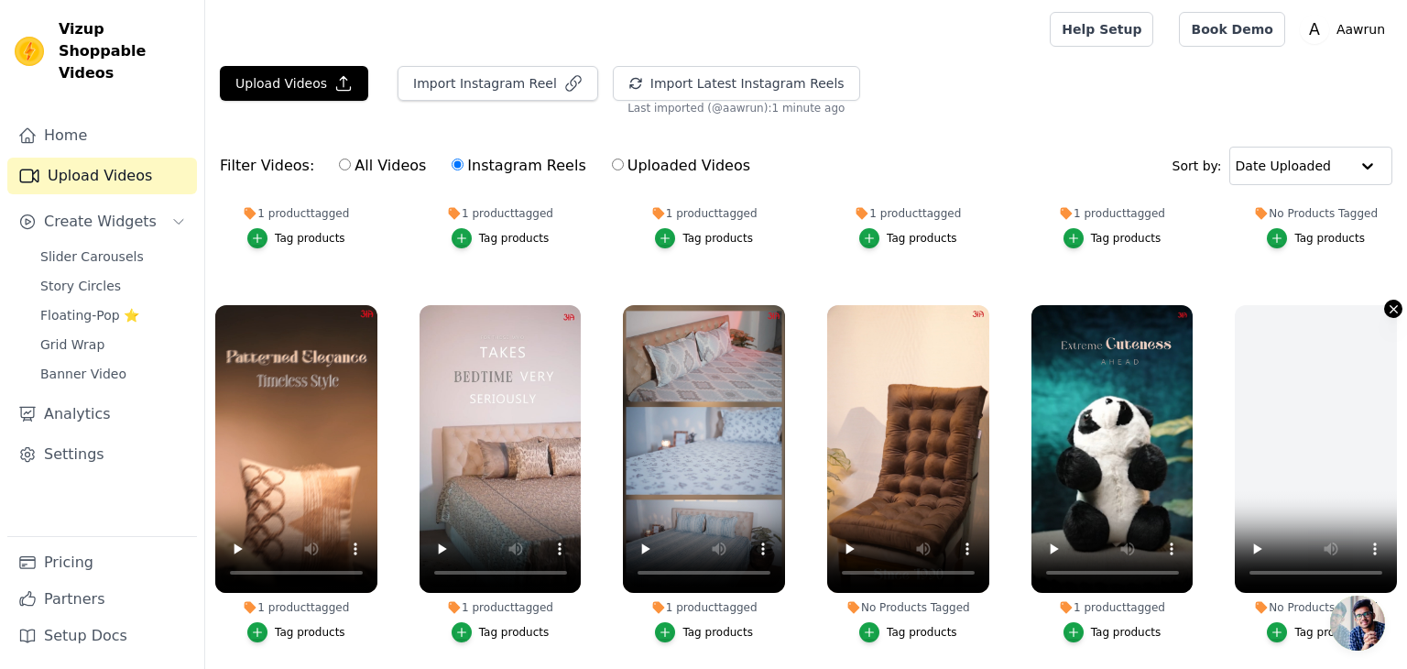
scroll to position [304, 0]
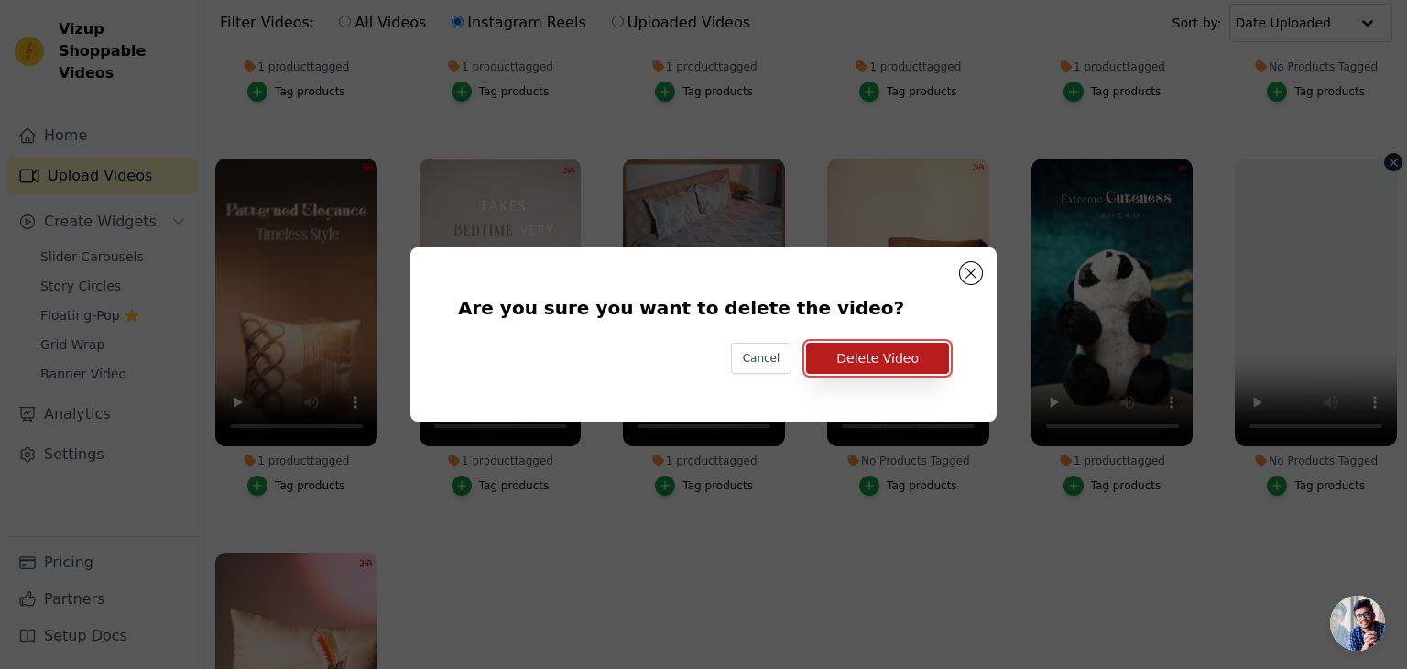
click at [898, 355] on button "Delete Video" at bounding box center [877, 358] width 143 height 31
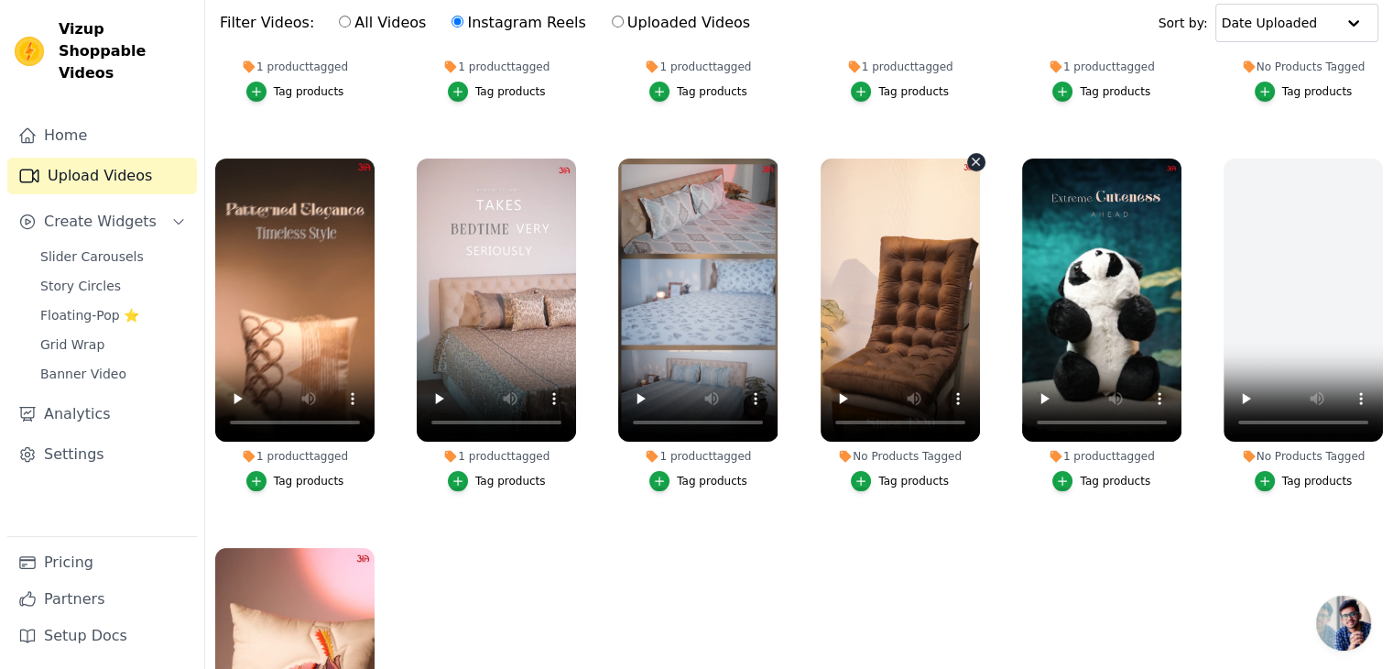
scroll to position [203, 0]
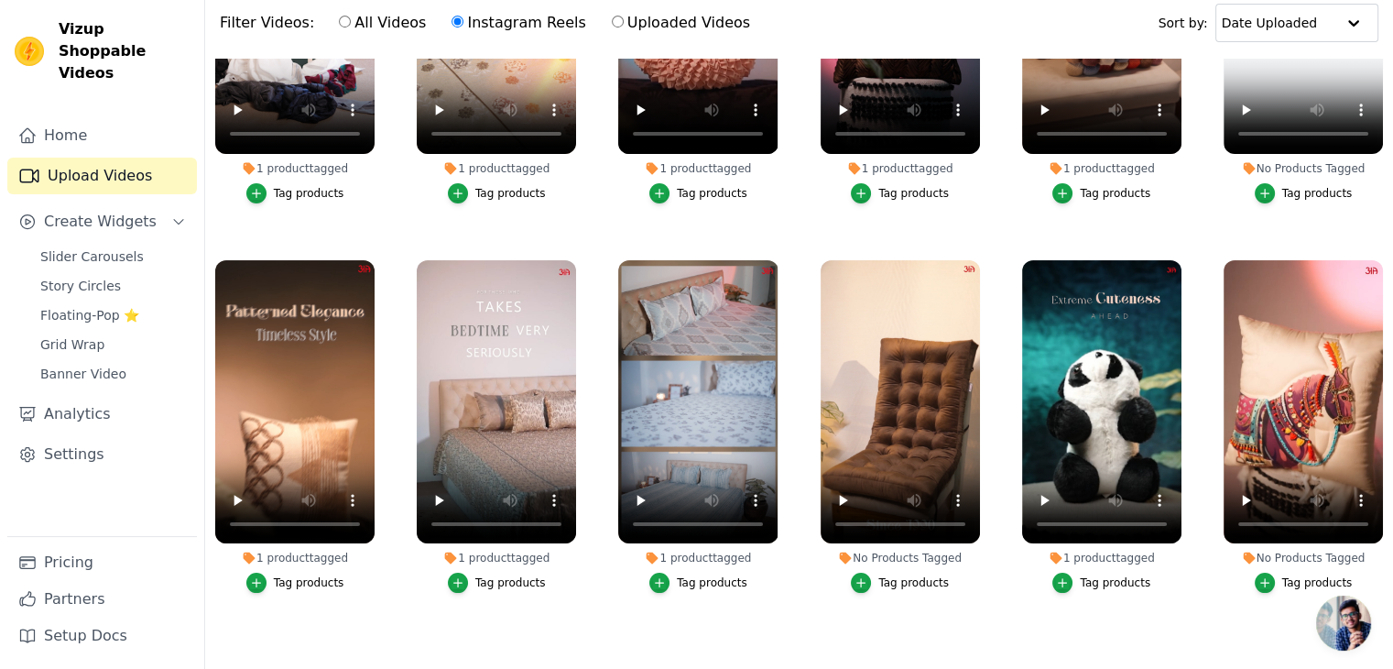
click at [1296, 575] on div "Tag products" at bounding box center [1318, 582] width 71 height 15
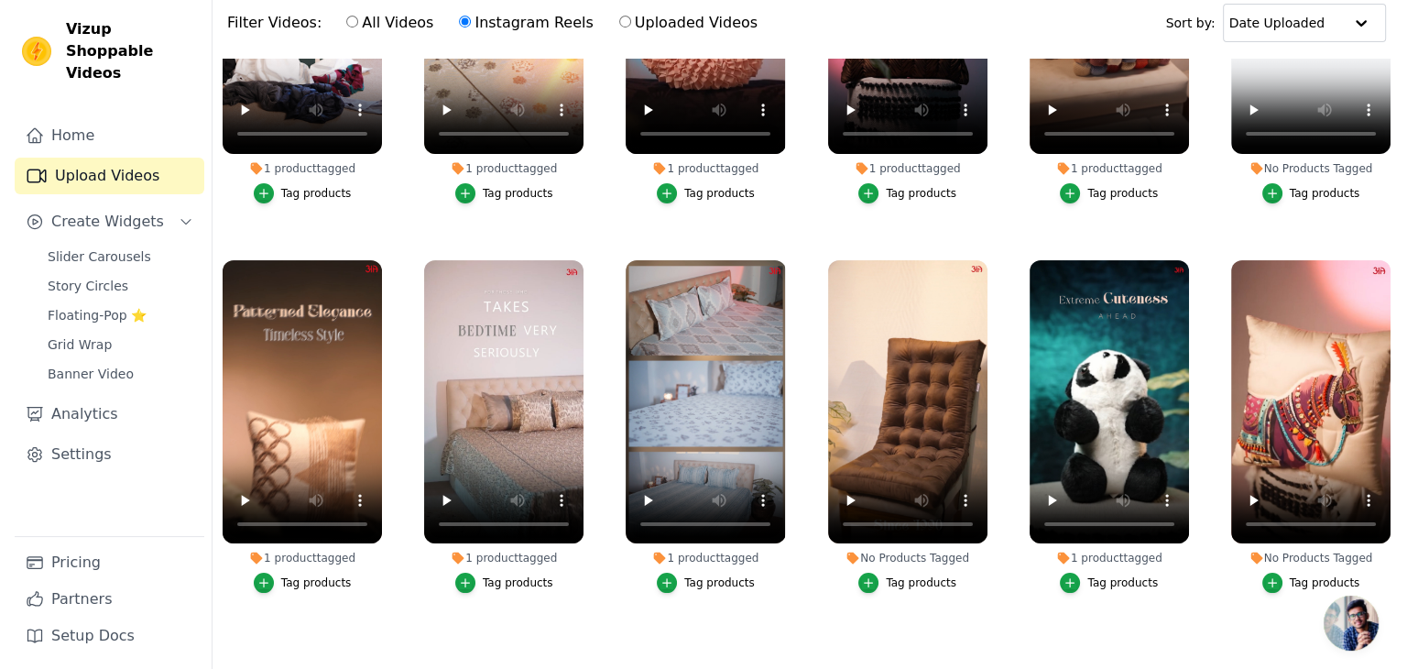
scroll to position [0, 0]
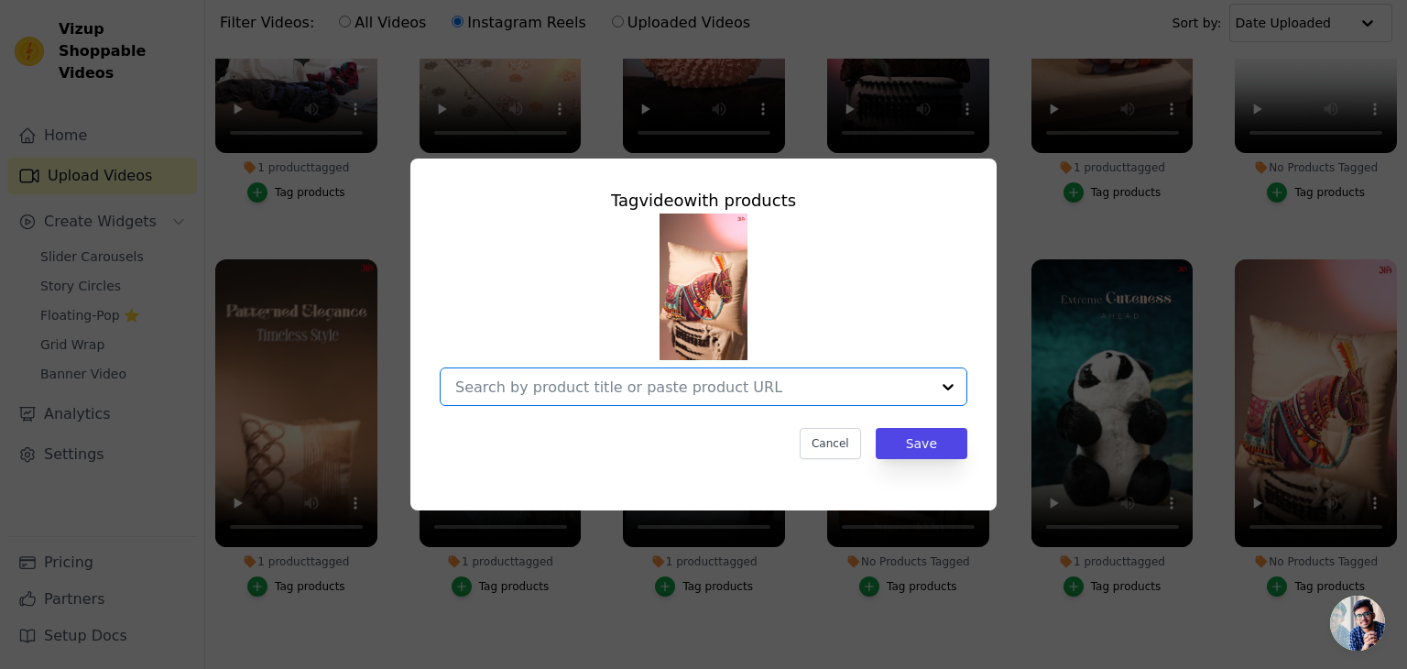
click at [656, 387] on input "No Products Tagged Tag video with products Option undefined, selected. Select i…" at bounding box center [692, 386] width 475 height 17
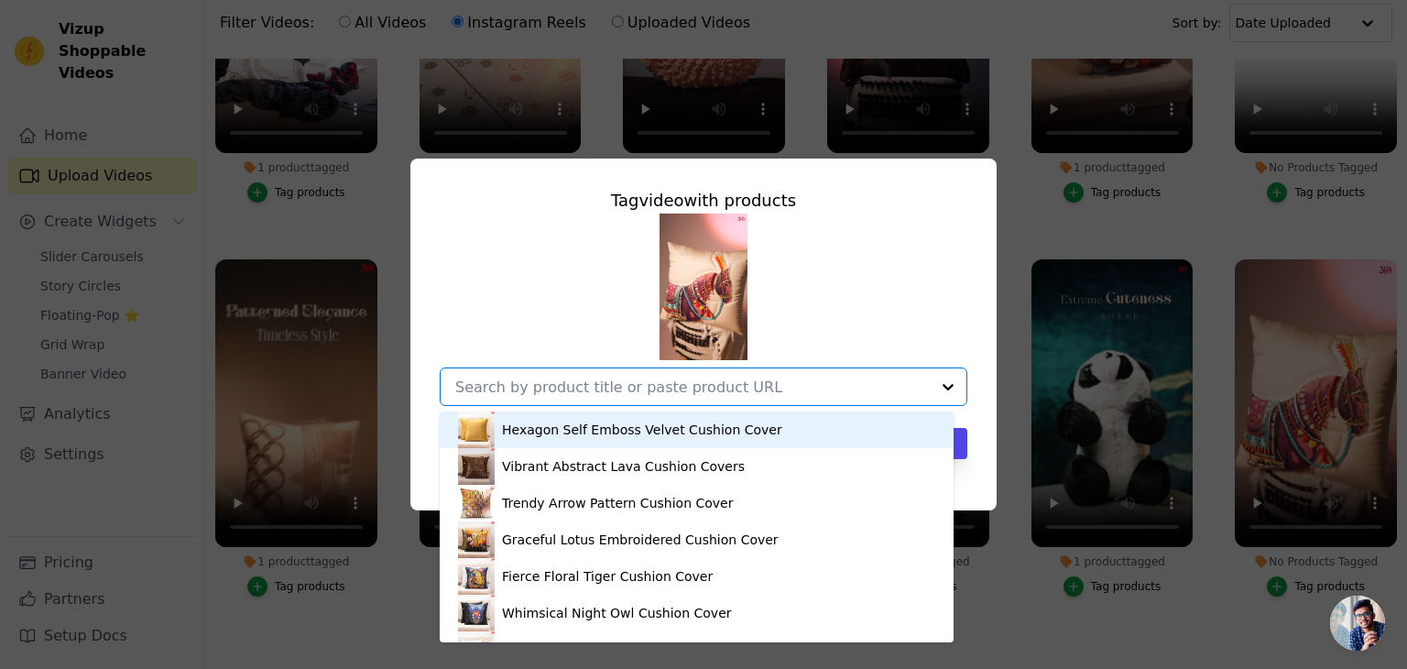
paste input "[URL][DOMAIN_NAME]"
type input "[URL][DOMAIN_NAME]"
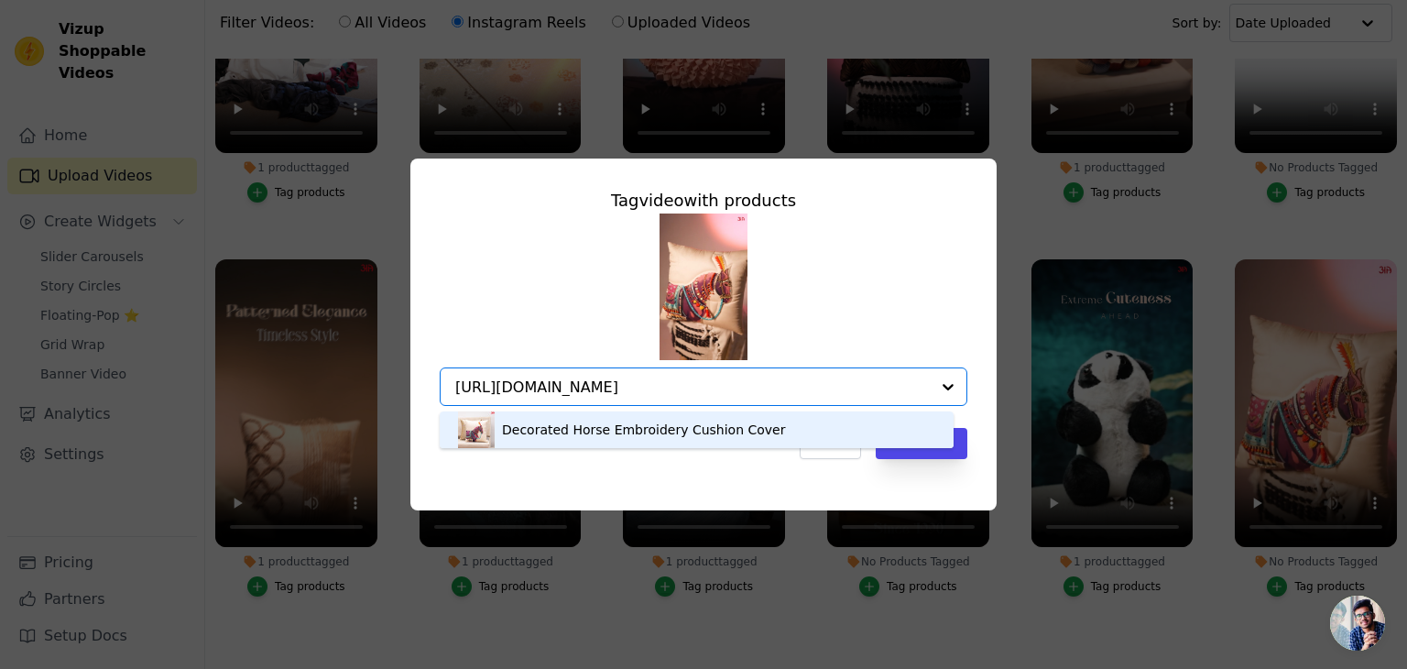
click at [557, 427] on div "Decorated Horse Embroidery Cushion Cover" at bounding box center [644, 430] width 284 height 18
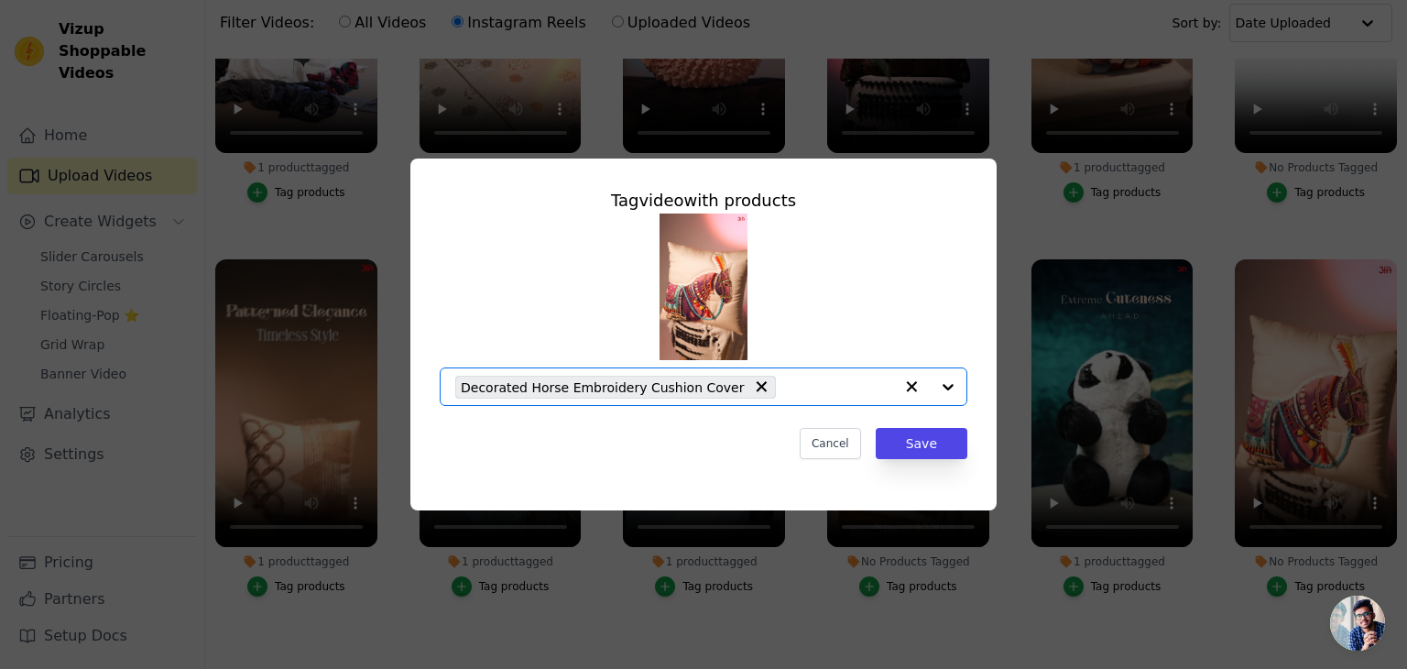
scroll to position [0, 0]
click at [937, 451] on button "Save" at bounding box center [922, 443] width 92 height 31
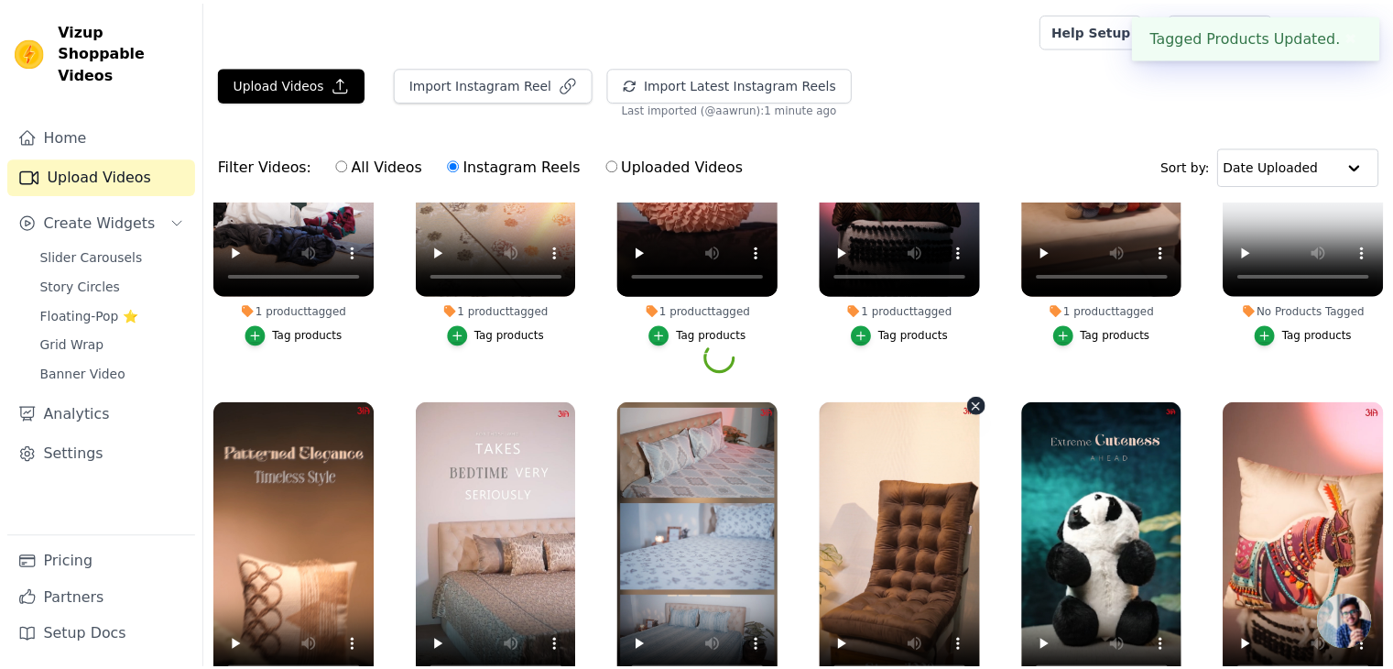
scroll to position [143, 0]
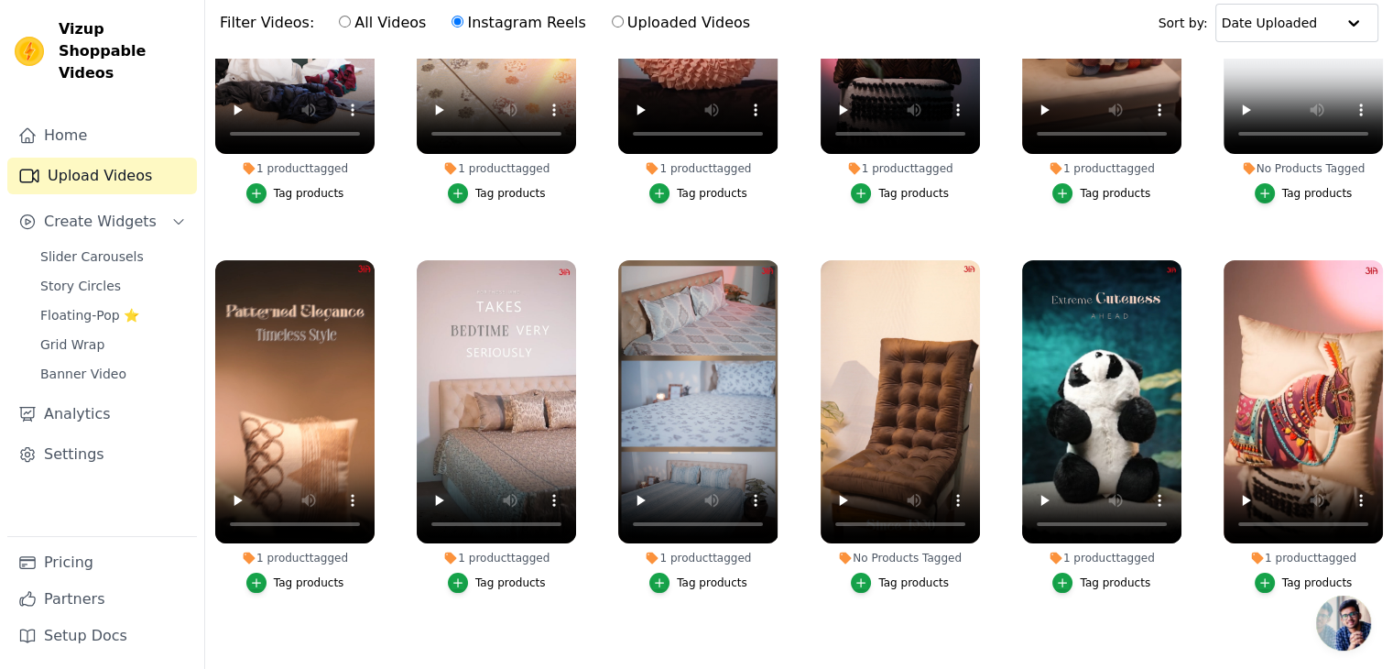
click at [896, 575] on div "Tag products" at bounding box center [914, 582] width 71 height 15
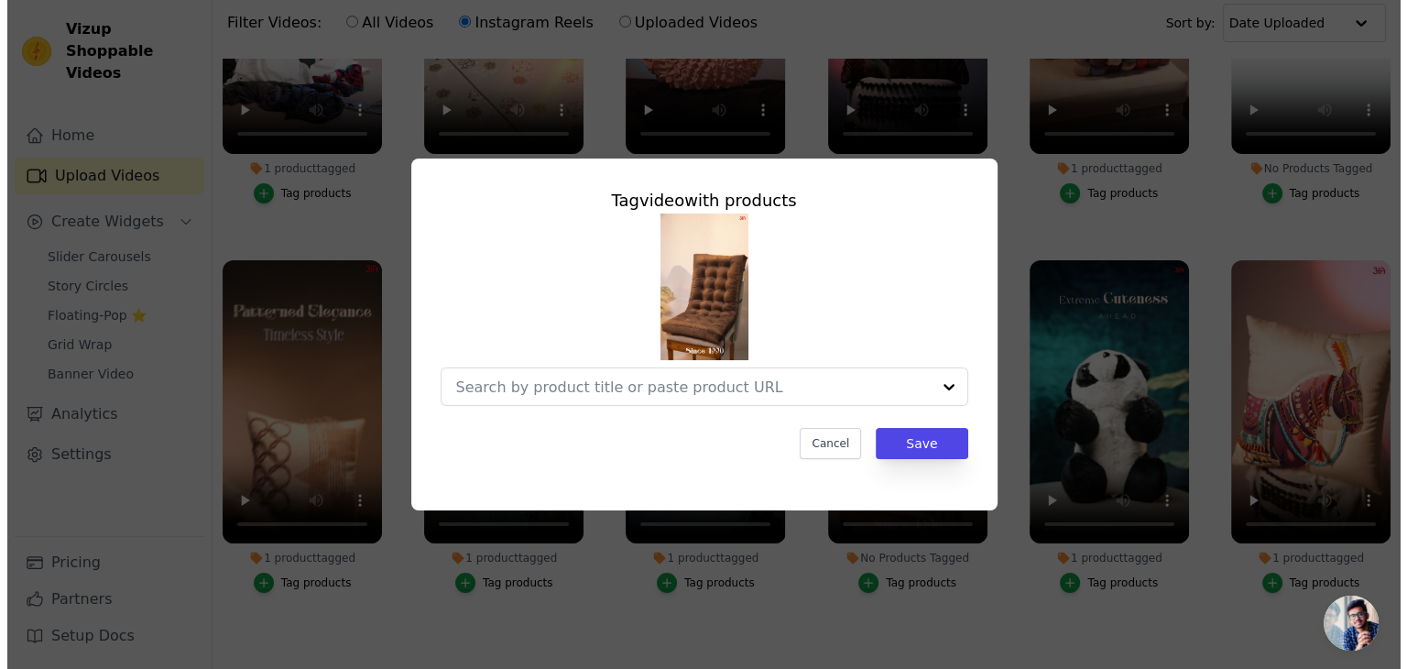
scroll to position [0, 0]
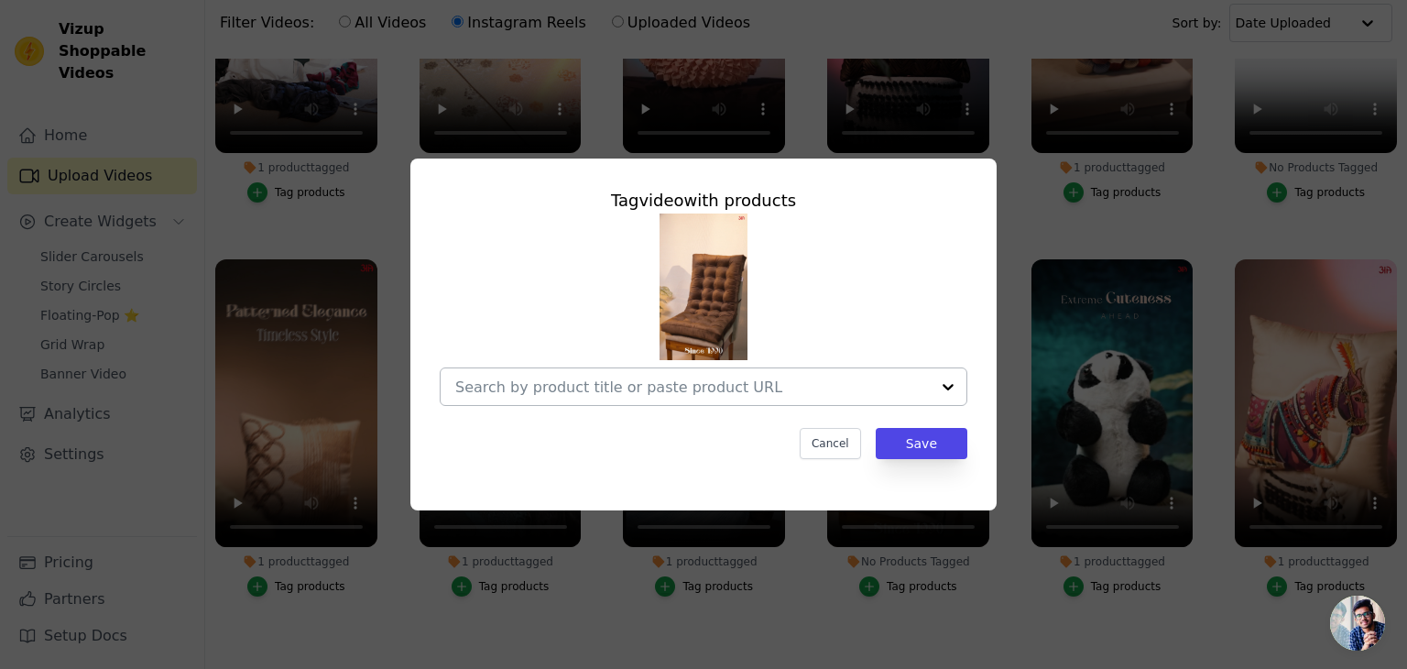
click at [698, 399] on div at bounding box center [692, 386] width 475 height 37
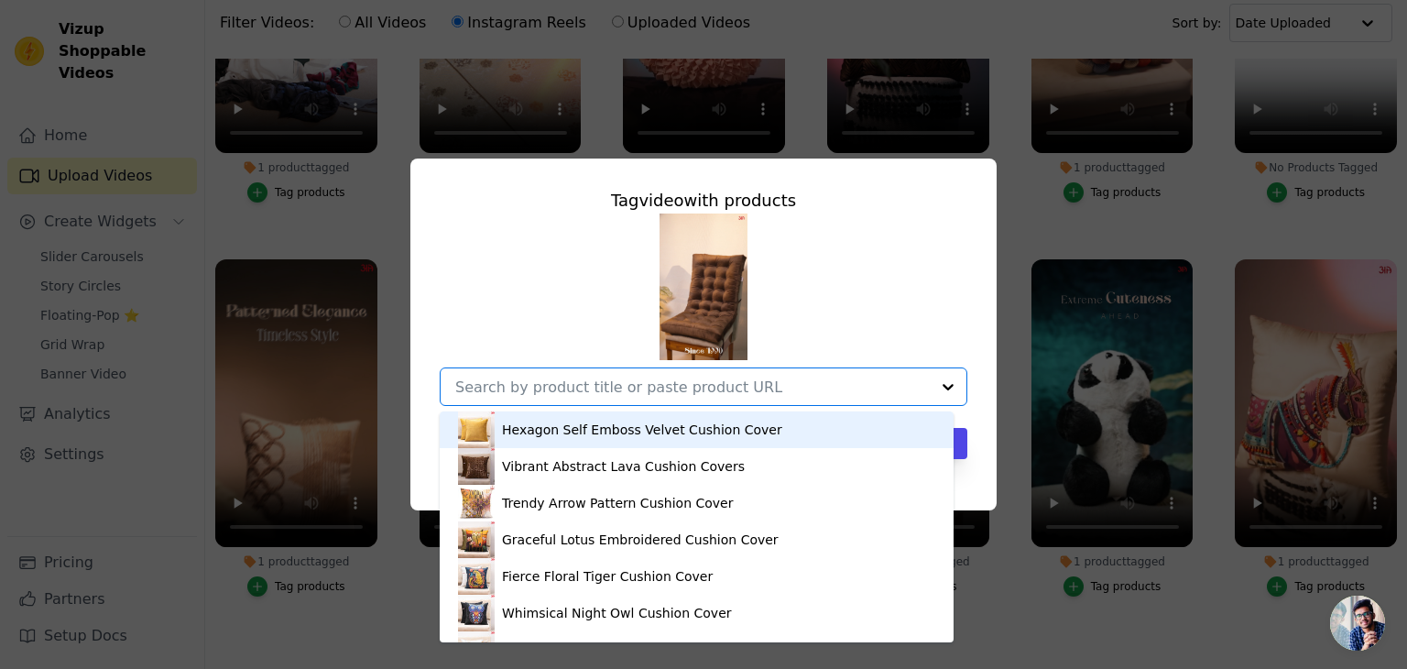
paste input "[URL][DOMAIN_NAME]"
type input "[URL][DOMAIN_NAME]"
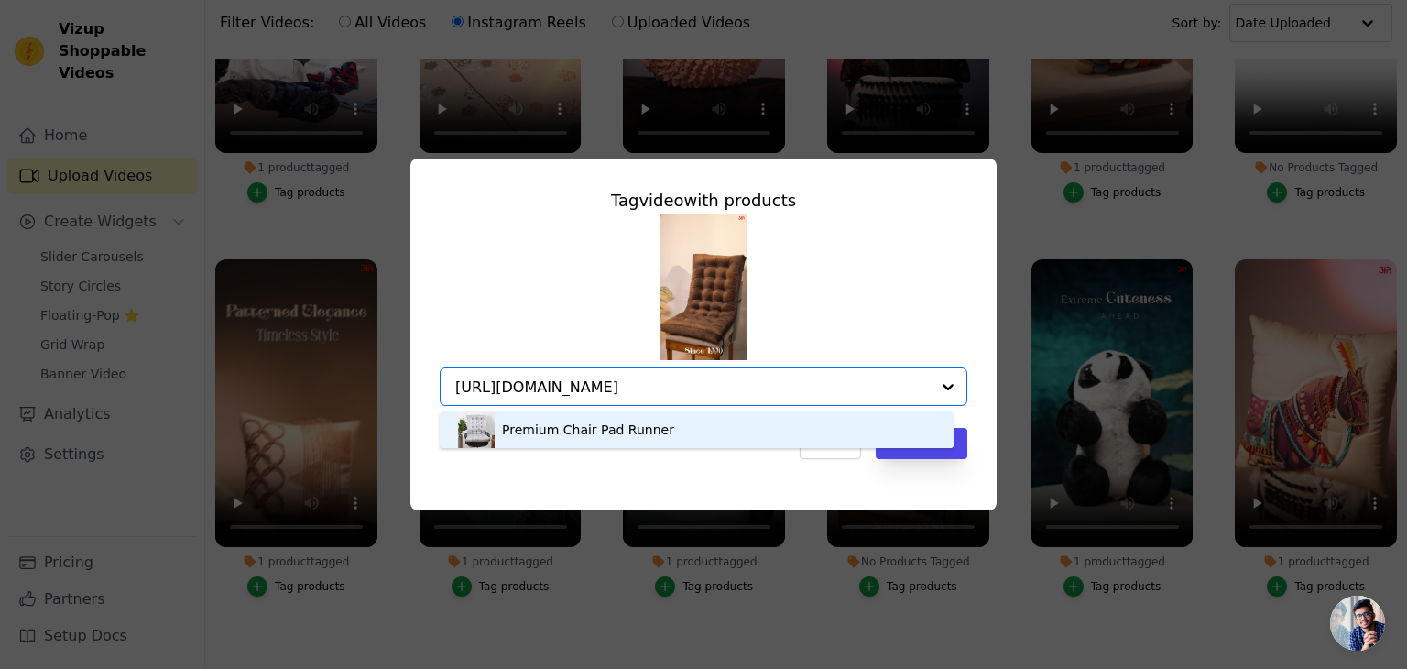
click at [692, 422] on div "Premium Chair Pad Runner" at bounding box center [696, 429] width 477 height 37
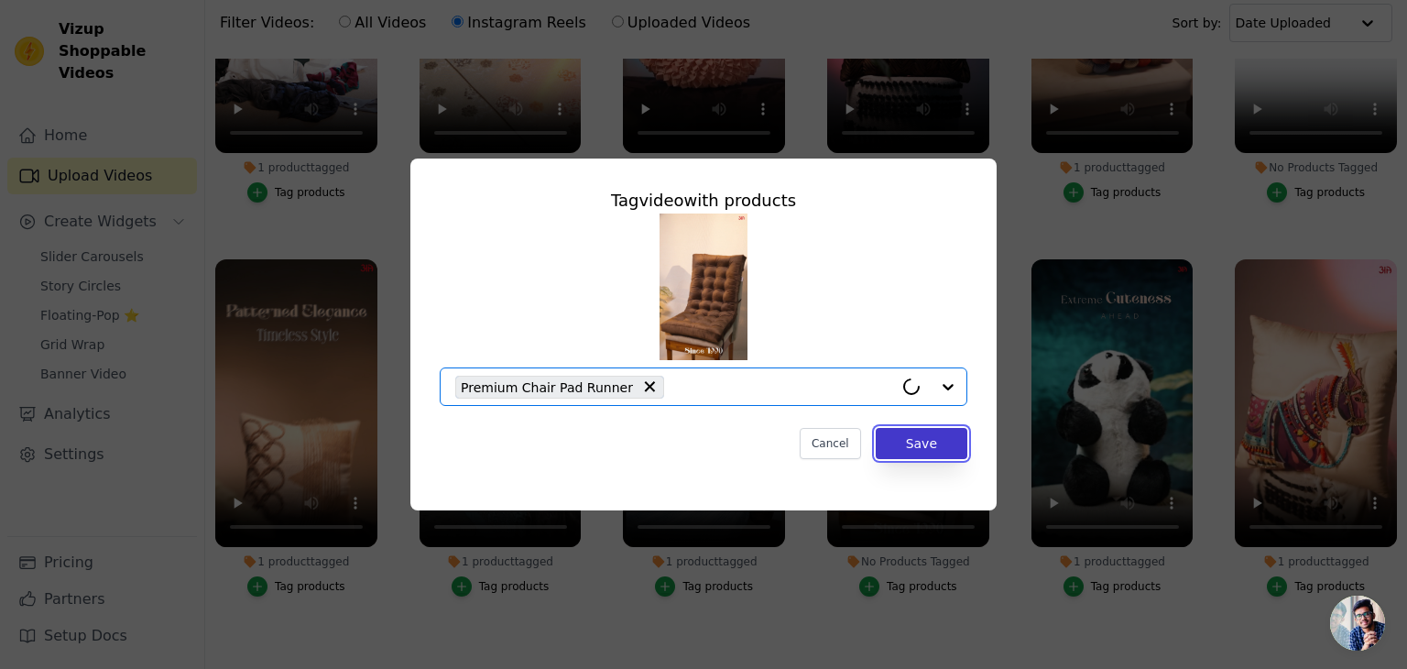
click at [911, 430] on button "Save" at bounding box center [922, 443] width 92 height 31
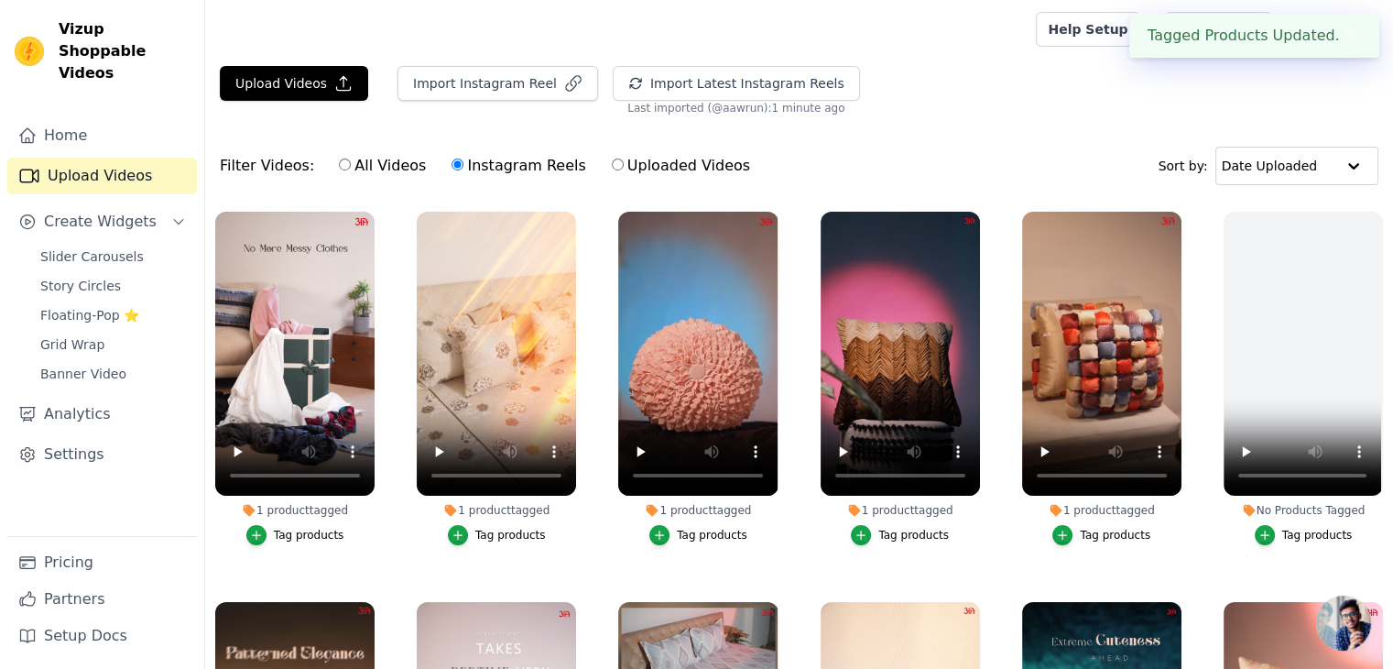
click at [978, 103] on div "Upload Videos Import Instagram Reel Import Latest Instagram Reels Import Latest…" at bounding box center [799, 90] width 1188 height 49
click at [1340, 27] on button "✖" at bounding box center [1350, 36] width 21 height 22
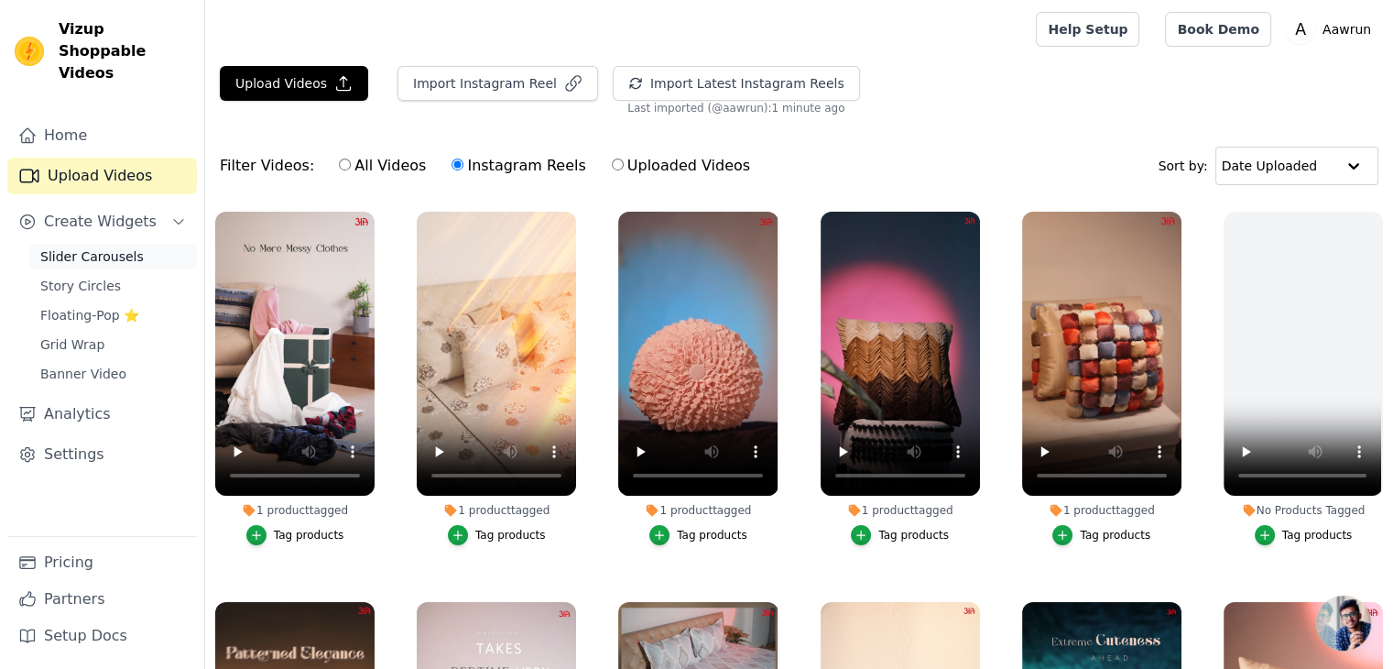
click at [93, 246] on link "Slider Carousels" at bounding box center [113, 257] width 168 height 26
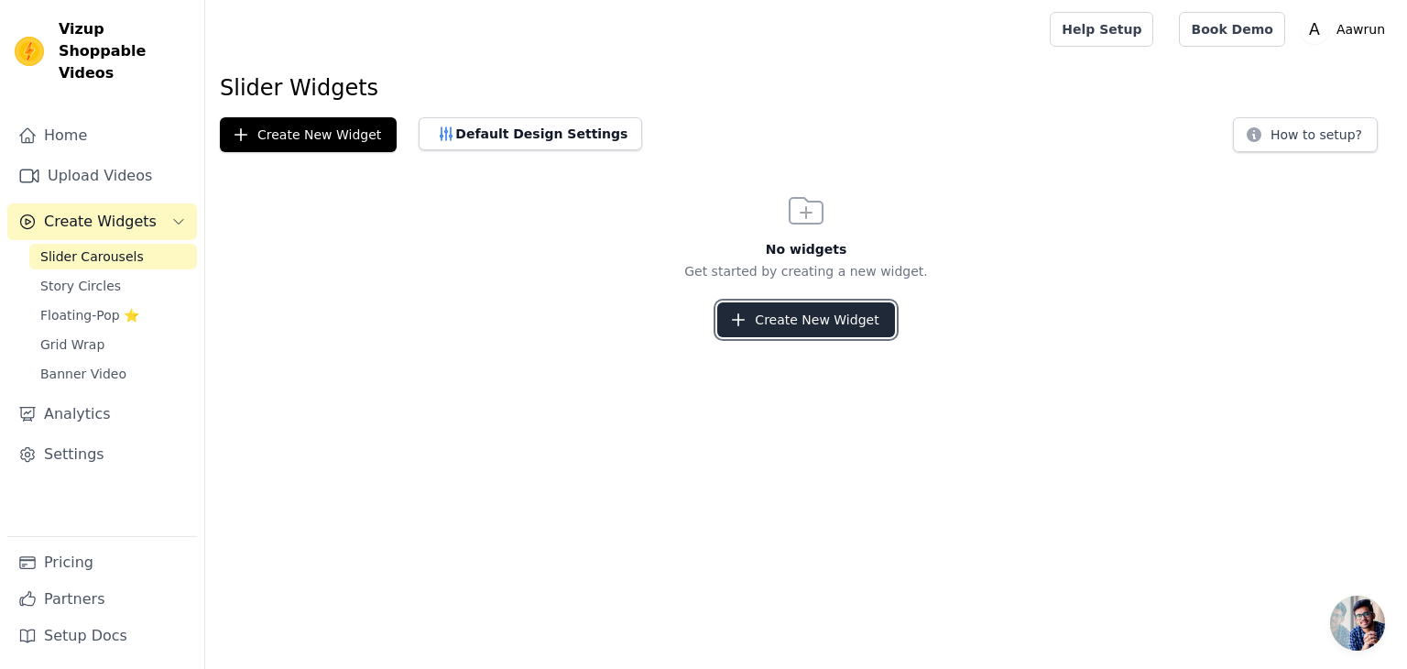
click at [783, 314] on button "Create New Widget" at bounding box center [805, 319] width 177 height 35
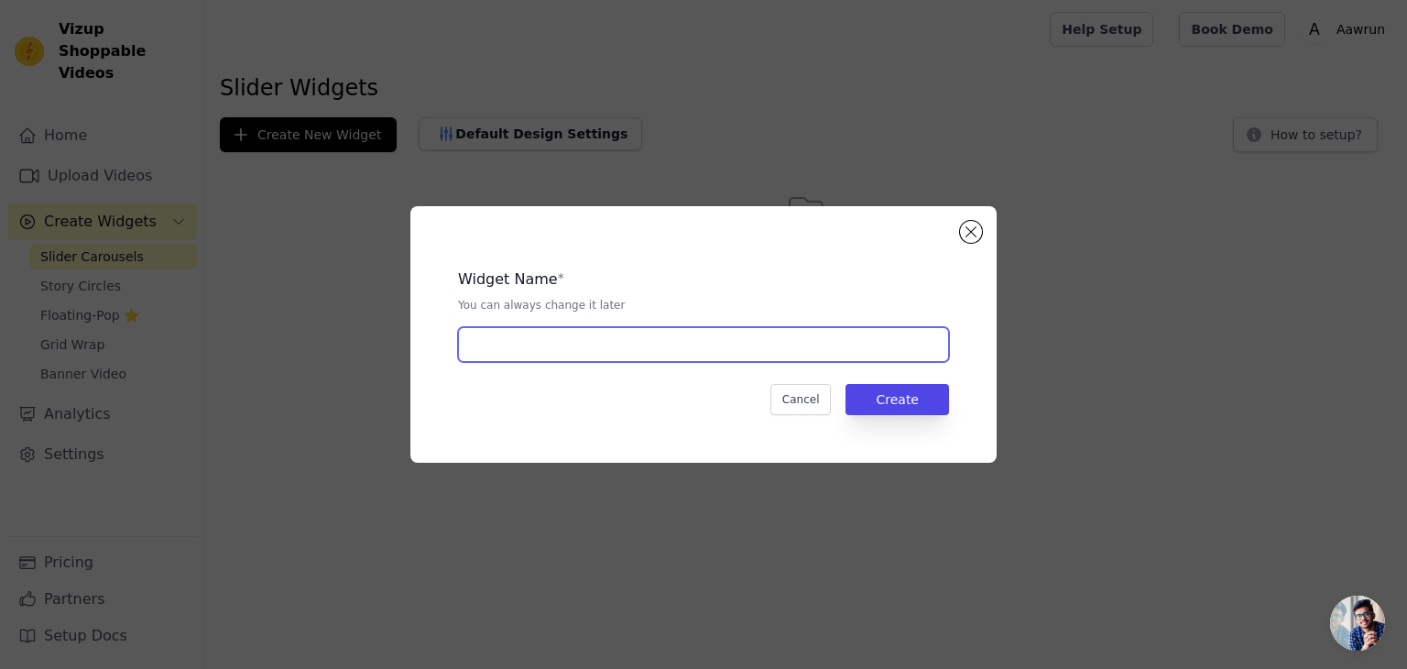
click at [643, 356] on input "text" at bounding box center [703, 344] width 491 height 35
type input "Homepage slider"
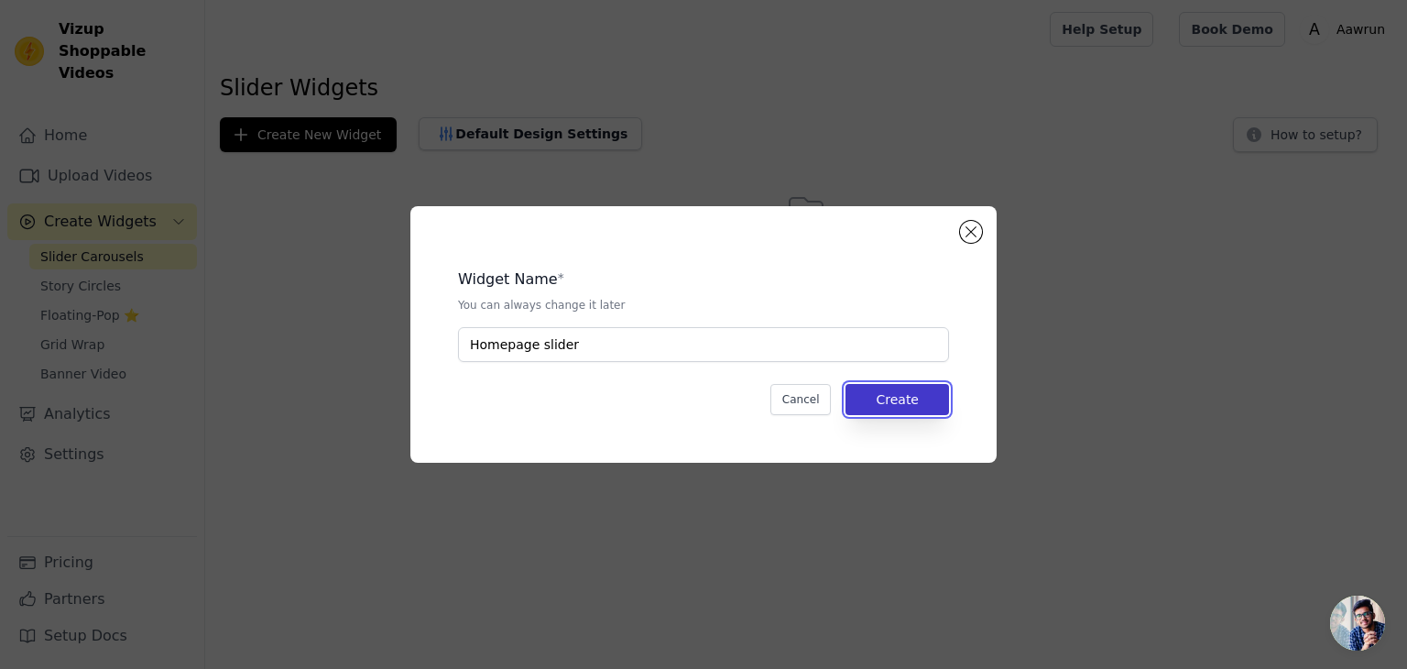
click at [915, 401] on button "Create" at bounding box center [898, 399] width 104 height 31
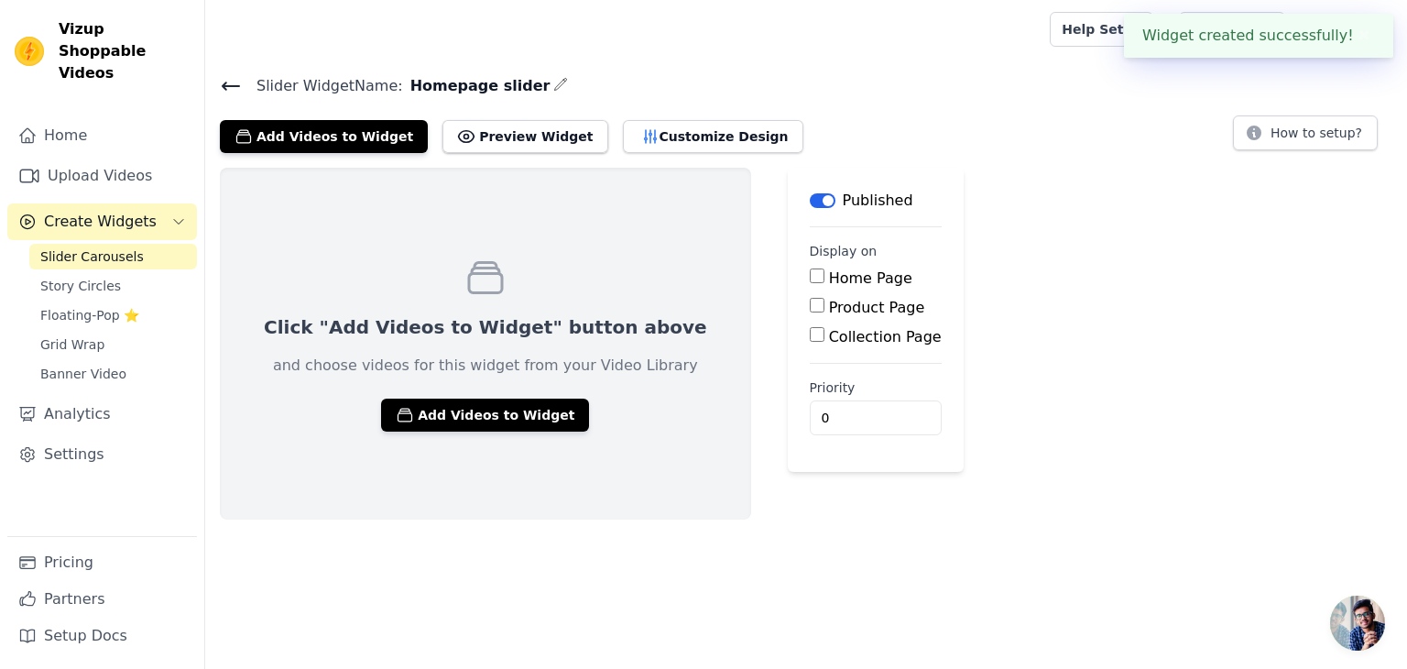
click at [810, 278] on input "Home Page" at bounding box center [817, 275] width 15 height 15
checkbox input "true"
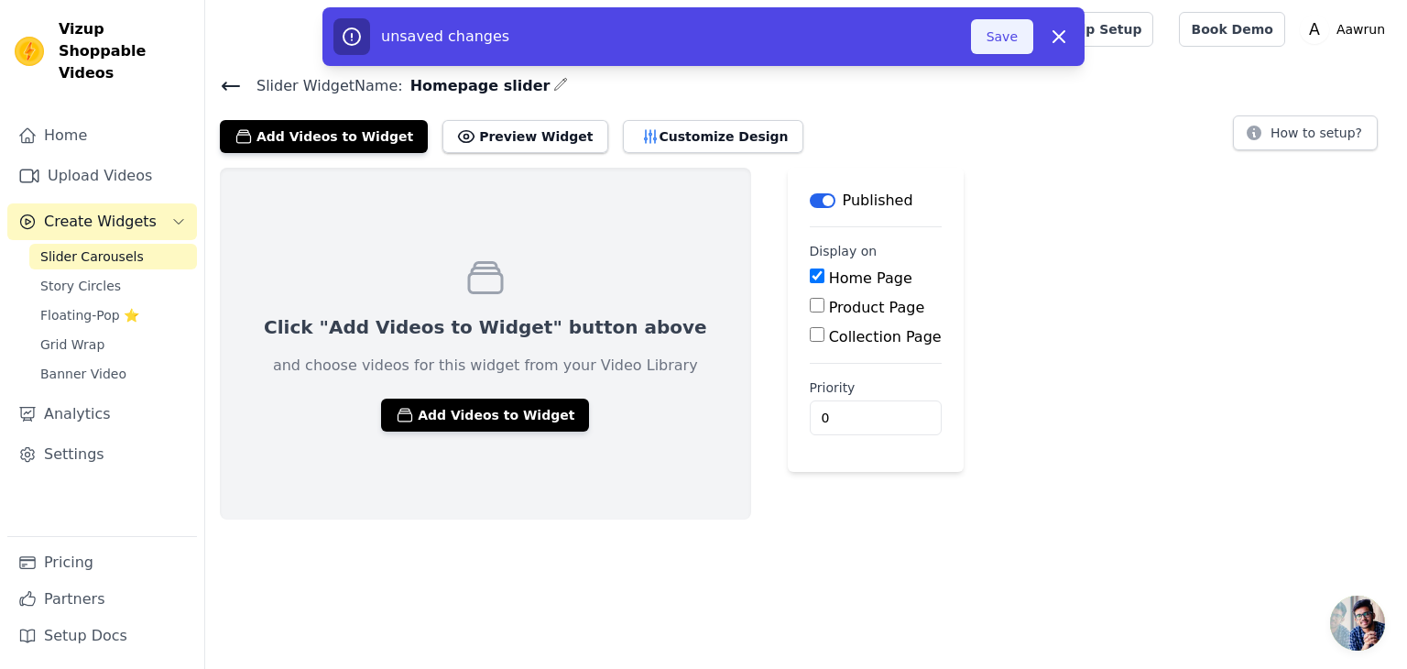
click at [997, 27] on button "Save" at bounding box center [1002, 36] width 62 height 35
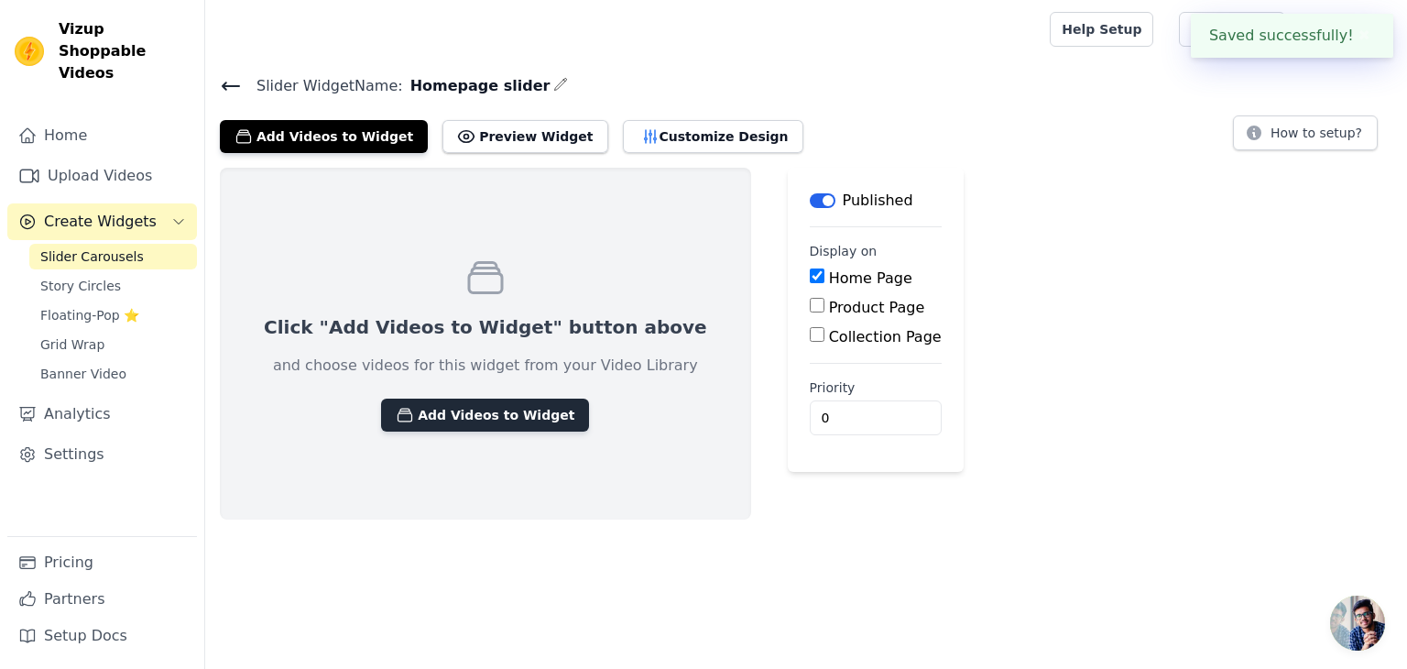
click at [473, 411] on button "Add Videos to Widget" at bounding box center [485, 415] width 208 height 33
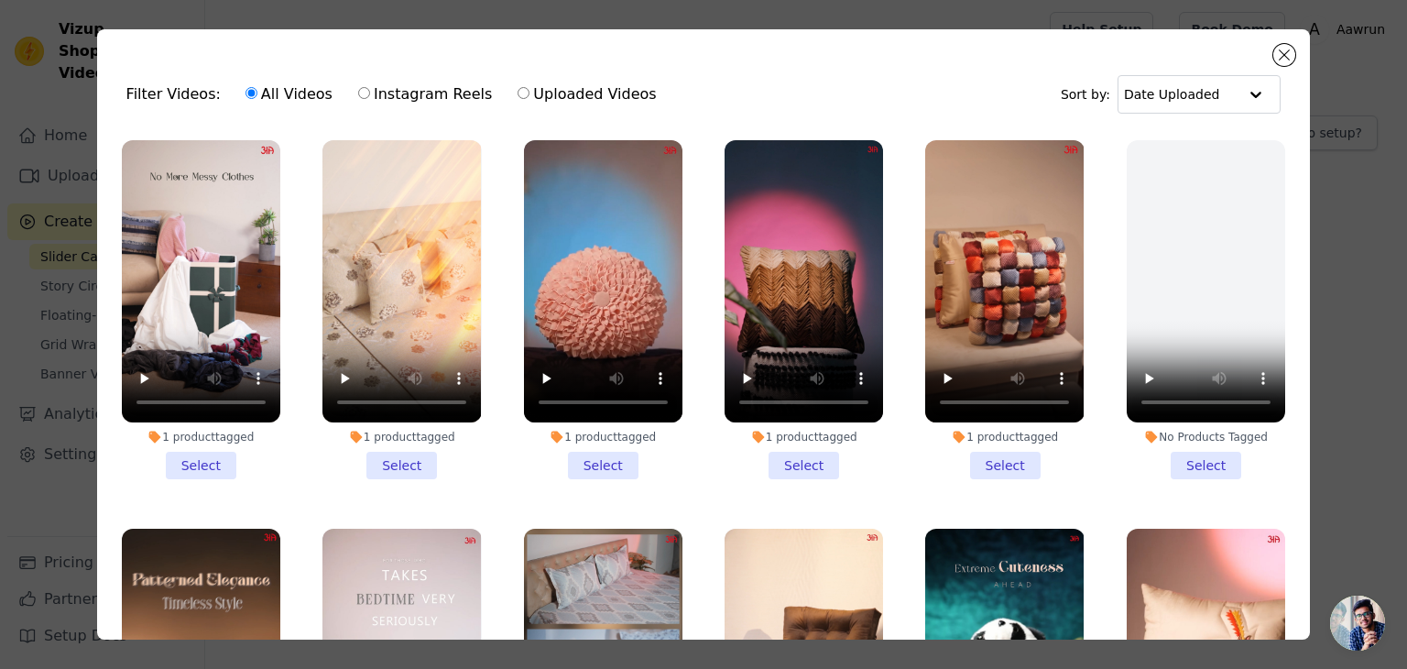
click at [196, 453] on li "1 product tagged Select" at bounding box center [201, 309] width 158 height 339
click at [0, 0] on input "1 product tagged Select" at bounding box center [0, 0] width 0 height 0
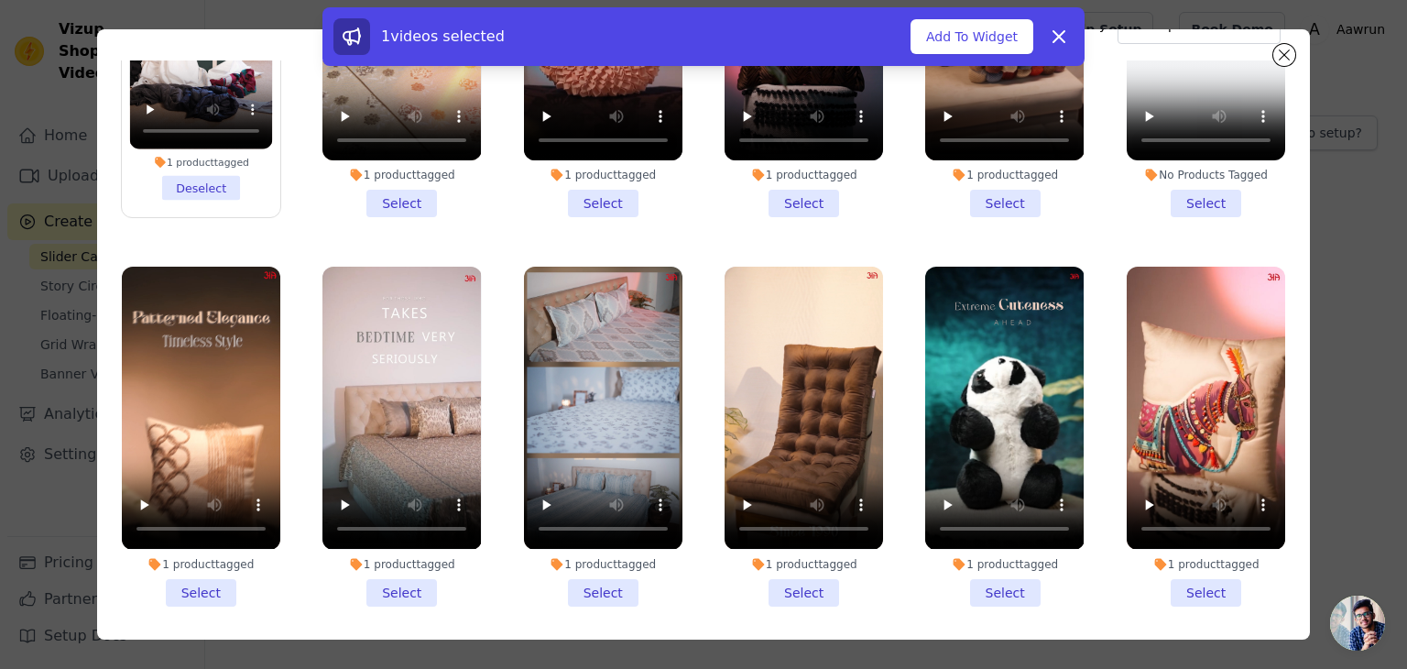
scroll to position [73, 0]
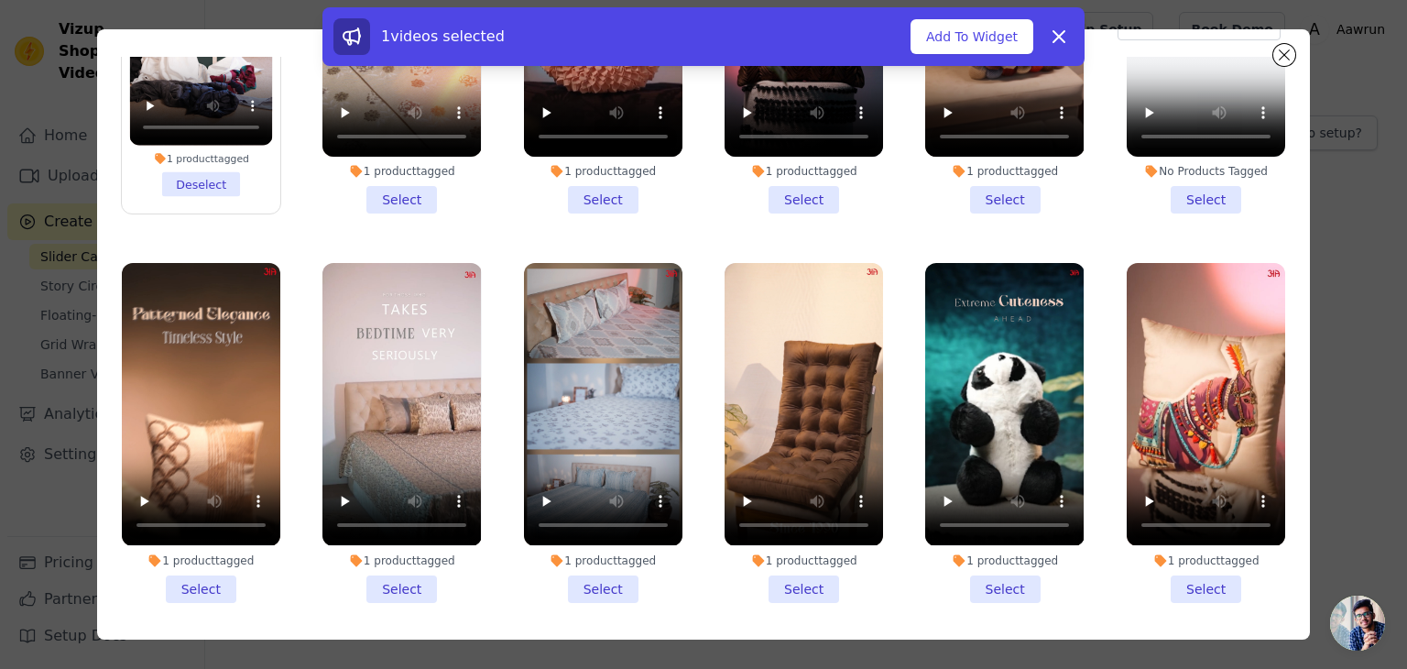
click at [1180, 573] on li "1 product tagged Select" at bounding box center [1206, 432] width 158 height 339
click at [0, 0] on input "1 product tagged Select" at bounding box center [0, 0] width 0 height 0
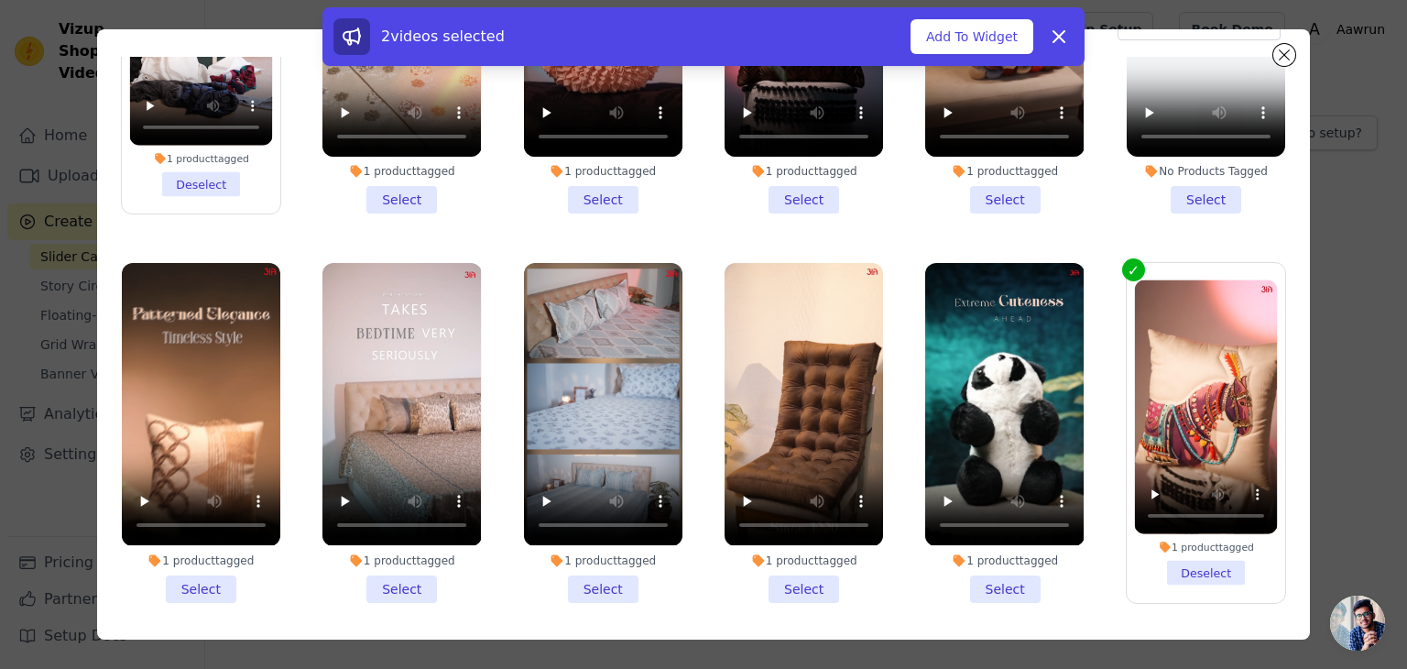
click at [989, 575] on li "1 product tagged Select" at bounding box center [1004, 432] width 158 height 339
click at [0, 0] on input "1 product tagged Select" at bounding box center [0, 0] width 0 height 0
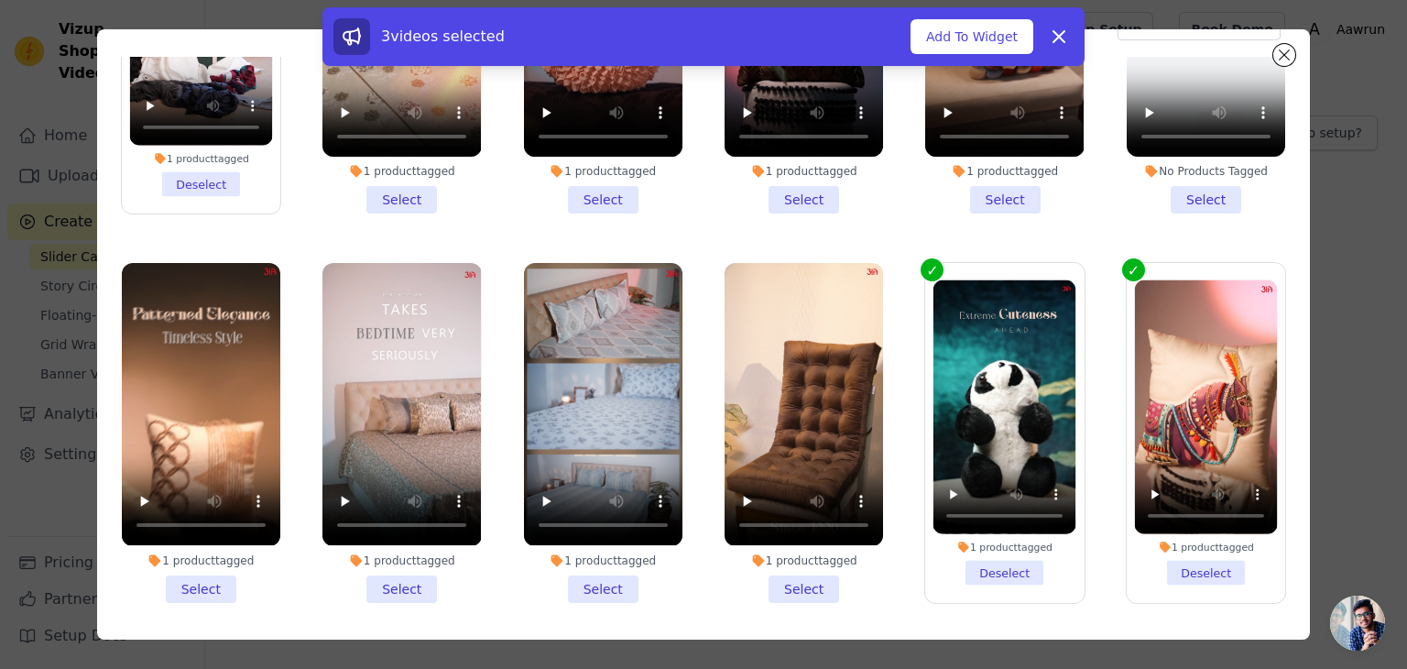
click at [790, 581] on li "1 product tagged Select" at bounding box center [804, 432] width 158 height 339
click at [0, 0] on input "1 product tagged Select" at bounding box center [0, 0] width 0 height 0
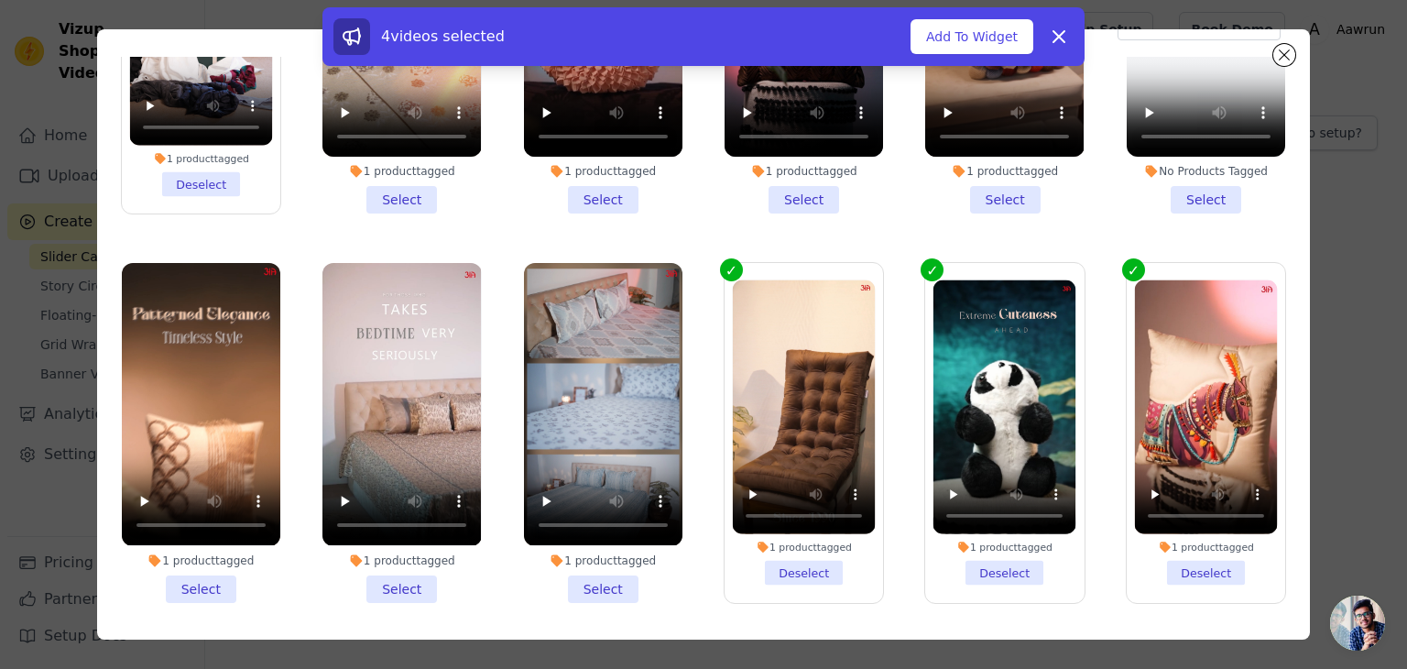
click at [594, 566] on li "1 product tagged Select" at bounding box center [603, 432] width 158 height 339
click at [0, 0] on input "1 product tagged Select" at bounding box center [0, 0] width 0 height 0
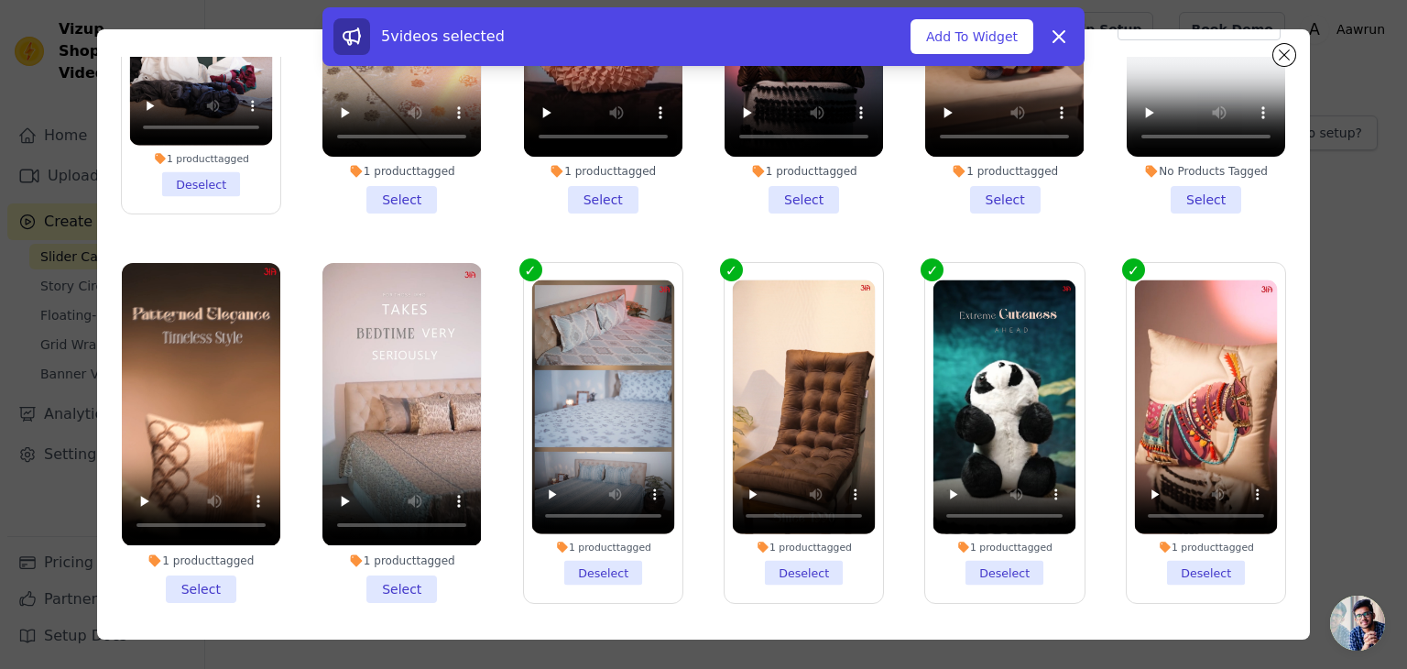
click at [203, 575] on li "1 product tagged Select" at bounding box center [201, 432] width 158 height 339
click at [0, 0] on input "1 product tagged Select" at bounding box center [0, 0] width 0 height 0
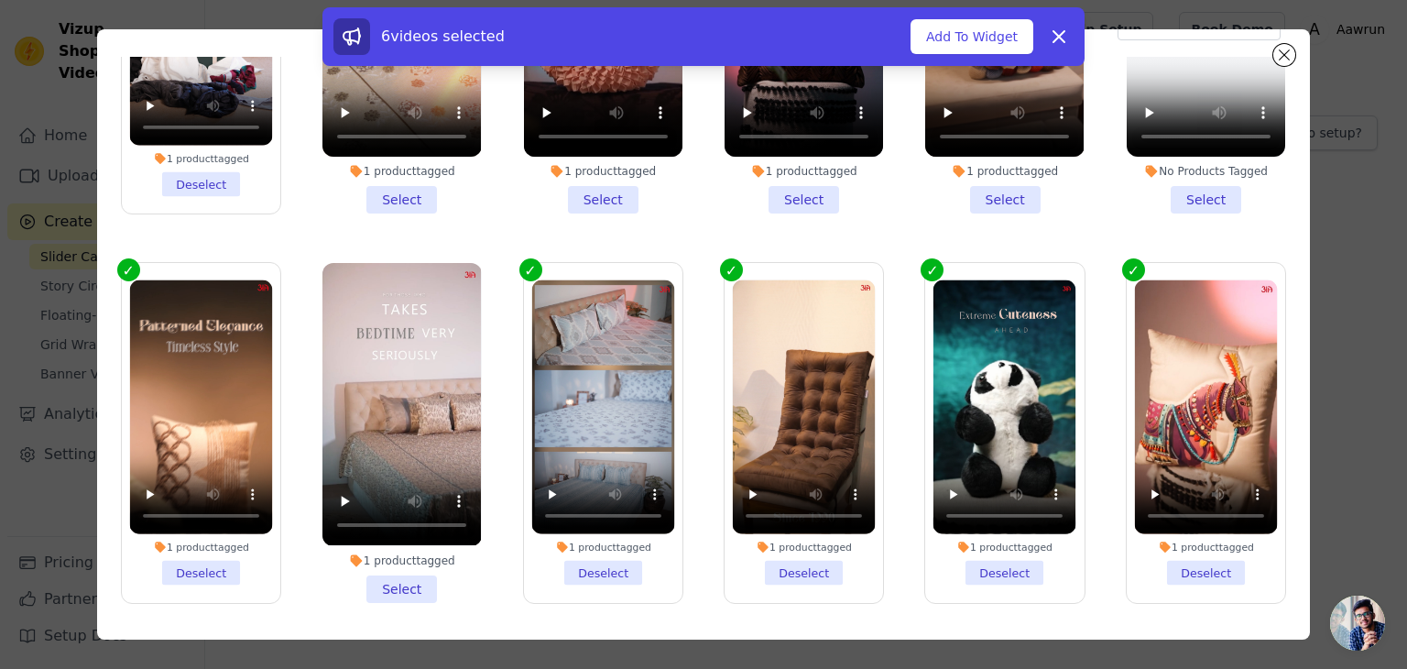
scroll to position [0, 0]
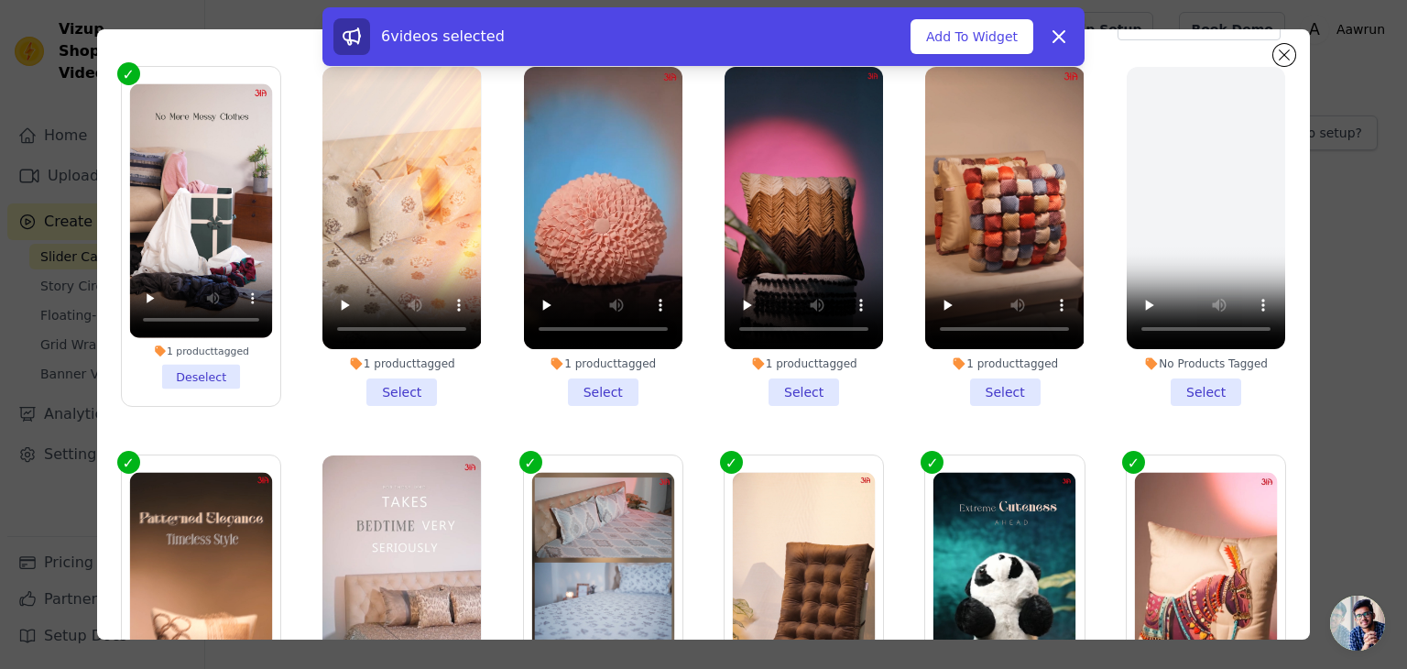
click at [978, 394] on li "1 product tagged Select" at bounding box center [1004, 236] width 158 height 339
click at [0, 0] on input "1 product tagged Select" at bounding box center [0, 0] width 0 height 0
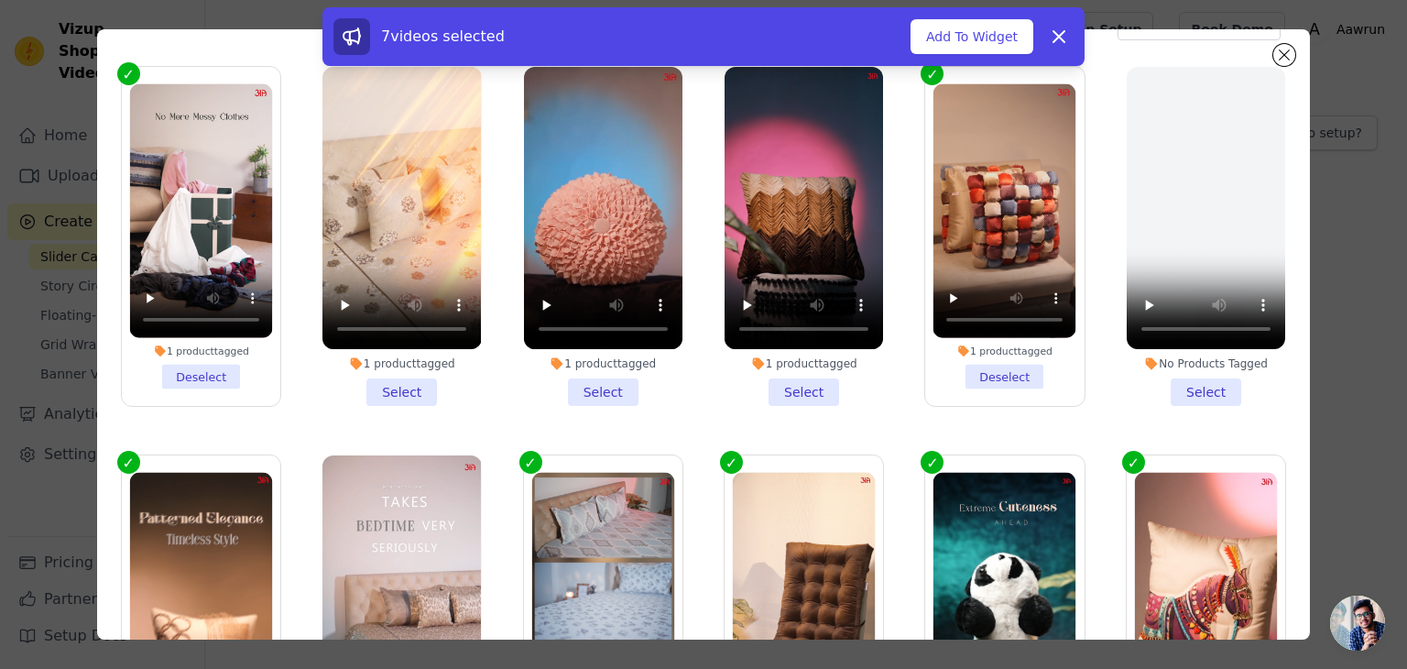
click at [793, 388] on li "1 product tagged Select" at bounding box center [804, 236] width 158 height 339
click at [0, 0] on input "1 product tagged Select" at bounding box center [0, 0] width 0 height 0
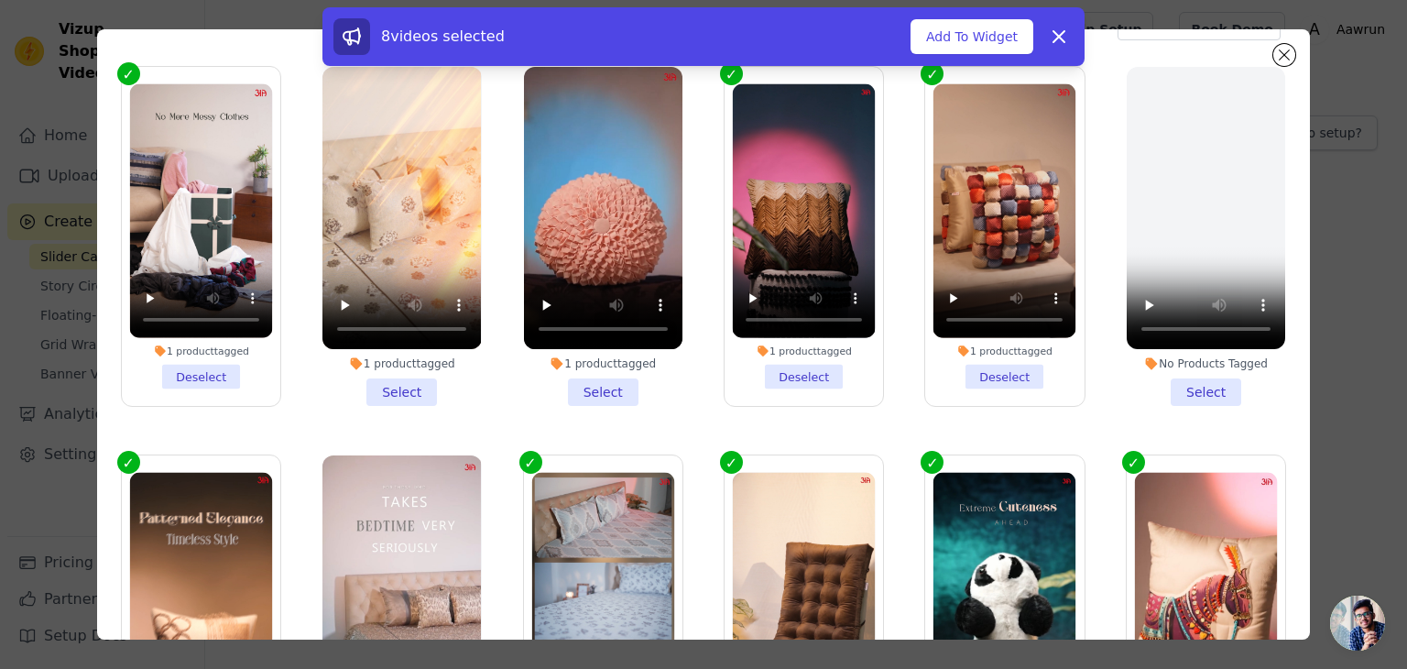
click at [399, 386] on li "1 product tagged Select" at bounding box center [401, 236] width 158 height 339
click at [0, 0] on input "1 product tagged Select" at bounding box center [0, 0] width 0 height 0
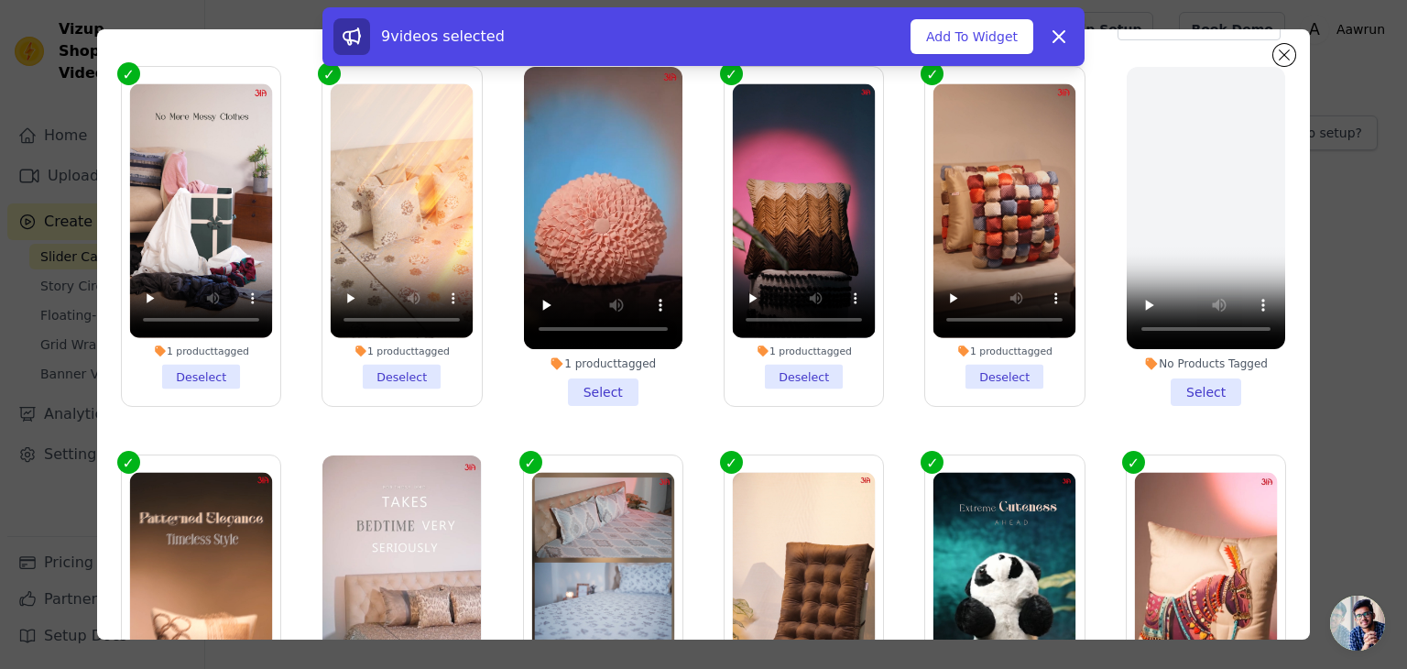
click at [618, 386] on li "1 product tagged Select" at bounding box center [603, 236] width 158 height 339
click at [0, 0] on input "1 product tagged Select" at bounding box center [0, 0] width 0 height 0
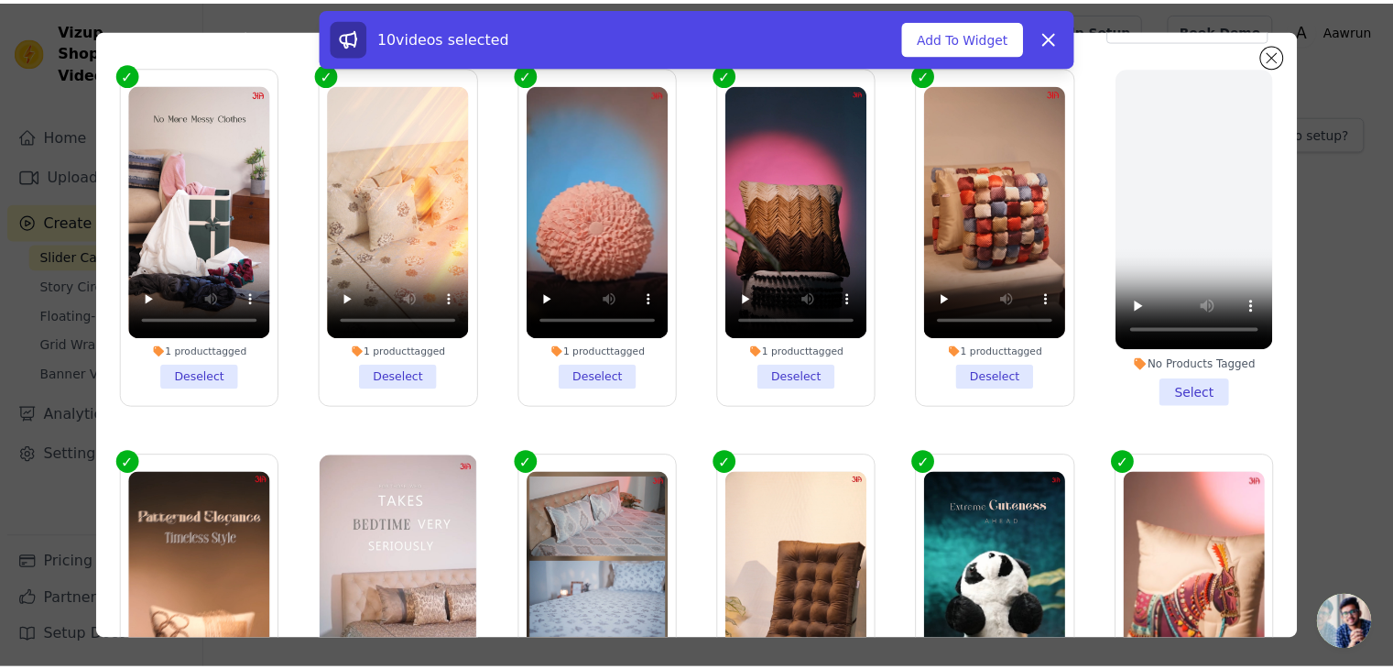
scroll to position [192, 0]
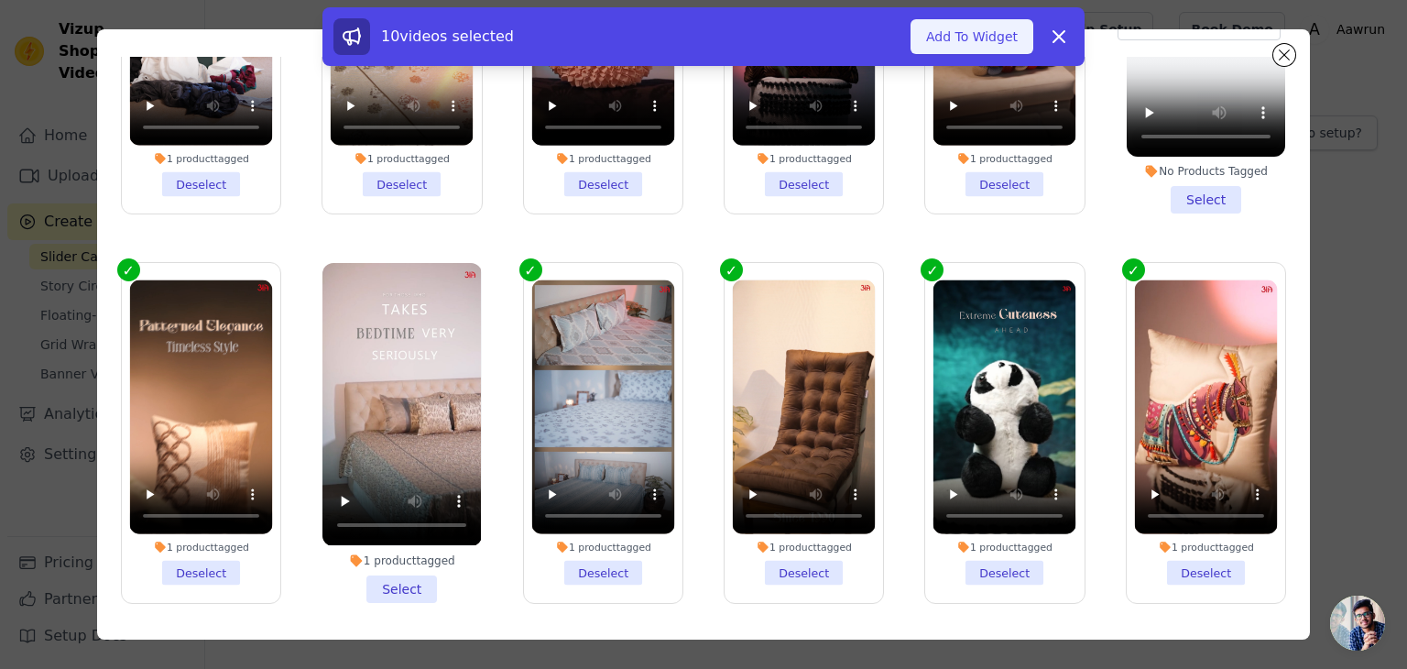
click at [978, 37] on button "Add To Widget" at bounding box center [972, 36] width 123 height 35
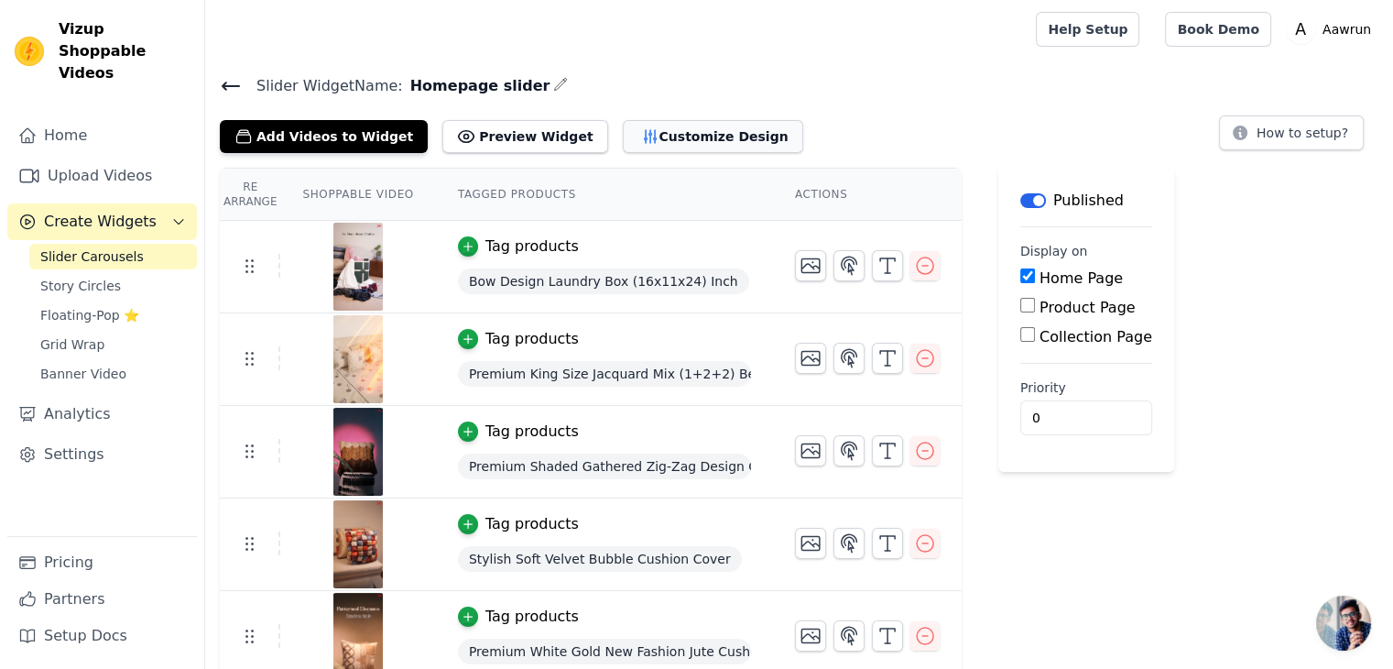
scroll to position [7, 0]
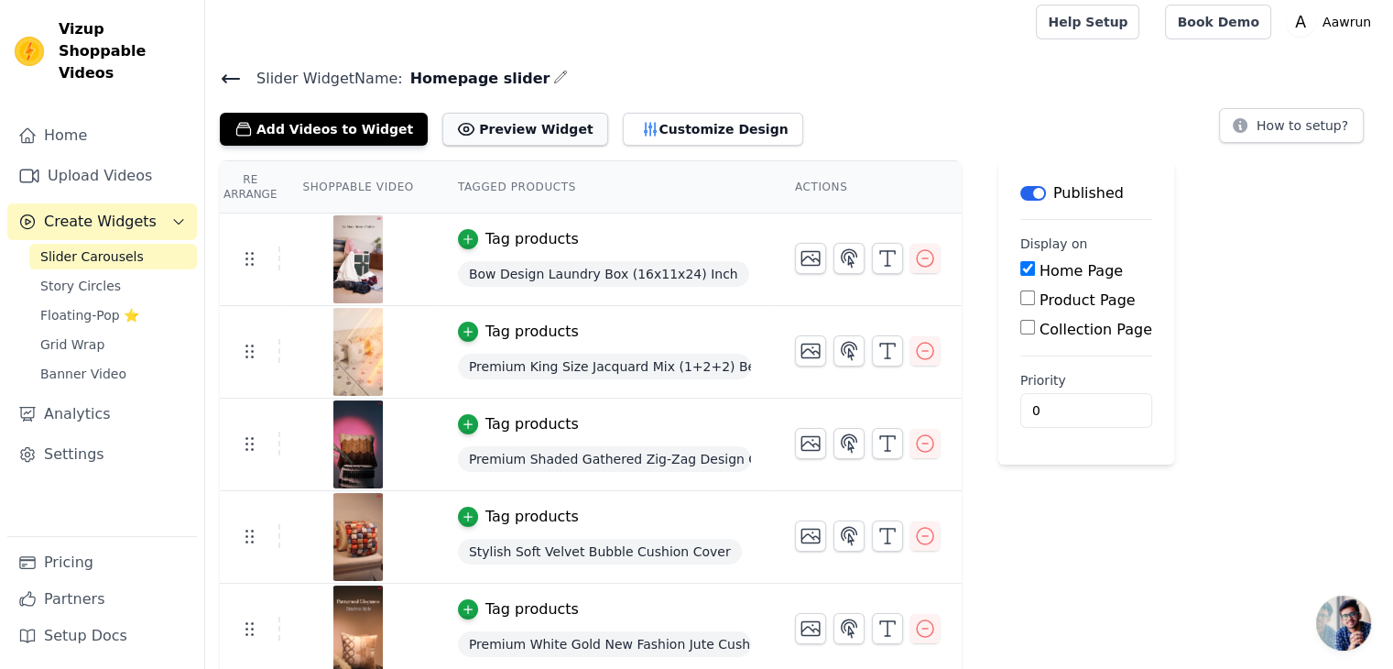
click at [491, 129] on button "Preview Widget" at bounding box center [525, 129] width 165 height 33
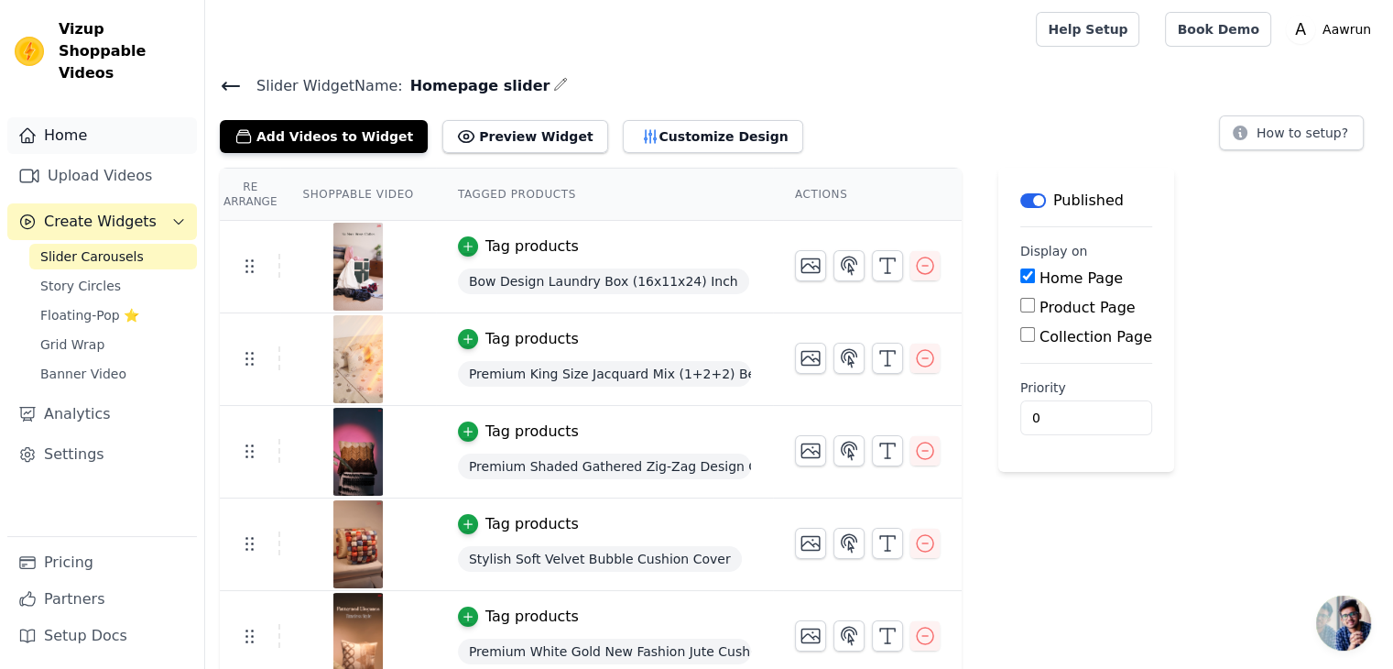
click at [103, 117] on link "Home" at bounding box center [102, 135] width 190 height 37
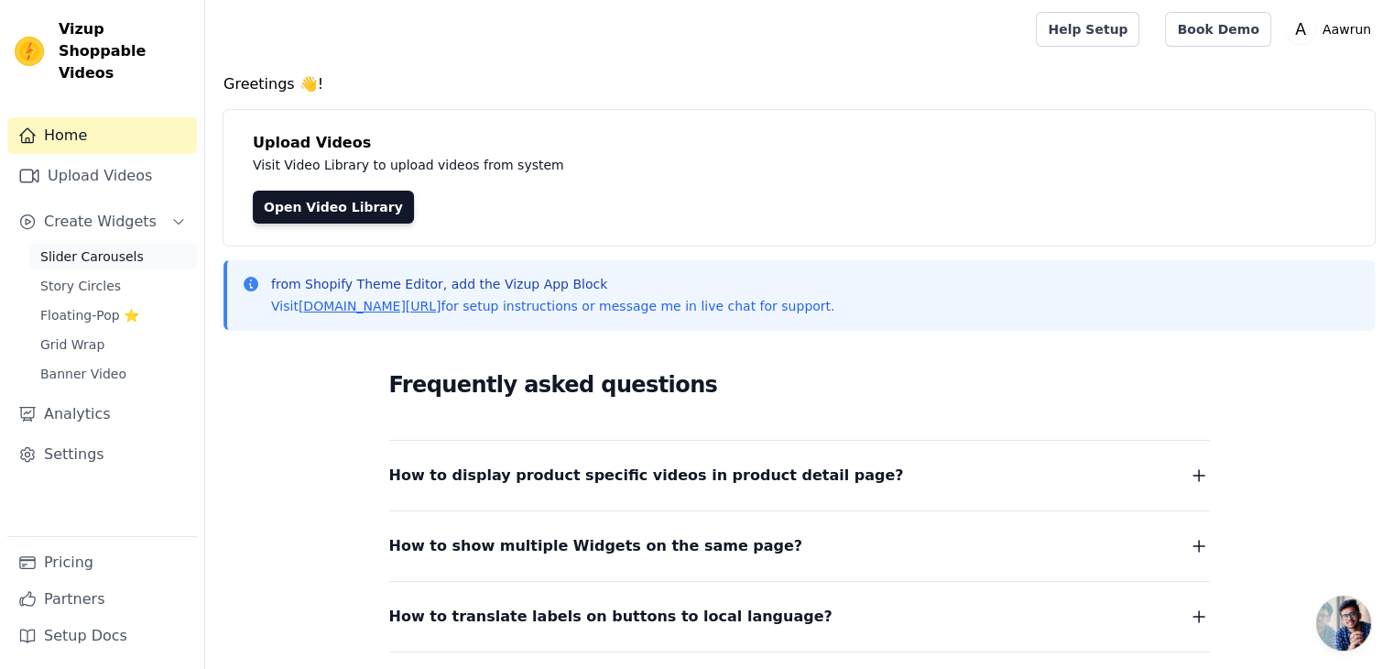
click at [84, 247] on span "Slider Carousels" at bounding box center [92, 256] width 104 height 18
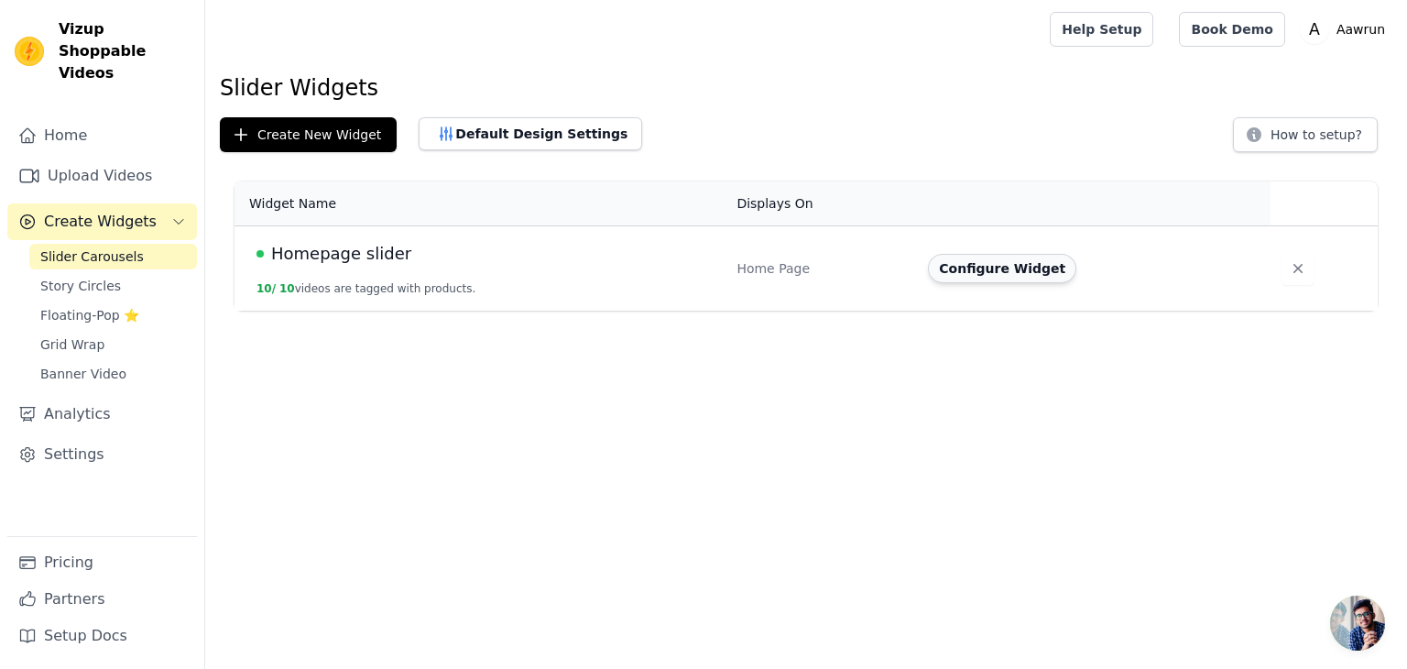
click at [1007, 270] on button "Configure Widget" at bounding box center [1002, 268] width 148 height 29
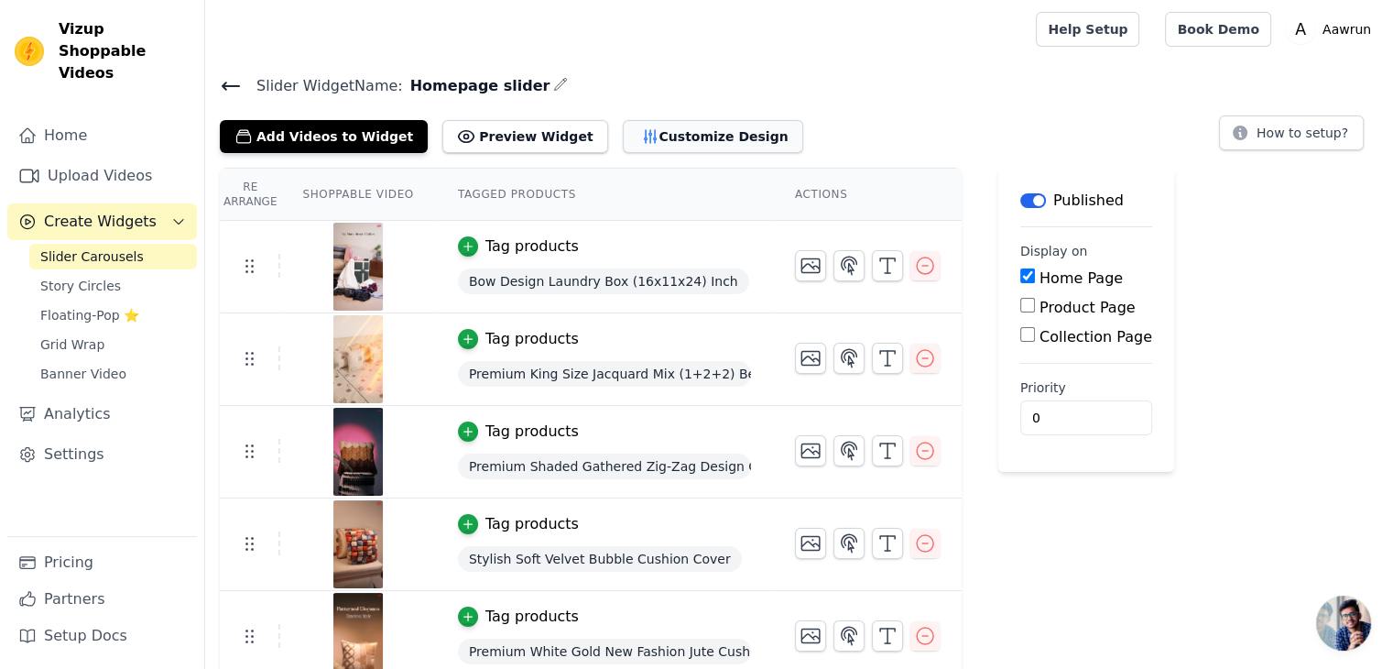
click at [652, 140] on button "Customize Design" at bounding box center [713, 136] width 180 height 33
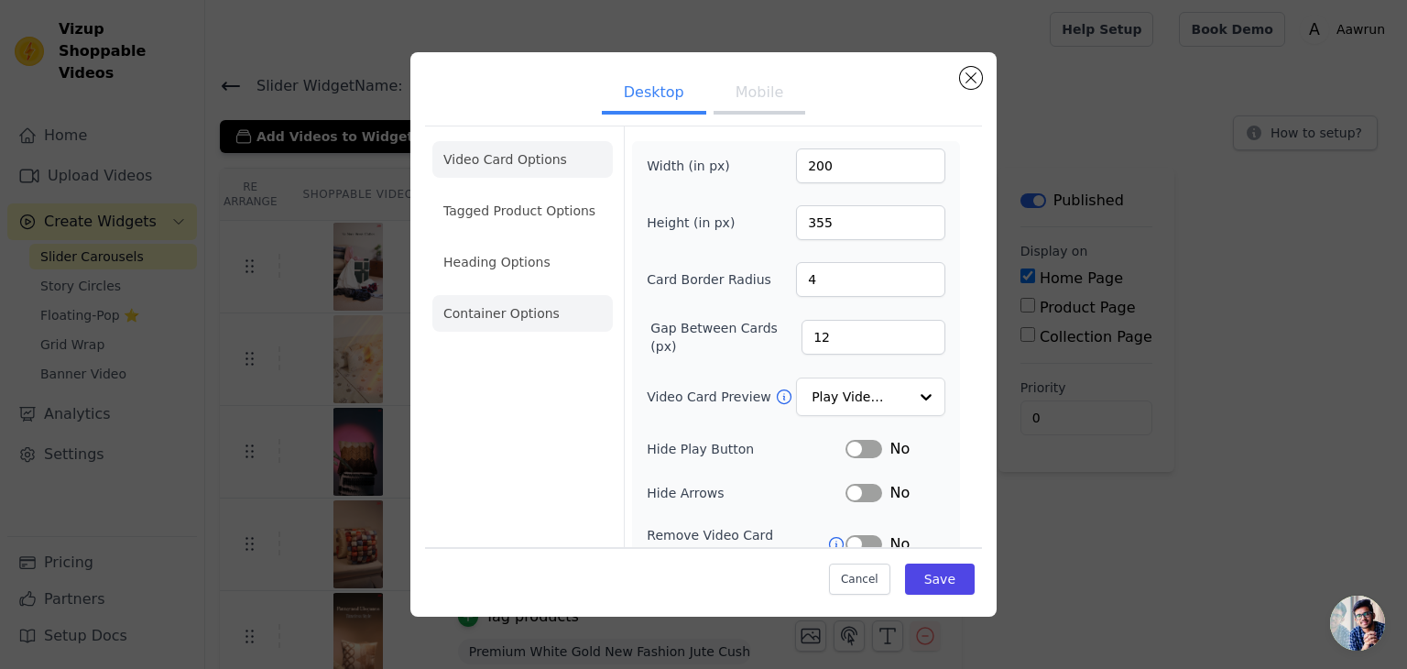
click at [501, 308] on li "Container Options" at bounding box center [522, 313] width 180 height 37
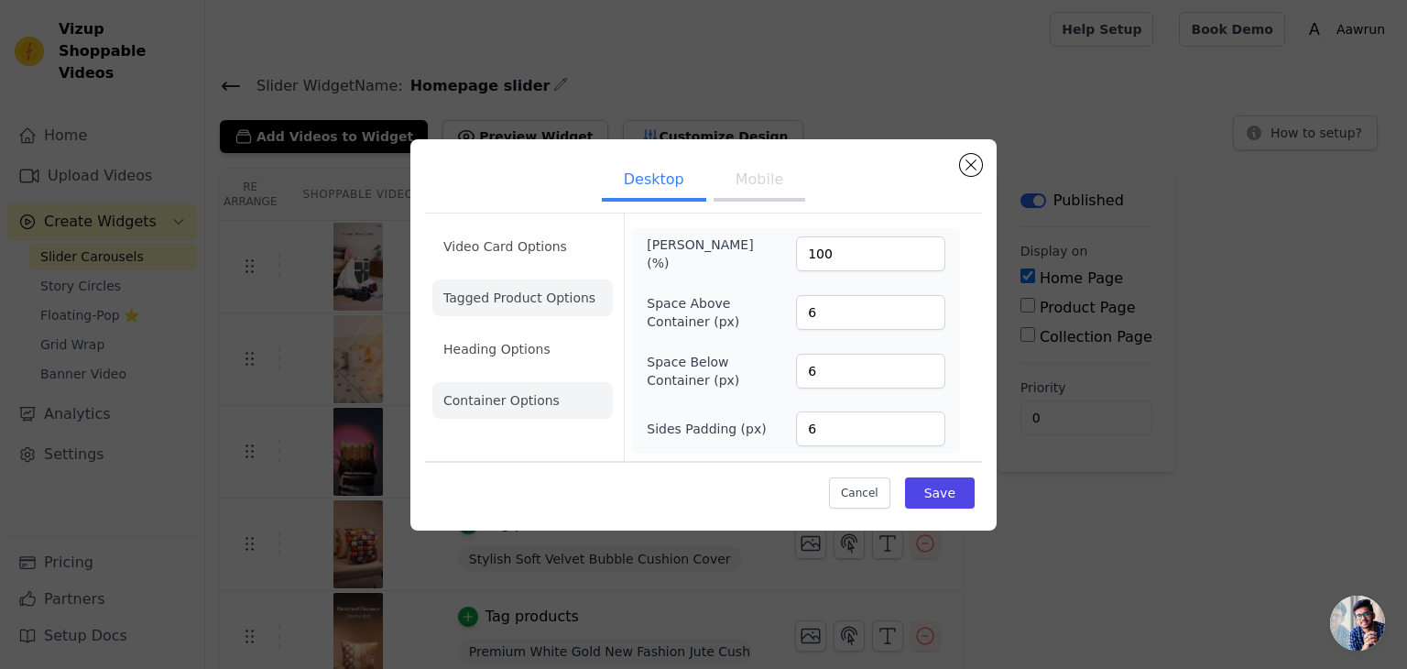
click at [509, 307] on li "Tagged Product Options" at bounding box center [522, 297] width 180 height 37
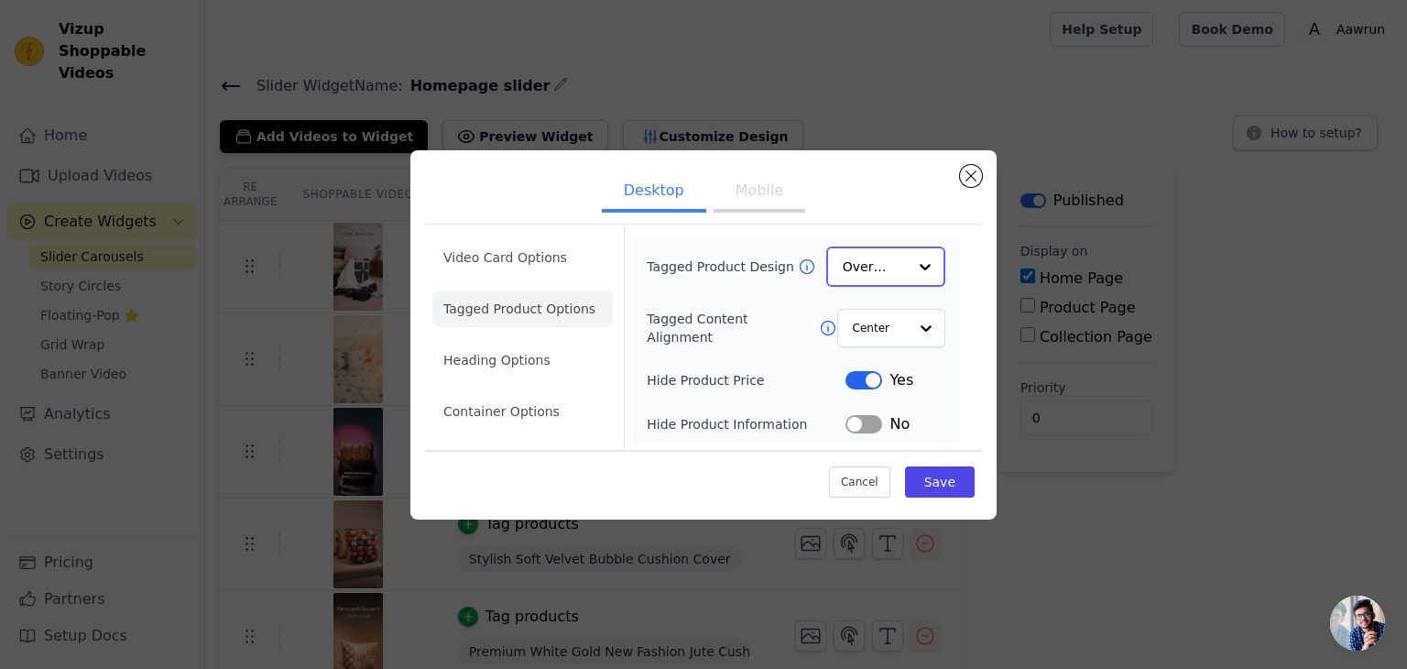
click at [916, 266] on div at bounding box center [925, 266] width 37 height 37
click at [883, 311] on div "Card" at bounding box center [885, 309] width 119 height 38
click at [913, 332] on div at bounding box center [925, 327] width 37 height 37
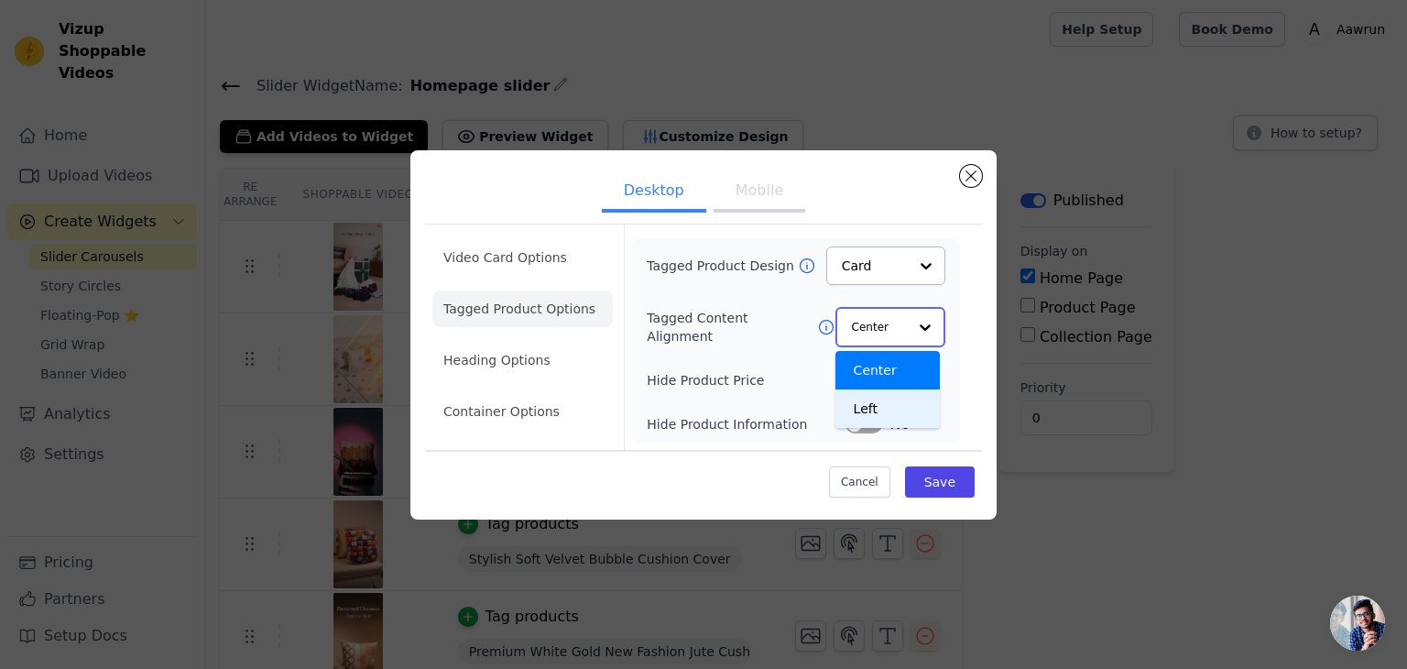
click at [882, 400] on div "Left" at bounding box center [888, 408] width 104 height 38
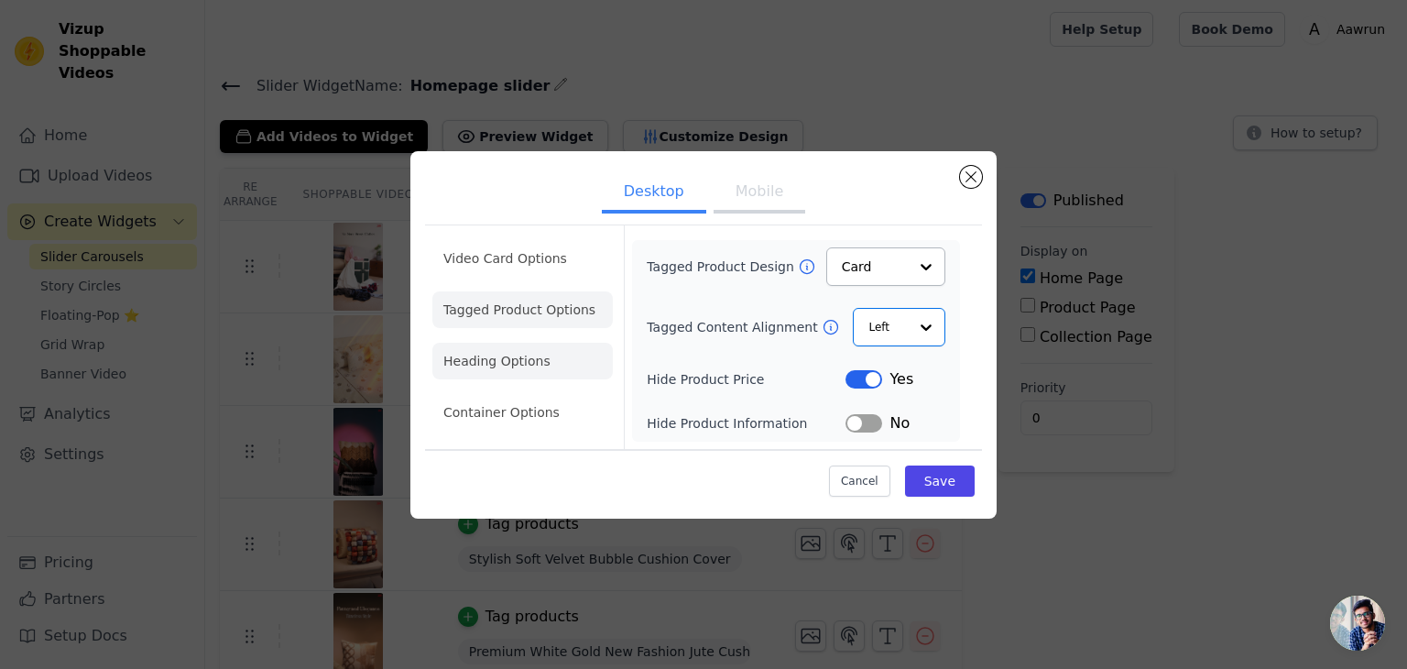
click at [498, 367] on li "Heading Options" at bounding box center [522, 361] width 180 height 37
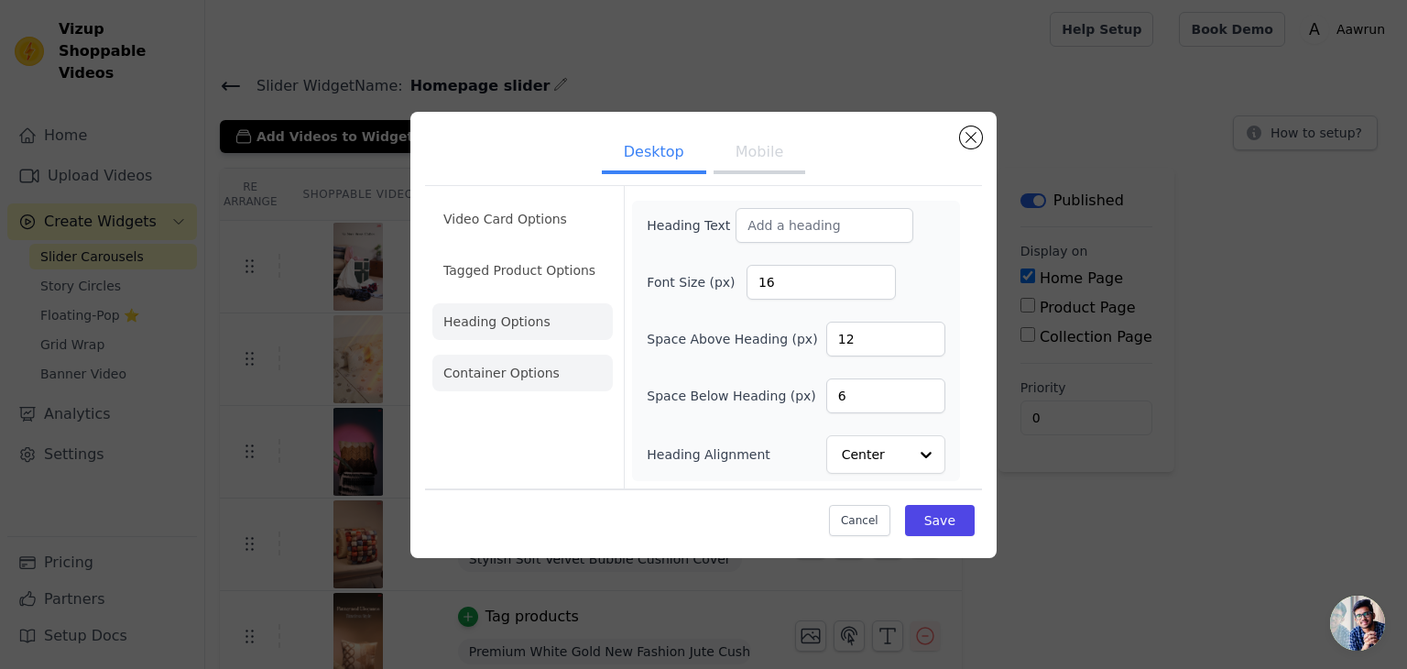
click at [525, 379] on li "Container Options" at bounding box center [522, 373] width 180 height 37
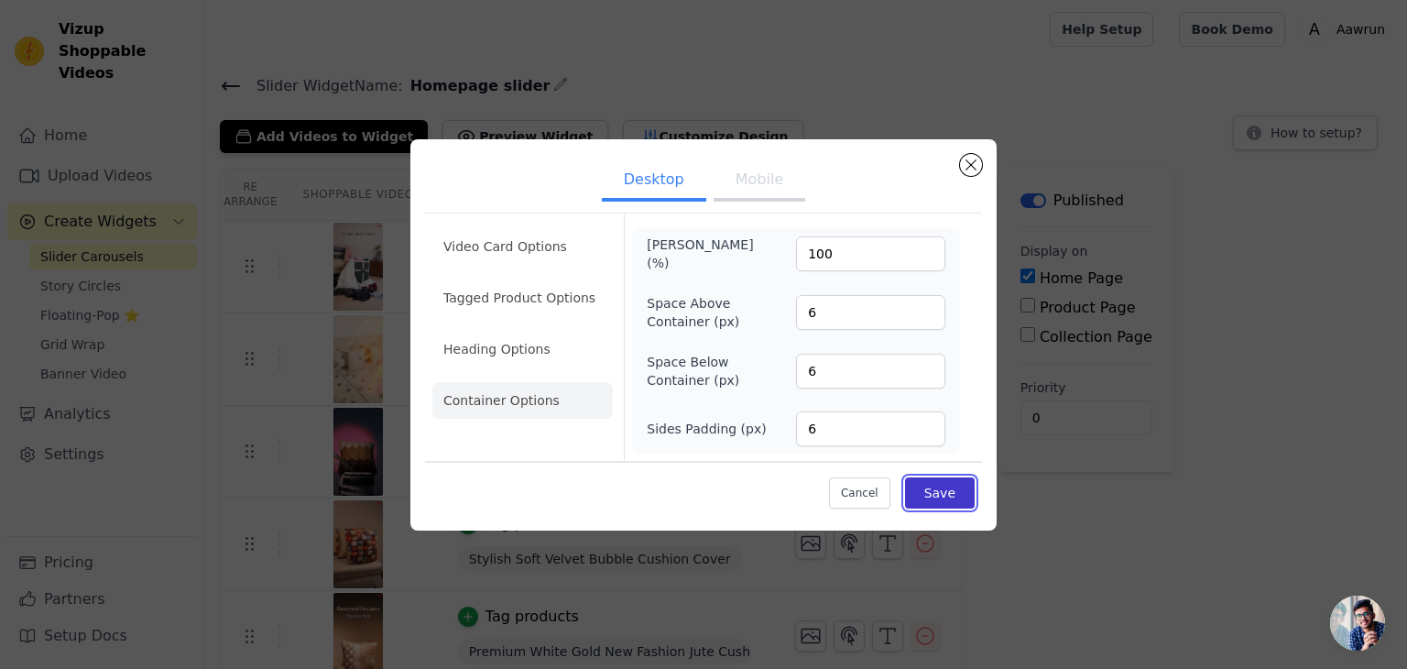
click at [927, 492] on button "Save" at bounding box center [940, 492] width 70 height 31
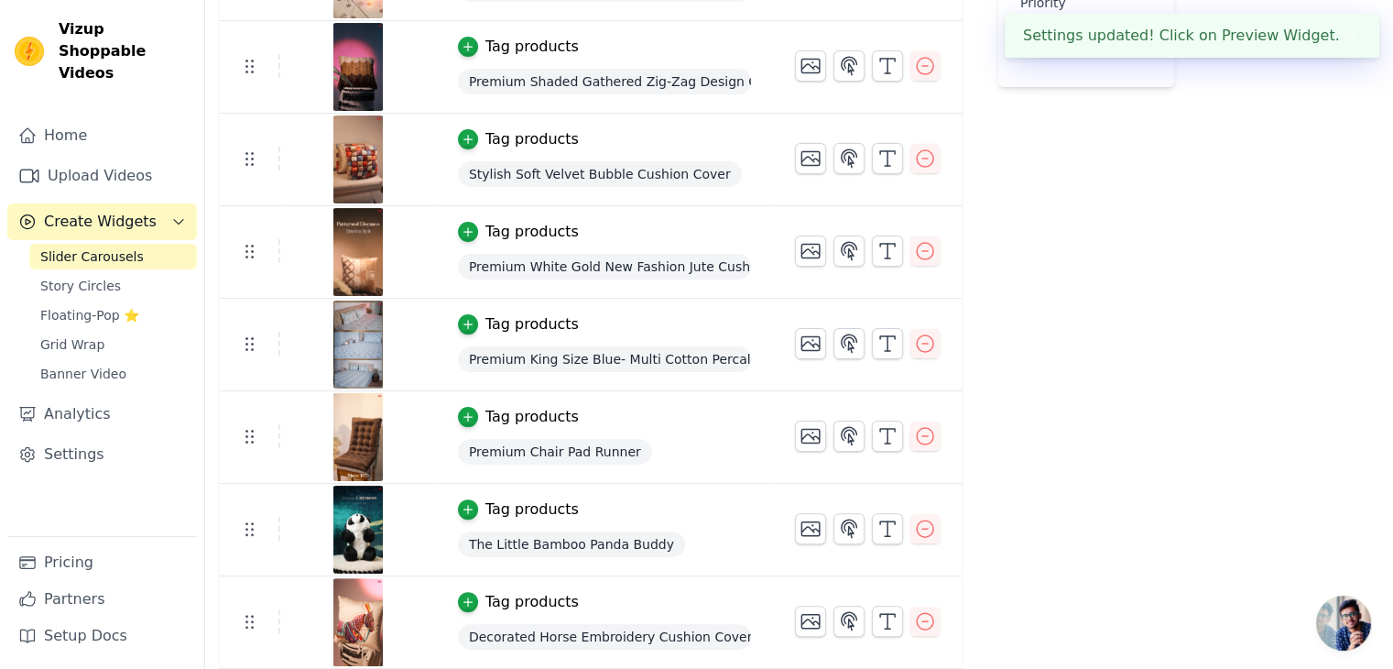
scroll to position [474, 0]
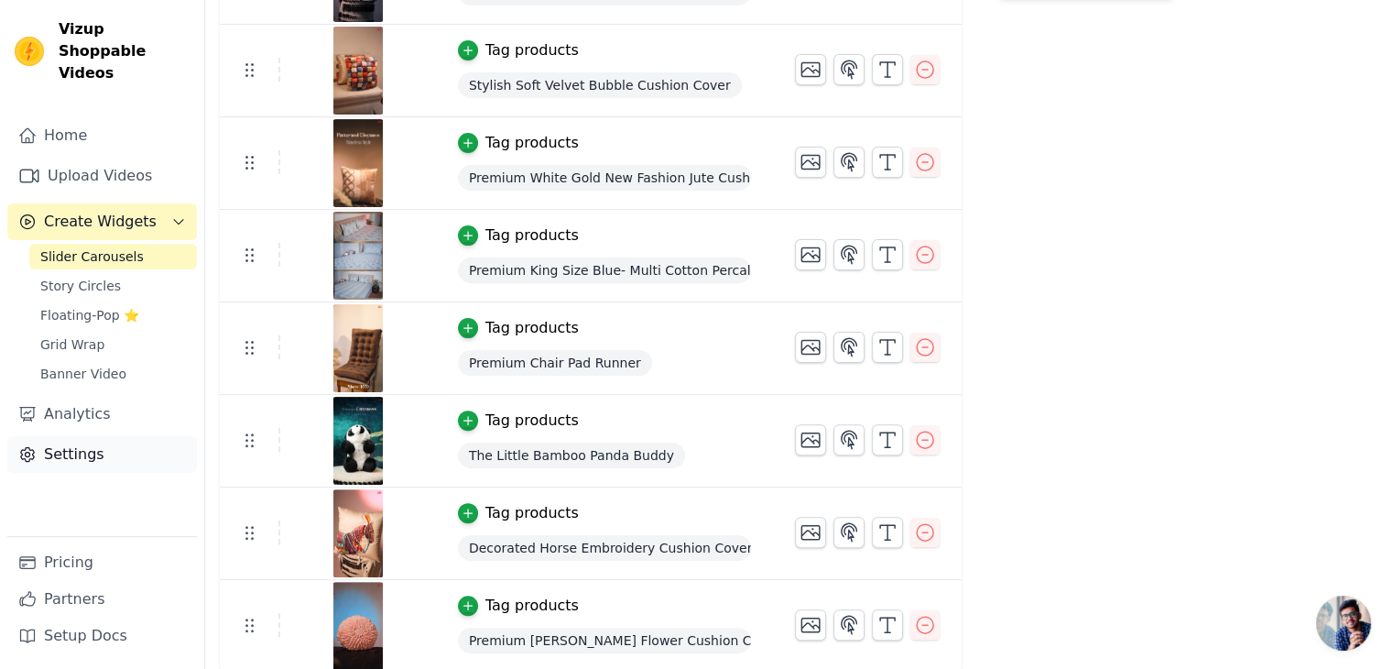
click at [89, 436] on link "Settings" at bounding box center [102, 454] width 190 height 37
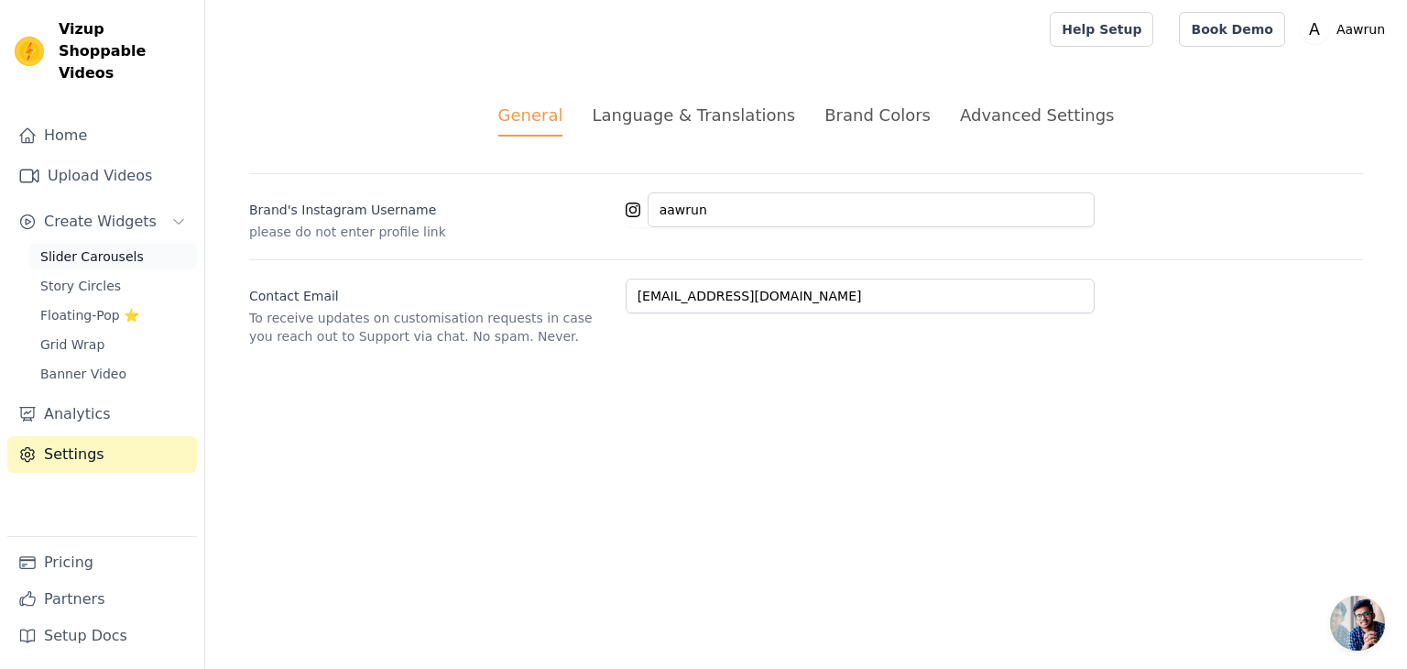
click at [86, 247] on span "Slider Carousels" at bounding box center [92, 256] width 104 height 18
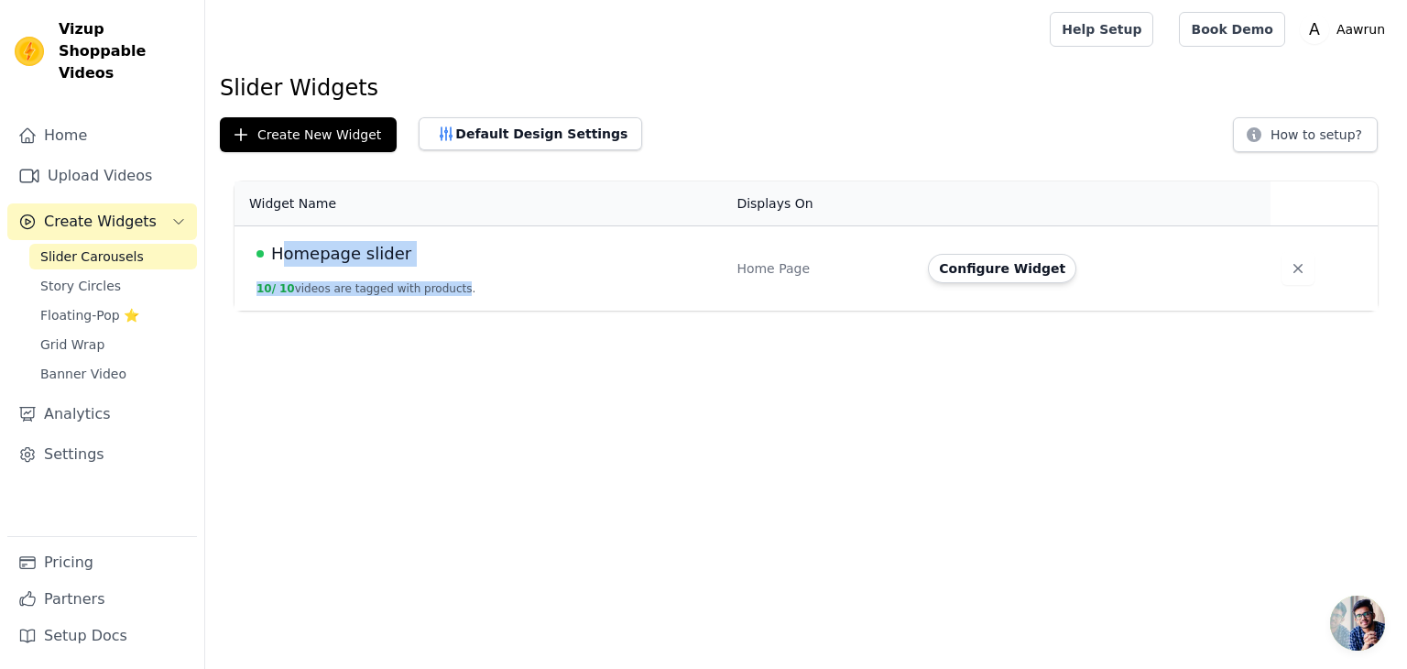
drag, startPoint x: 443, startPoint y: 267, endPoint x: 279, endPoint y: 255, distance: 164.4
click at [279, 255] on td "Homepage slider 10 / 10 videos are tagged with products." at bounding box center [480, 268] width 491 height 85
click at [956, 261] on button "Configure Widget" at bounding box center [1002, 268] width 148 height 29
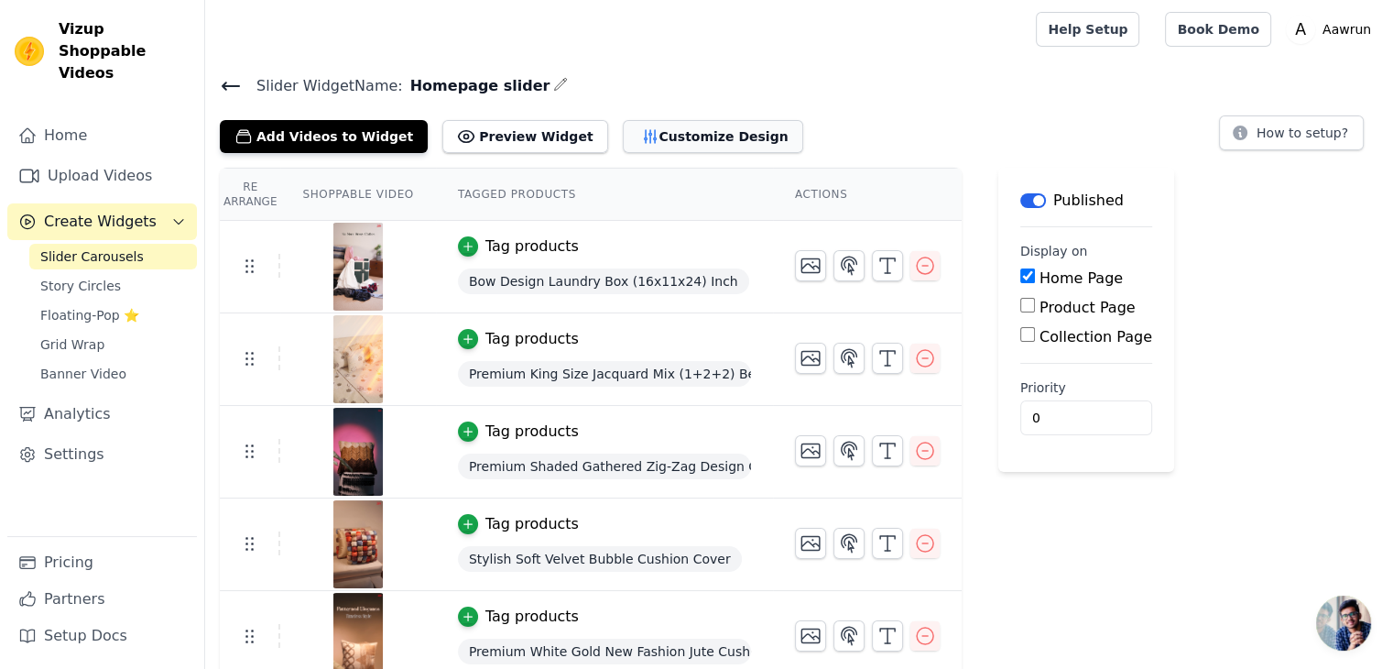
click at [652, 137] on button "Customize Design" at bounding box center [713, 136] width 180 height 33
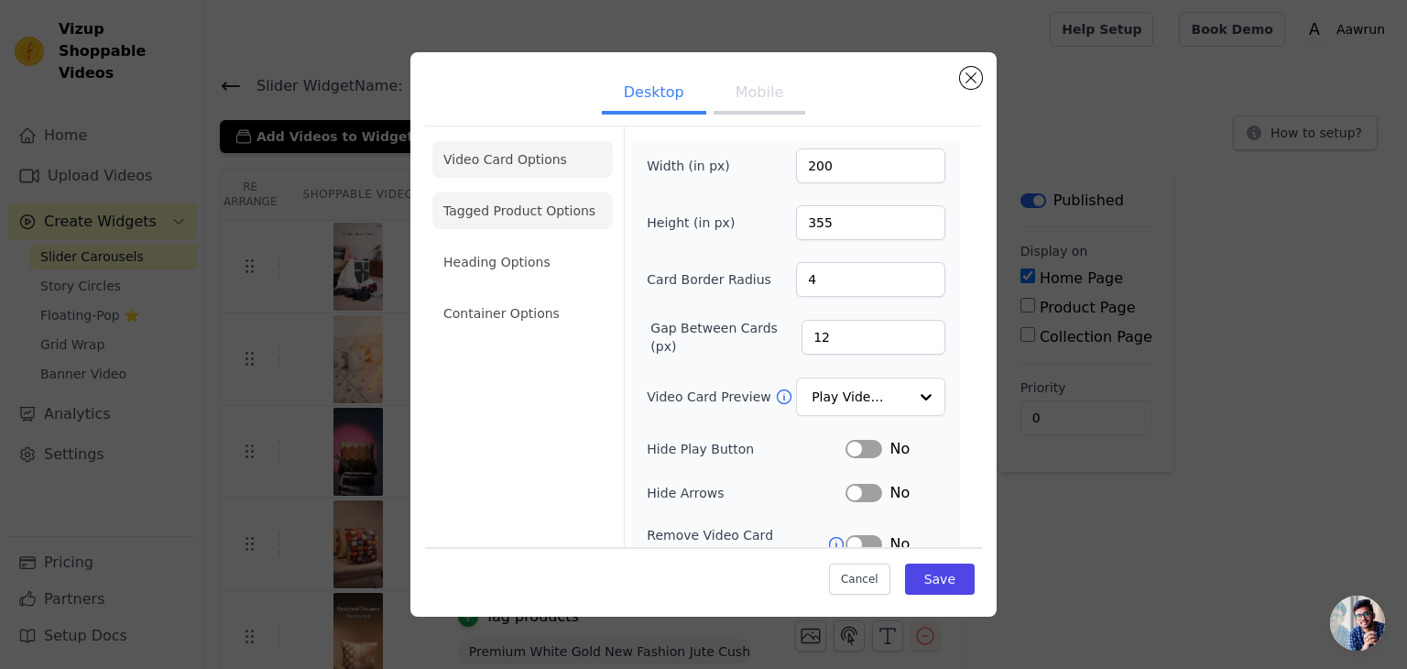
click at [535, 209] on li "Tagged Product Options" at bounding box center [522, 210] width 180 height 37
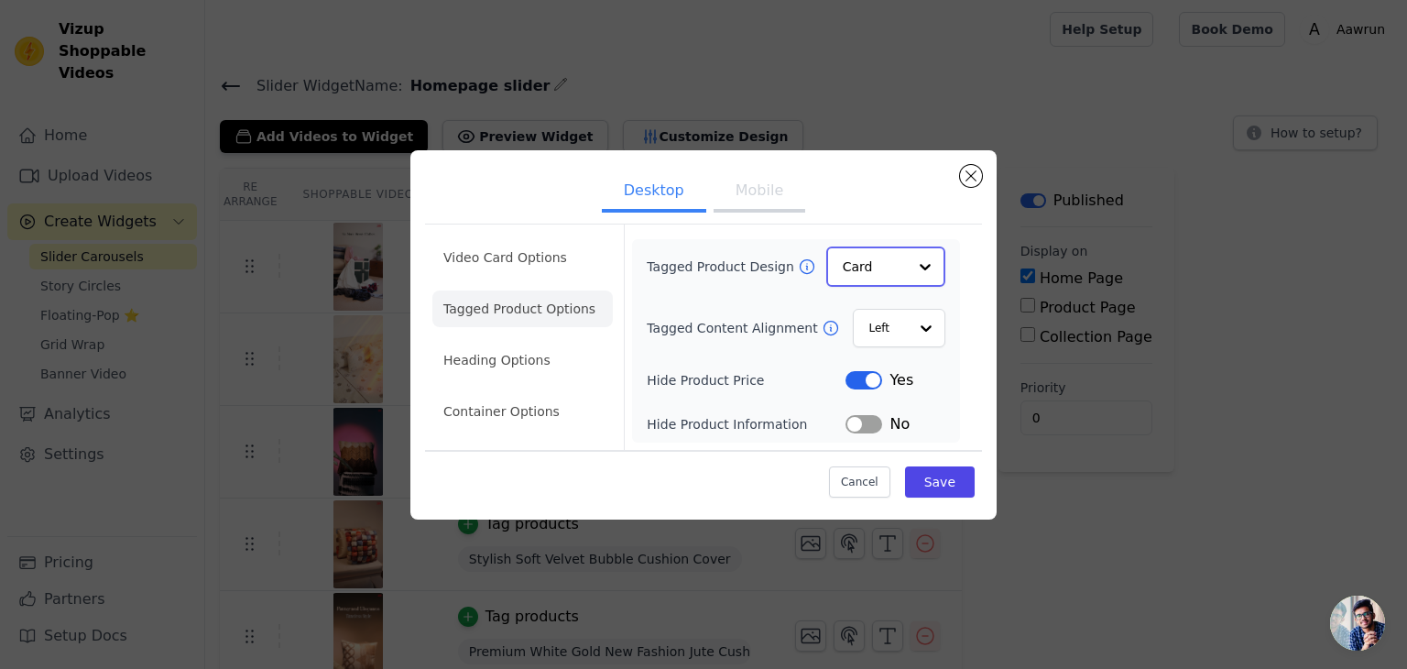
click at [904, 274] on input "Tagged Product Design" at bounding box center [875, 266] width 64 height 37
click at [869, 340] on div "Overlay" at bounding box center [885, 348] width 119 height 38
click at [898, 323] on input "Tagged Content Alignment" at bounding box center [887, 327] width 39 height 37
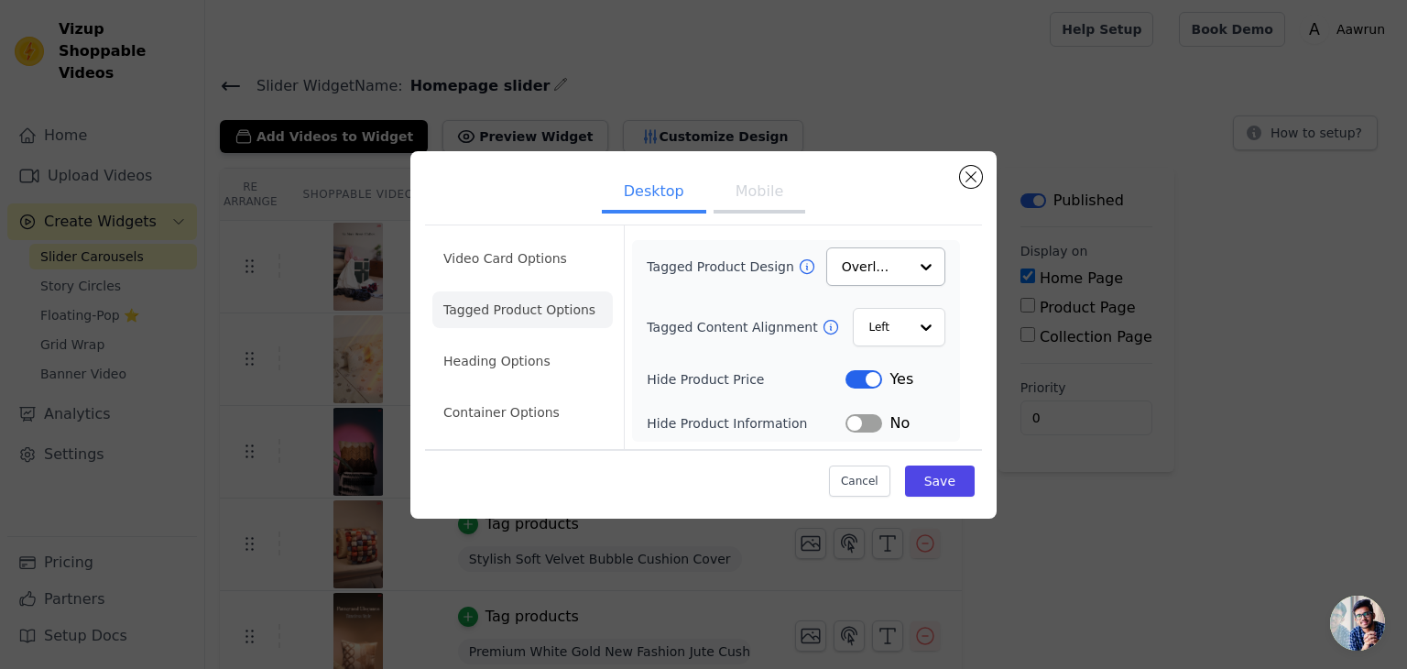
click at [830, 301] on div "Tagged Product Design Overlay Tagged Content Alignment Left Hide Product Price …" at bounding box center [796, 340] width 299 height 187
click at [856, 378] on button "Label" at bounding box center [864, 379] width 37 height 18
click at [536, 415] on li "Container Options" at bounding box center [522, 412] width 180 height 37
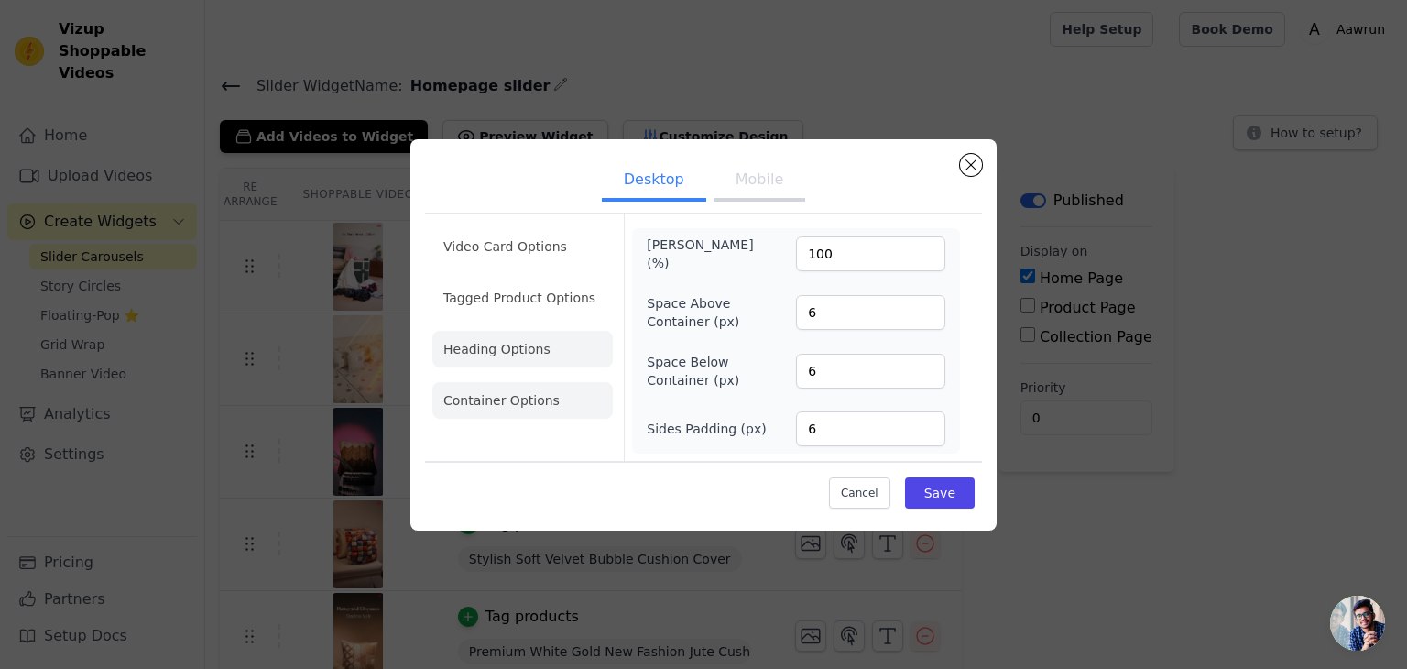
click at [528, 353] on li "Heading Options" at bounding box center [522, 349] width 180 height 37
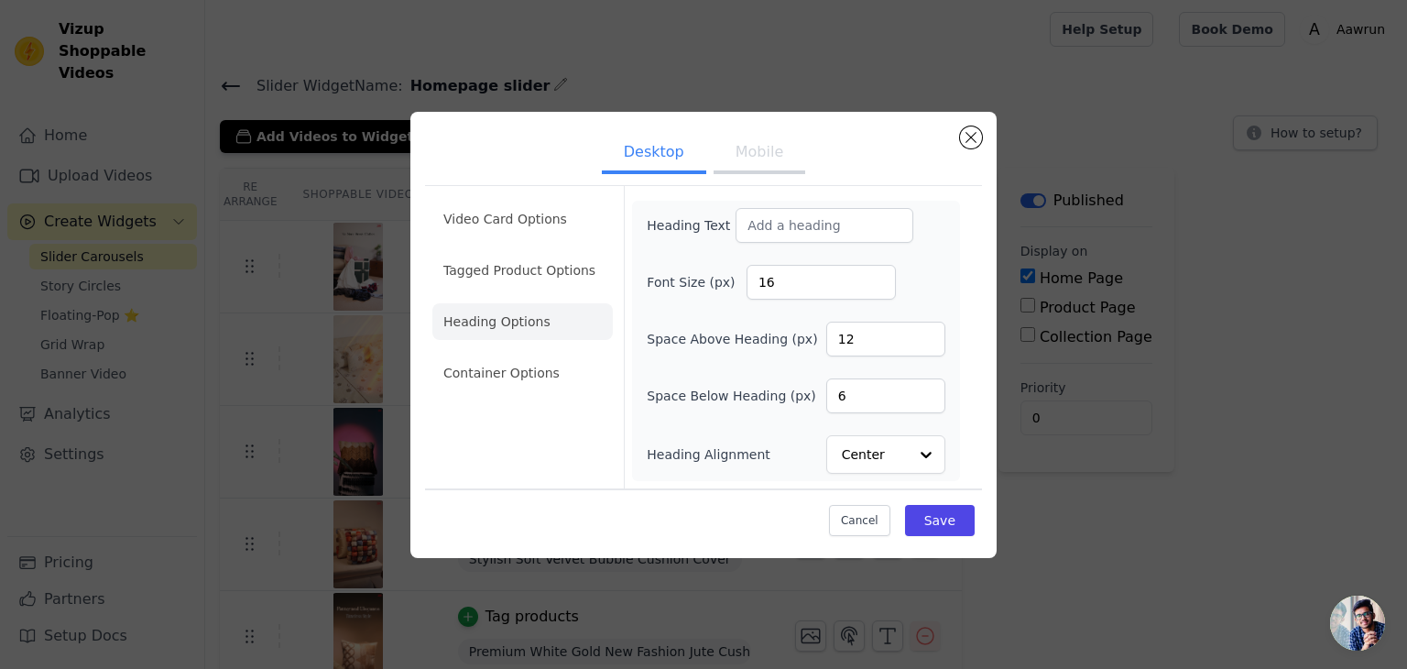
click at [752, 166] on button "Mobile" at bounding box center [760, 154] width 92 height 40
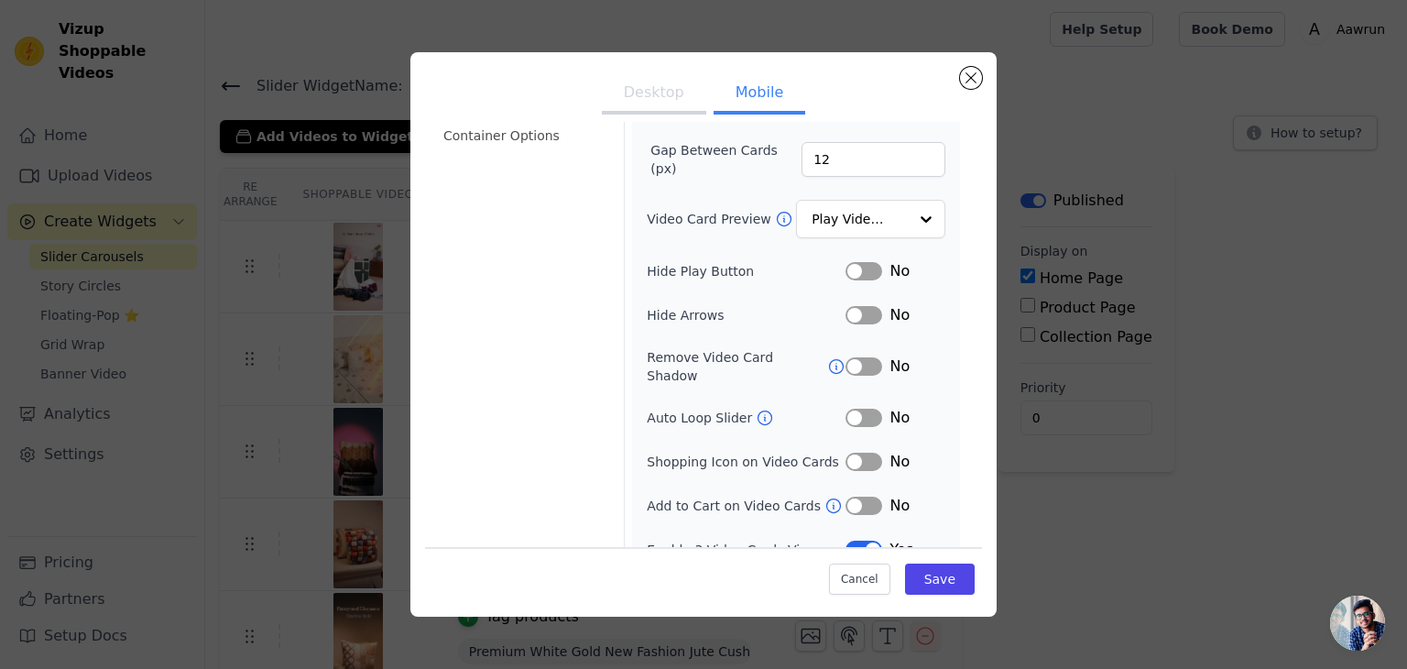
scroll to position [187, 0]
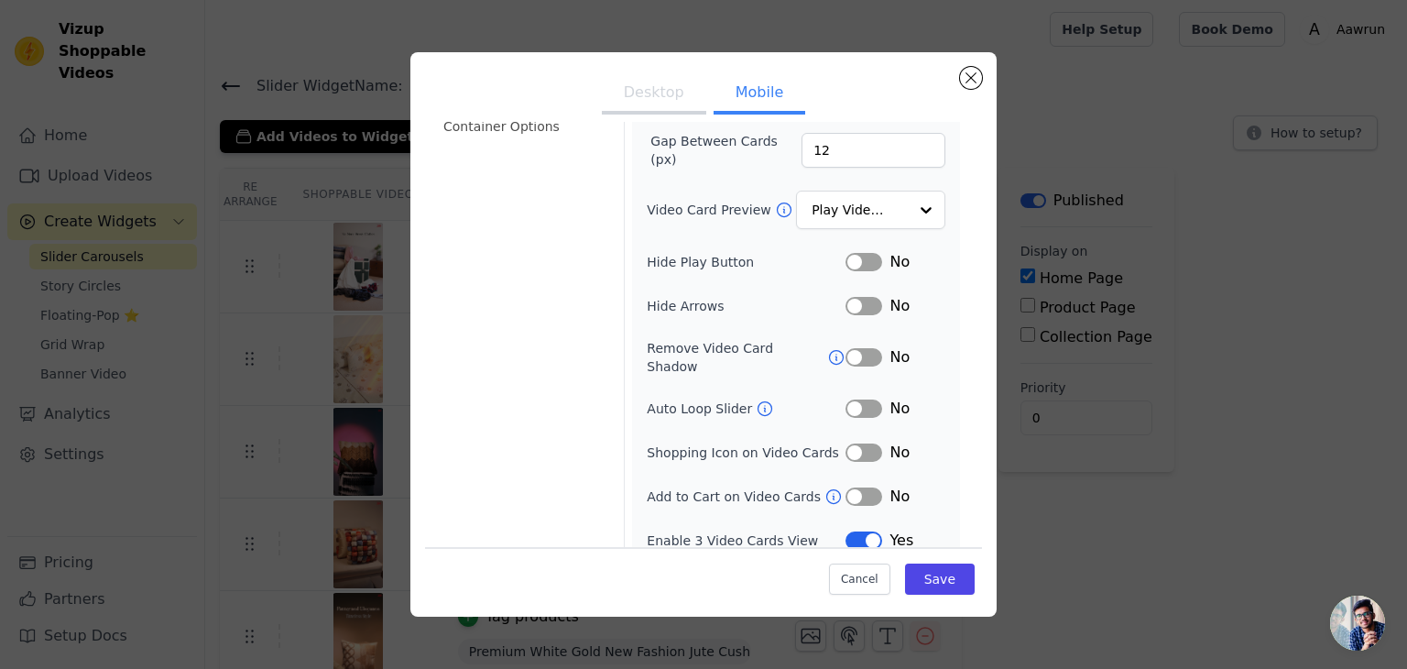
click at [855, 487] on button "Label" at bounding box center [864, 496] width 37 height 18
click at [847, 531] on button "Label" at bounding box center [864, 540] width 37 height 18
click at [866, 508] on div "Width (in px) 200 Height (in px) 355 Card Border Radius 4 Gap Between Cards (px…" at bounding box center [796, 257] width 299 height 590
click at [861, 531] on button "Label" at bounding box center [864, 540] width 37 height 18
click at [859, 443] on button "Label" at bounding box center [864, 452] width 37 height 18
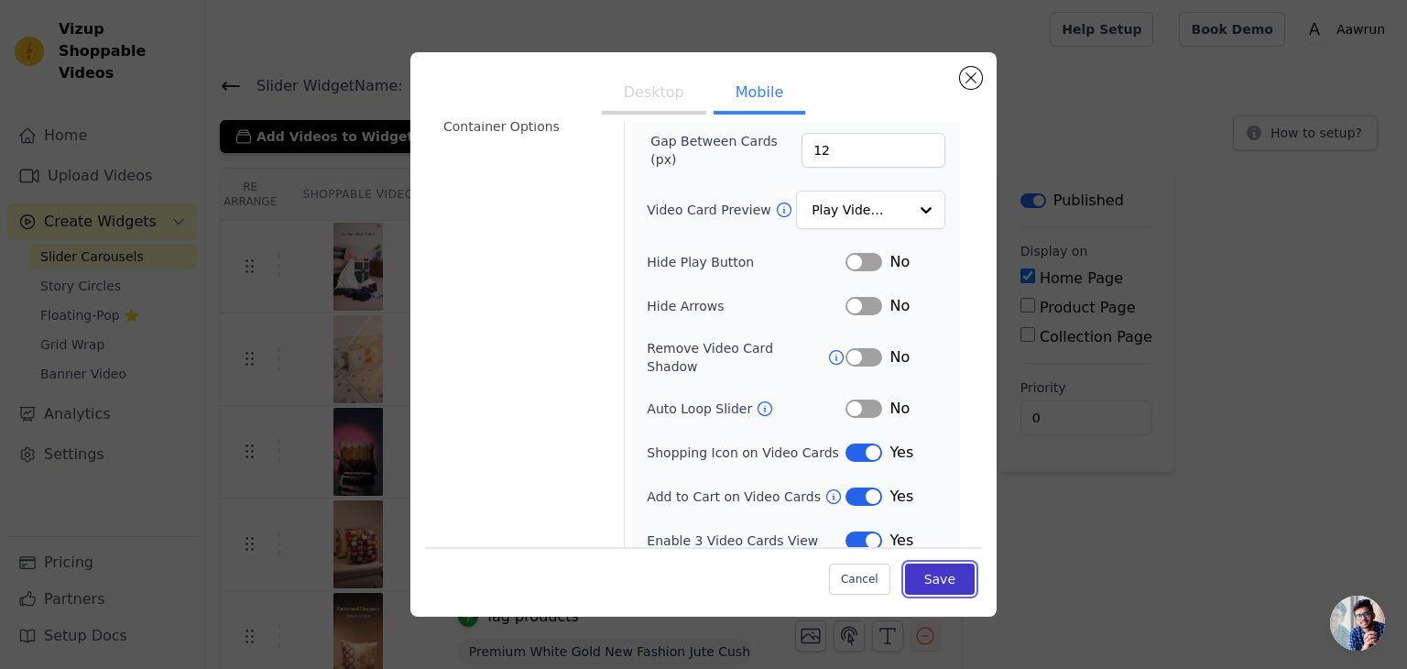
click at [928, 580] on button "Save" at bounding box center [940, 578] width 70 height 31
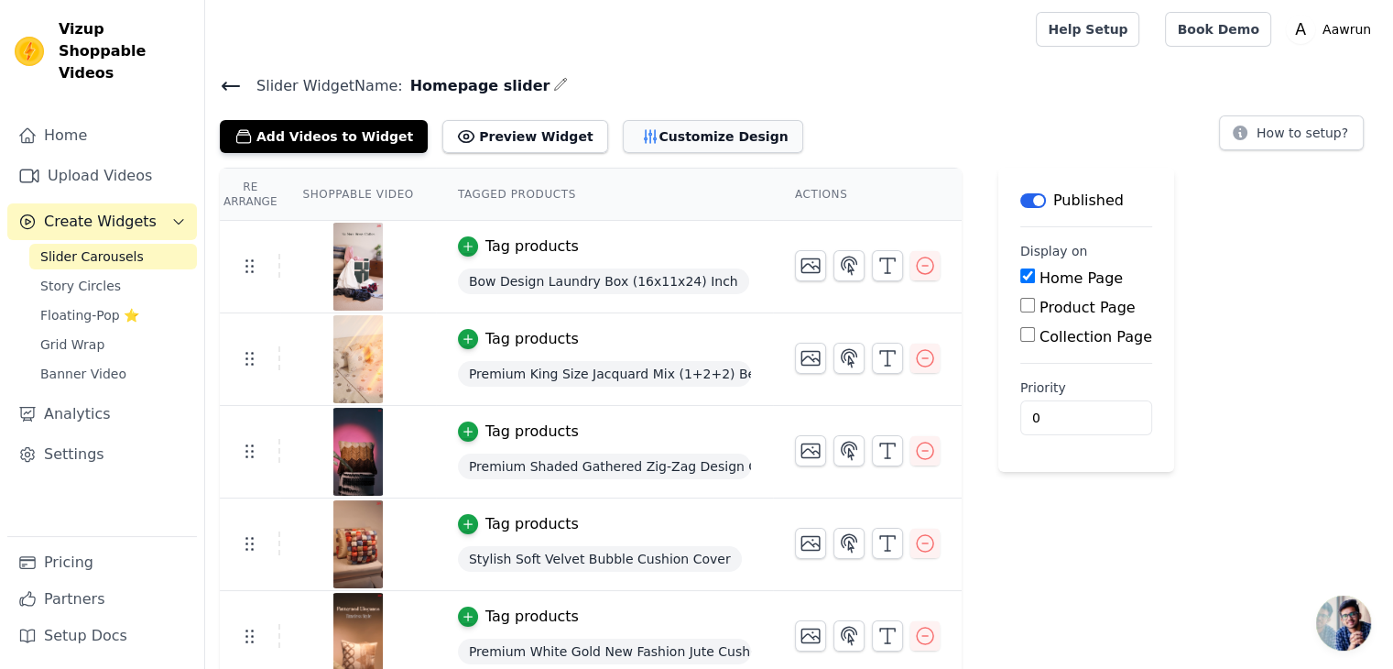
click at [632, 138] on button "Customize Design" at bounding box center [713, 136] width 180 height 33
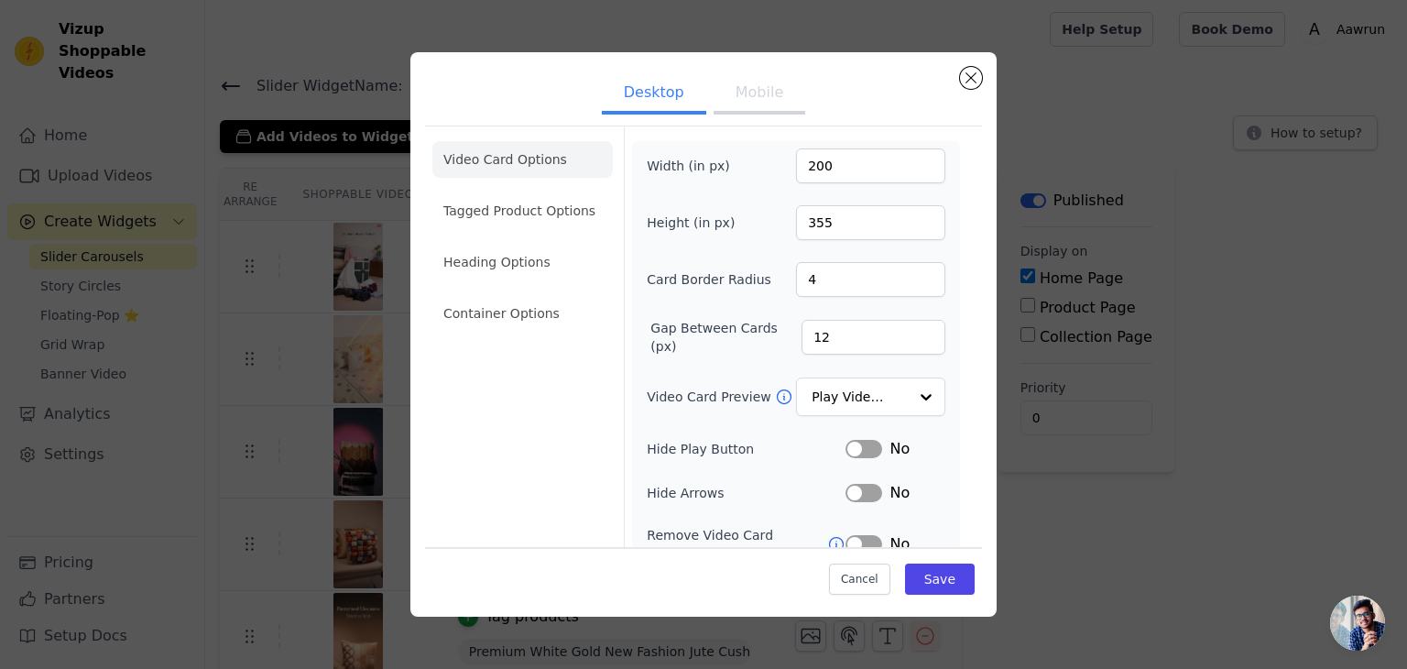
click at [744, 94] on button "Mobile" at bounding box center [760, 94] width 92 height 40
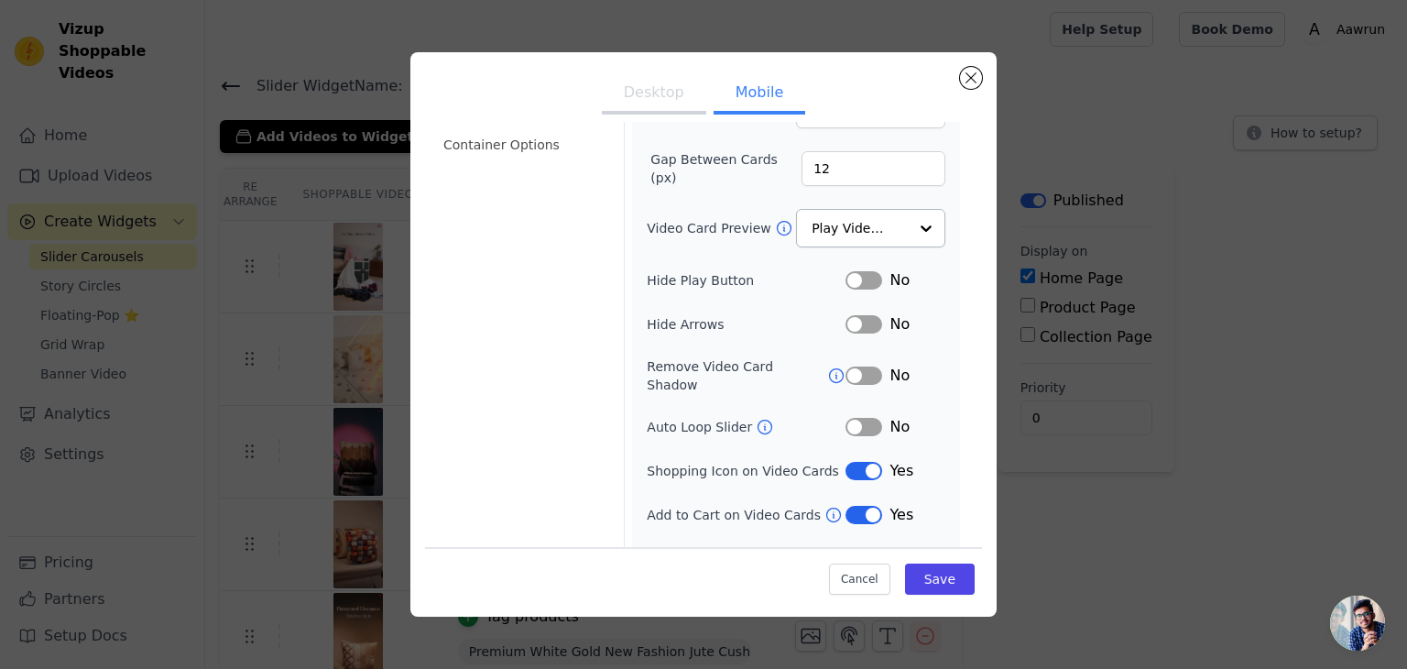
scroll to position [174, 0]
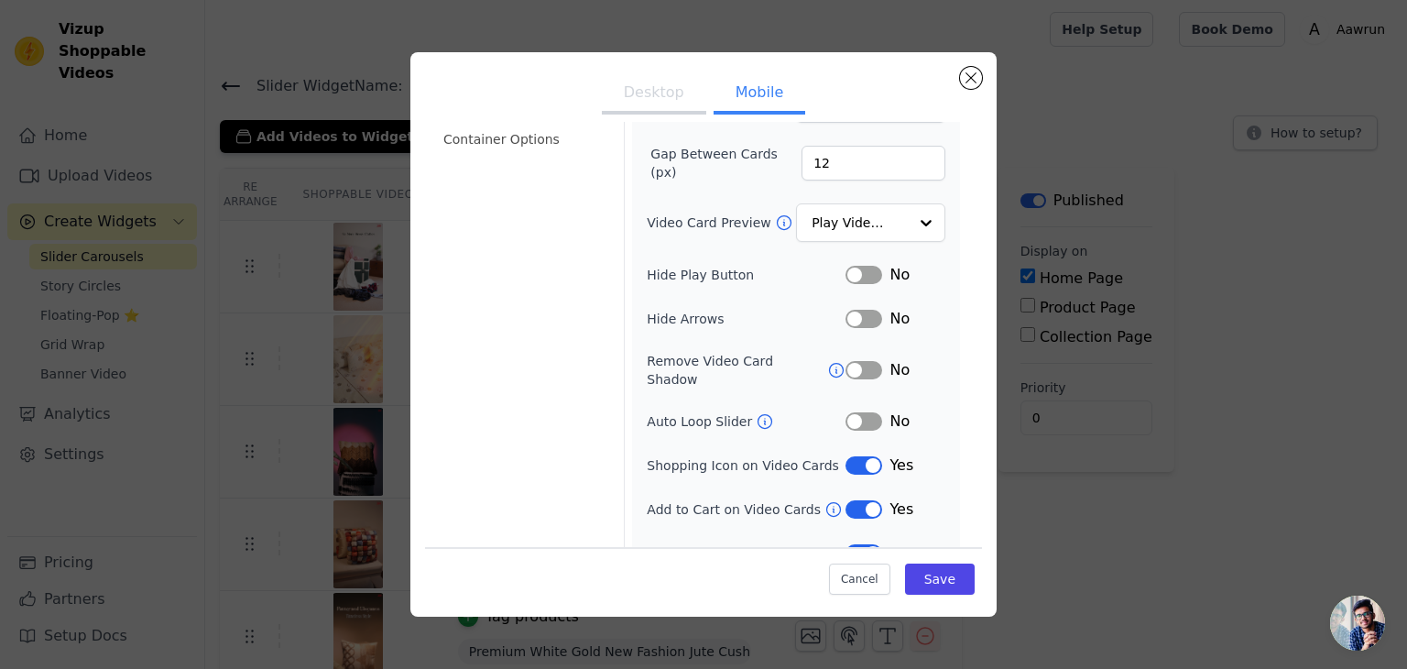
click at [856, 313] on button "Label" at bounding box center [864, 319] width 37 height 18
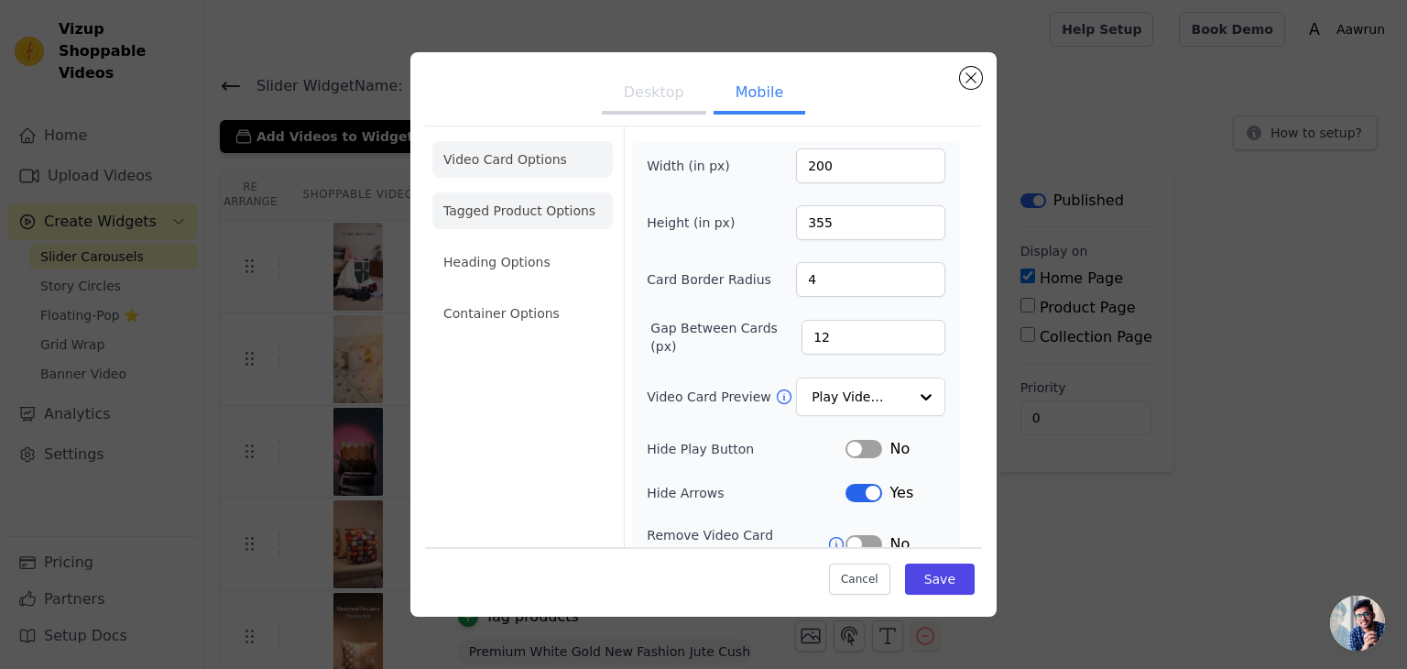
click at [519, 218] on li "Tagged Product Options" at bounding box center [522, 210] width 180 height 37
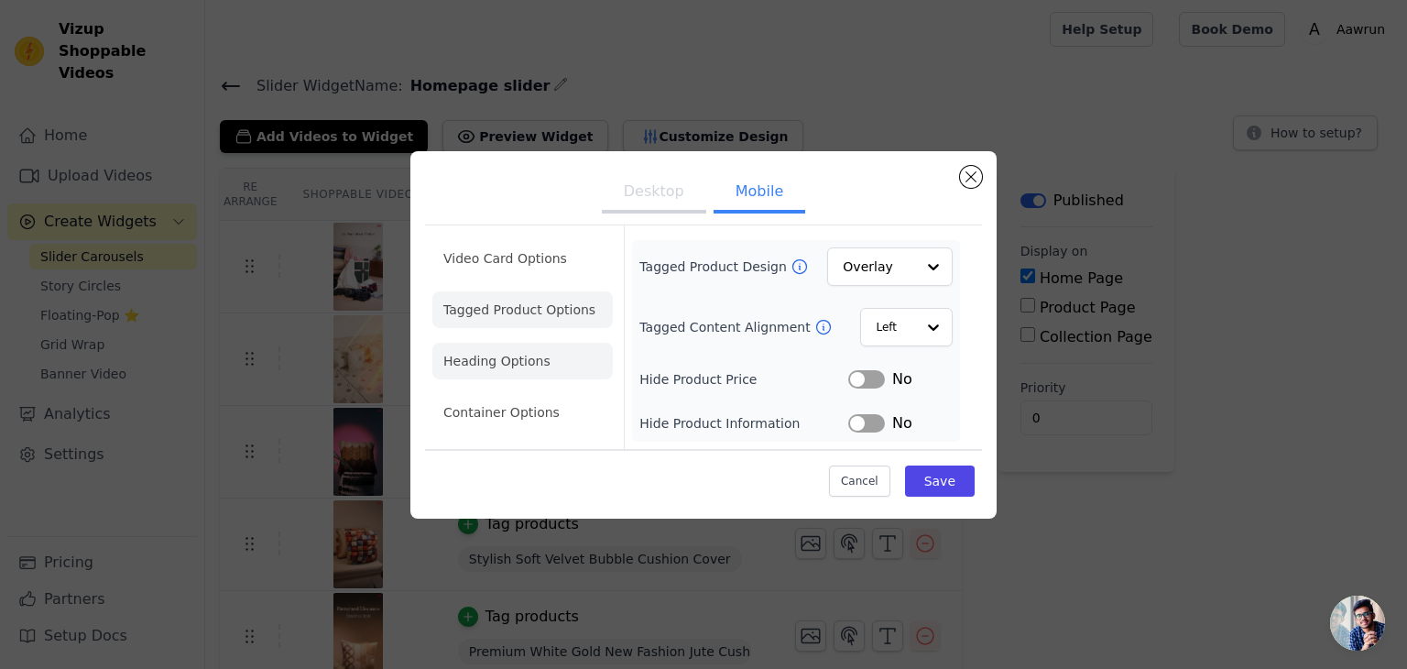
click at [487, 365] on li "Heading Options" at bounding box center [522, 361] width 180 height 37
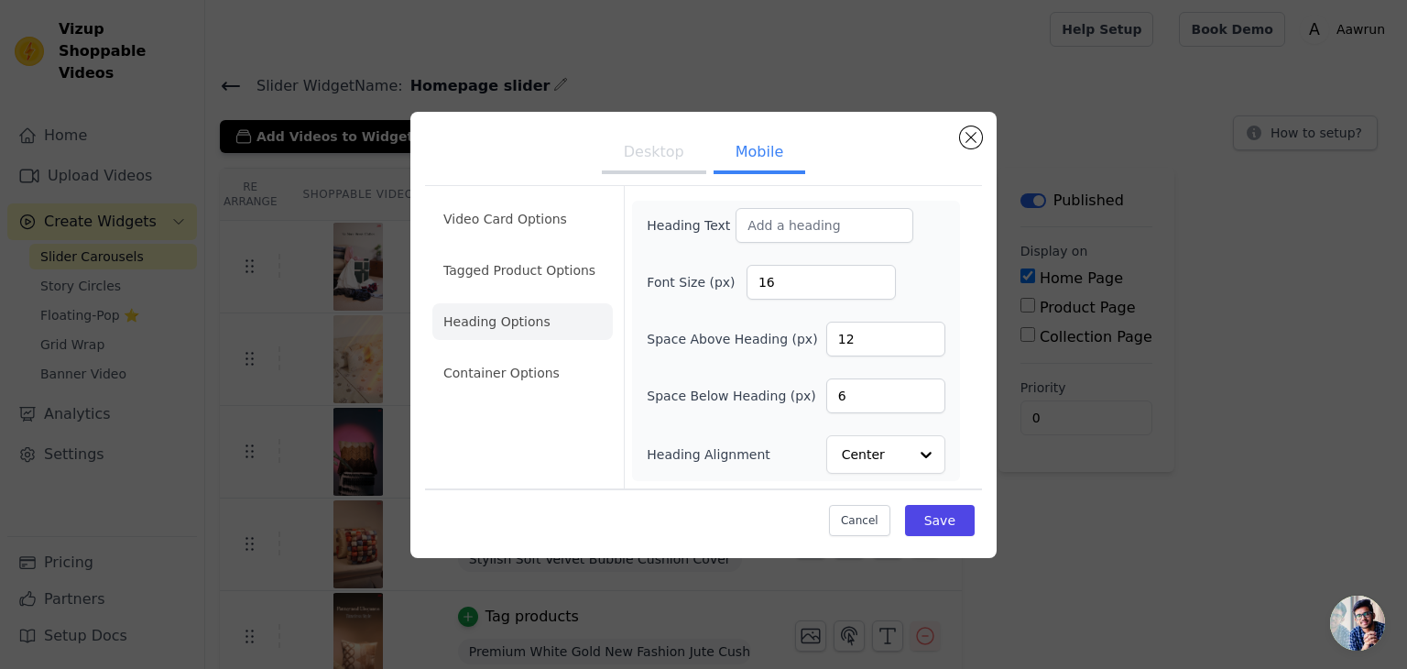
click at [491, 393] on ul "Video Card Options Tagged Product Options Heading Options Container Options" at bounding box center [522, 295] width 180 height 205
click at [493, 387] on li "Container Options" at bounding box center [522, 373] width 180 height 37
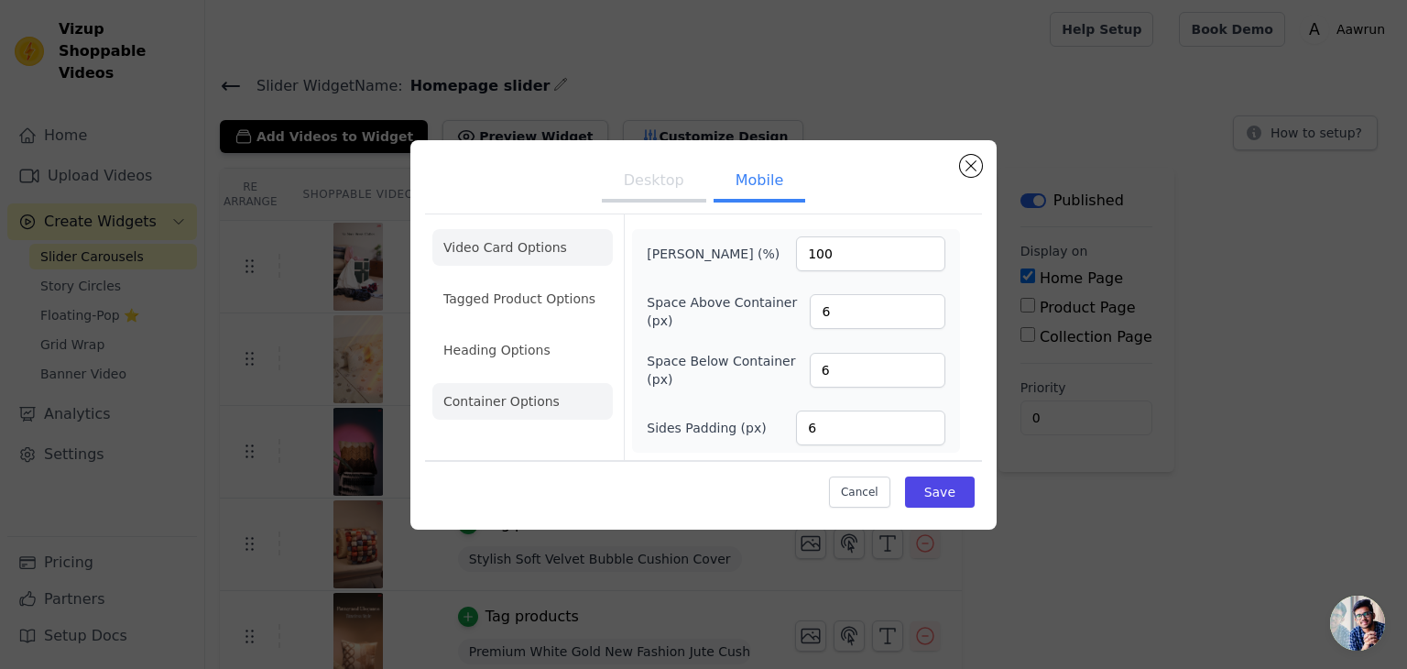
click at [497, 244] on li "Video Card Options" at bounding box center [522, 247] width 180 height 37
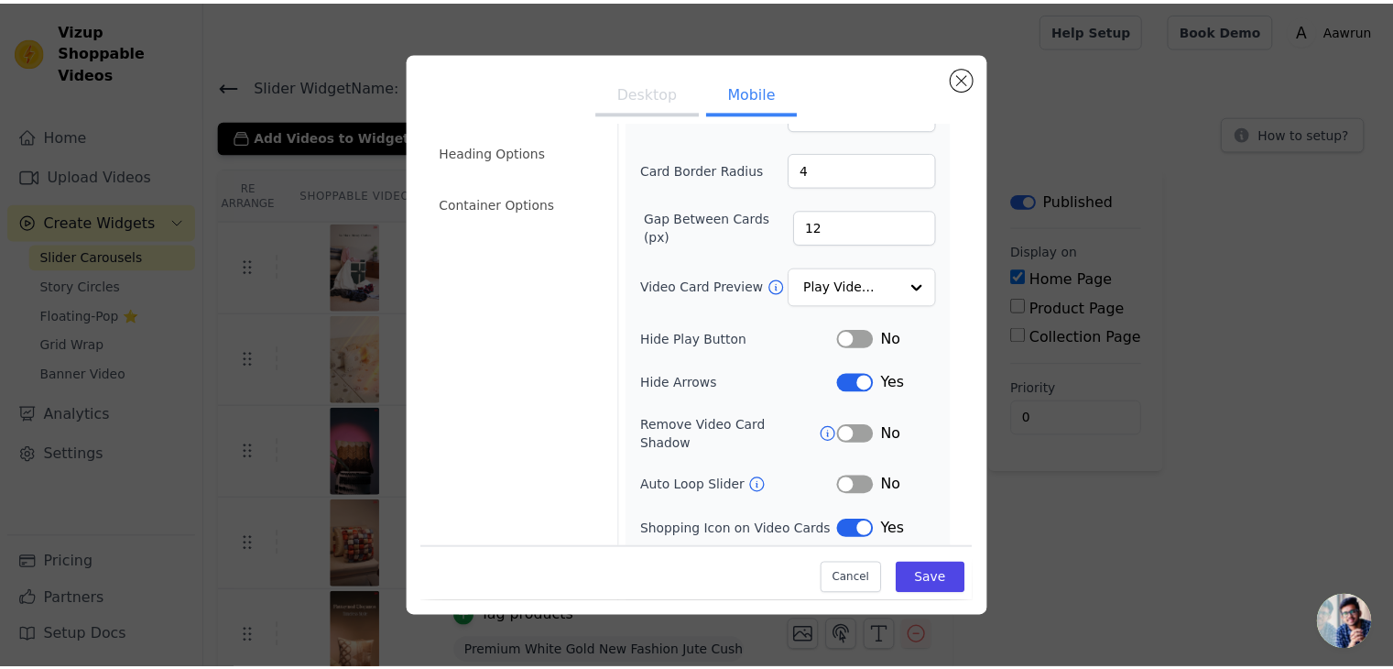
scroll to position [187, 0]
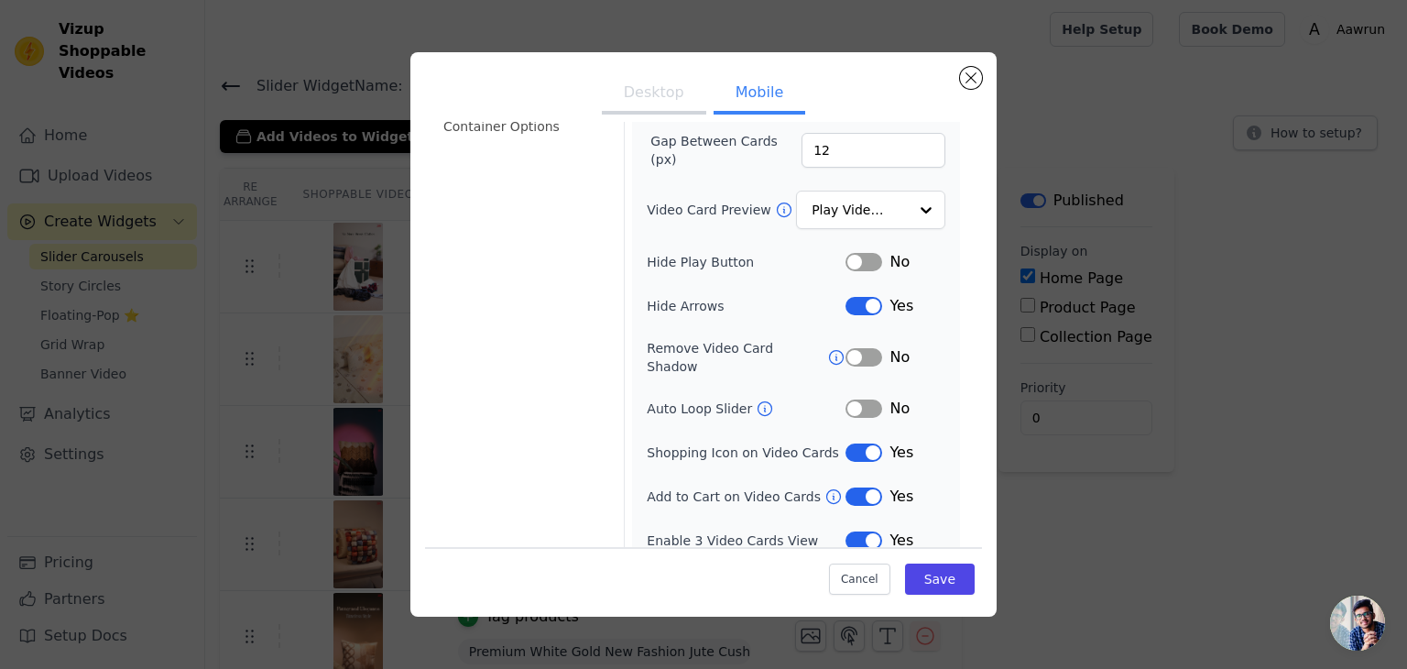
click at [849, 531] on button "Label" at bounding box center [864, 540] width 37 height 18
click at [922, 584] on button "Save" at bounding box center [940, 578] width 70 height 31
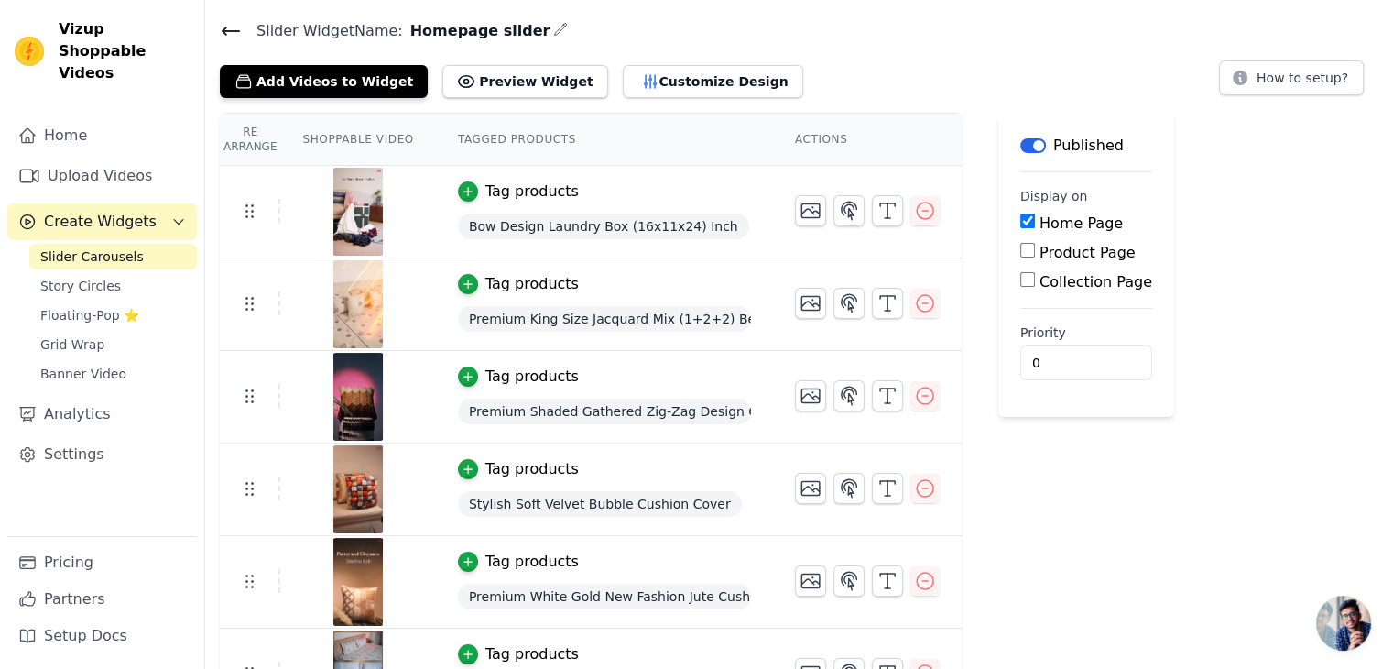
scroll to position [57, 0]
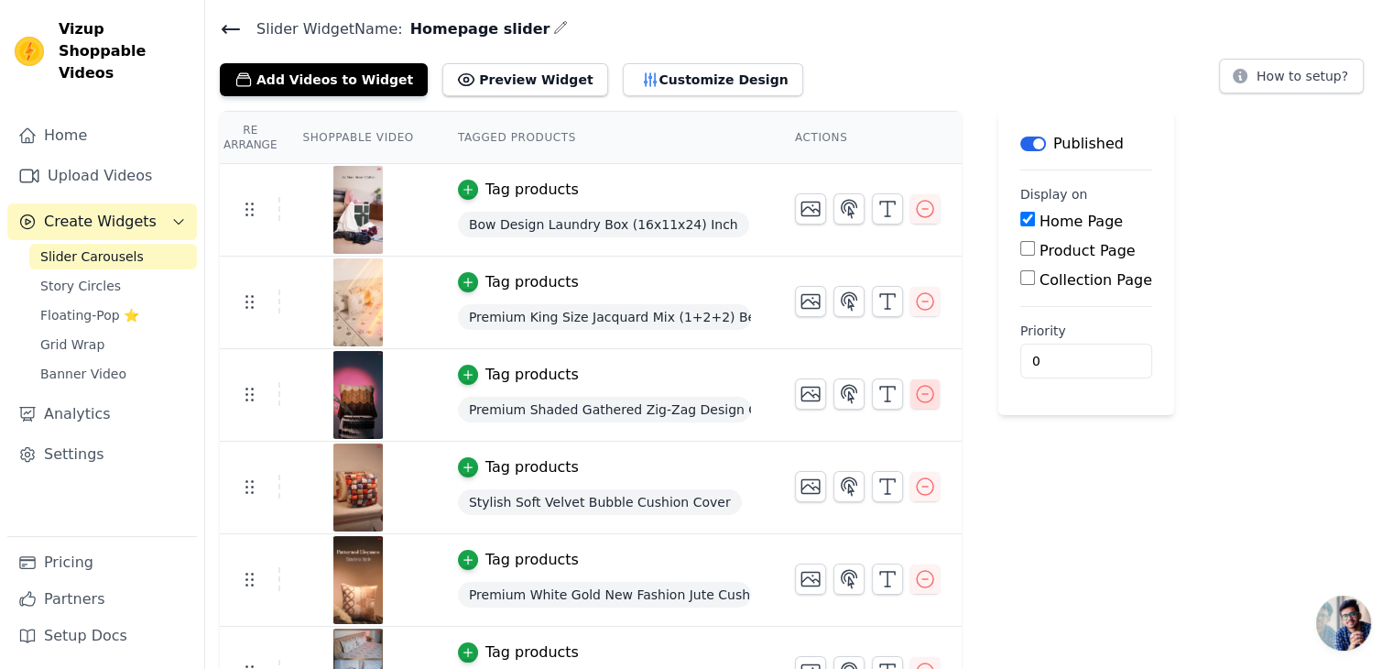
click at [920, 398] on icon "button" at bounding box center [925, 394] width 22 height 22
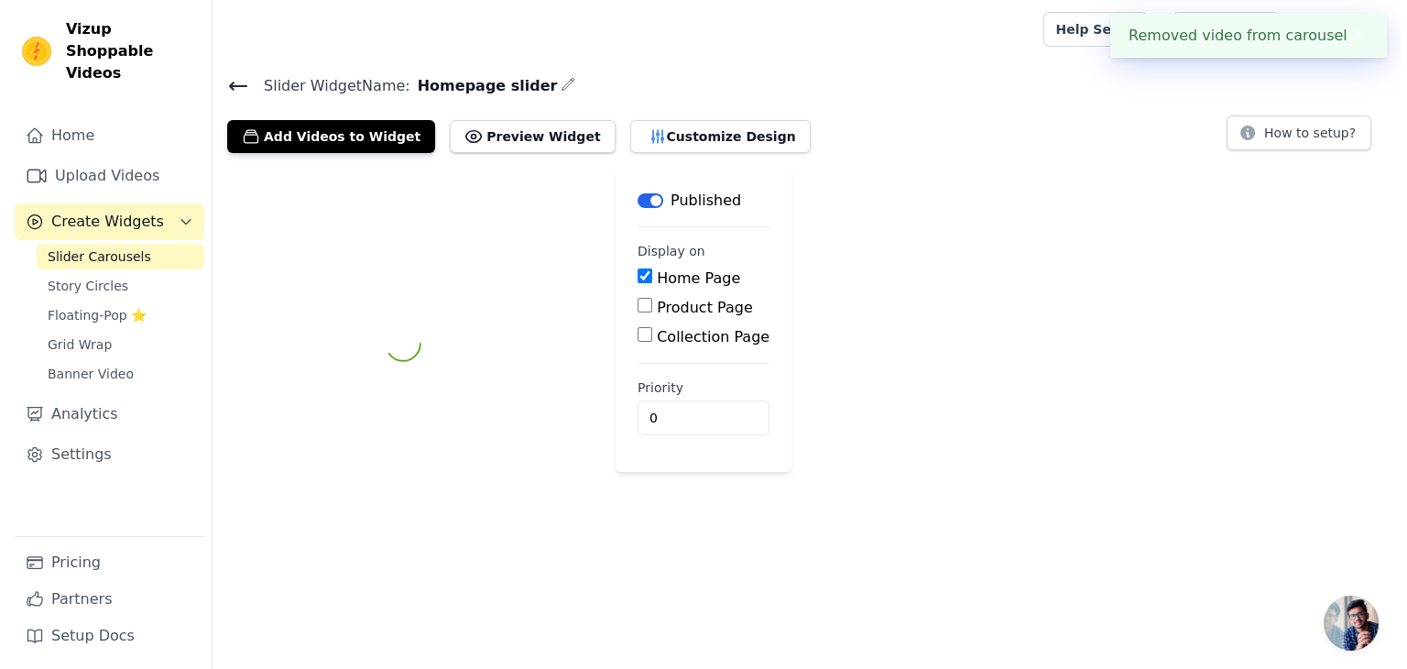
scroll to position [0, 0]
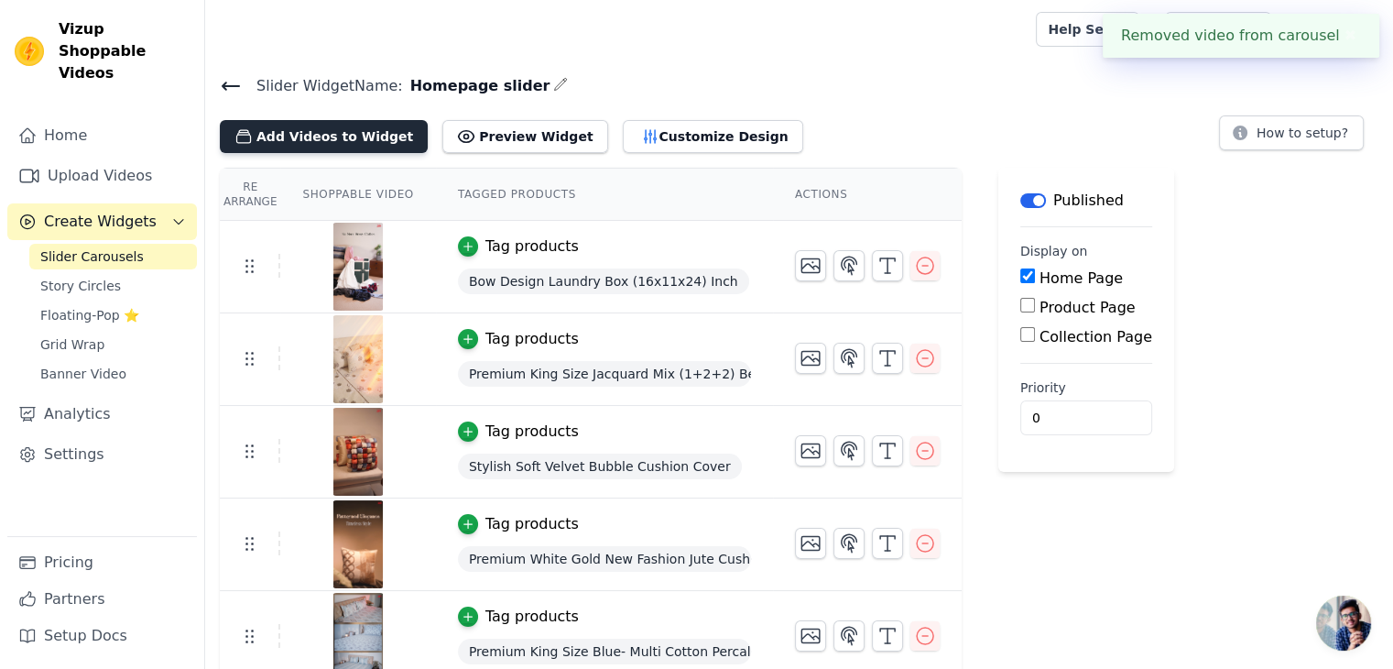
click at [363, 137] on button "Add Videos to Widget" at bounding box center [324, 136] width 208 height 33
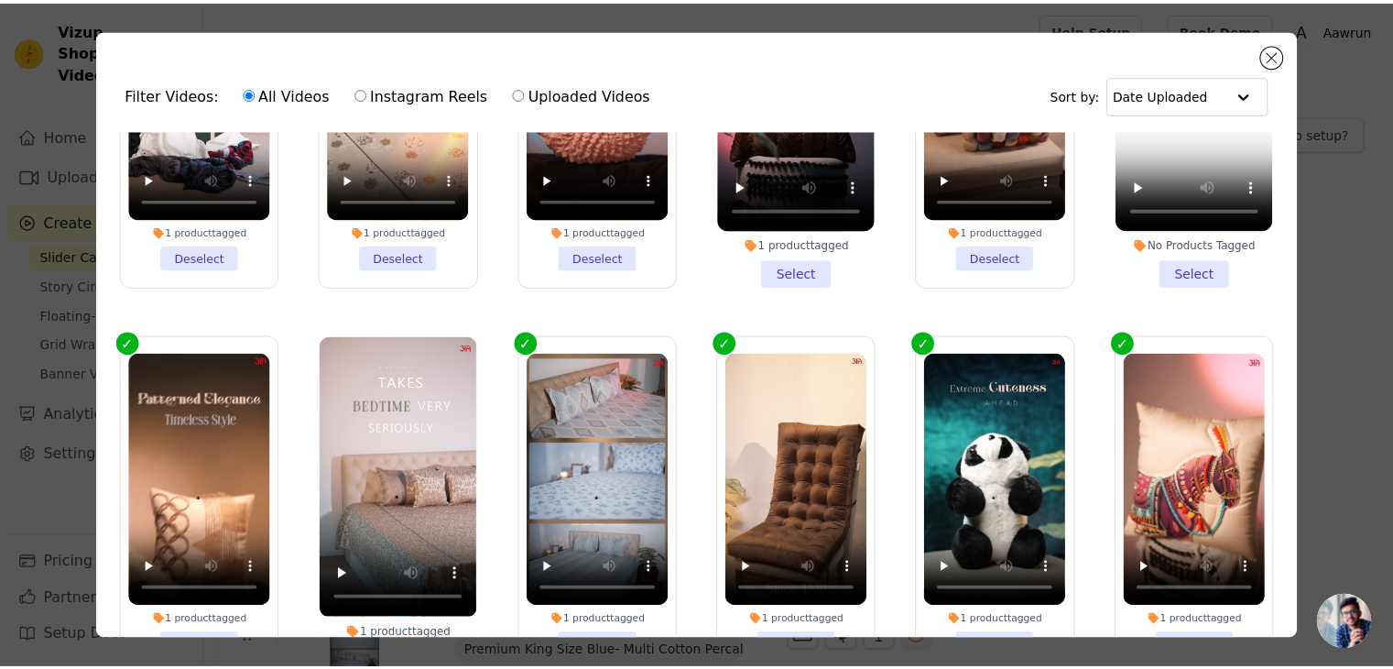
scroll to position [158, 0]
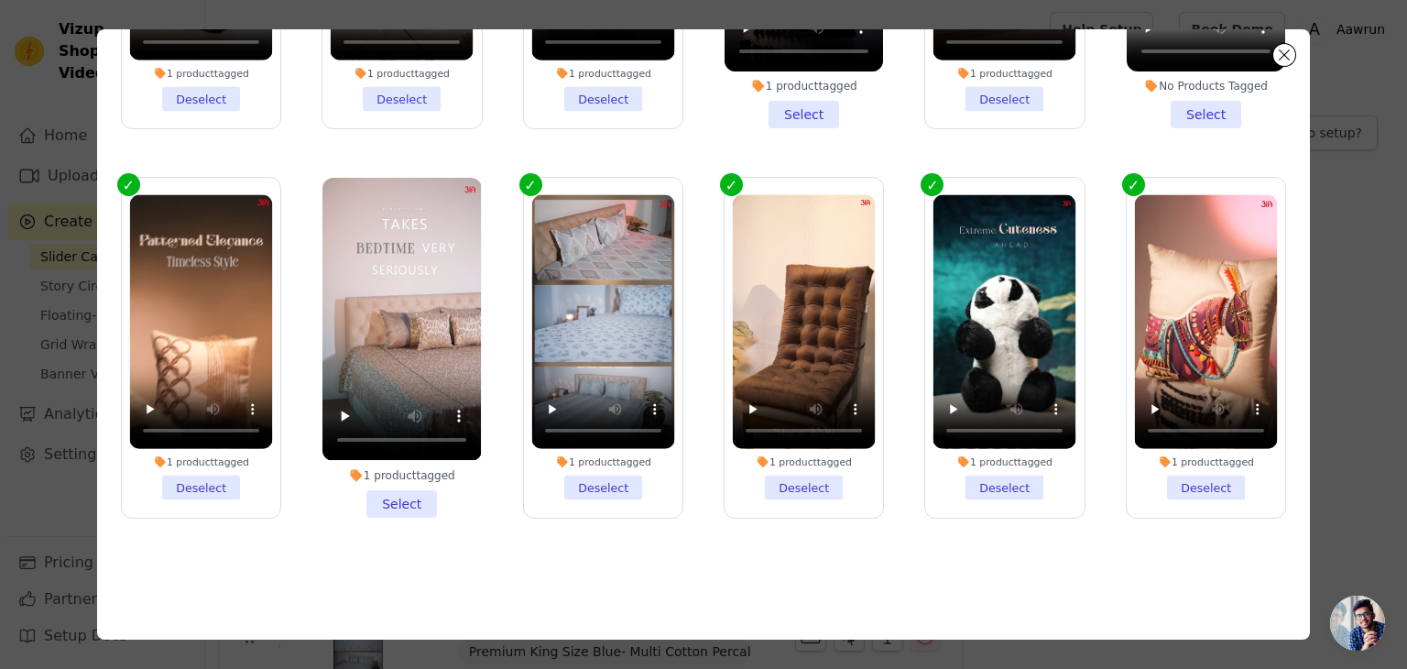
click at [391, 485] on li "1 product tagged Select" at bounding box center [401, 347] width 158 height 339
click at [0, 0] on input "1 product tagged Select" at bounding box center [0, 0] width 0 height 0
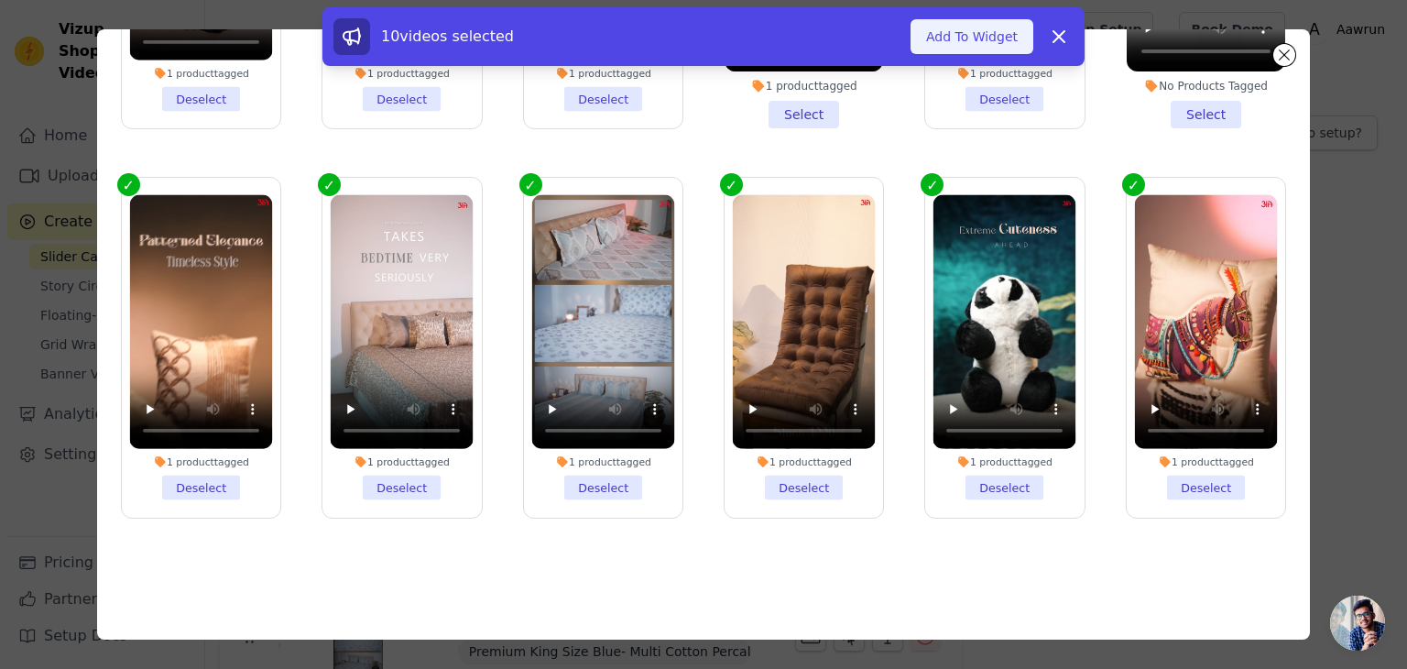
click at [963, 44] on button "Add To Widget" at bounding box center [972, 36] width 123 height 35
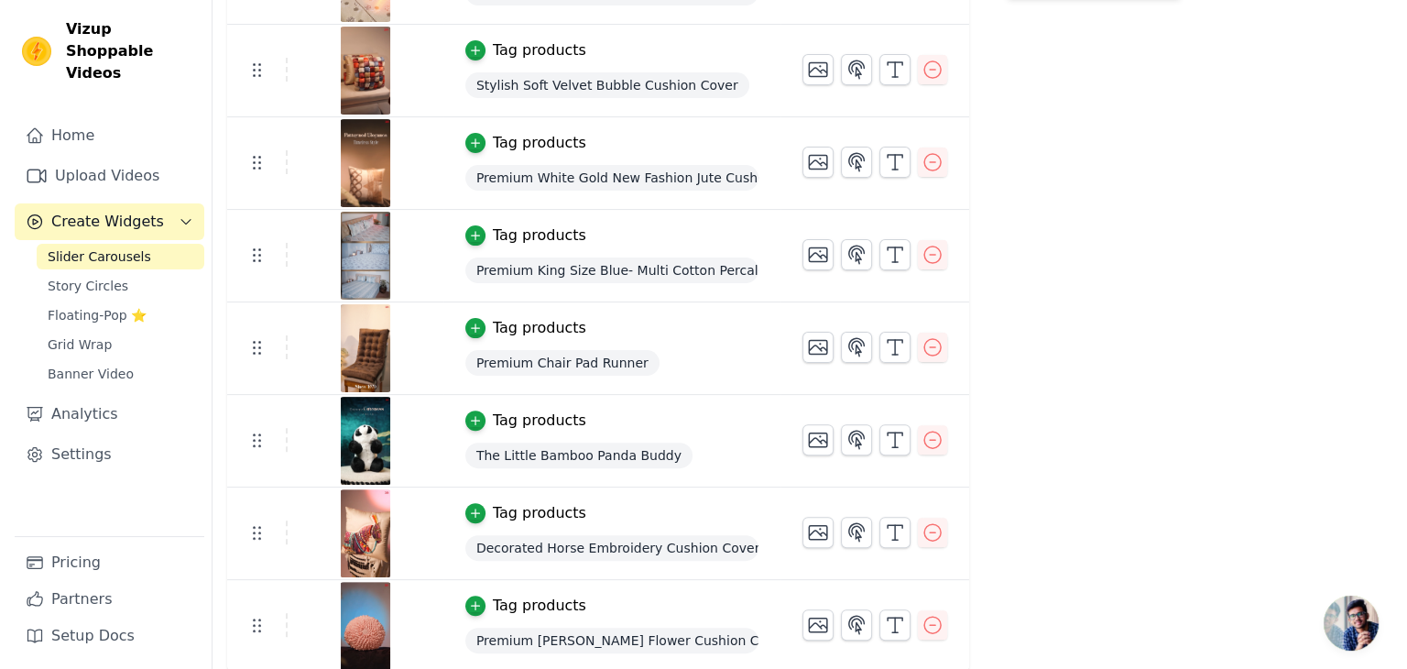
scroll to position [0, 0]
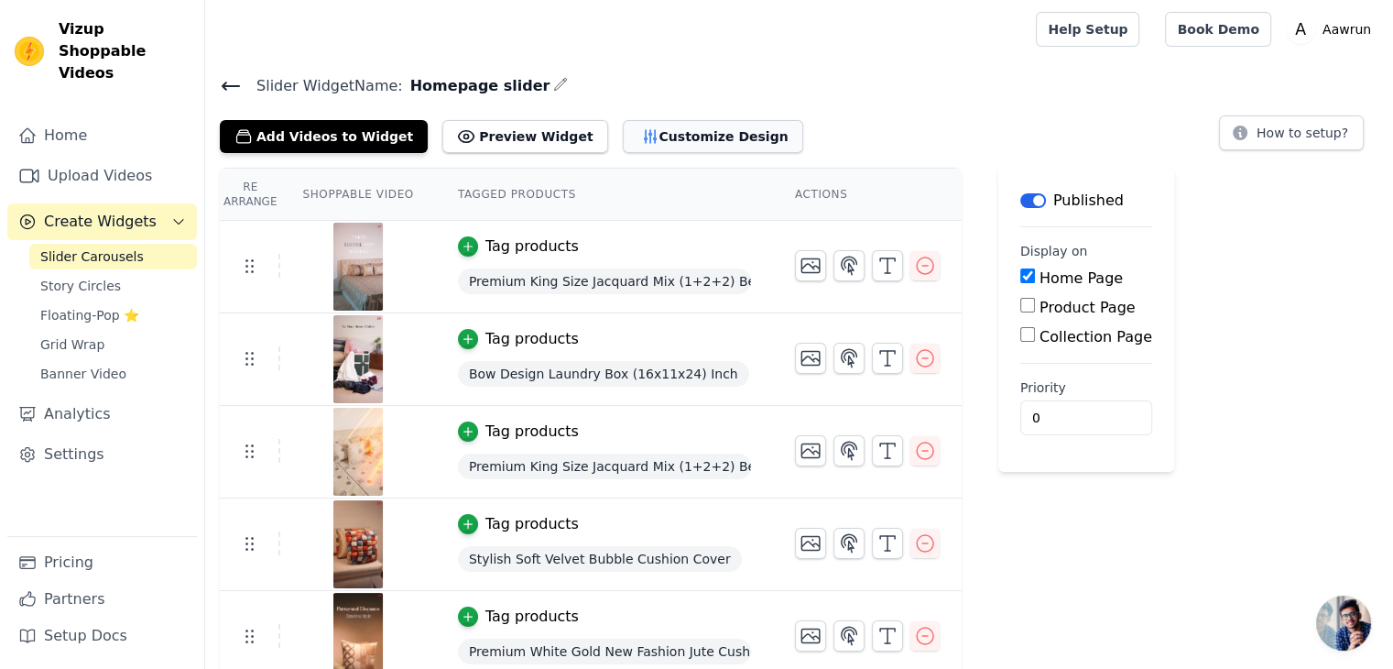
click at [669, 129] on button "Customize Design" at bounding box center [713, 136] width 180 height 33
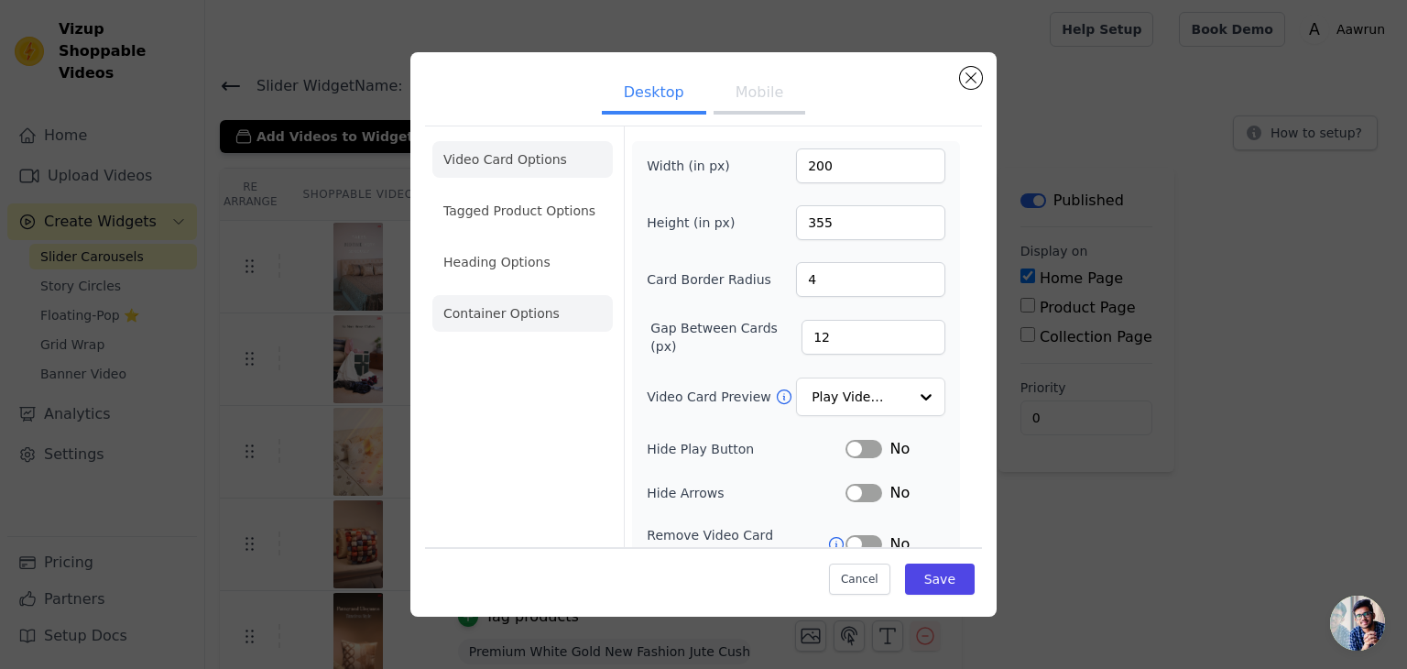
click at [519, 328] on li "Container Options" at bounding box center [522, 313] width 180 height 37
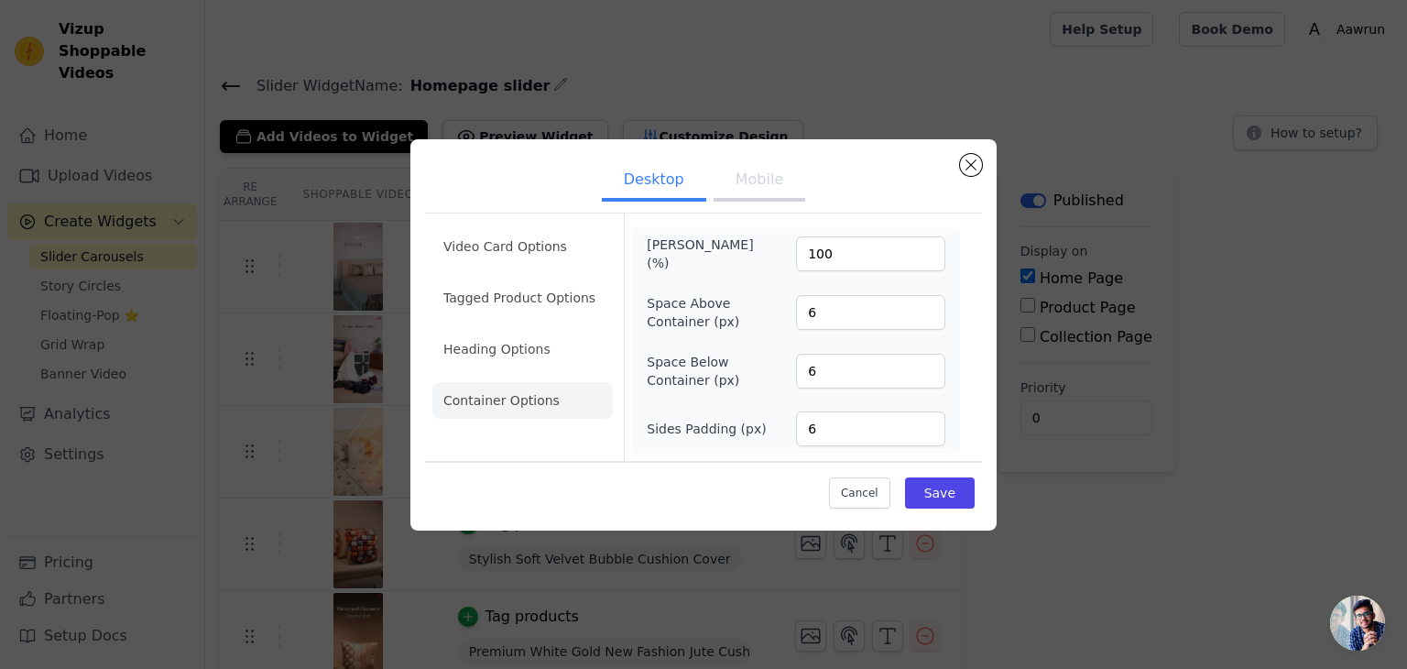
click at [766, 182] on button "Mobile" at bounding box center [760, 181] width 92 height 40
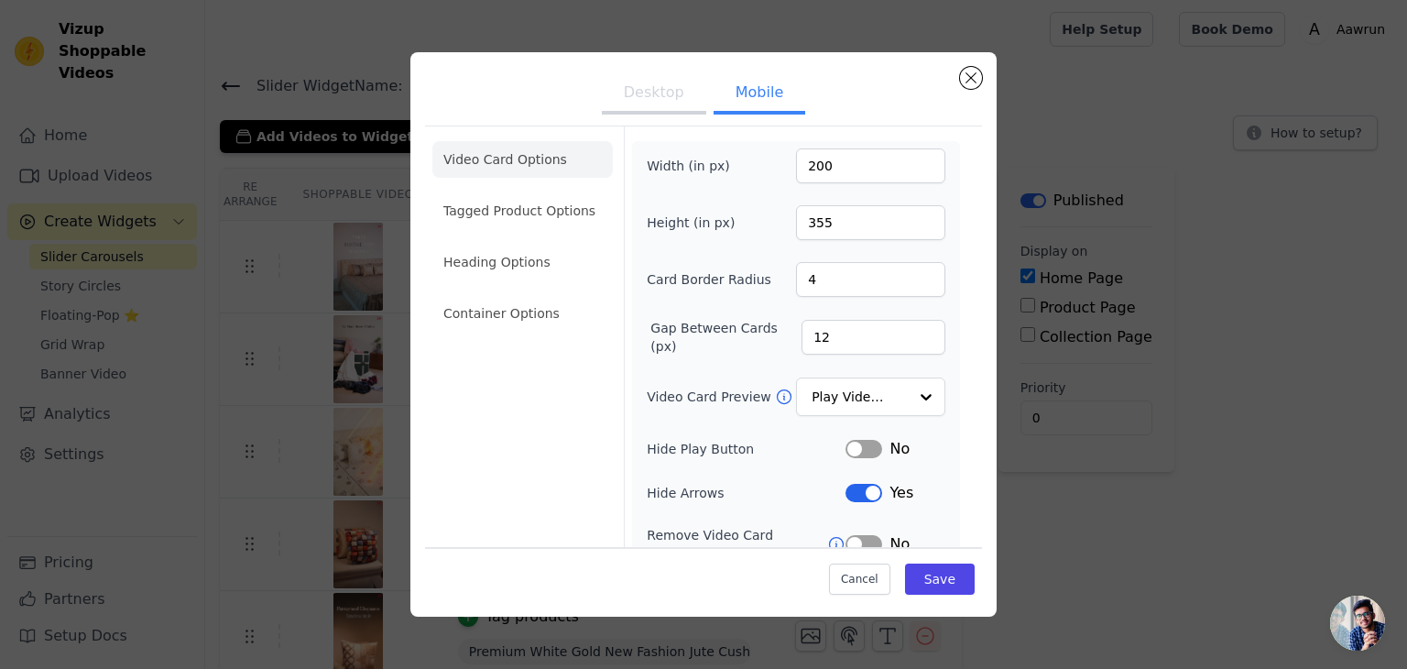
click at [218, 232] on div "Desktop Mobile Video Card Options Tagged Product Options Heading Options Contai…" at bounding box center [703, 334] width 1349 height 623
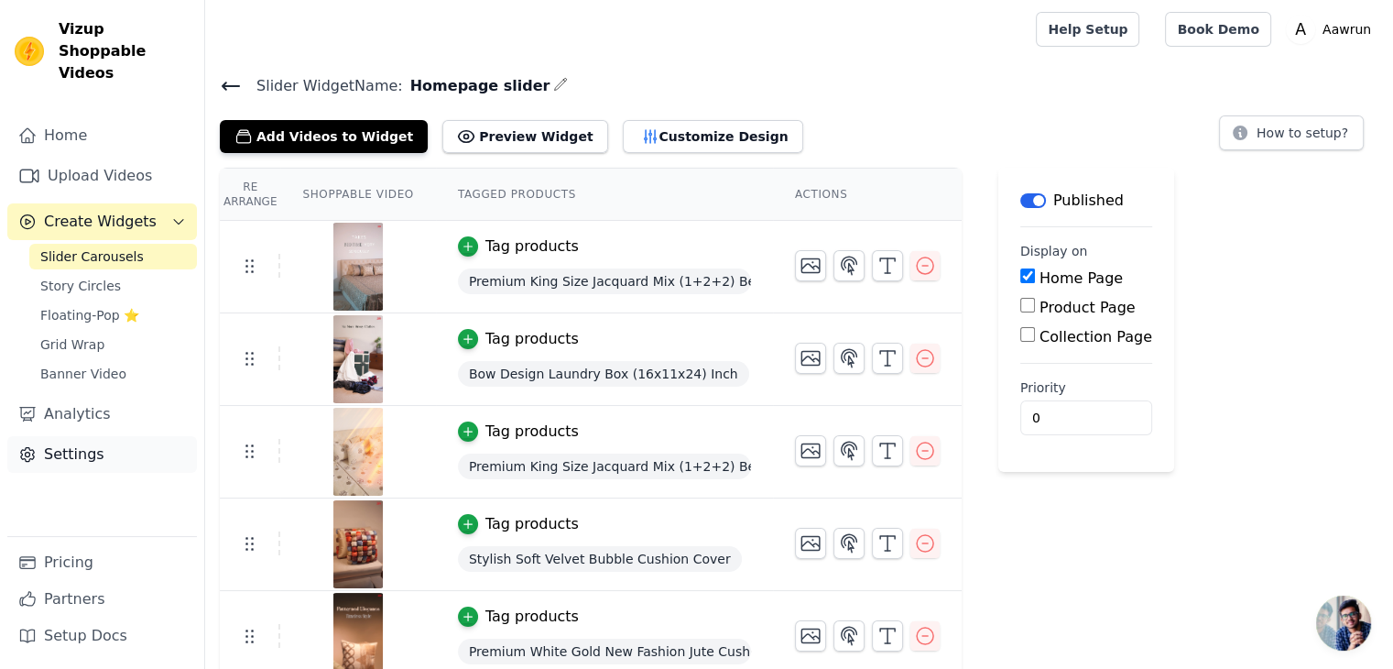
click at [83, 441] on link "Settings" at bounding box center [102, 454] width 190 height 37
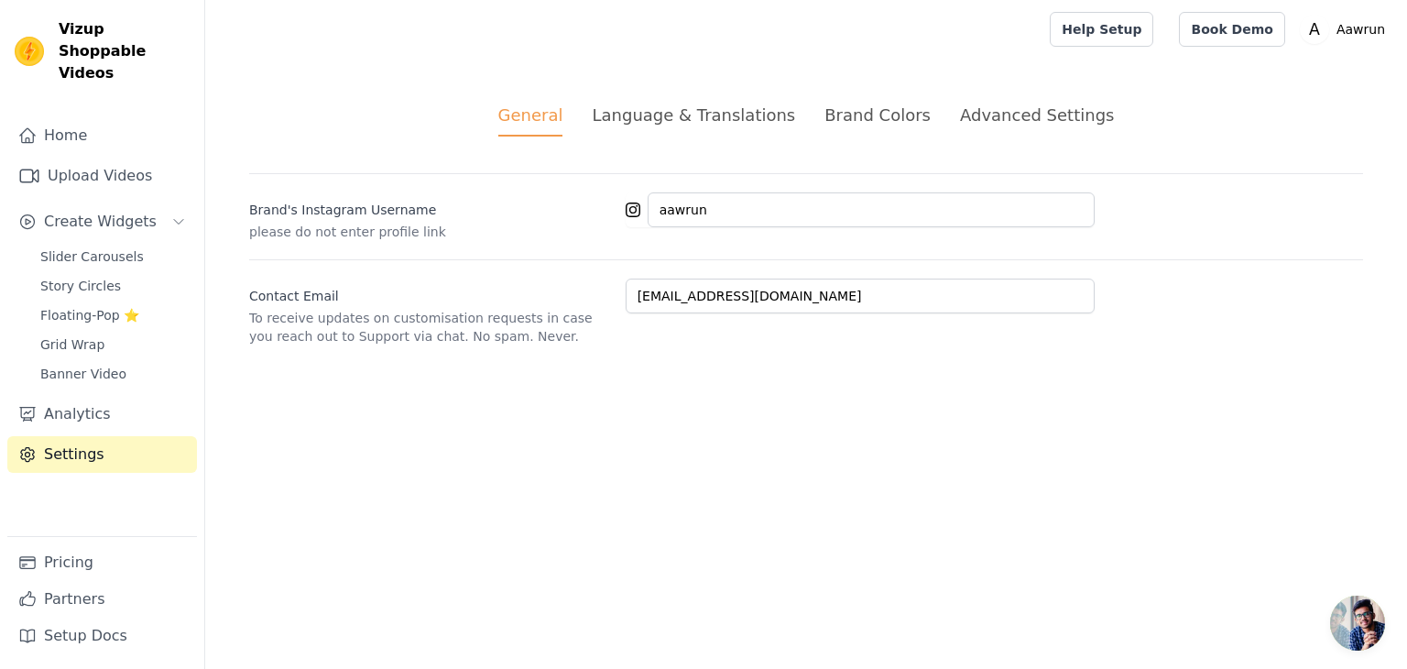
click at [870, 110] on div "Brand Colors" at bounding box center [878, 115] width 106 height 25
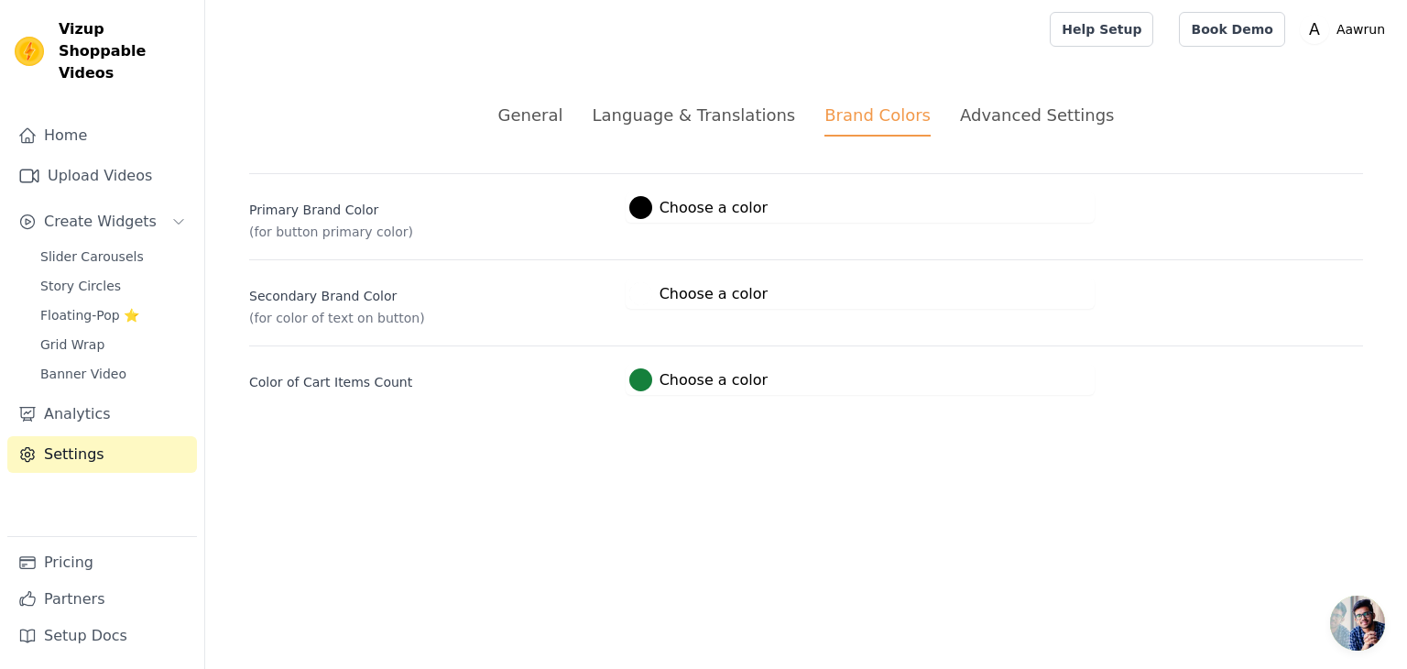
click at [647, 213] on div at bounding box center [640, 207] width 23 height 23
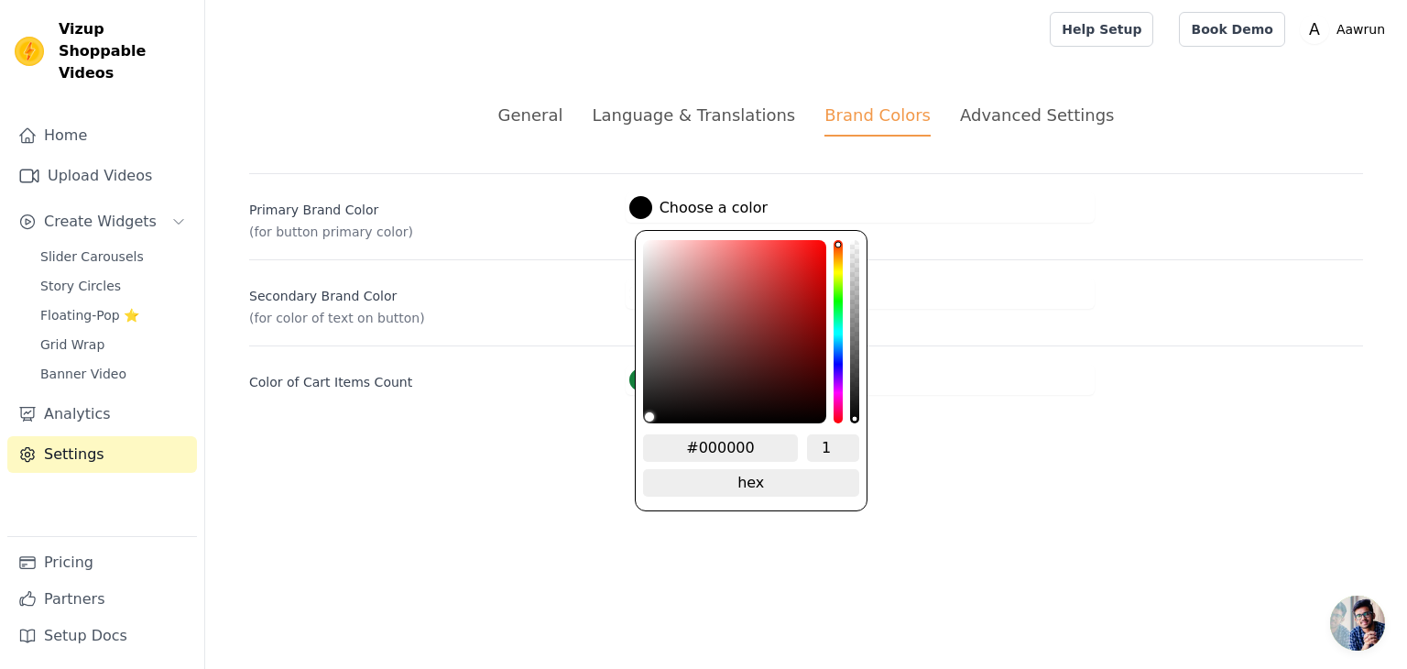
type input "#c32121"
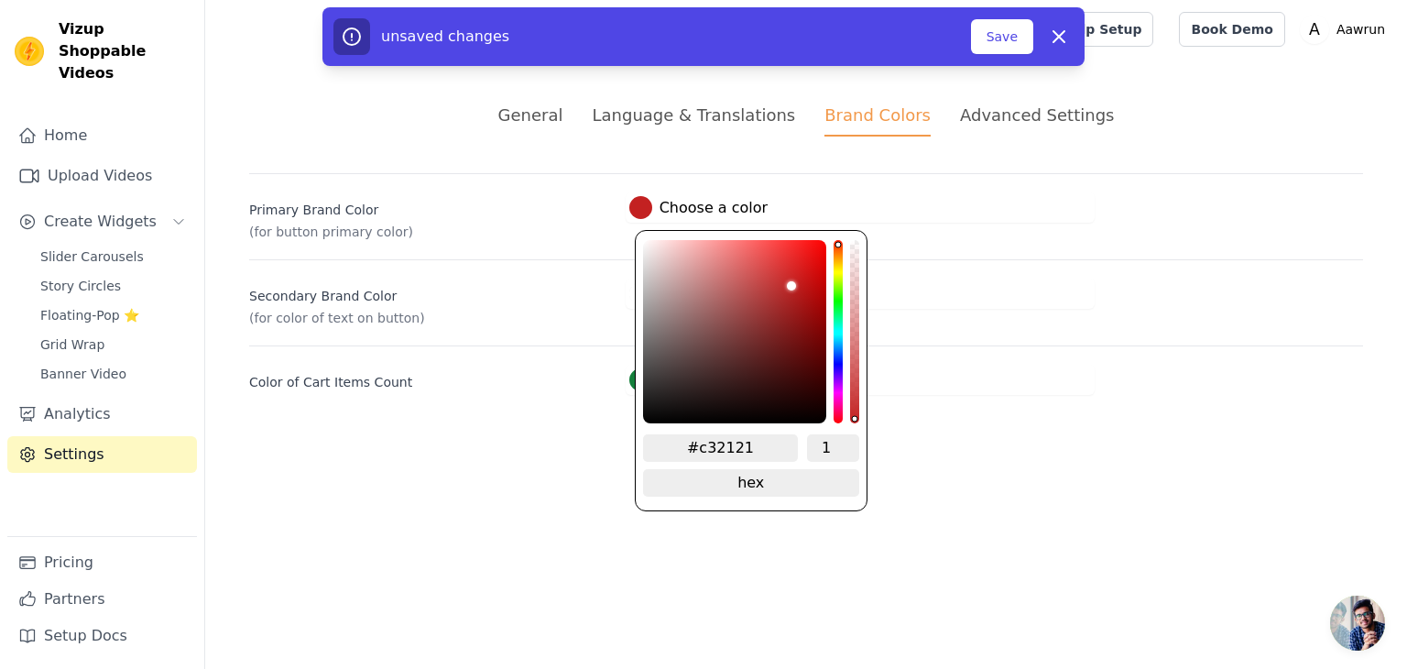
type input "#c41e1e"
type input "#c81a1a"
type input "#cf1515"
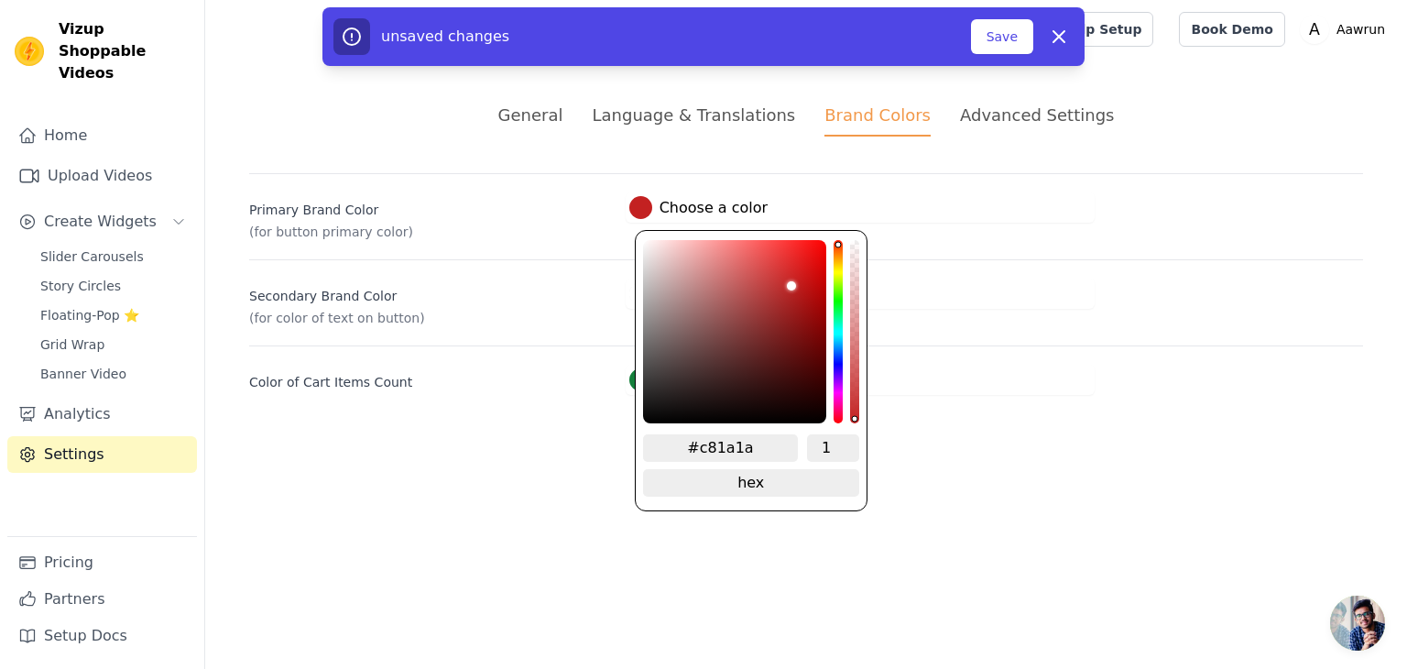
type input "#cf1515"
type input "#d50a0a"
type input "#d70606"
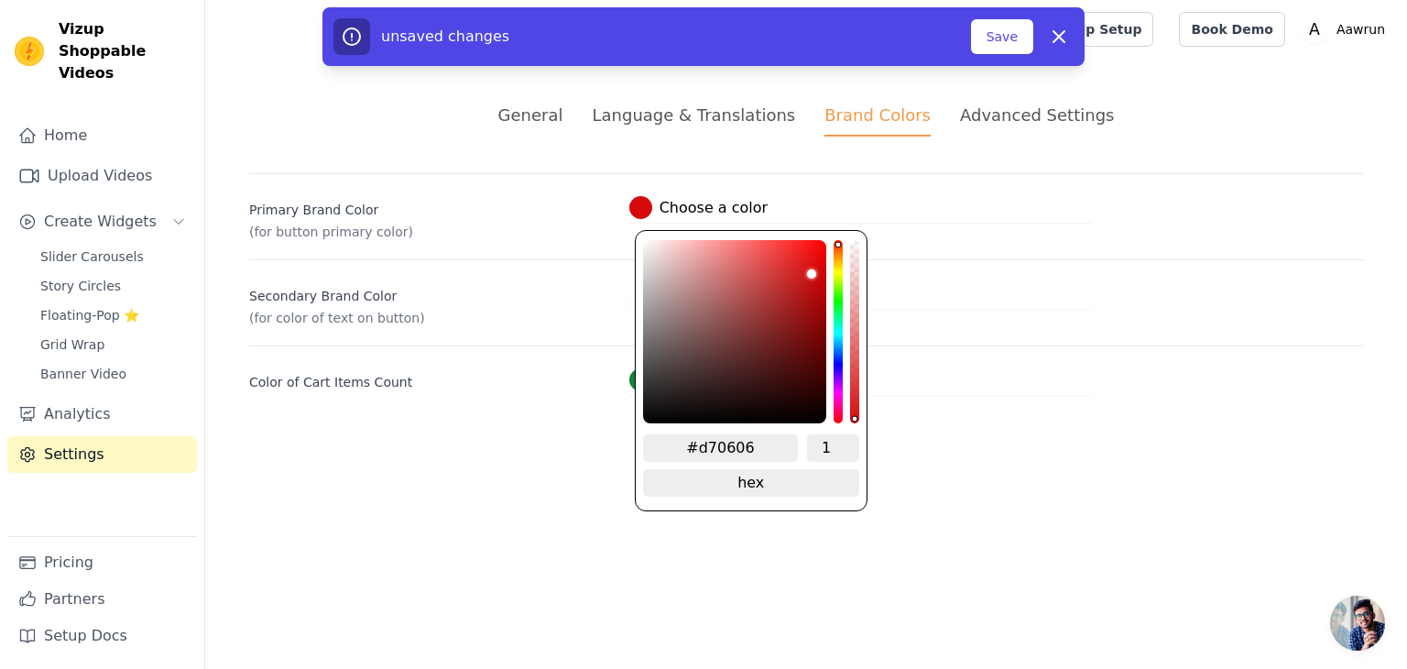
type input "#da0202"
type input "#dd0202"
type input "#dd0101"
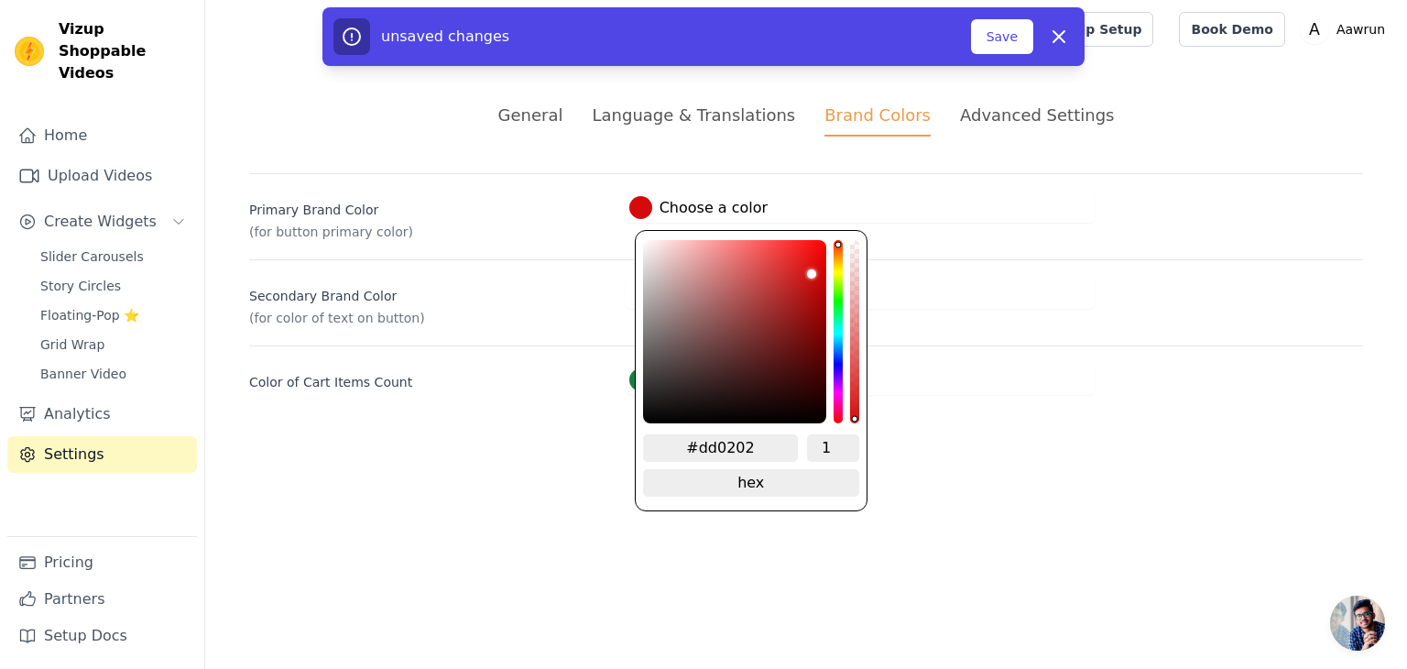
type input "#dd0101"
type input "#dd0000"
type input "#de0000"
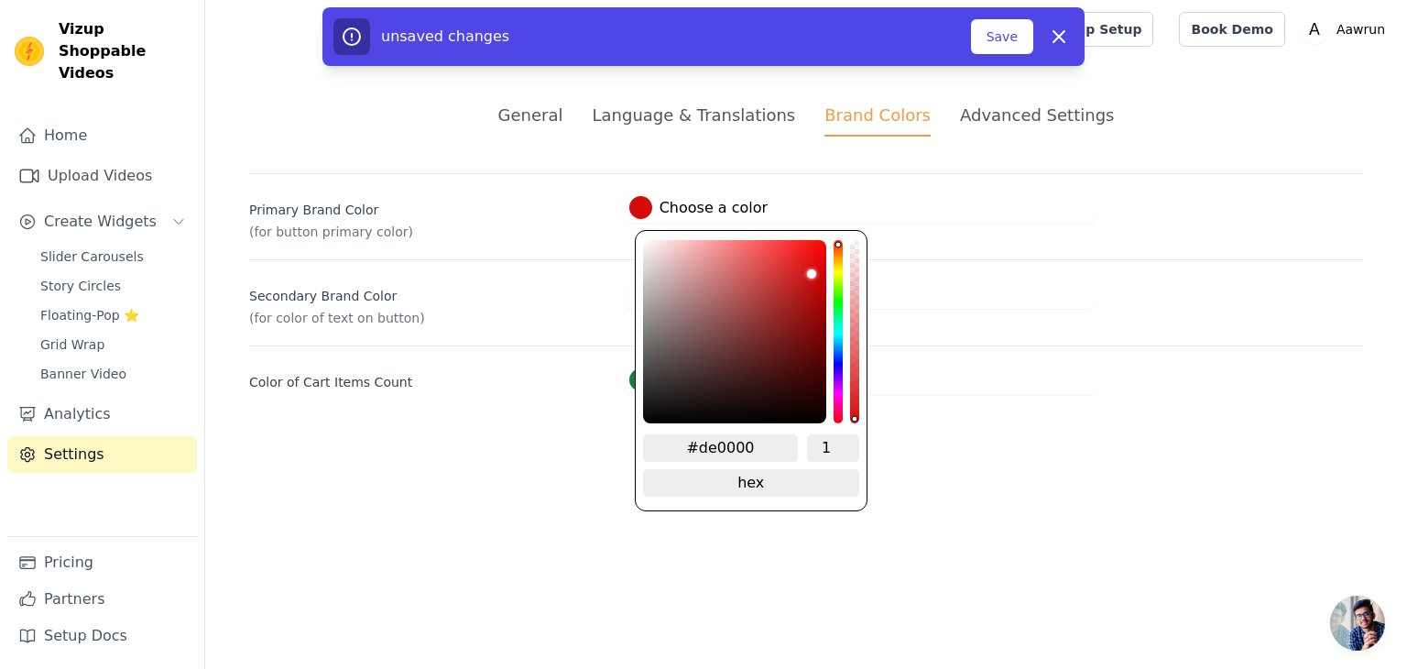
type input "#df0000"
type input "#e00000"
type input "#e20000"
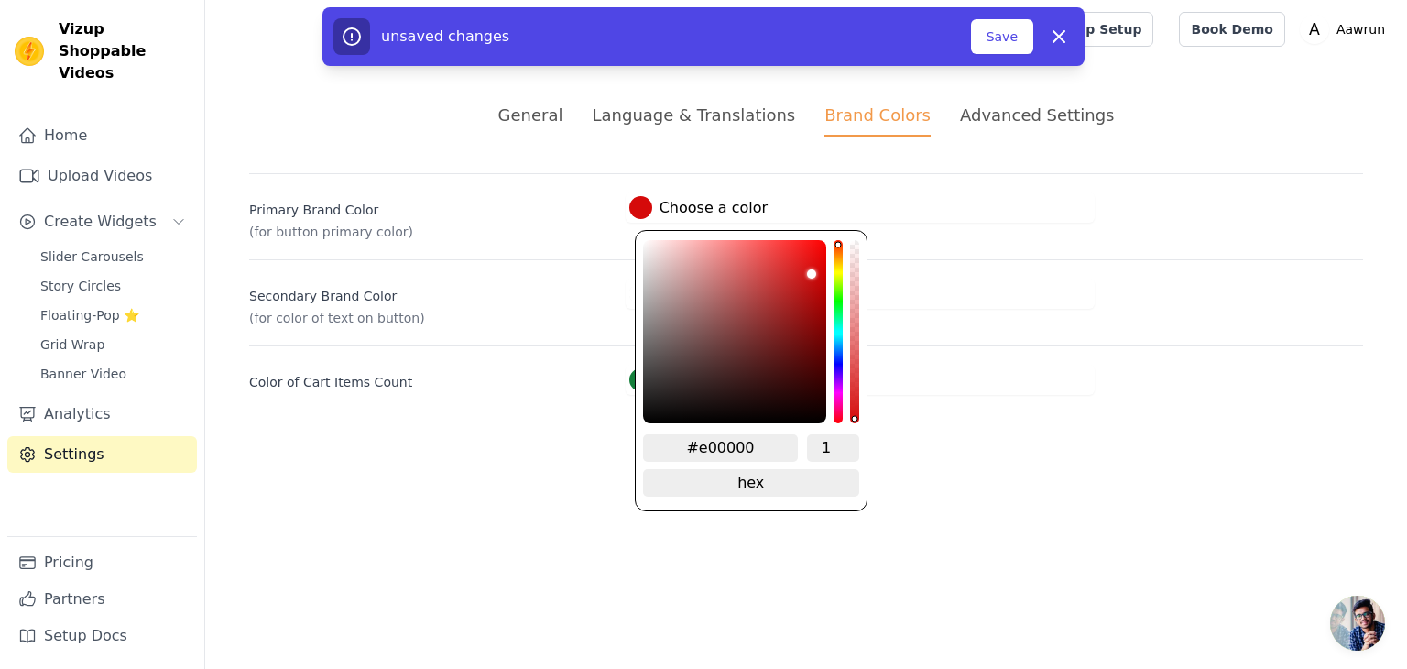
type input "#e20000"
type input "#e30000"
type input "#e20000"
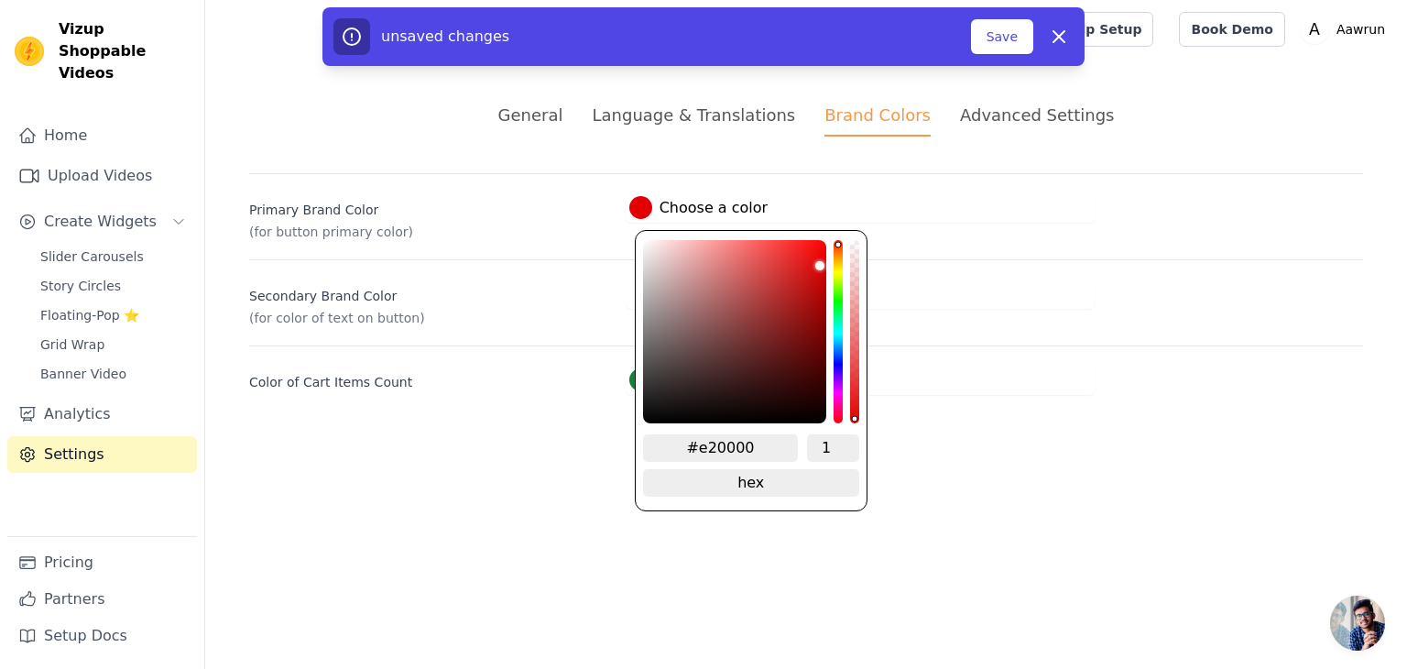
type input "#e00000"
type input "#df0000"
type input "#de0000"
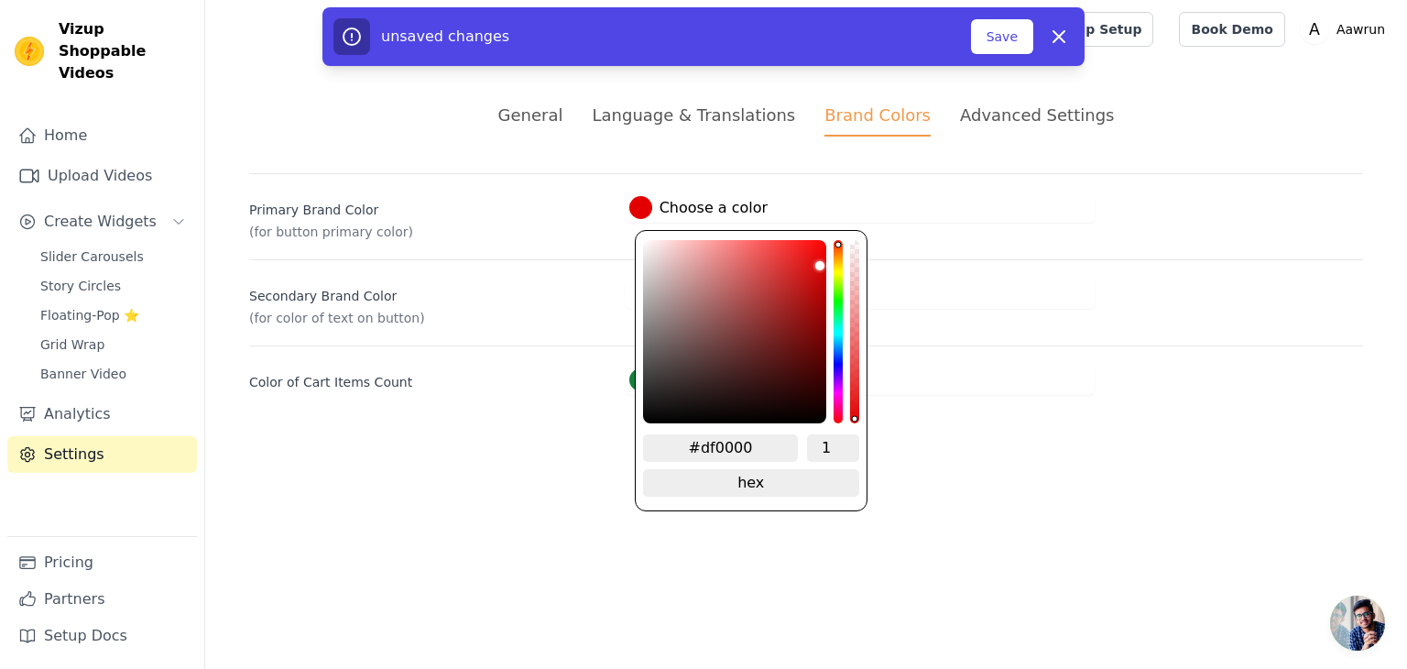
type input "#de0000"
type input "#dd0000"
type input "#db0000"
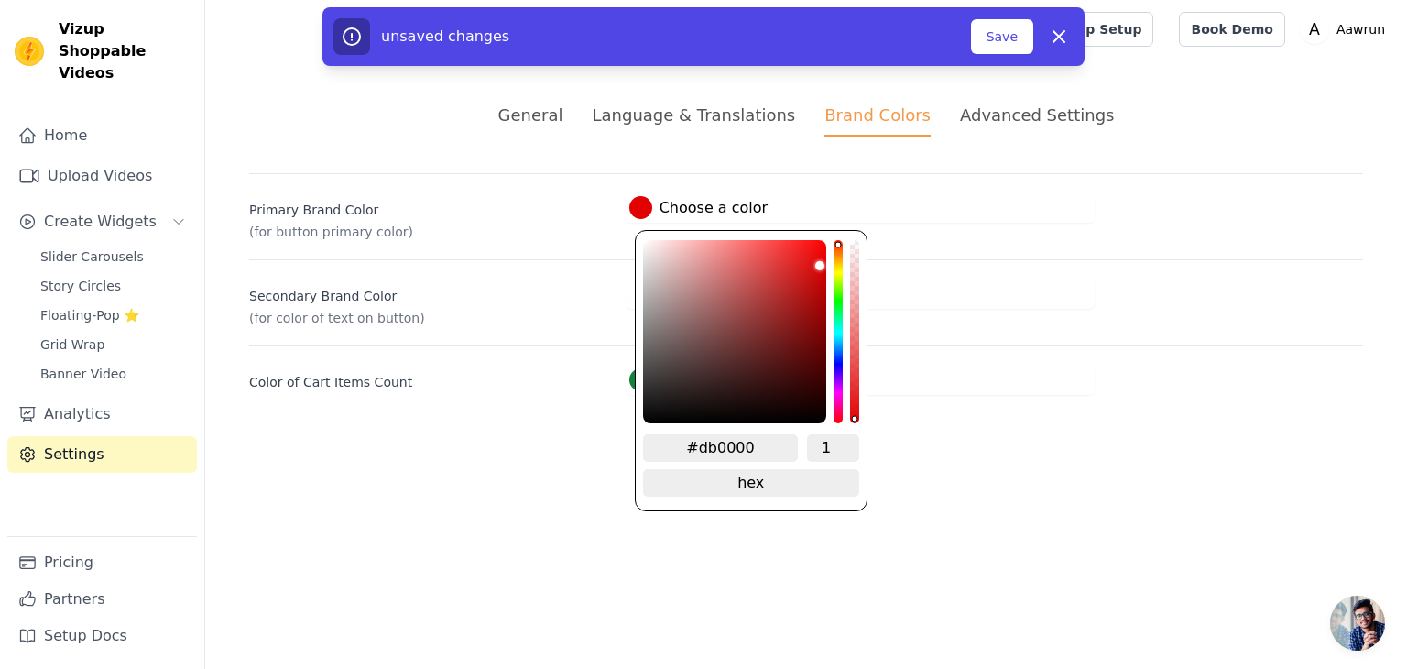
type input "#da0000"
type input "#d90000"
type input "#d70000"
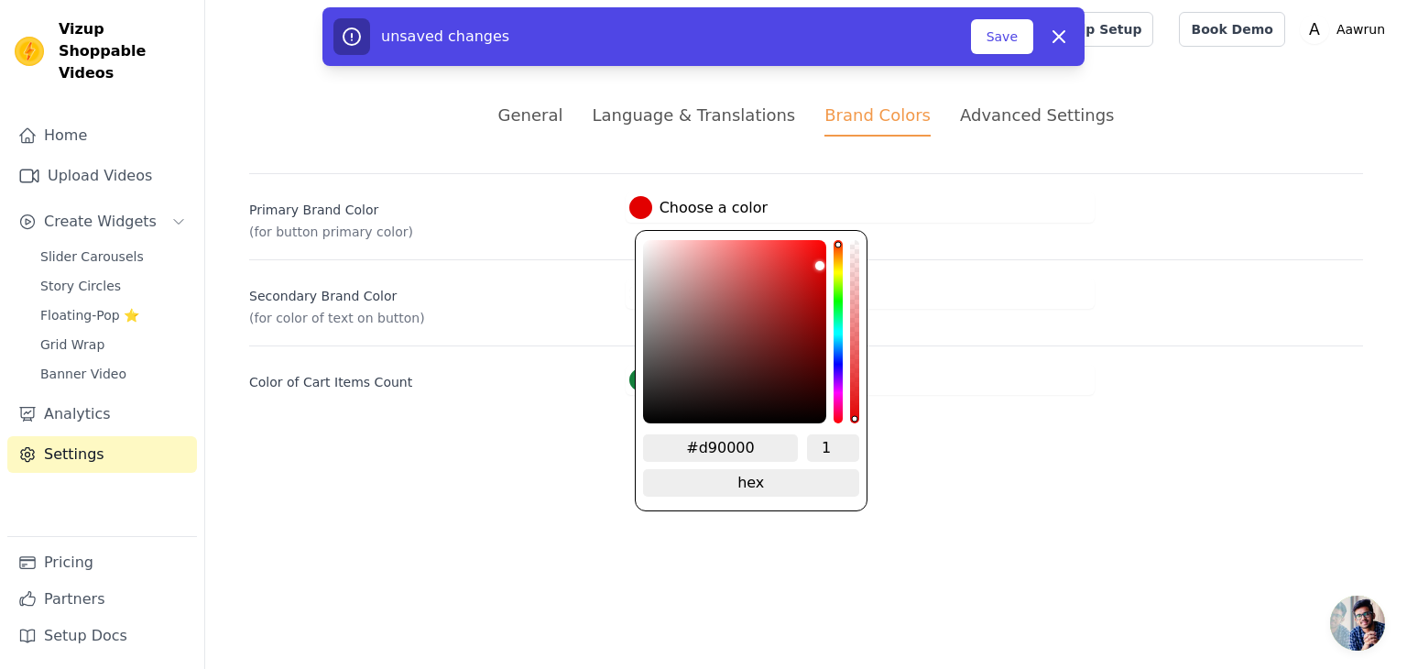
type input "#d70000"
type input "#d50000"
type input "#d40000"
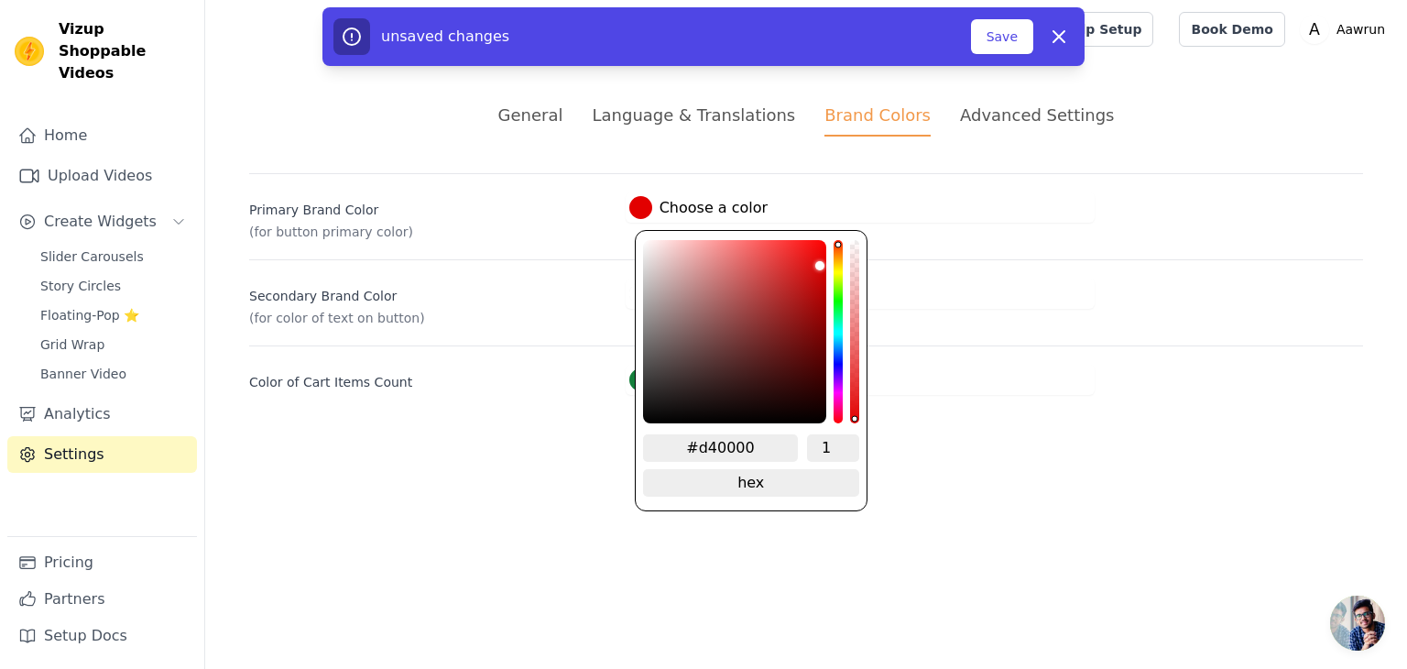
type input "#d20000"
type input "#d10000"
type input "#cf0000"
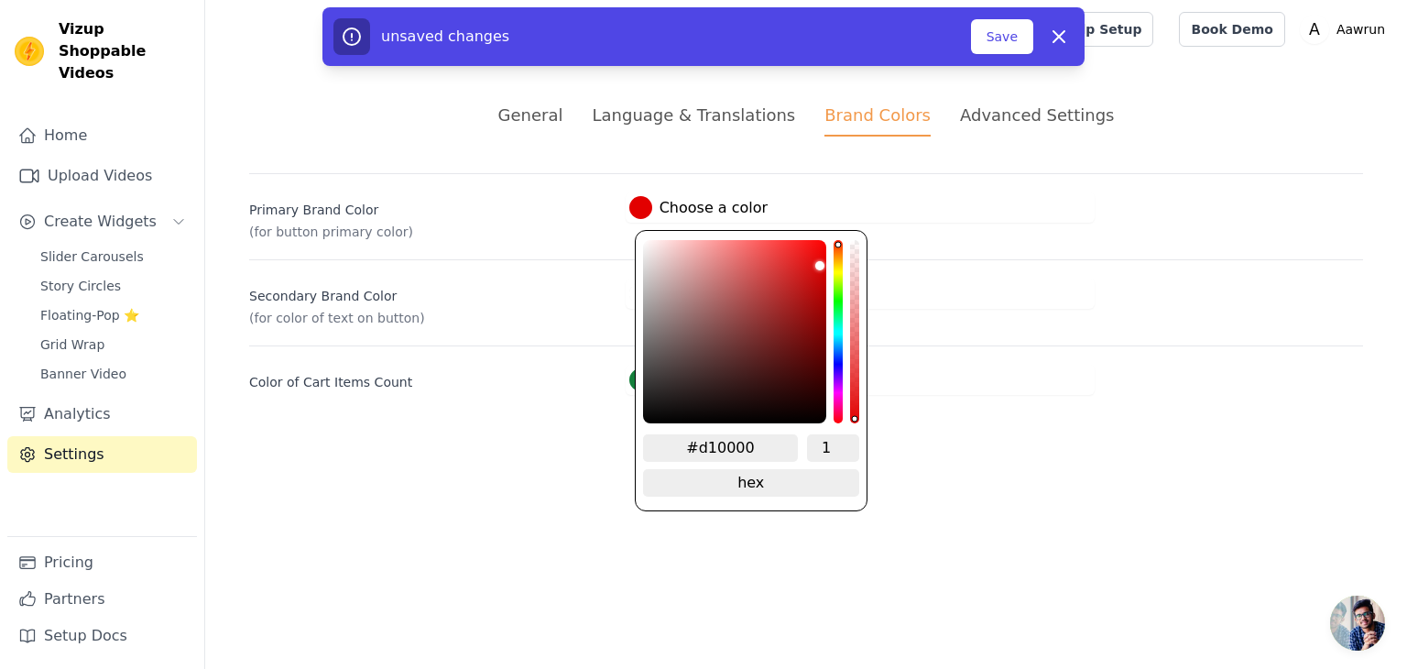
type input "#cf0000"
type input "#cd0000"
type input "#cc0000"
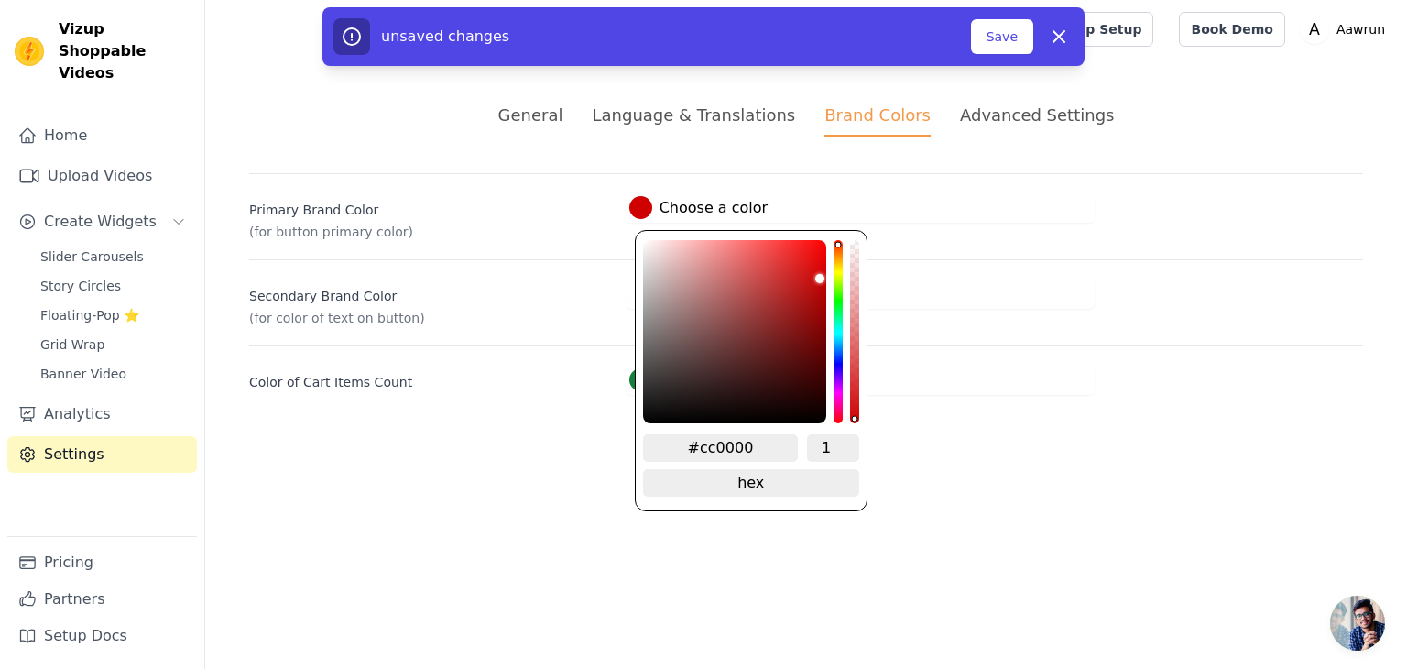
type input "#cb0000"
type input "#c90000"
type input "#c80000"
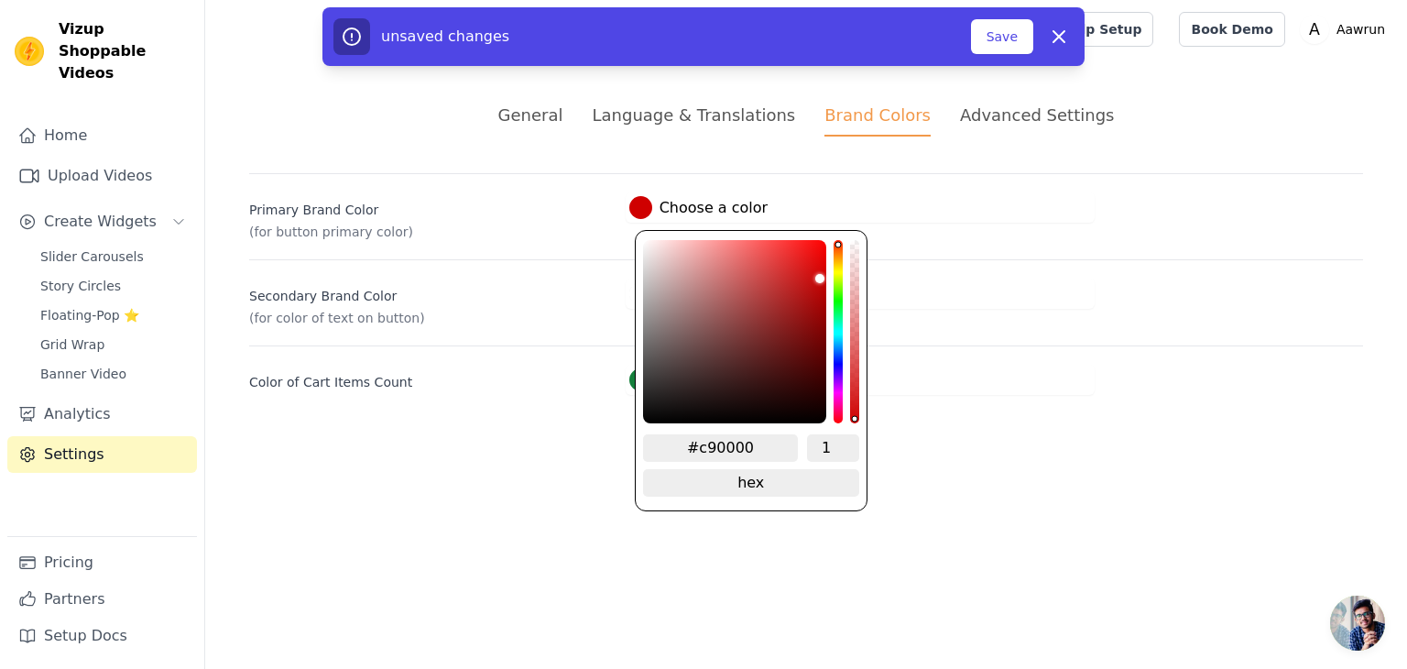
type input "#c80000"
type input "#c70000"
type input "#c60000"
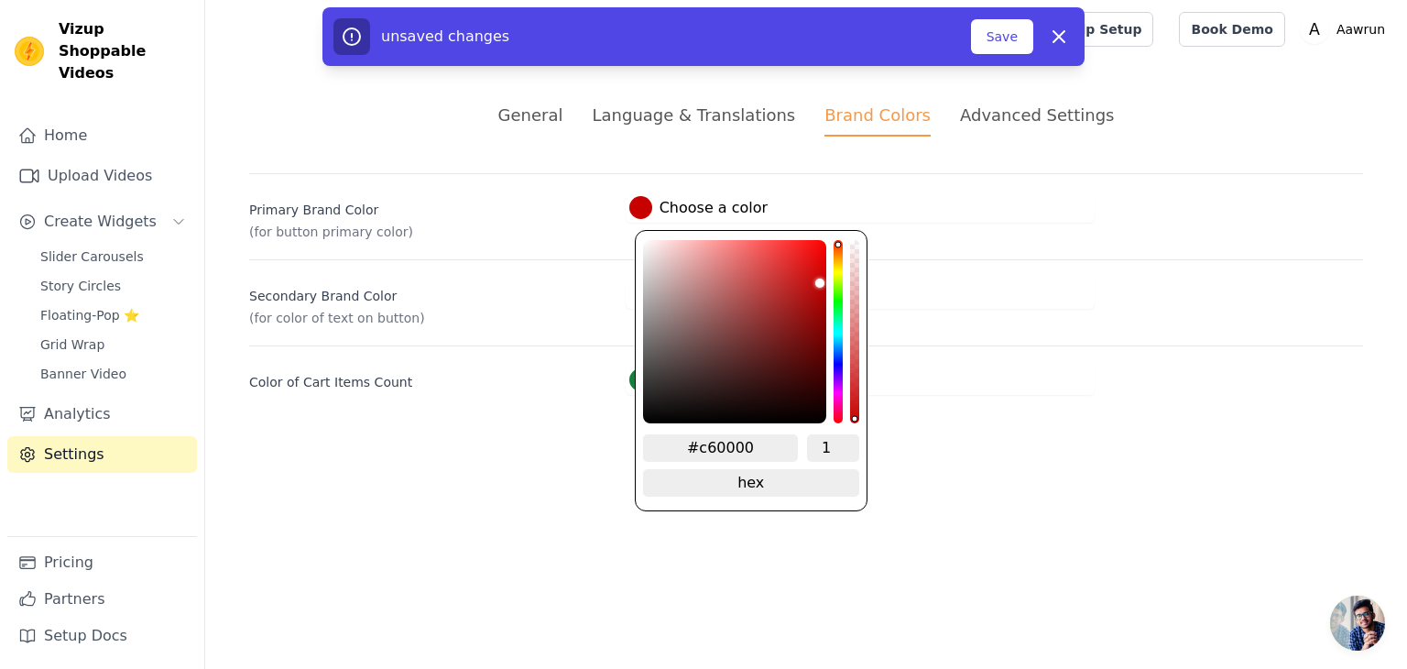
type input "#c40000"
type input "#c30000"
type input "#c20000"
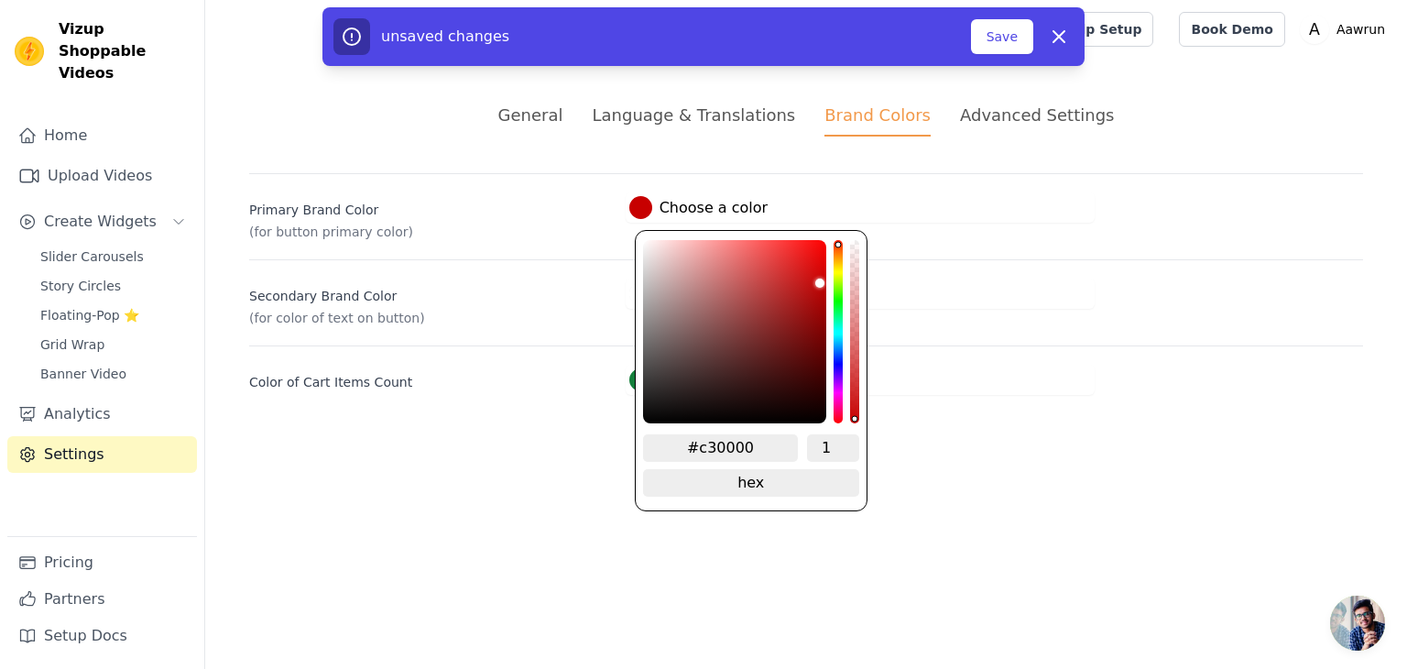
type input "#c20000"
type input "#bf0000"
type input "#b90000"
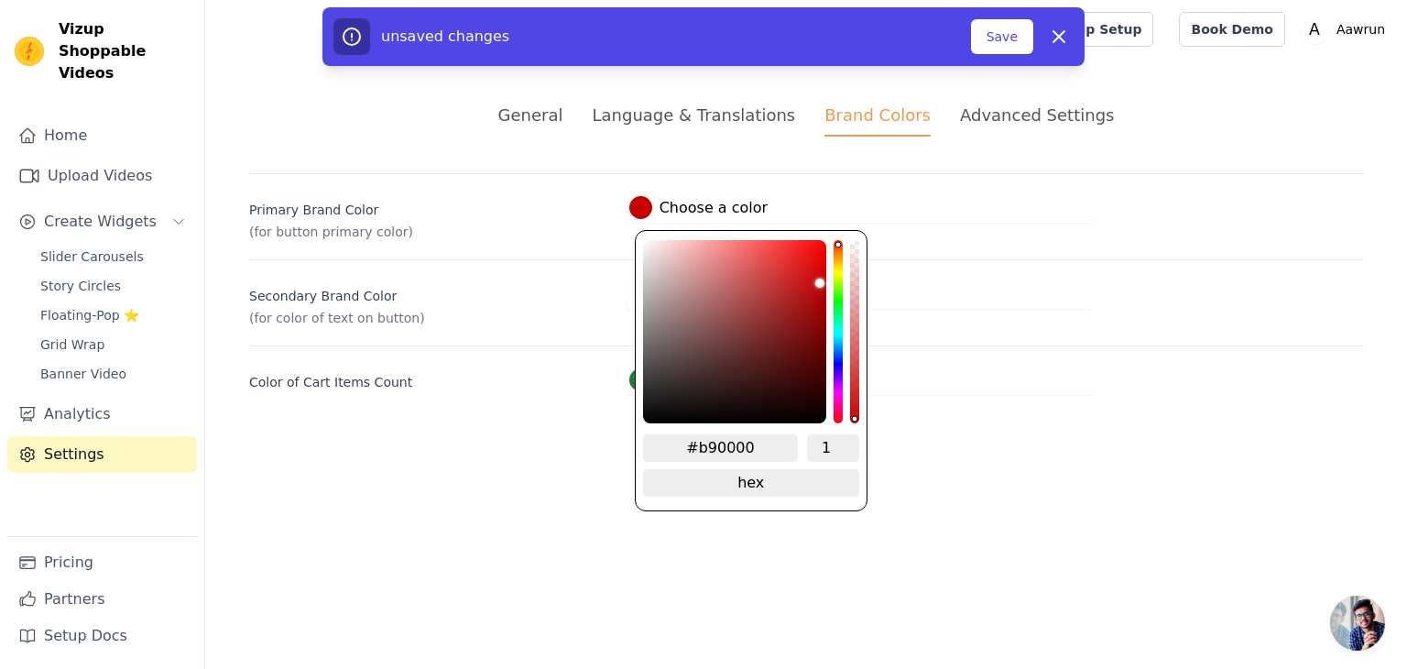
type input "#b60000"
type input "#b40000"
type input "#b30000"
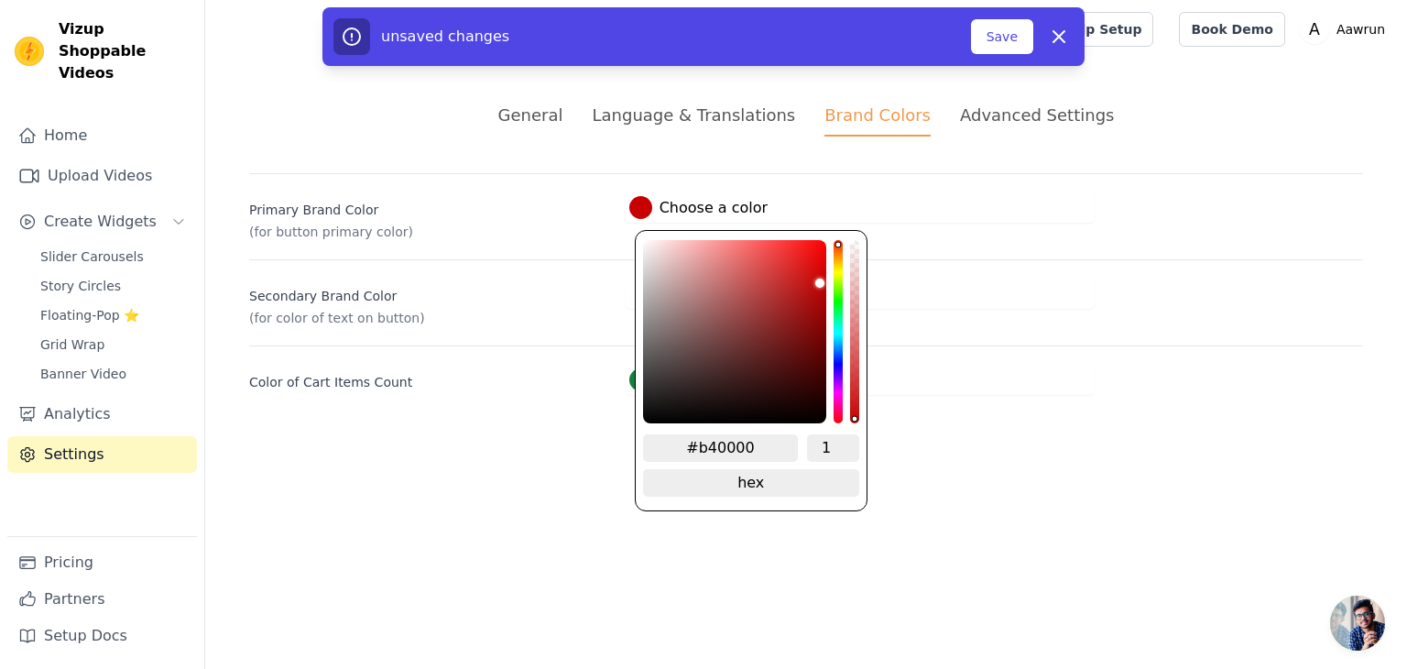
type input "#b30000"
type input "#b10000"
type input "#af0000"
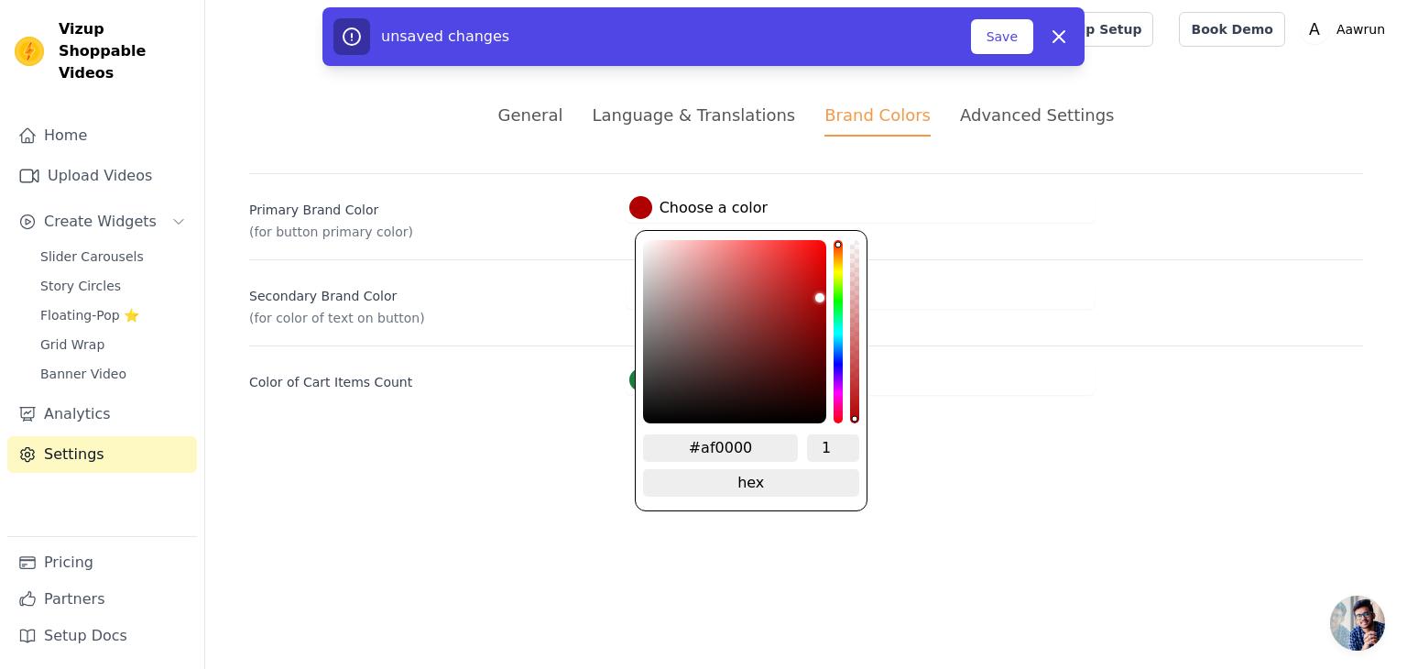
type input "#b00000"
type input "#b40000"
type input "#b80000"
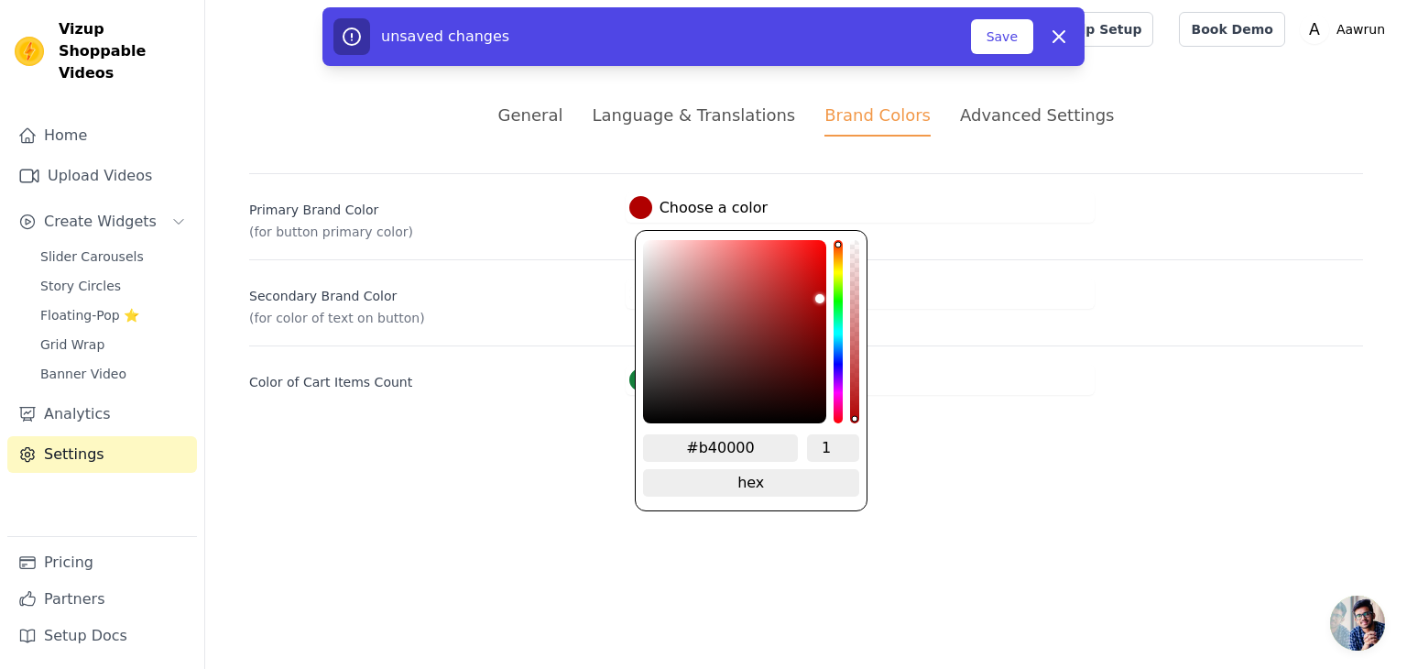
type input "#b80000"
type input "#b90000"
type input "#bb0000"
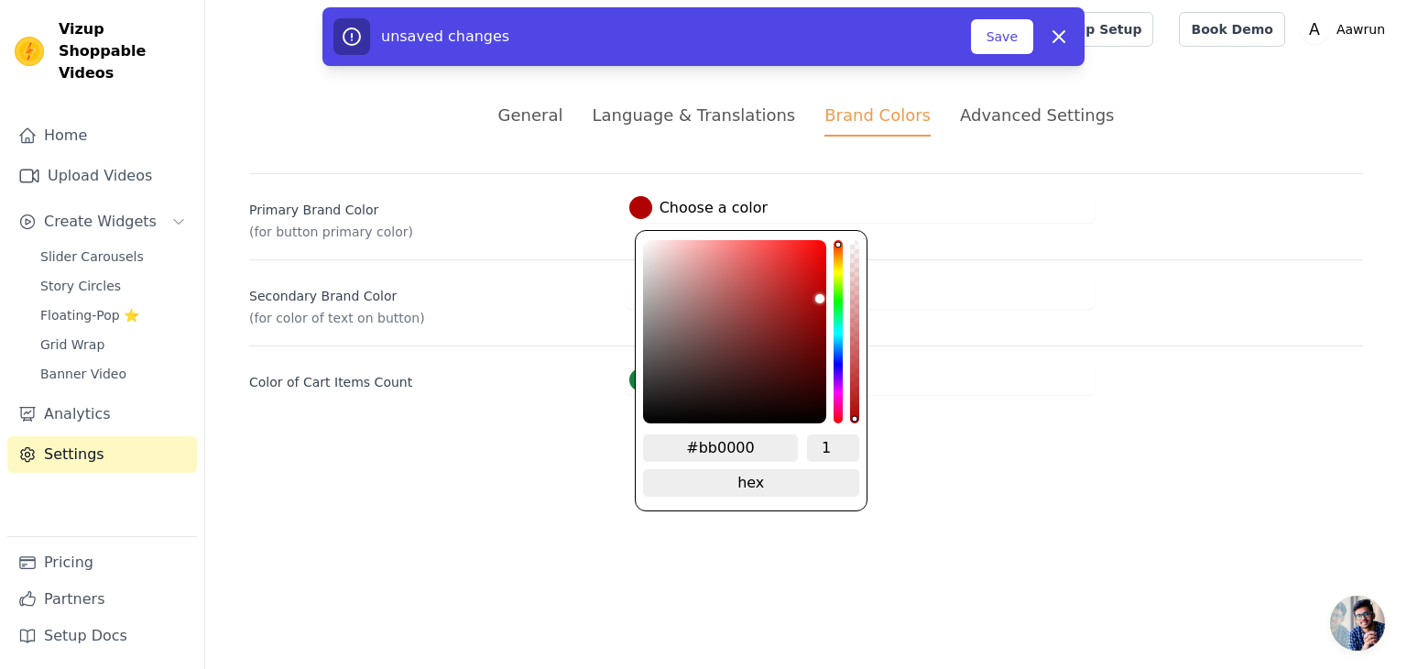
type input "#bd0000"
type input "#be0000"
type input "#bf0000"
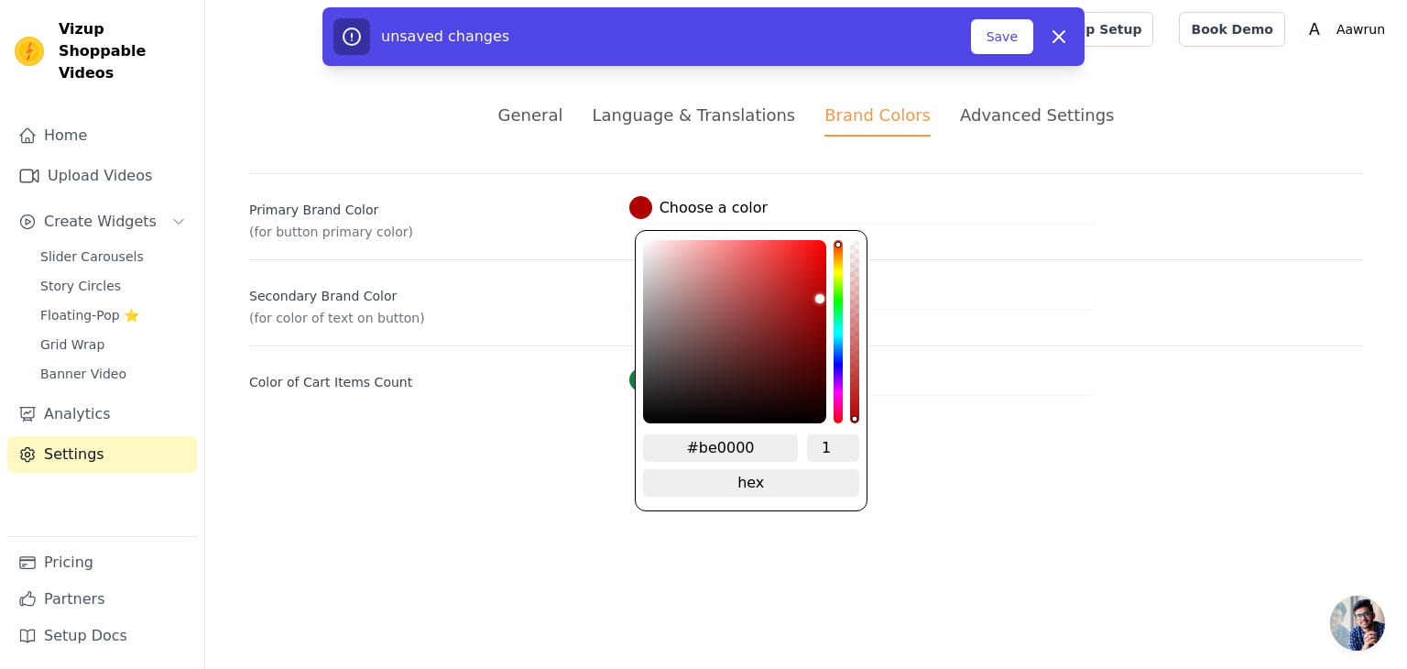
type input "#bf0000"
type input "#c10000"
type input "#c20000"
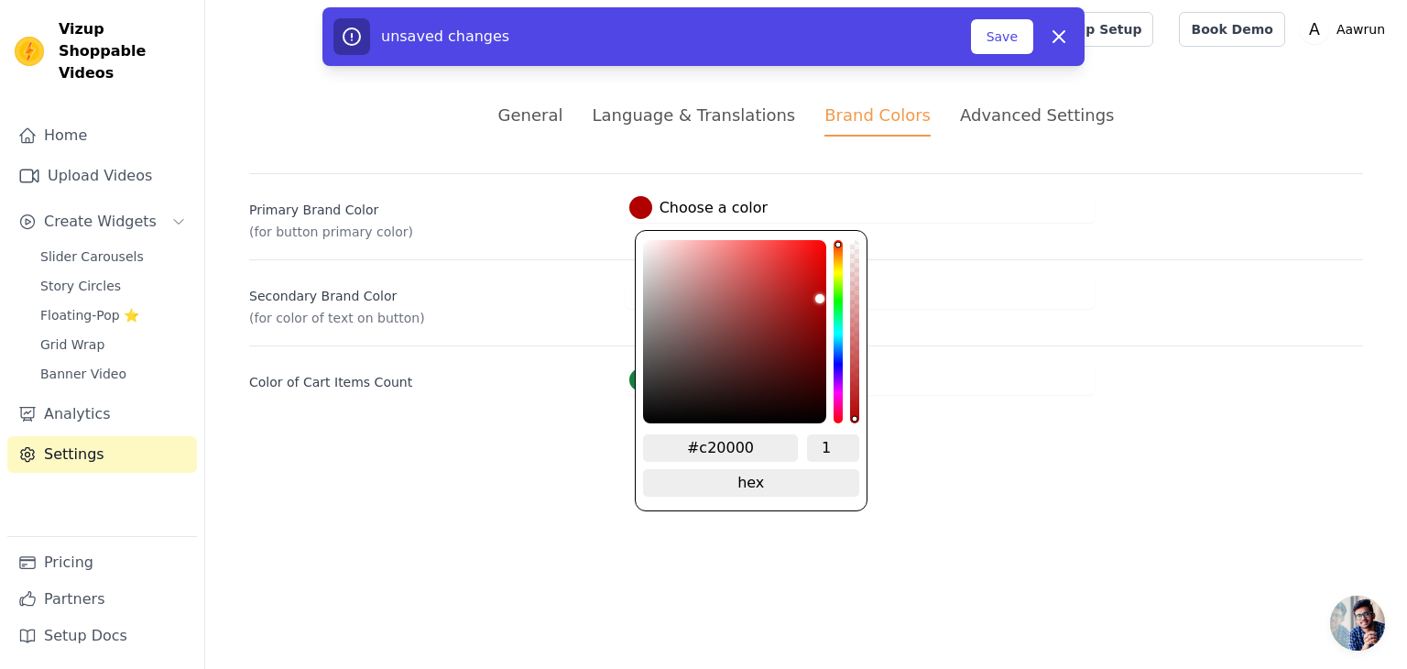
type input "#c30000"
type input "#c40000"
type input "#c60000"
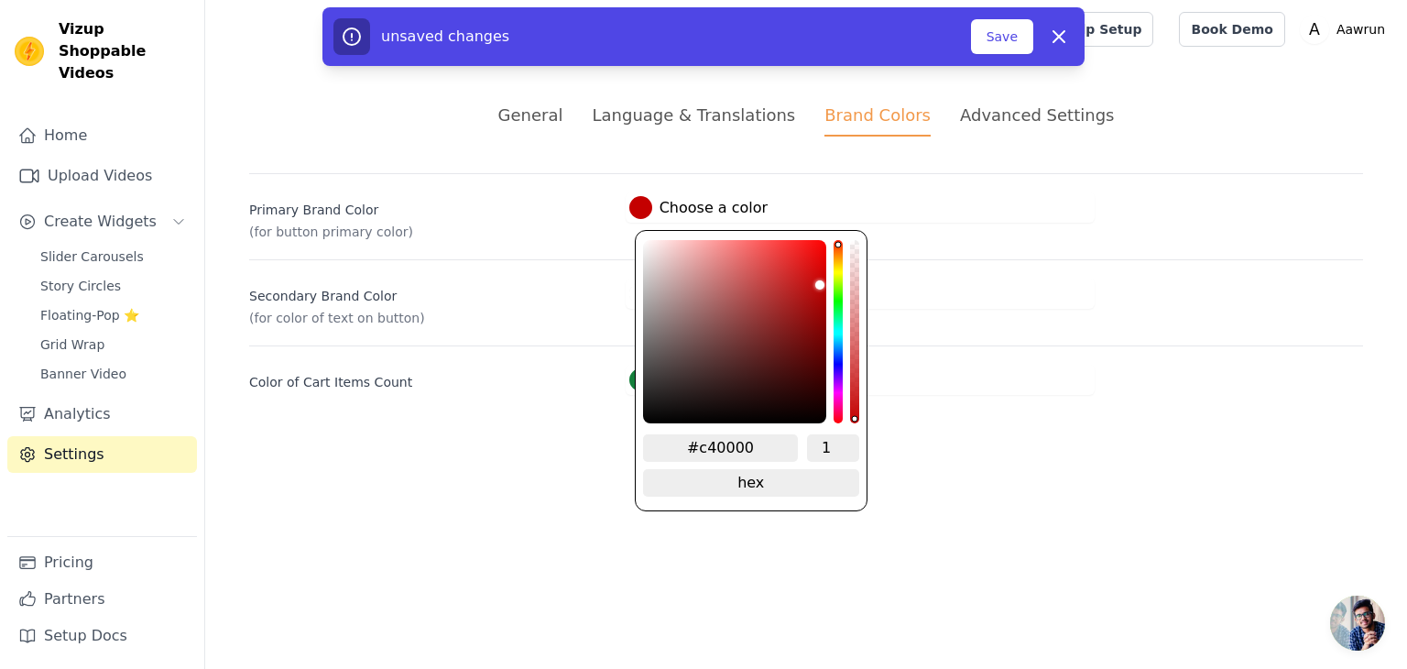
type input "#c60000"
type input "#c70000"
type input "#c80000"
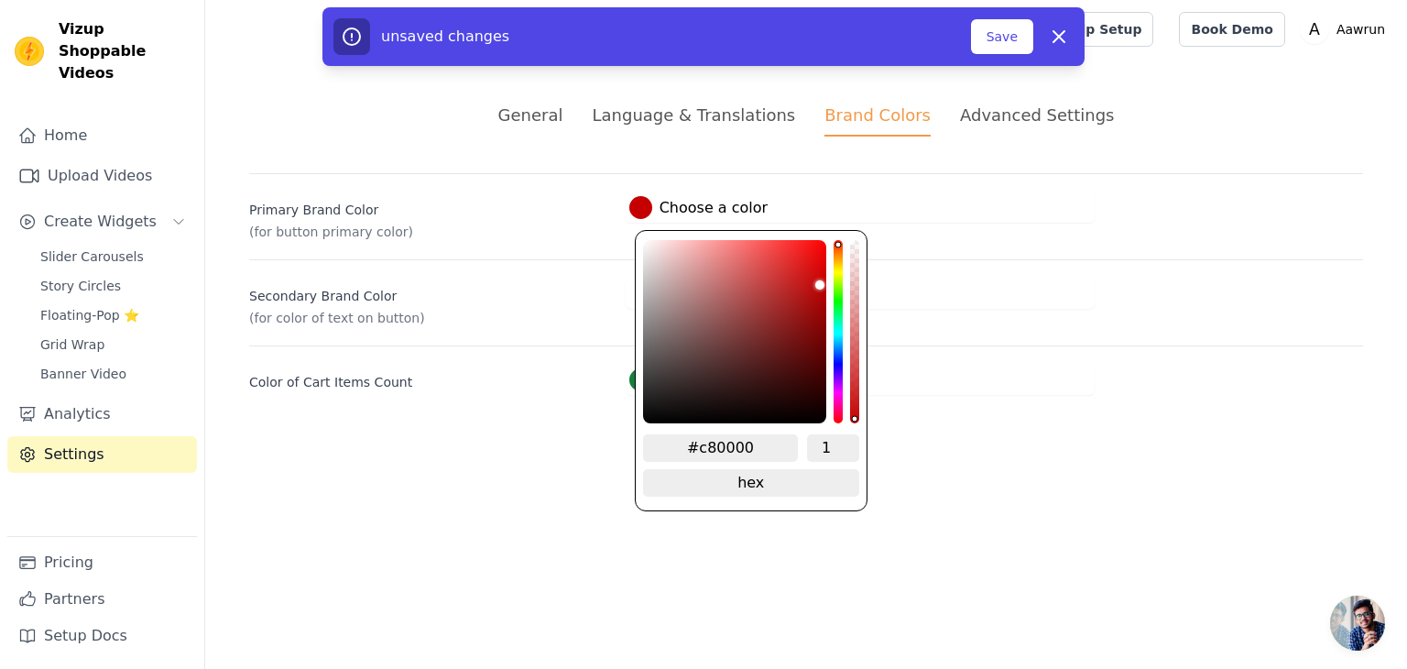
type input "#c90000"
type input "#cb0000"
type input "#cc0000"
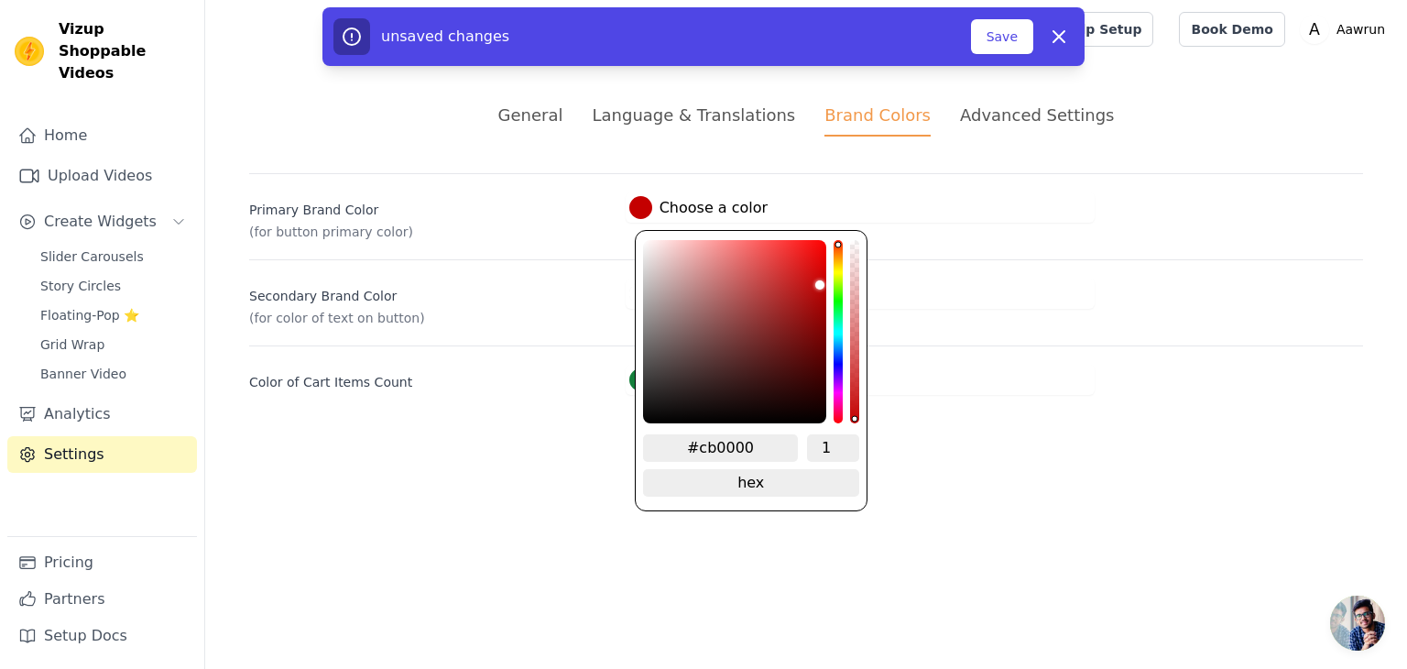
type input "#cc0000"
type input "#cd0000"
type input "#cf0000"
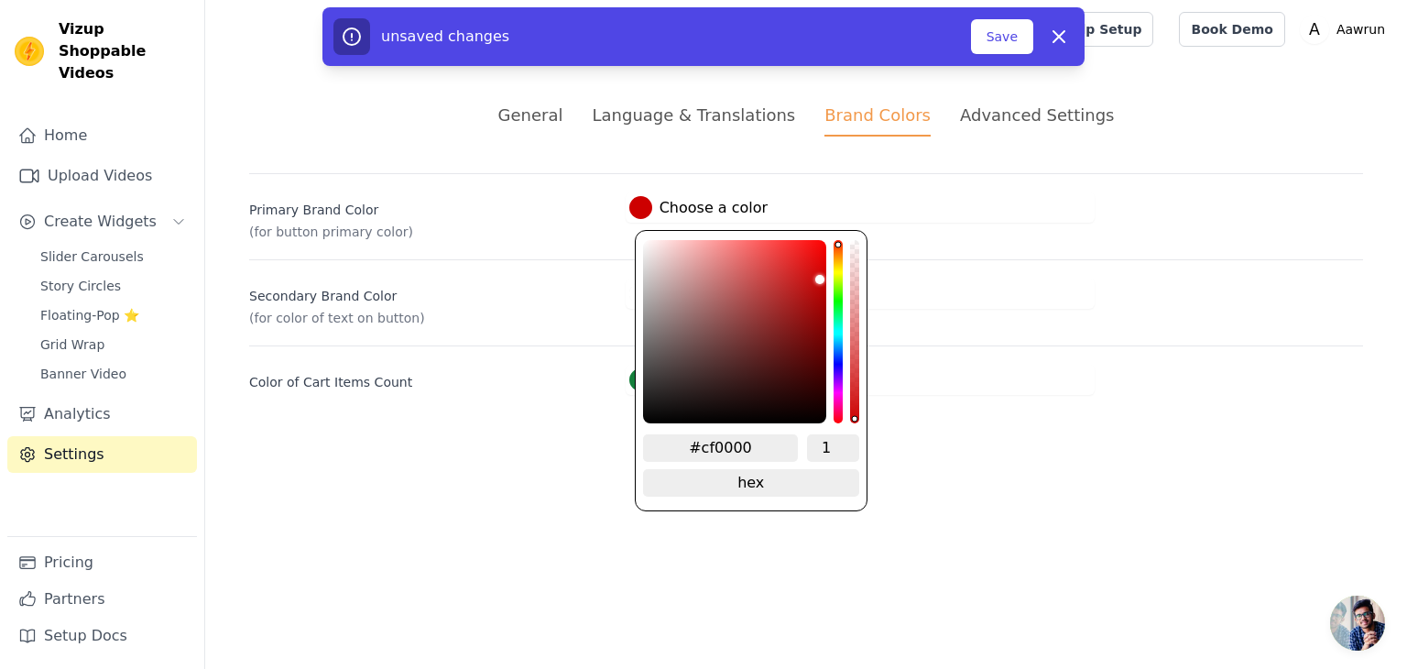
type input "#d00000"
type input "#d10000"
type input "#d20000"
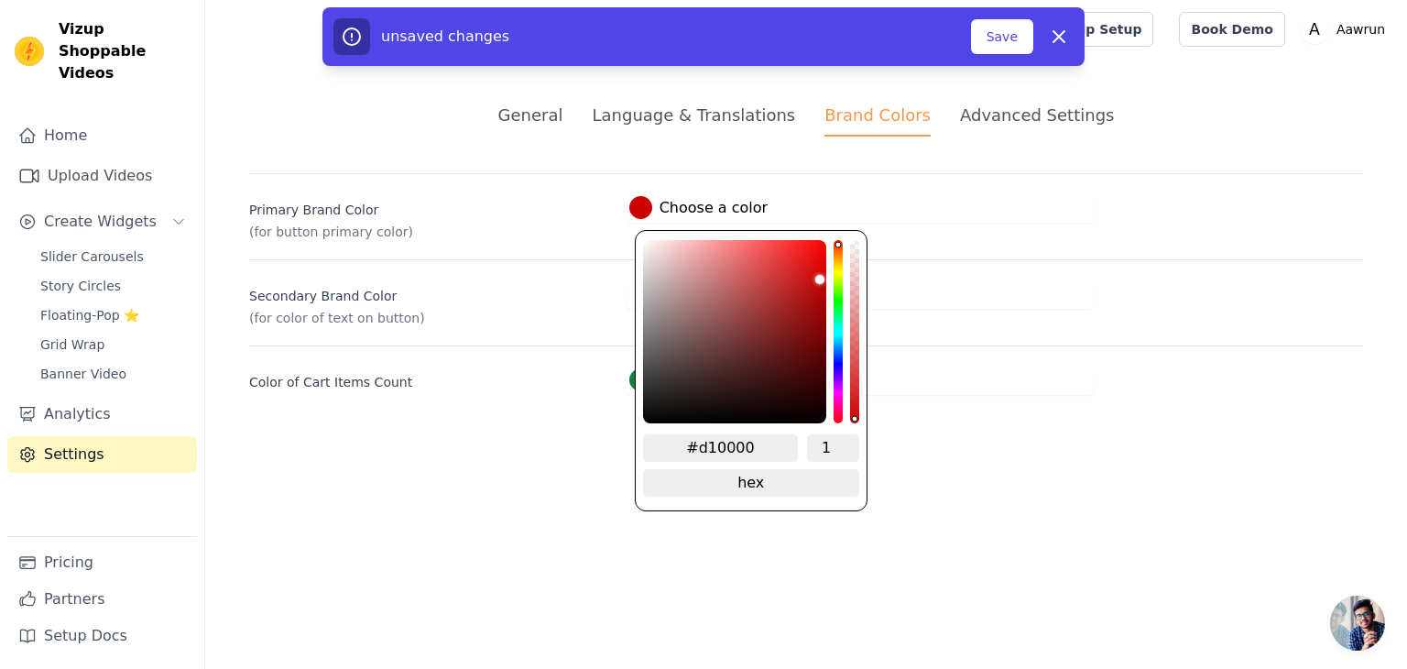
type input "#d20000"
drag, startPoint x: 795, startPoint y: 279, endPoint x: 844, endPoint y: 268, distance: 49.8
click at [844, 268] on div "#d20000 1 hex change to rgb" at bounding box center [751, 370] width 233 height 281
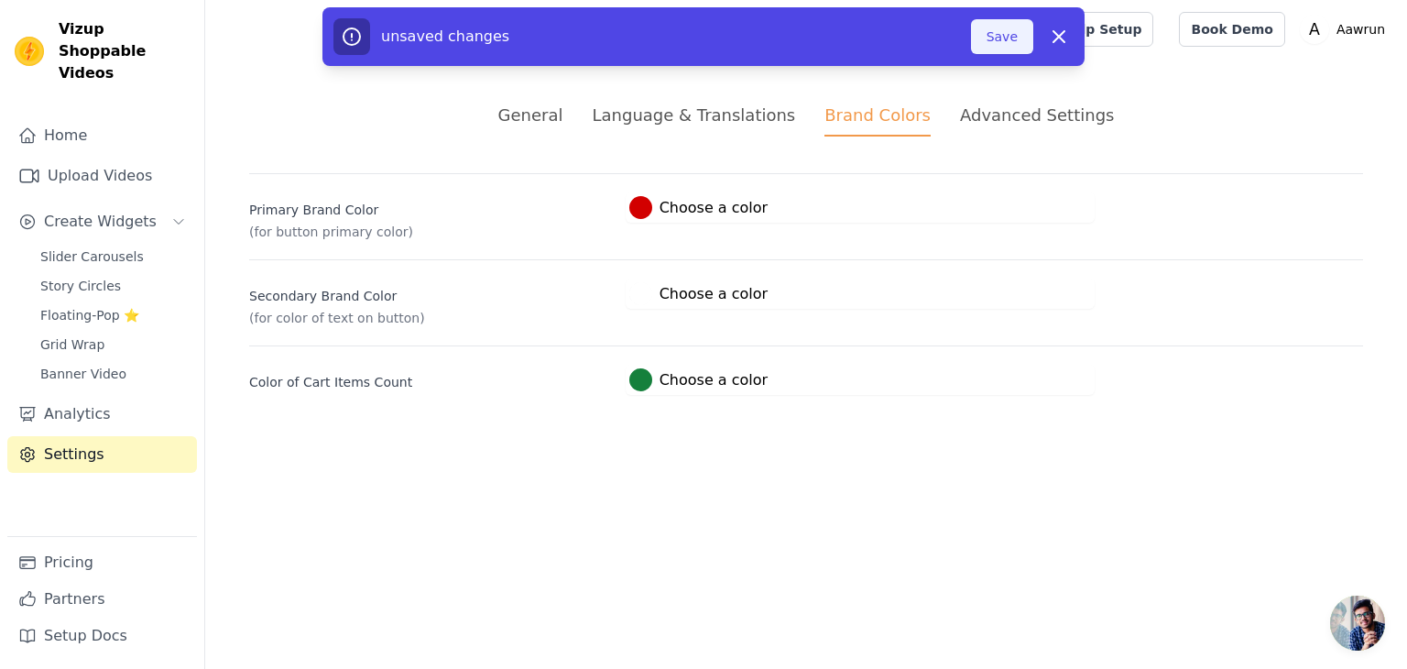
click at [1008, 39] on button "Save" at bounding box center [1002, 36] width 62 height 35
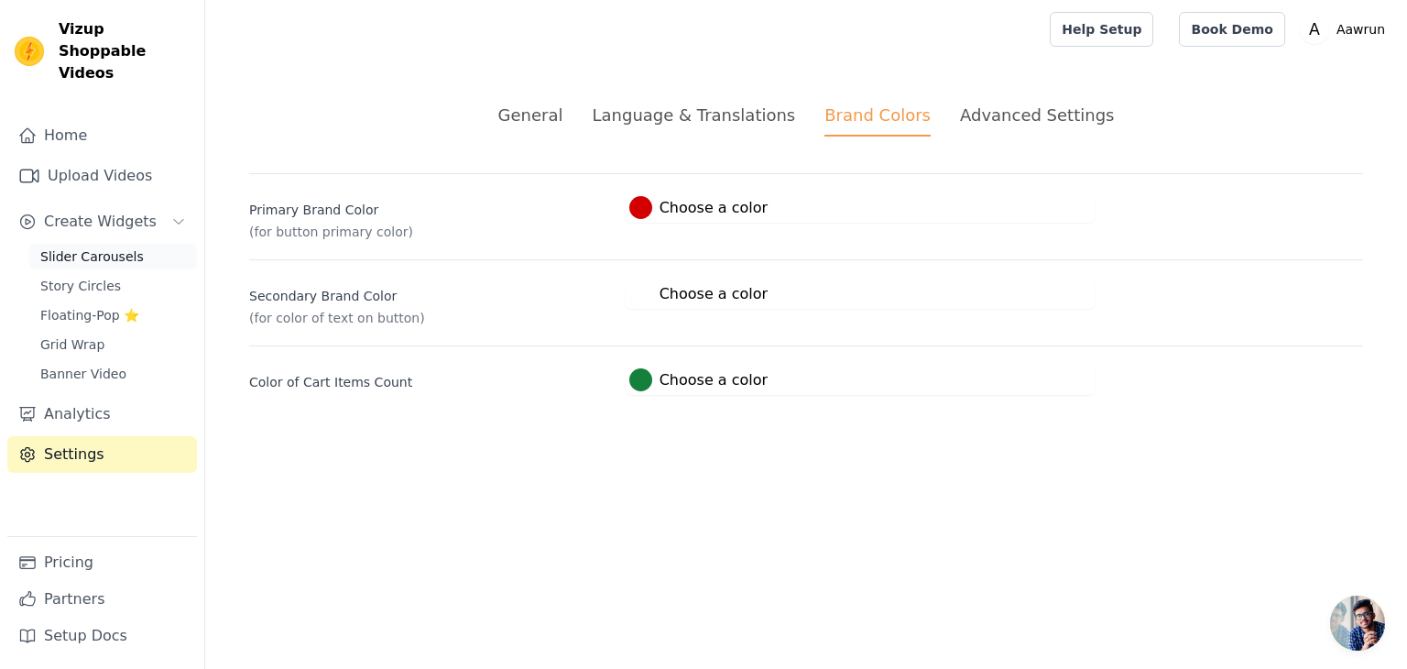
click at [102, 247] on span "Slider Carousels" at bounding box center [92, 256] width 104 height 18
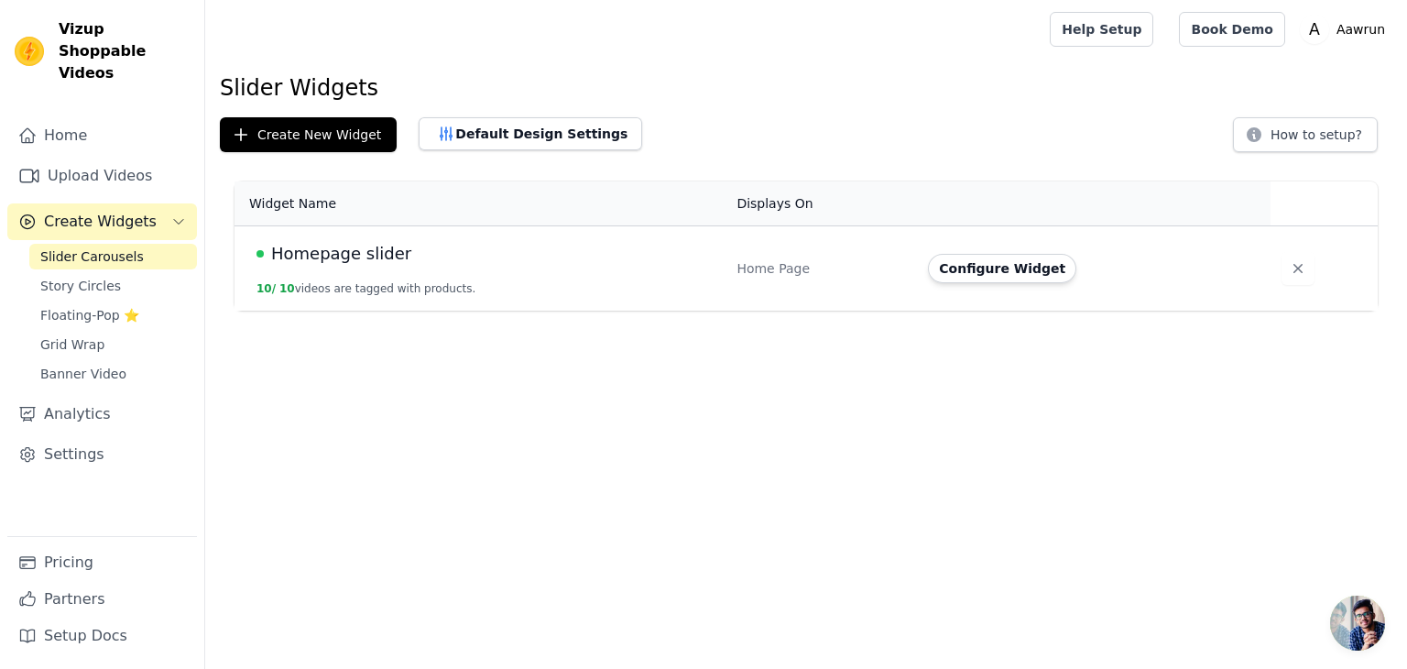
click at [356, 252] on span "Homepage slider" at bounding box center [341, 254] width 140 height 26
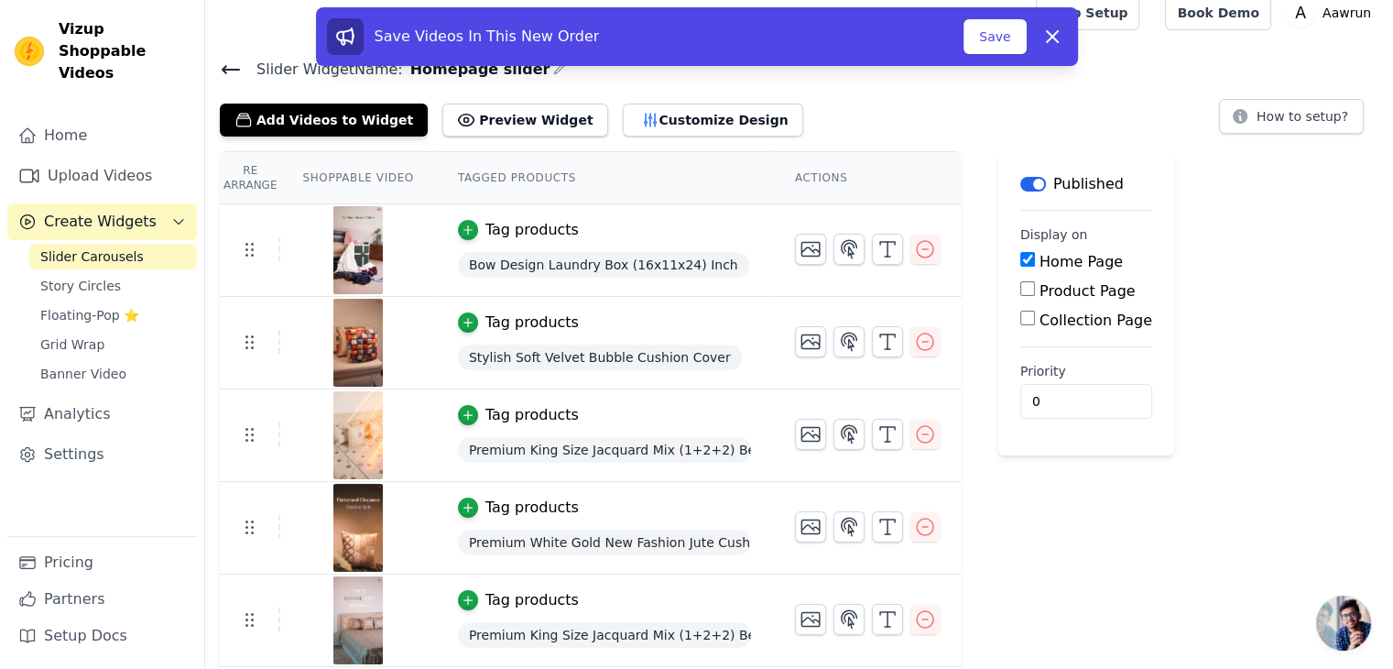
scroll to position [15, 0]
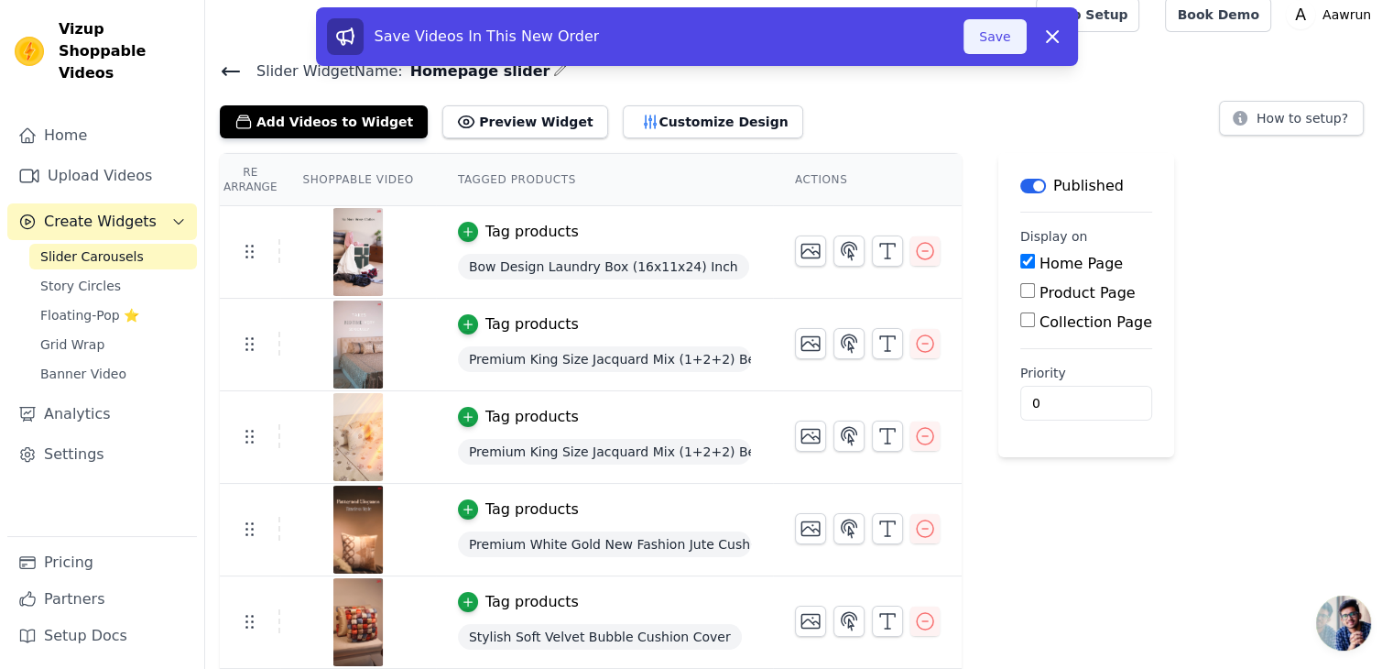
click at [996, 41] on button "Save" at bounding box center [995, 36] width 62 height 35
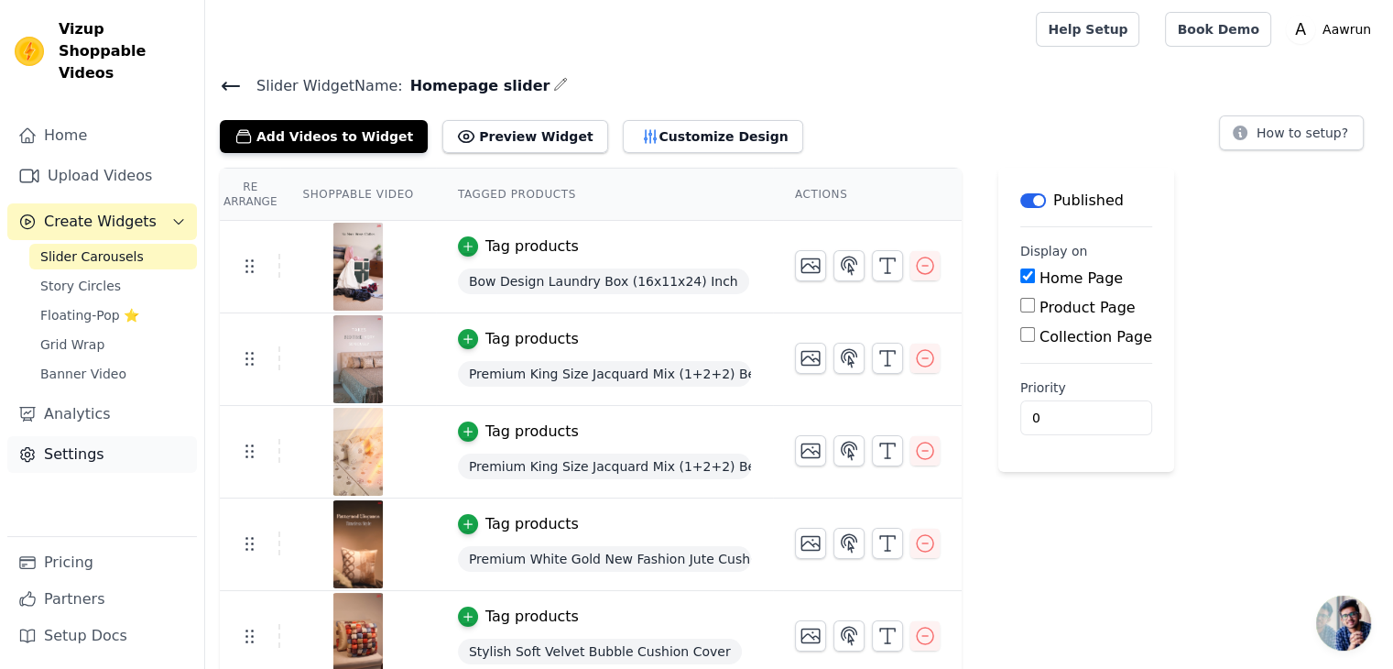
click at [106, 436] on link "Settings" at bounding box center [102, 454] width 190 height 37
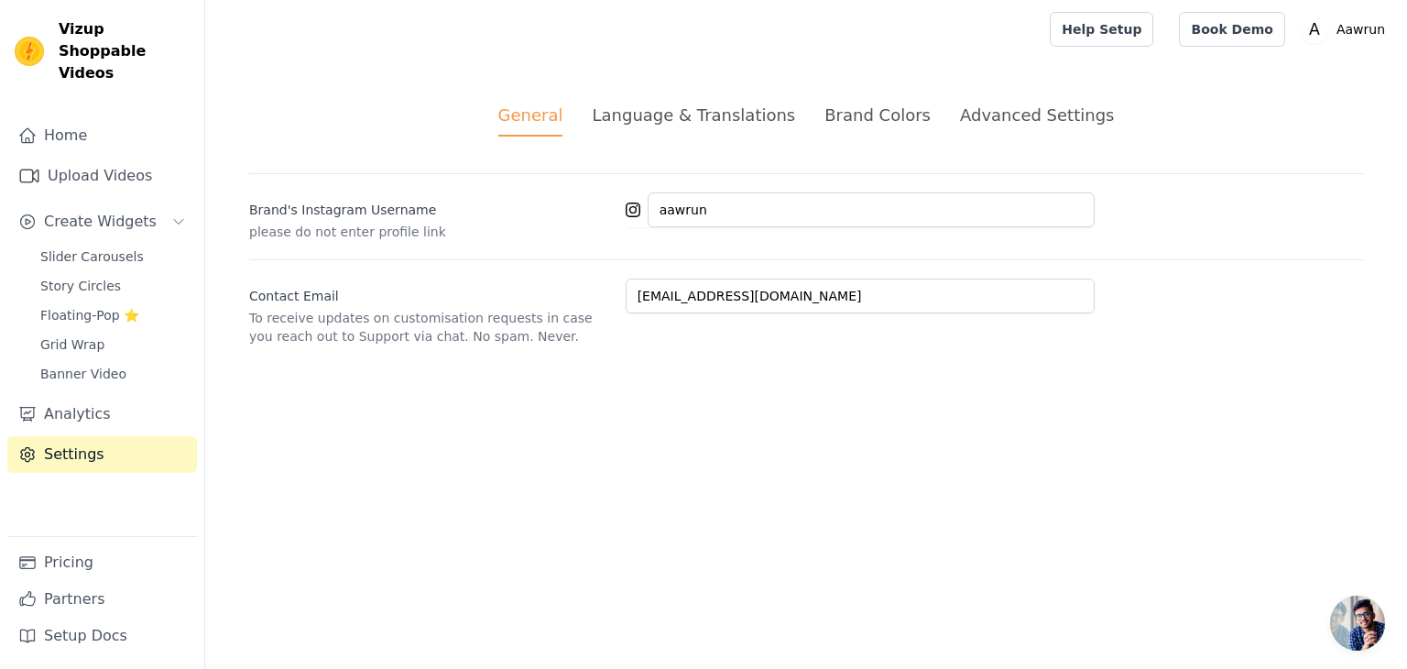
click at [997, 107] on div "Advanced Settings" at bounding box center [1037, 115] width 154 height 25
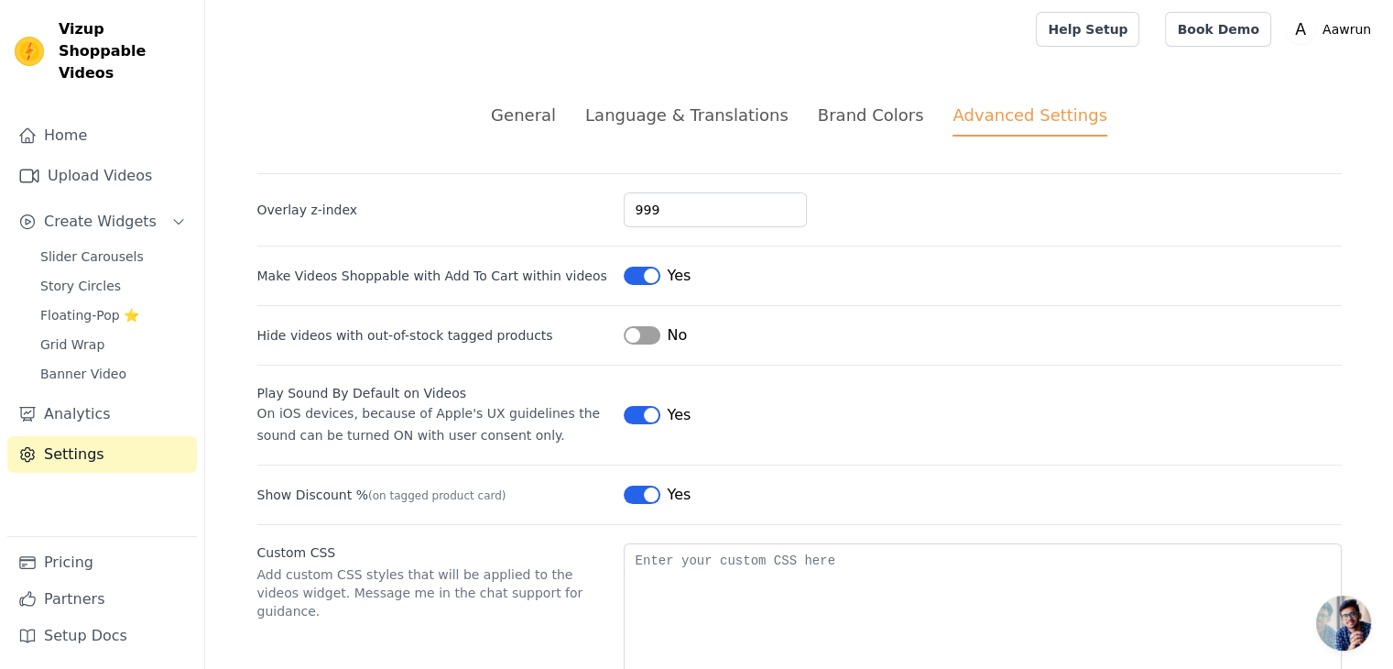
scroll to position [80, 0]
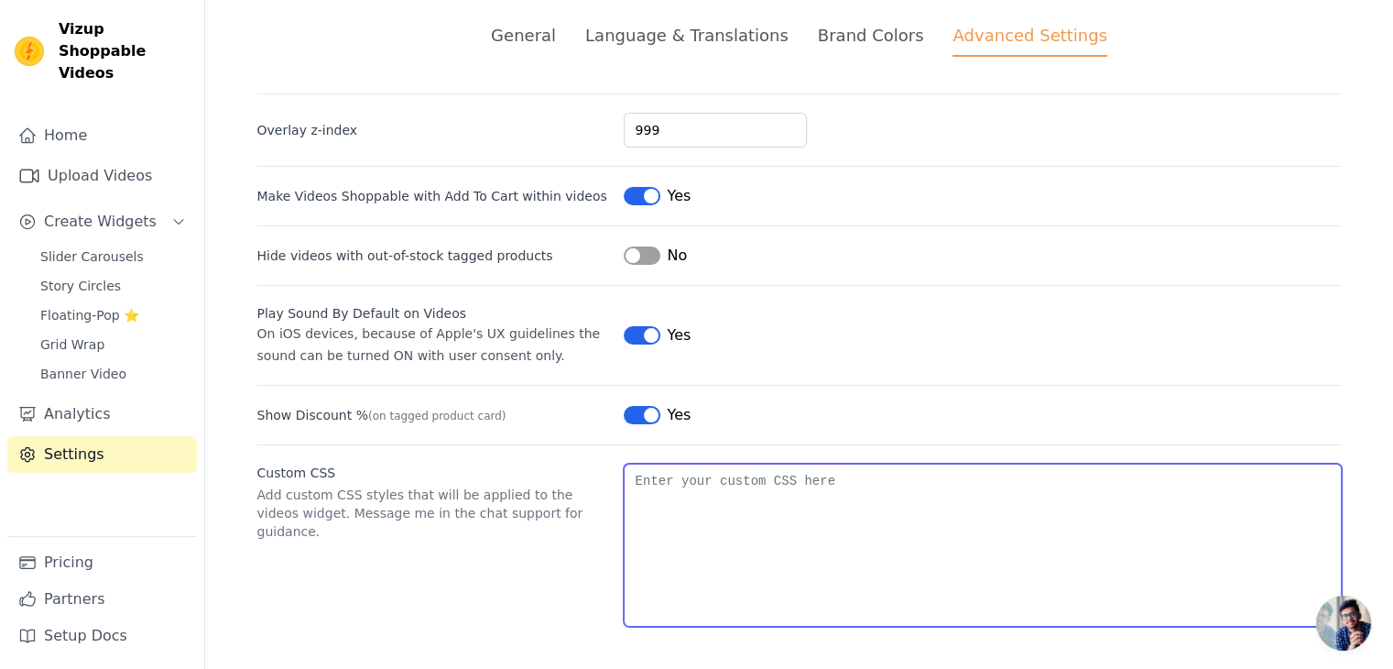
click at [688, 519] on textarea "Custom CSS" at bounding box center [983, 545] width 718 height 163
paste textarea ".vizup-main-container.vizup-flex.vizup-flex-col.vizup-items-center.vizup-justif…"
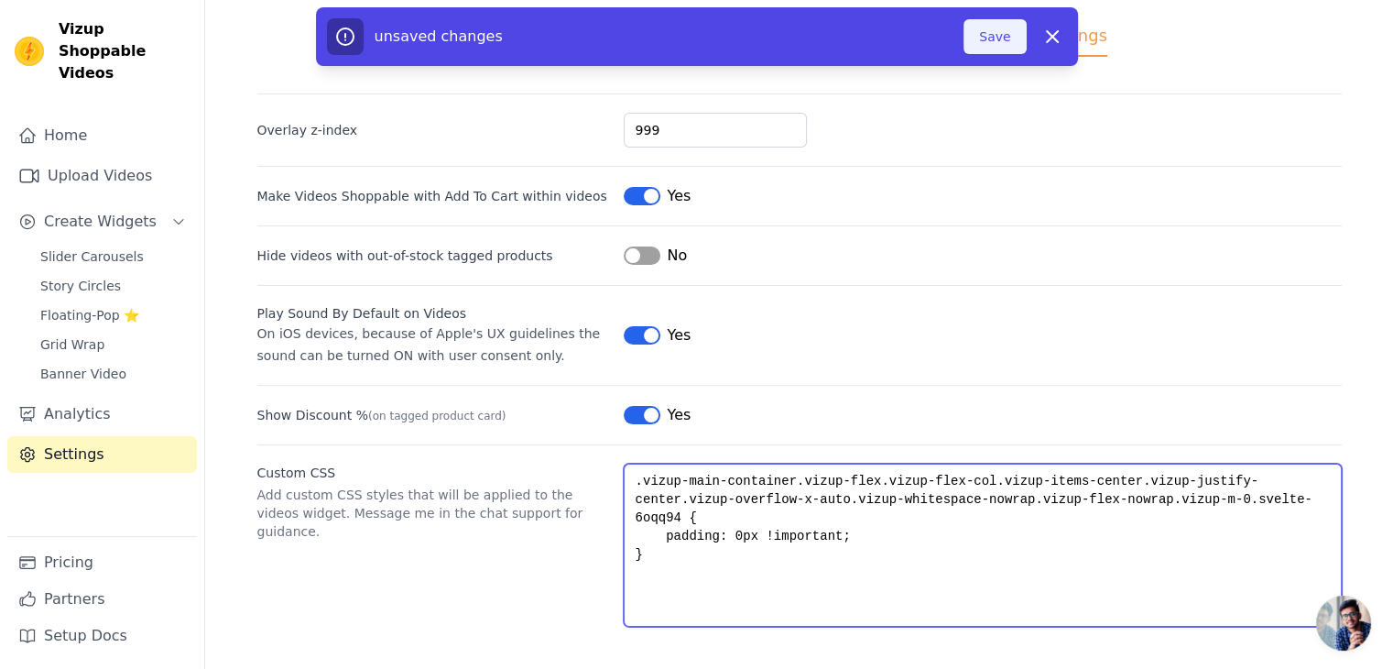
type textarea ".vizup-main-container.vizup-flex.vizup-flex-col.vizup-items-center.vizup-justif…"
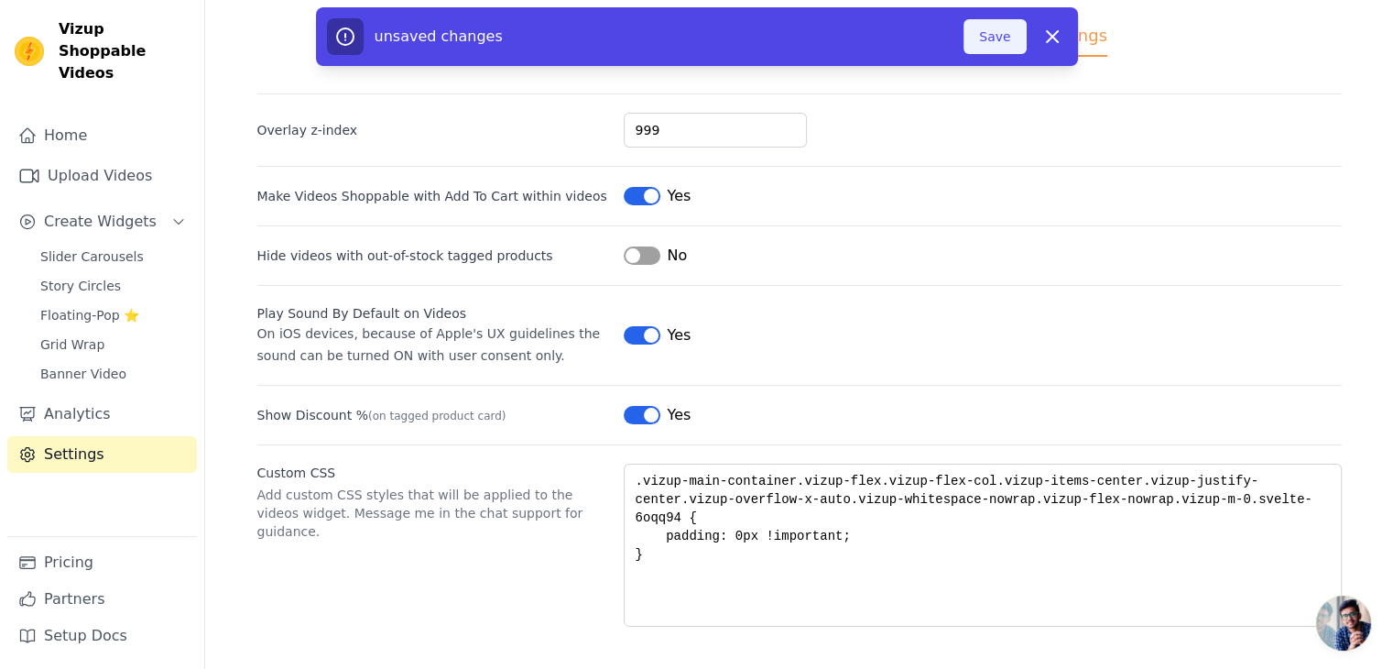
click at [994, 23] on button "Save" at bounding box center [995, 36] width 62 height 35
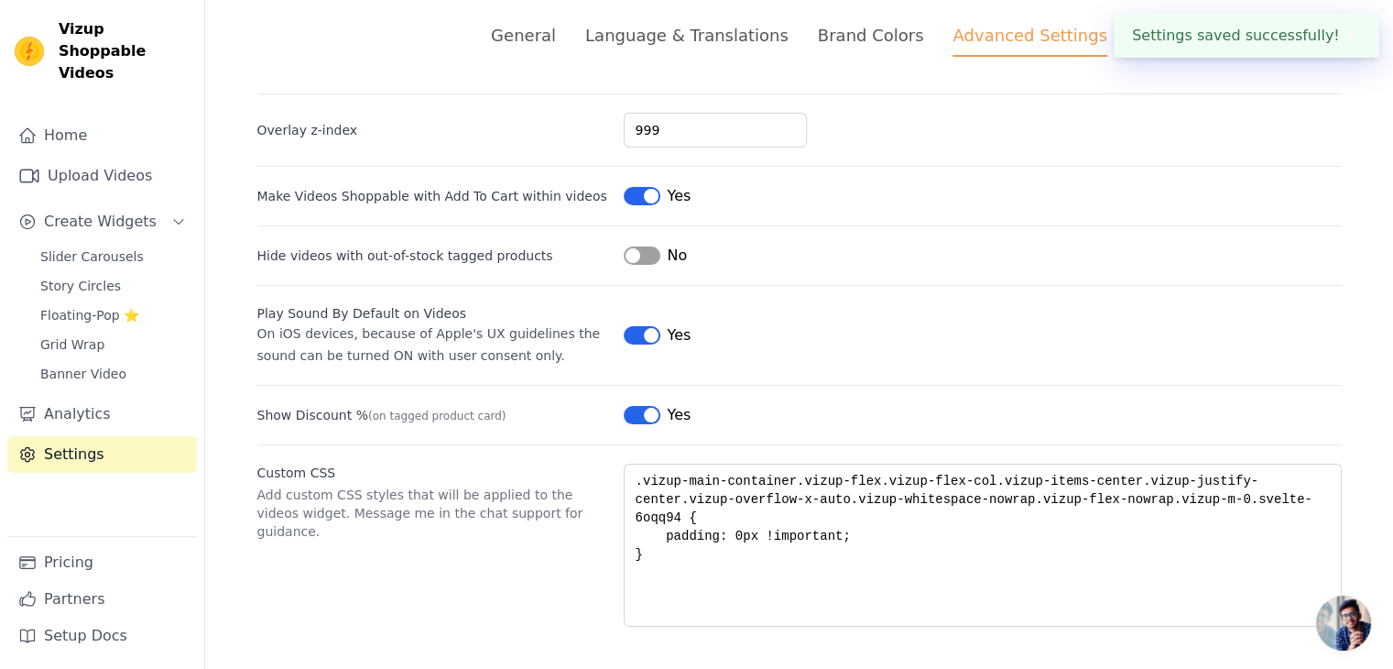
scroll to position [0, 0]
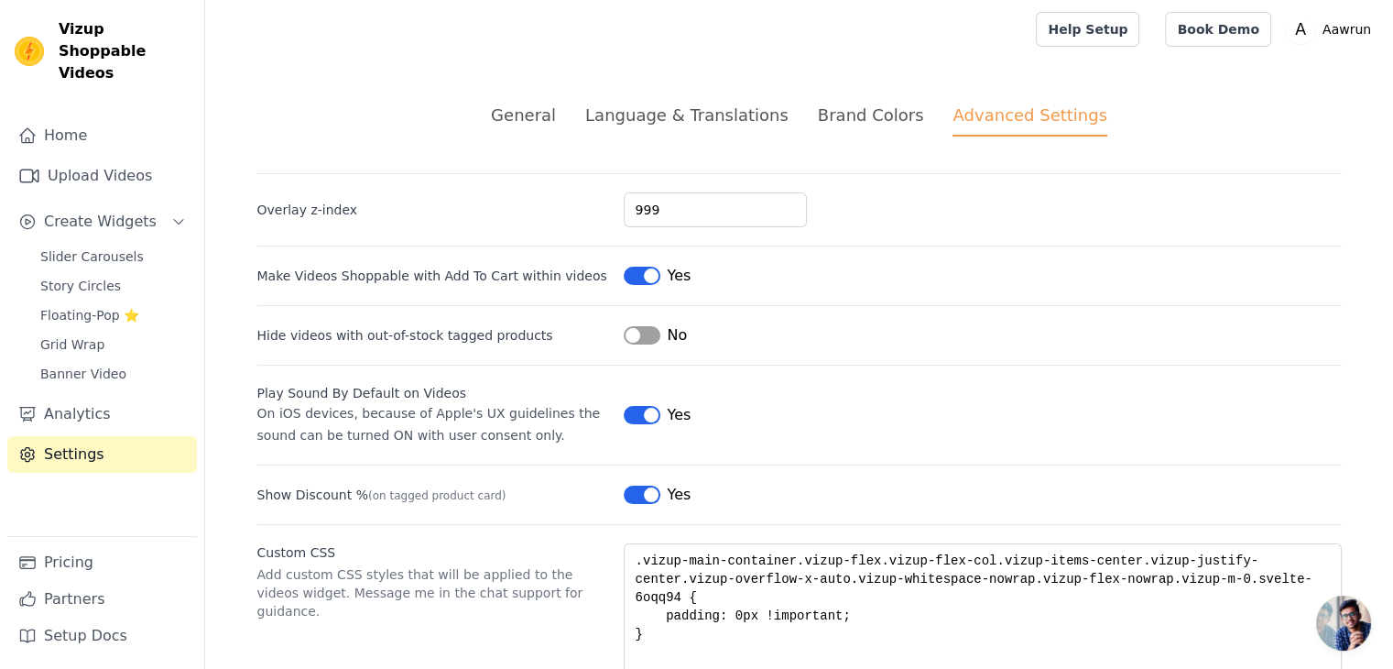
click at [636, 412] on button "Label" at bounding box center [642, 415] width 37 height 18
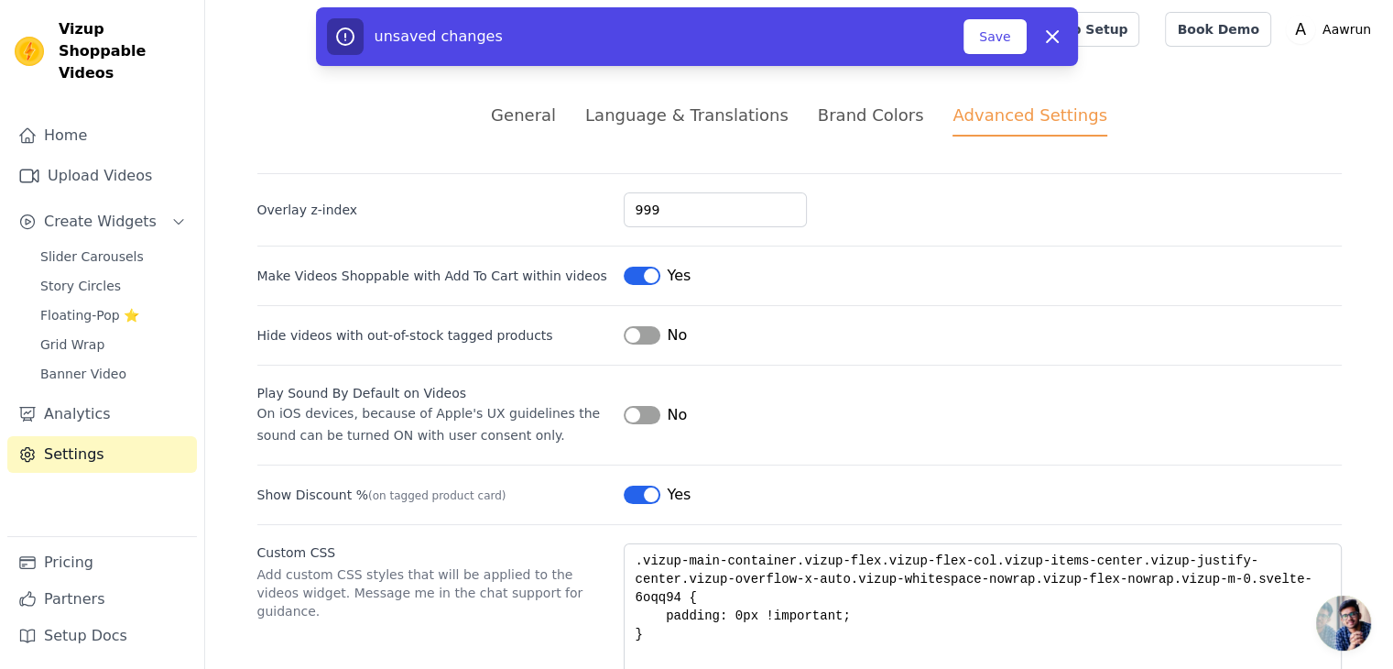
click at [643, 415] on button "Label" at bounding box center [642, 415] width 37 height 18
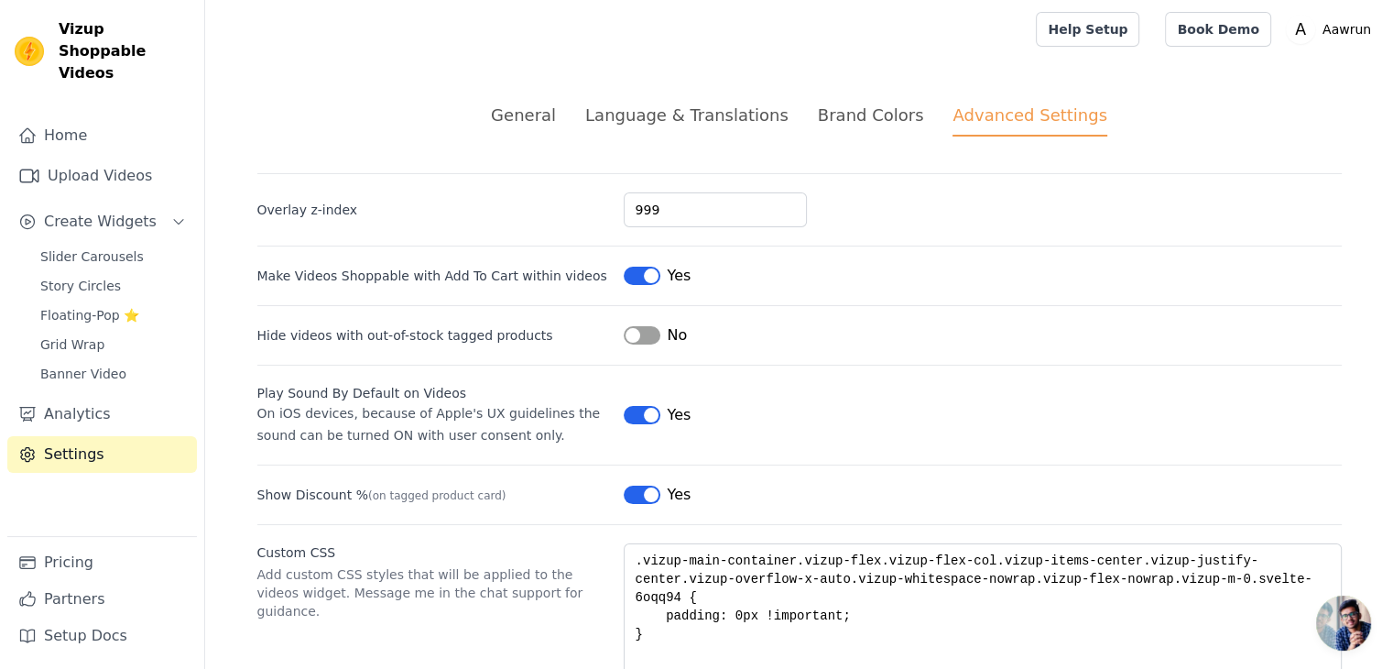
click at [635, 411] on button "Label" at bounding box center [642, 415] width 37 height 18
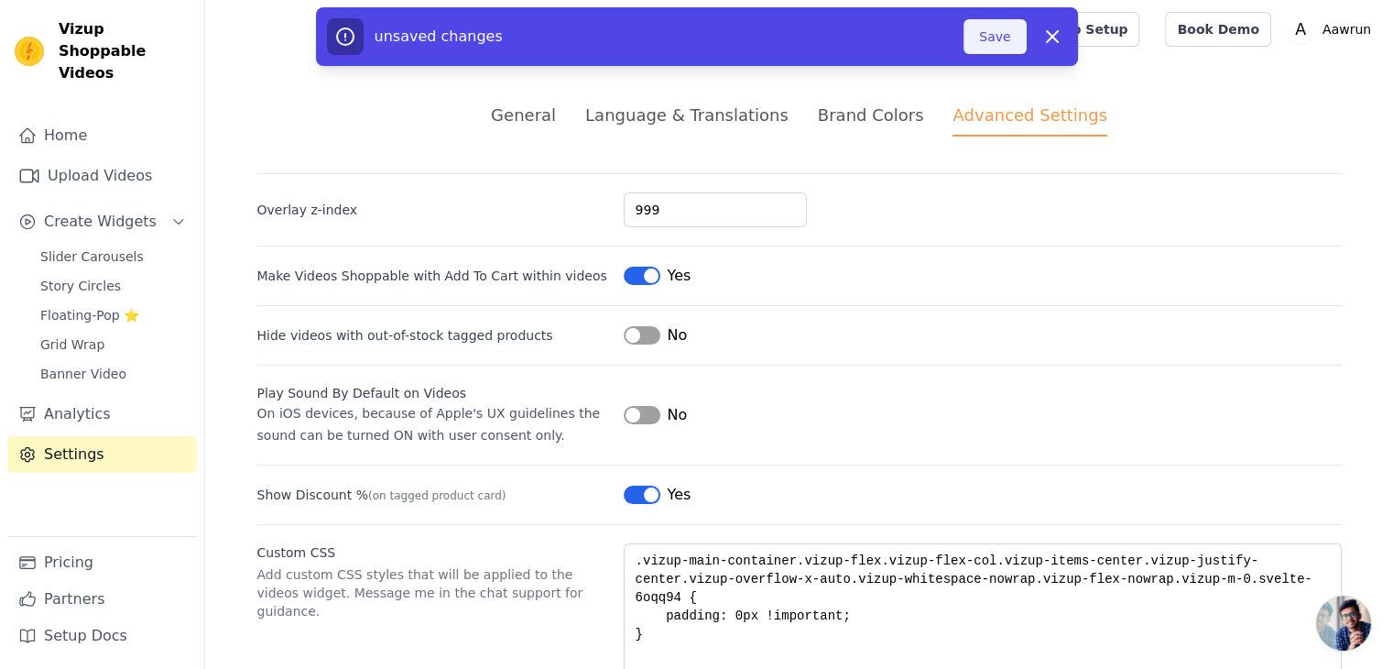
click at [989, 39] on button "Save" at bounding box center [995, 36] width 62 height 35
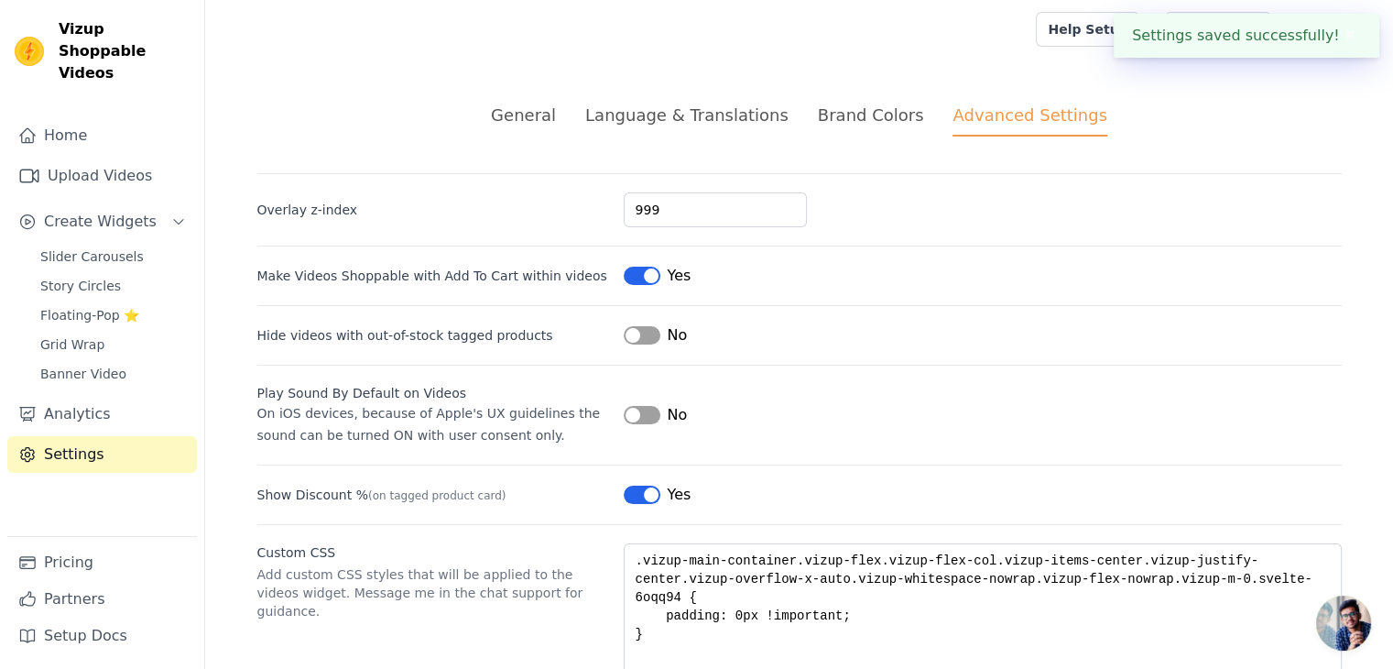
scroll to position [80, 0]
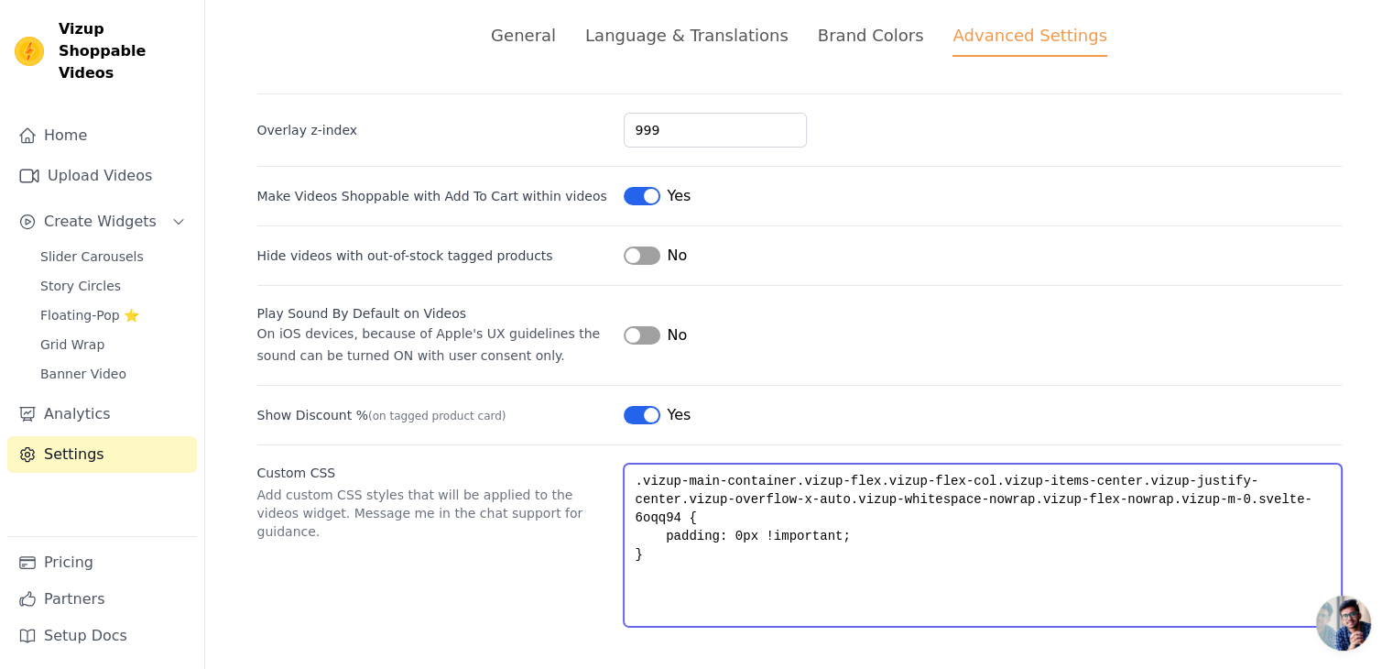
click at [738, 503] on textarea ".vizup-main-container.vizup-flex.vizup-flex-col.vizup-items-center.vizup-justif…" at bounding box center [983, 545] width 718 height 163
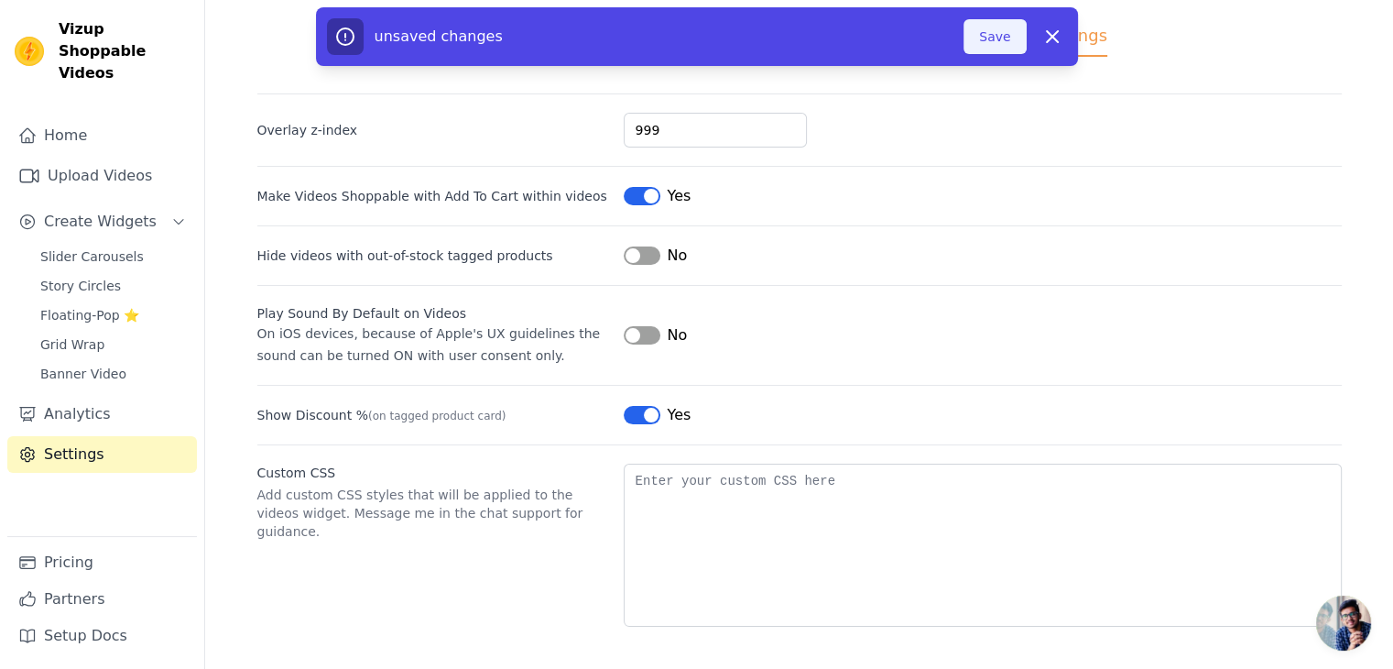
click at [1002, 33] on button "Save" at bounding box center [995, 36] width 62 height 35
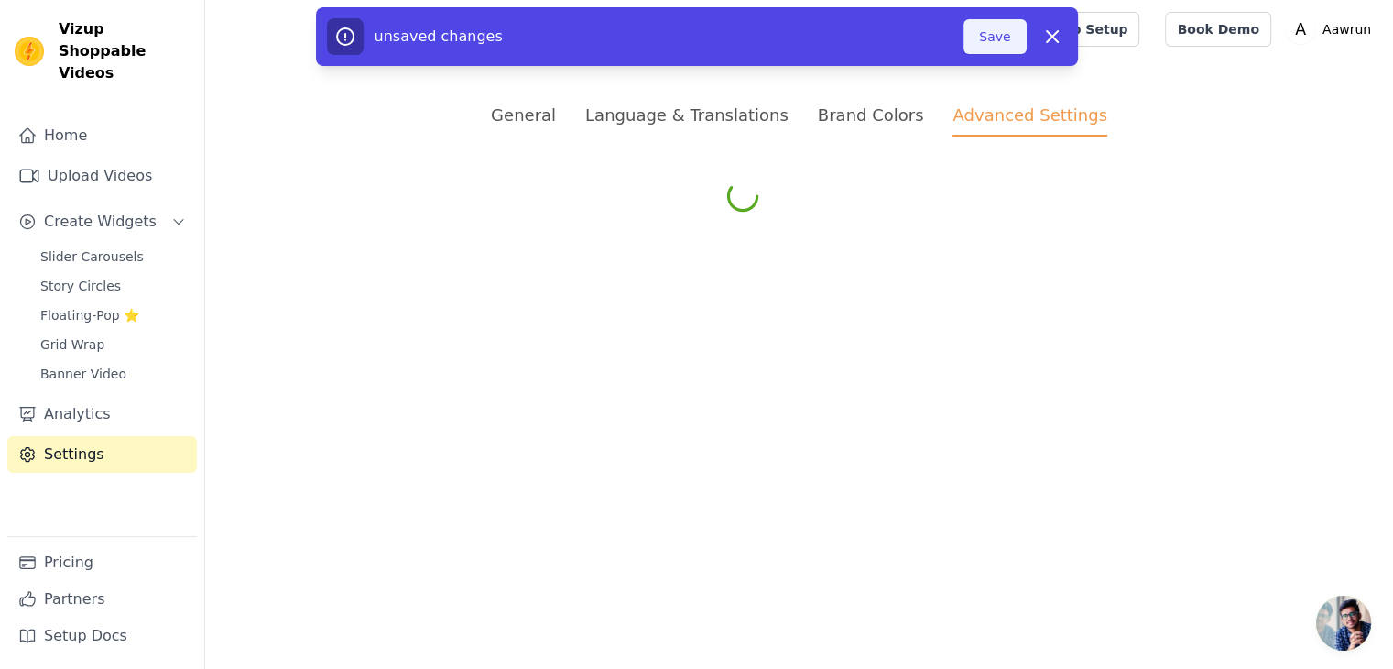
scroll to position [0, 0]
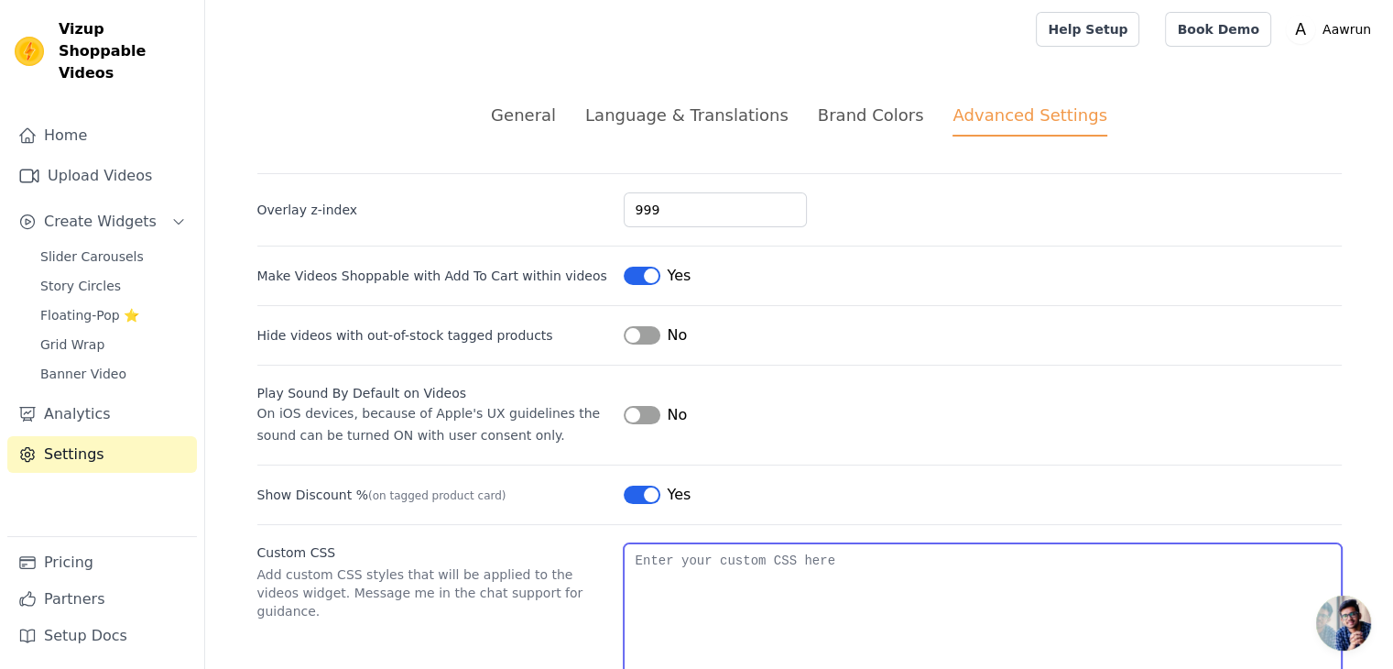
click at [828, 594] on textarea "Custom CSS" at bounding box center [983, 624] width 718 height 163
paste textarea ".vizup-main-container.vizup-flex.vizup-flex-col.vizup-items-center.vizup-justif…"
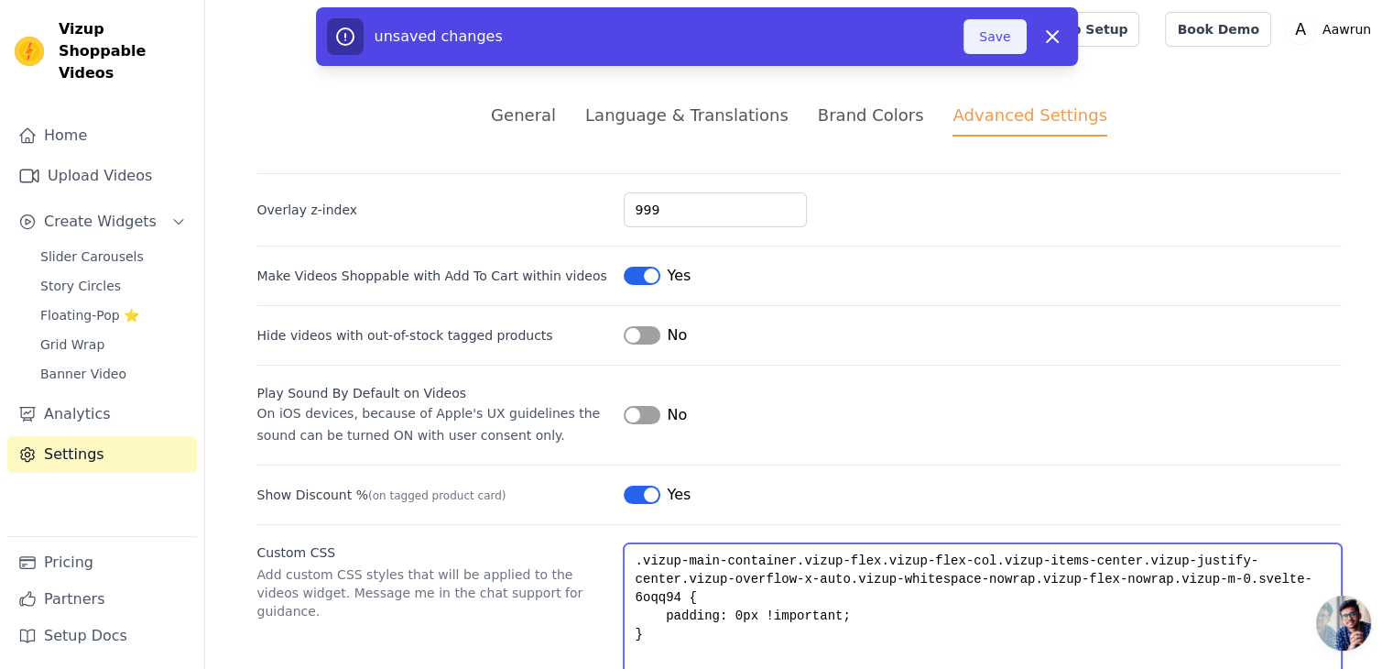
type textarea ".vizup-main-container.vizup-flex.vizup-flex-col.vizup-items-center.vizup-justif…"
click at [1009, 30] on button "Save" at bounding box center [995, 36] width 62 height 35
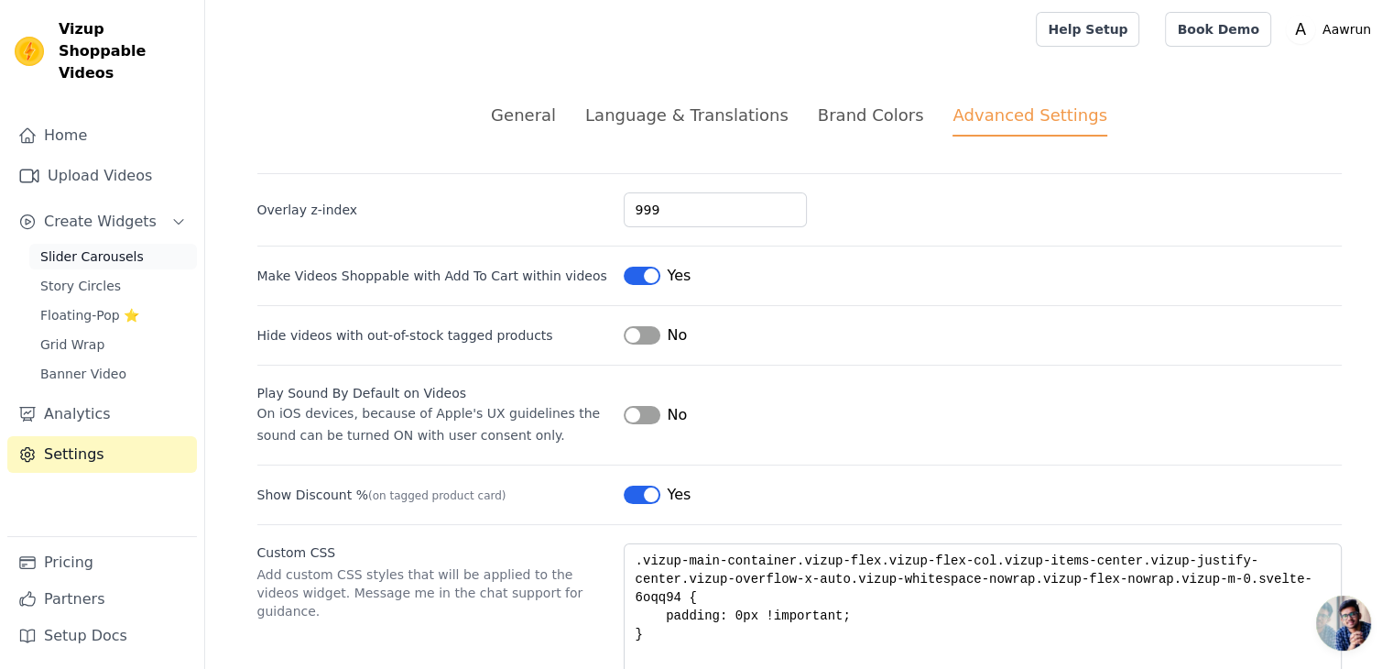
click at [106, 247] on span "Slider Carousels" at bounding box center [92, 256] width 104 height 18
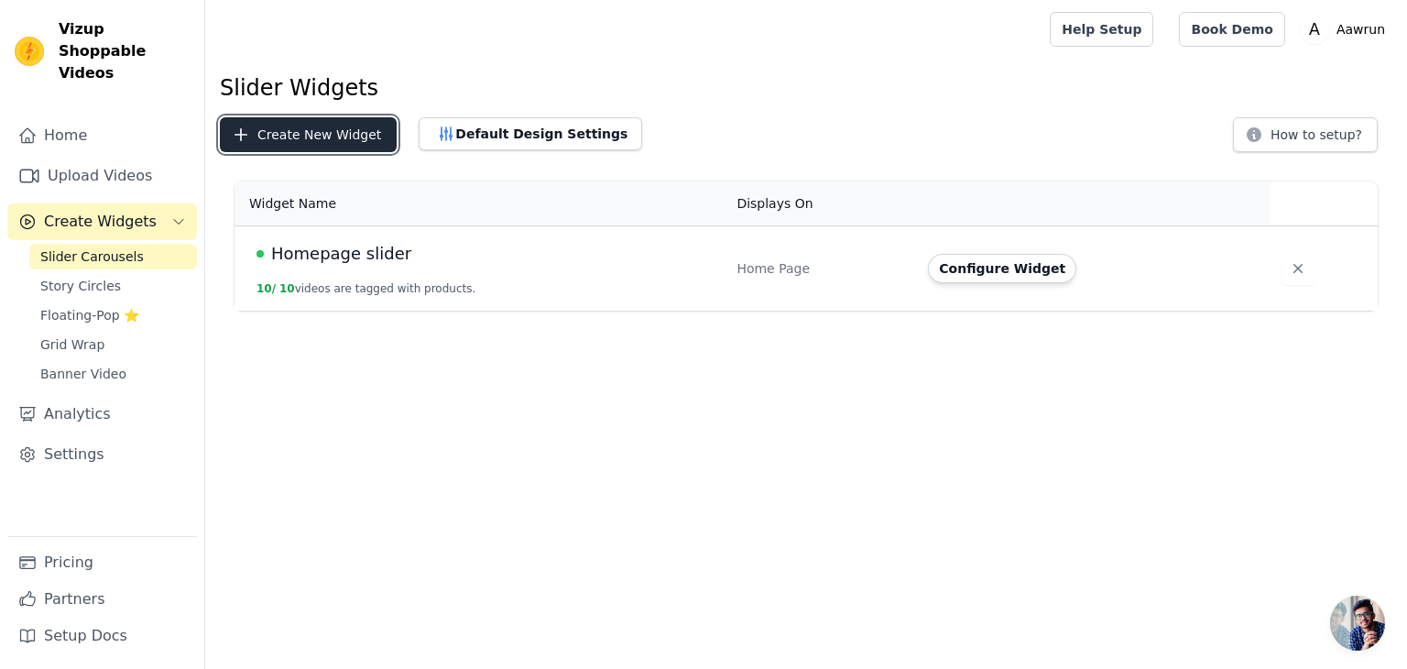
click at [315, 121] on button "Create New Widget" at bounding box center [308, 134] width 177 height 35
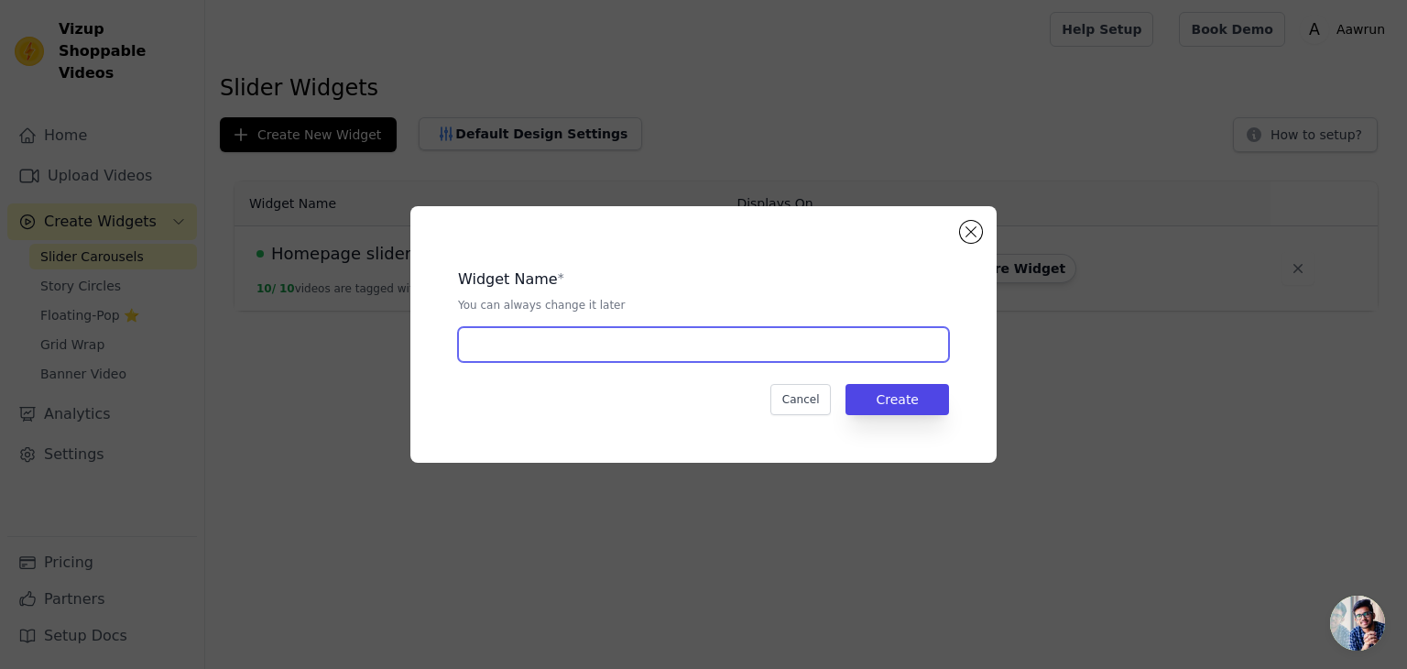
click at [589, 348] on input "text" at bounding box center [703, 344] width 491 height 35
type input "slider2"
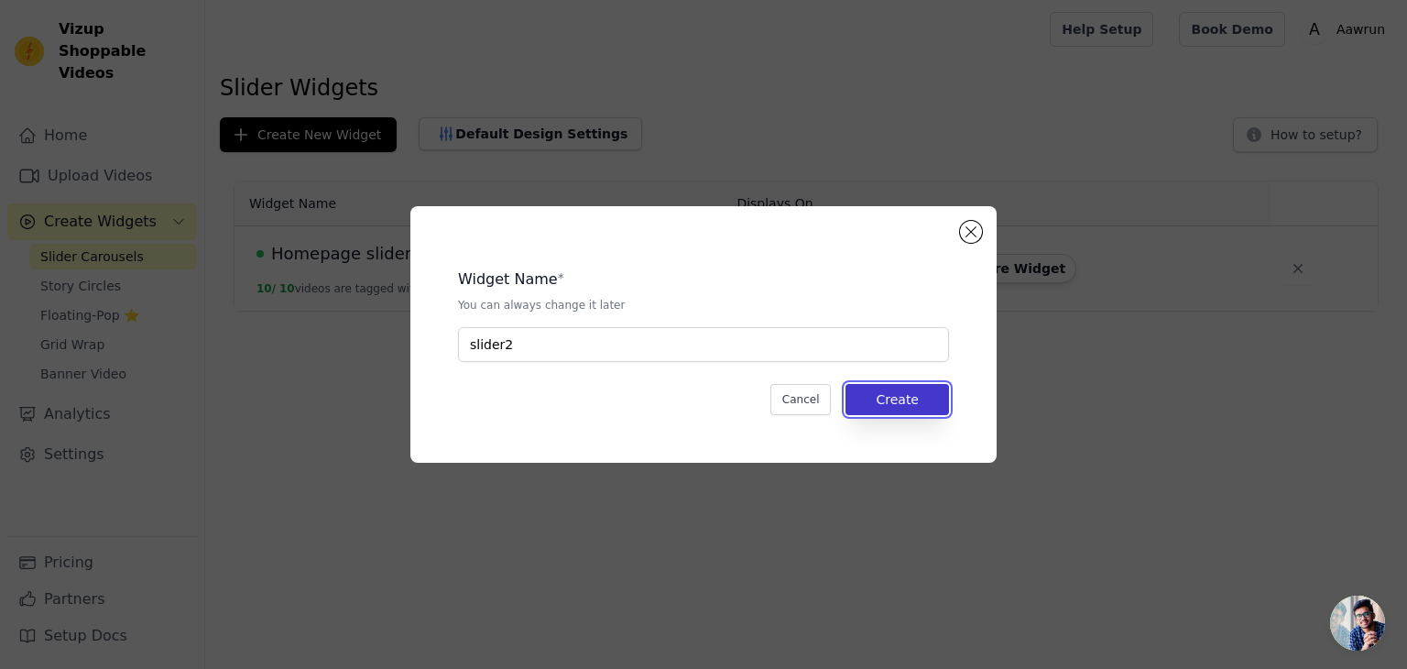
click at [888, 407] on button "Create" at bounding box center [898, 399] width 104 height 31
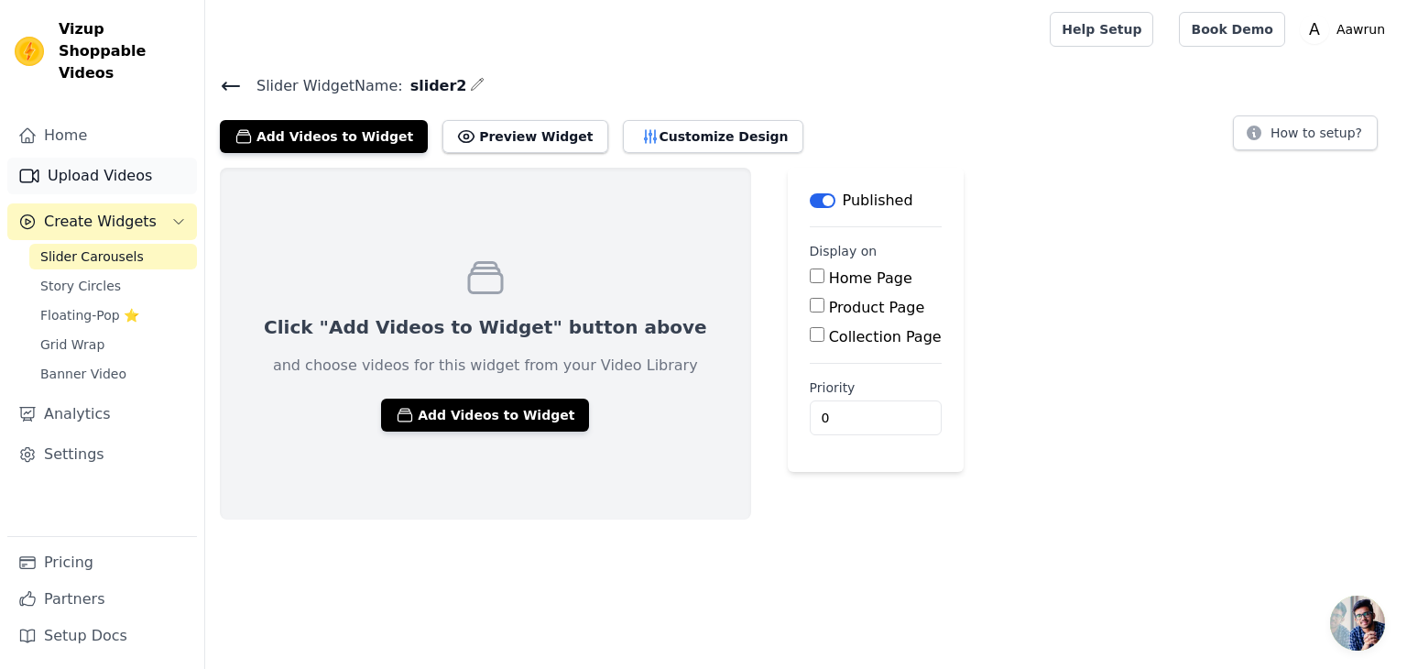
click at [99, 162] on link "Upload Videos" at bounding box center [102, 176] width 190 height 37
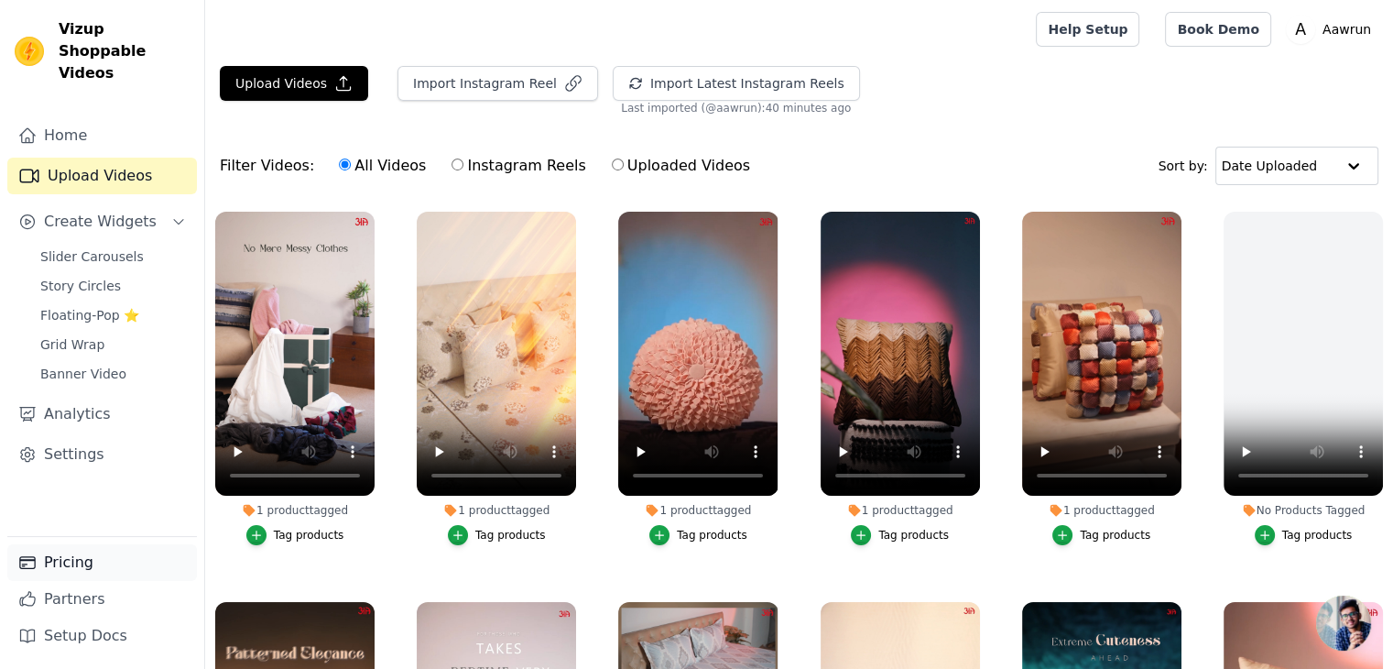
click at [81, 561] on link "Pricing" at bounding box center [102, 562] width 190 height 37
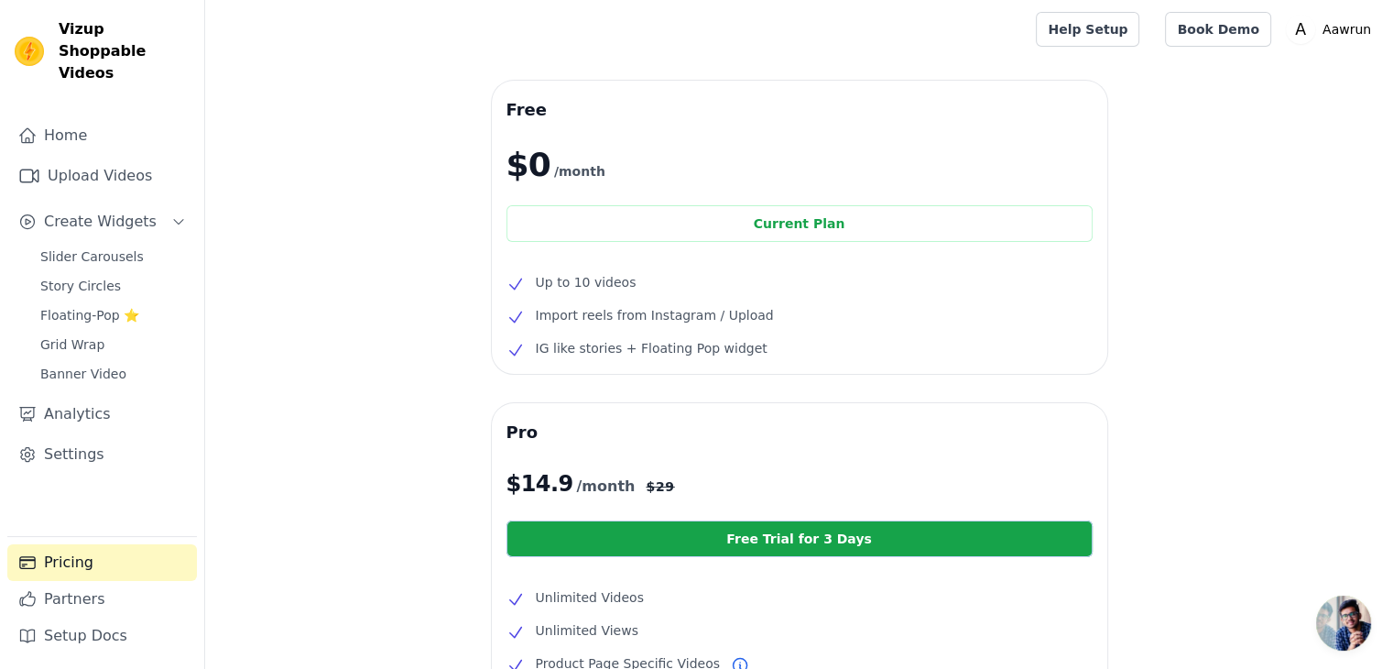
click at [586, 279] on span "Up to 10 videos" at bounding box center [586, 282] width 101 height 22
click at [120, 158] on link "Upload Videos" at bounding box center [102, 176] width 190 height 37
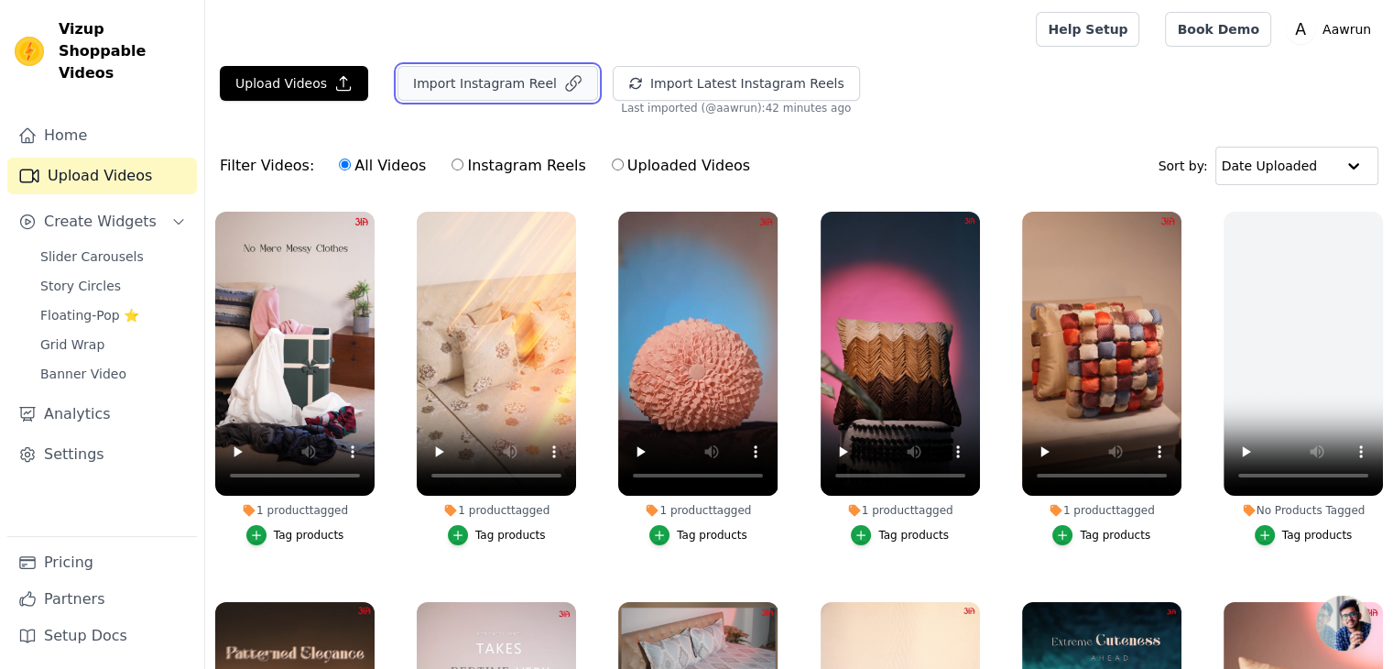
click at [491, 93] on button "Import Instagram Reel" at bounding box center [498, 83] width 201 height 35
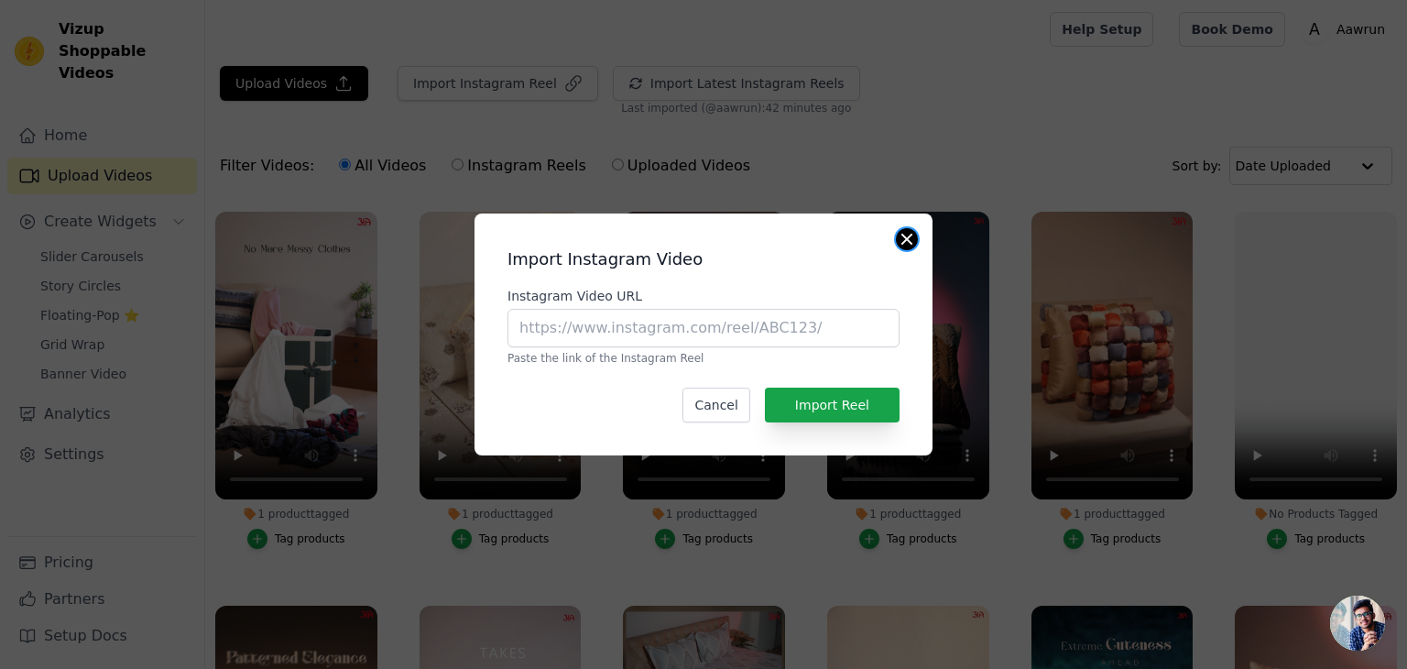
click at [901, 246] on button "Close modal" at bounding box center [907, 239] width 22 height 22
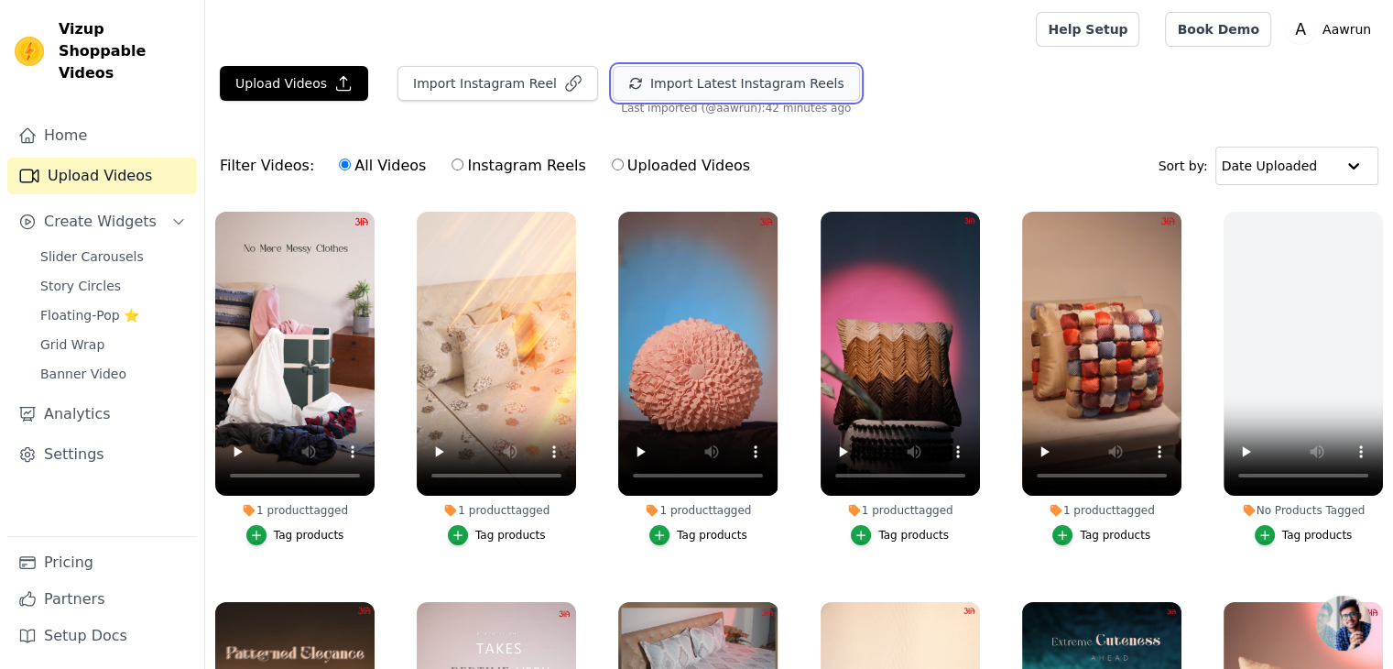
click at [715, 74] on button "Import Latest Instagram Reels" at bounding box center [736, 83] width 247 height 35
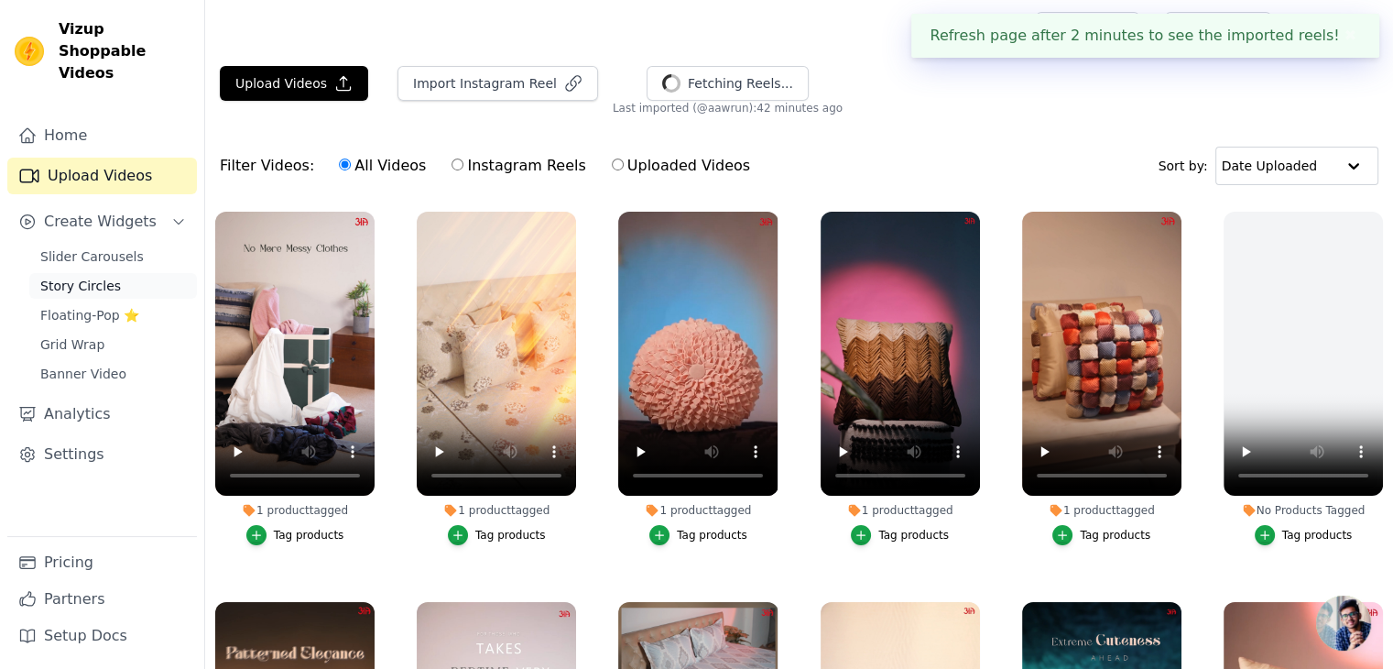
click at [125, 273] on link "Story Circles" at bounding box center [113, 286] width 168 height 26
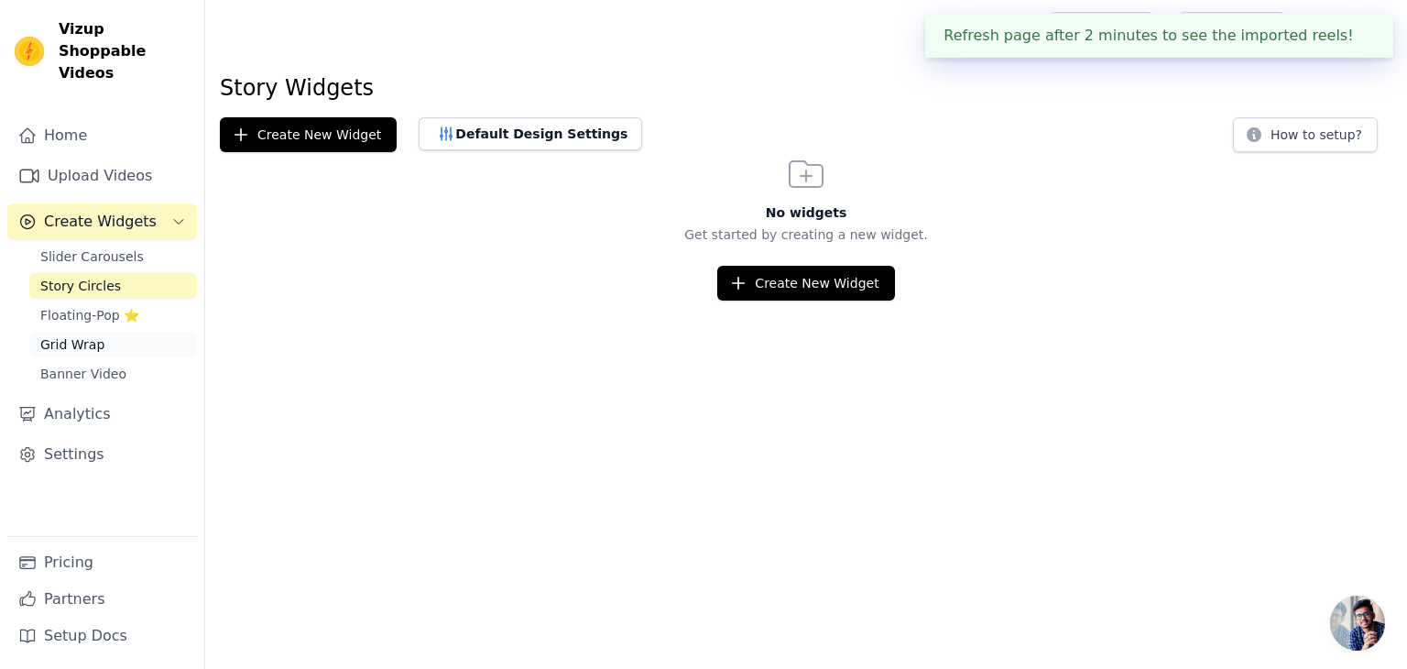
click at [92, 335] on span "Grid Wrap" at bounding box center [72, 344] width 64 height 18
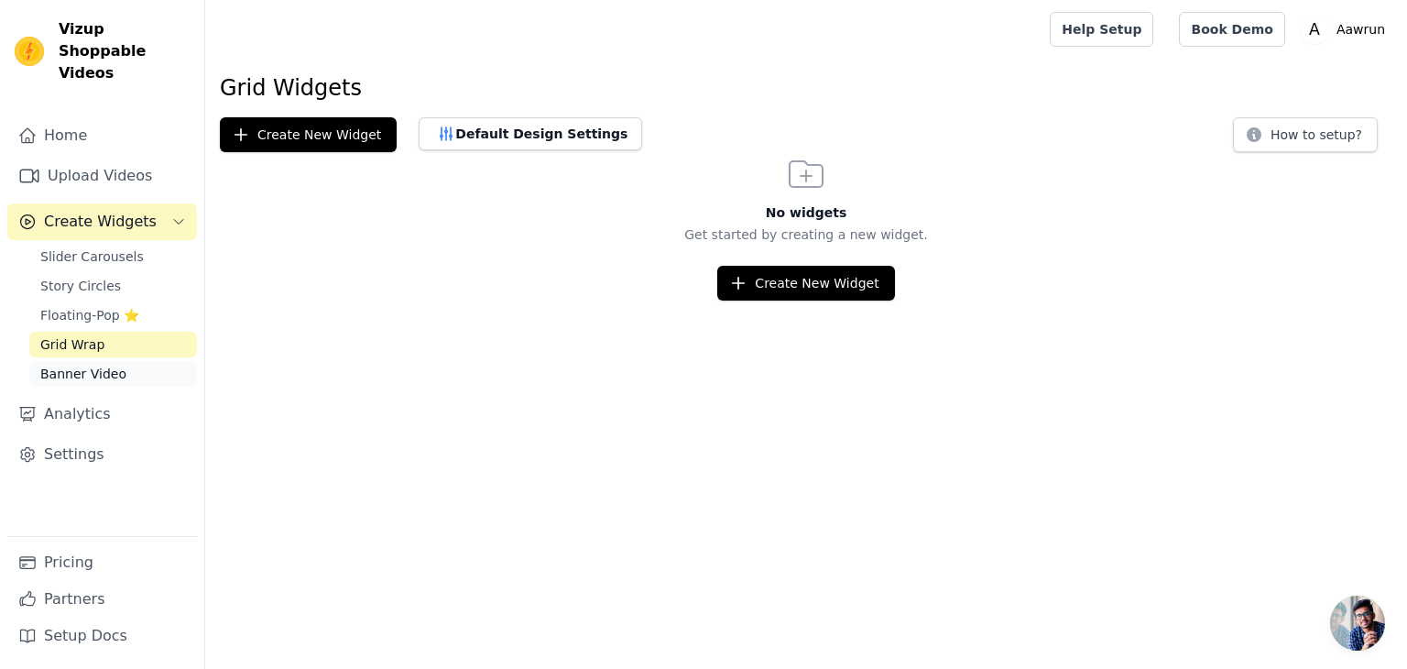
click at [91, 365] on span "Banner Video" at bounding box center [83, 374] width 86 height 18
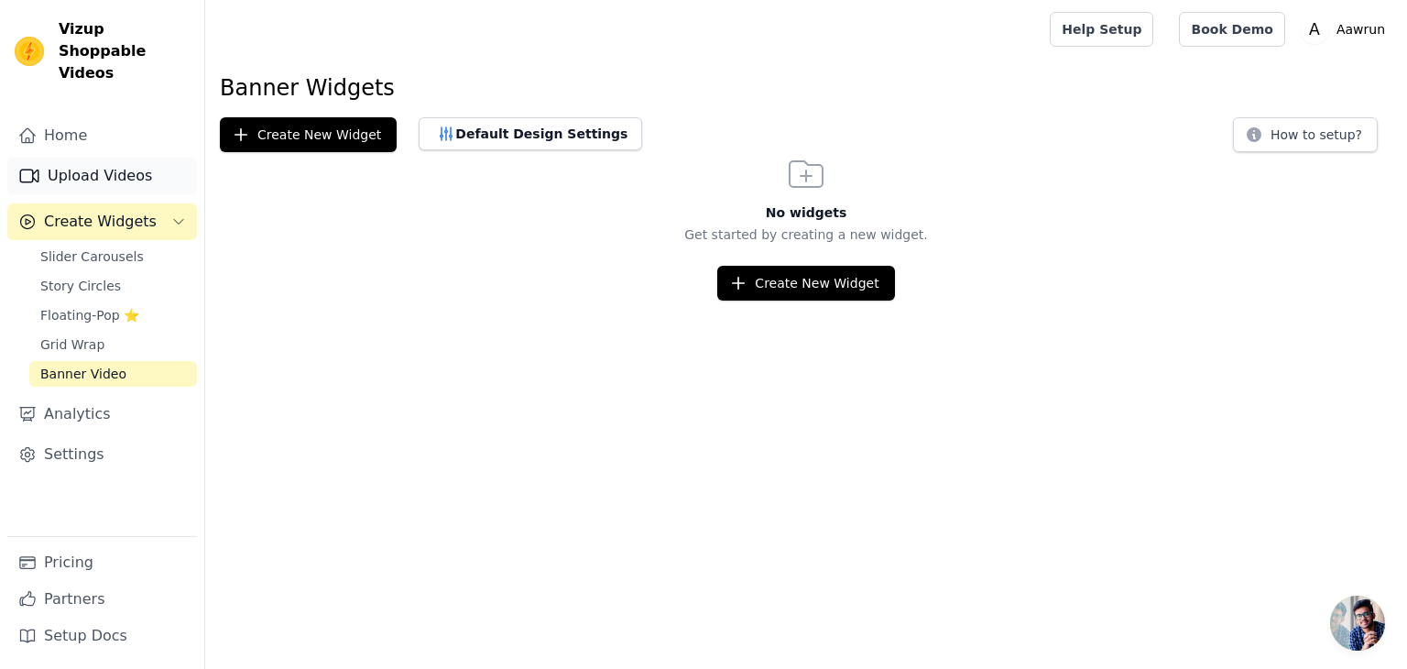
click at [100, 158] on link "Upload Videos" at bounding box center [102, 176] width 190 height 37
